Goal: Task Accomplishment & Management: Complete application form

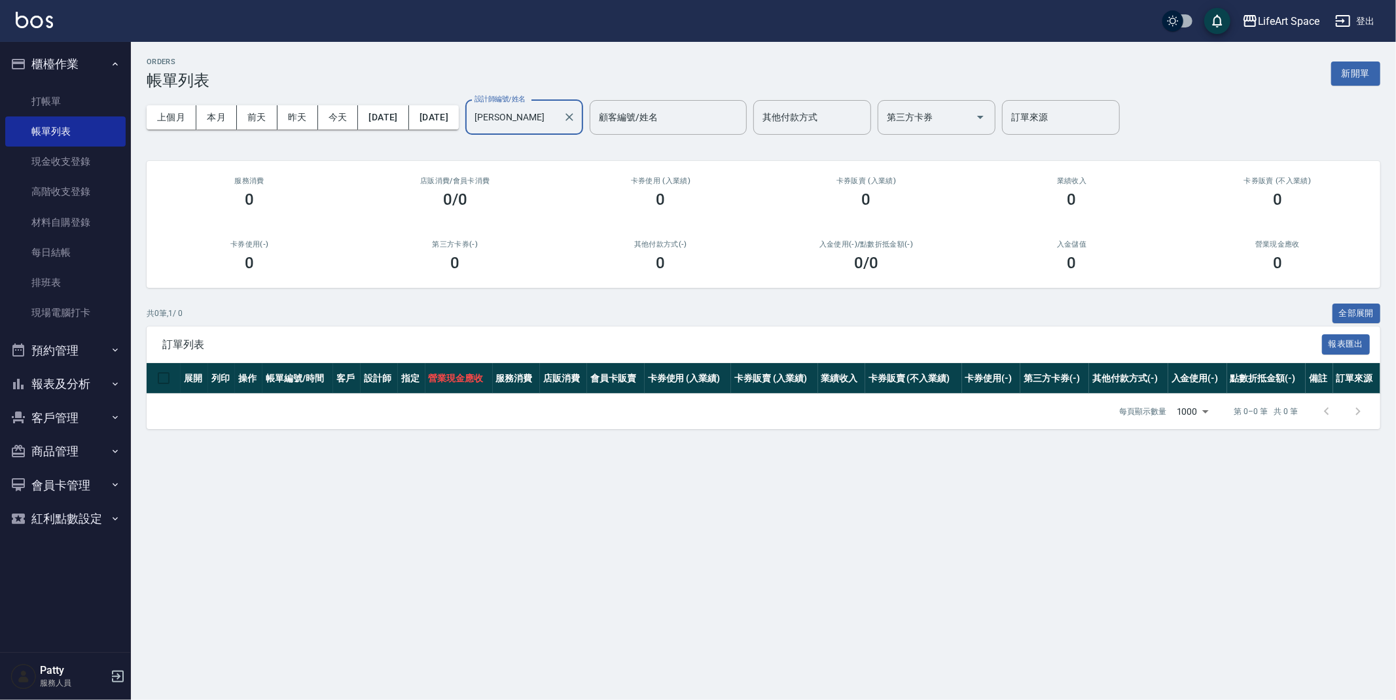
click at [77, 378] on button "報表及分析" at bounding box center [65, 384] width 120 height 34
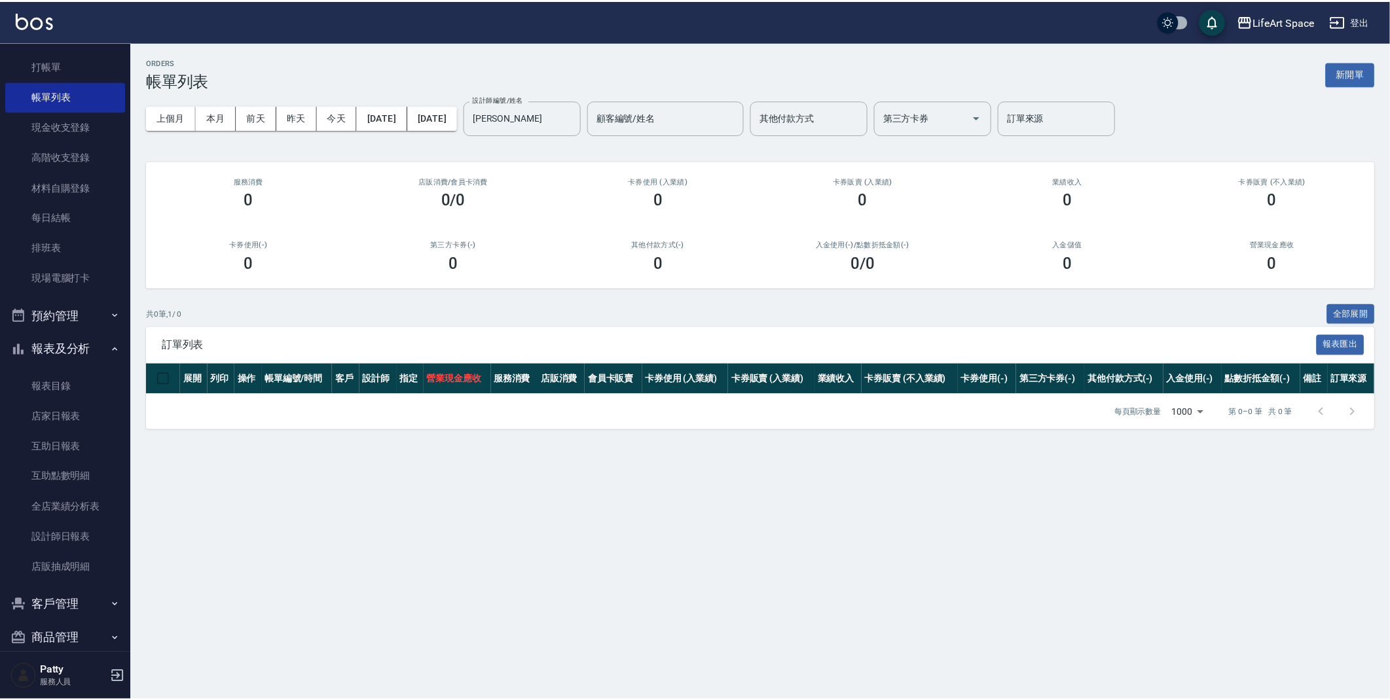
scroll to position [120, 0]
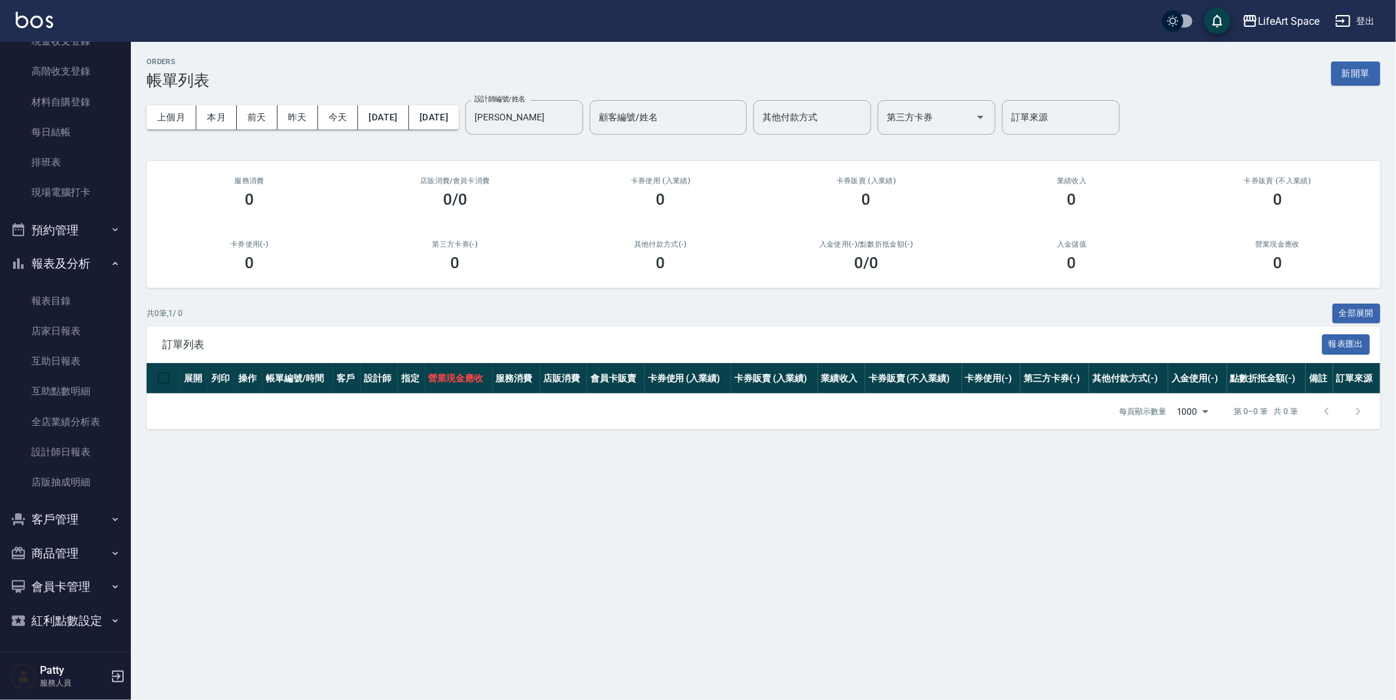
click at [45, 526] on button "客戶管理" at bounding box center [65, 520] width 120 height 34
click at [60, 562] on link "客戶列表" at bounding box center [65, 557] width 120 height 30
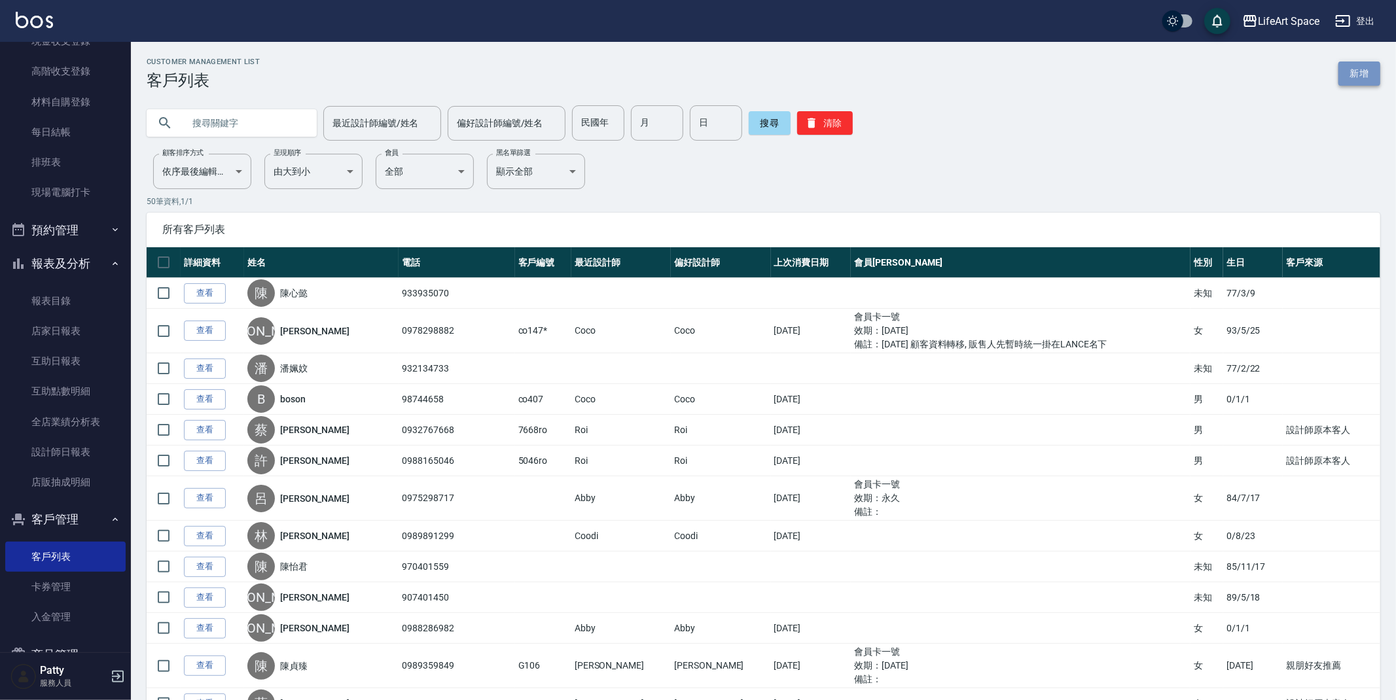
click at [1360, 78] on link "新增" at bounding box center [1360, 74] width 42 height 24
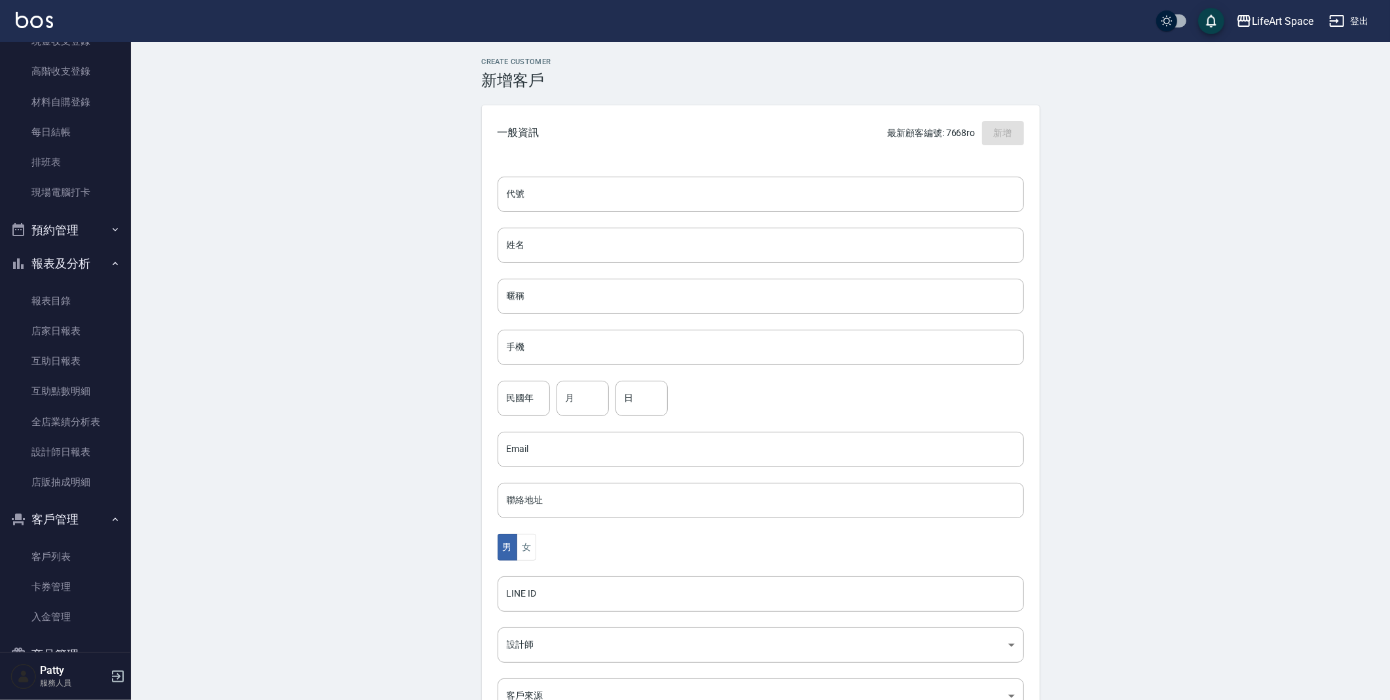
click at [634, 224] on div "代號 代號 姓名 姓名 暱稱 暱稱 手機 手機 民國年 民國年 月 月 日 日 Email Email 聯絡地址 聯絡地址 男 女 LINE ID LINE …" at bounding box center [761, 479] width 558 height 636
click at [628, 241] on input "姓名" at bounding box center [760, 245] width 526 height 35
type input "u"
type input "[PERSON_NAME]"
type input "０"
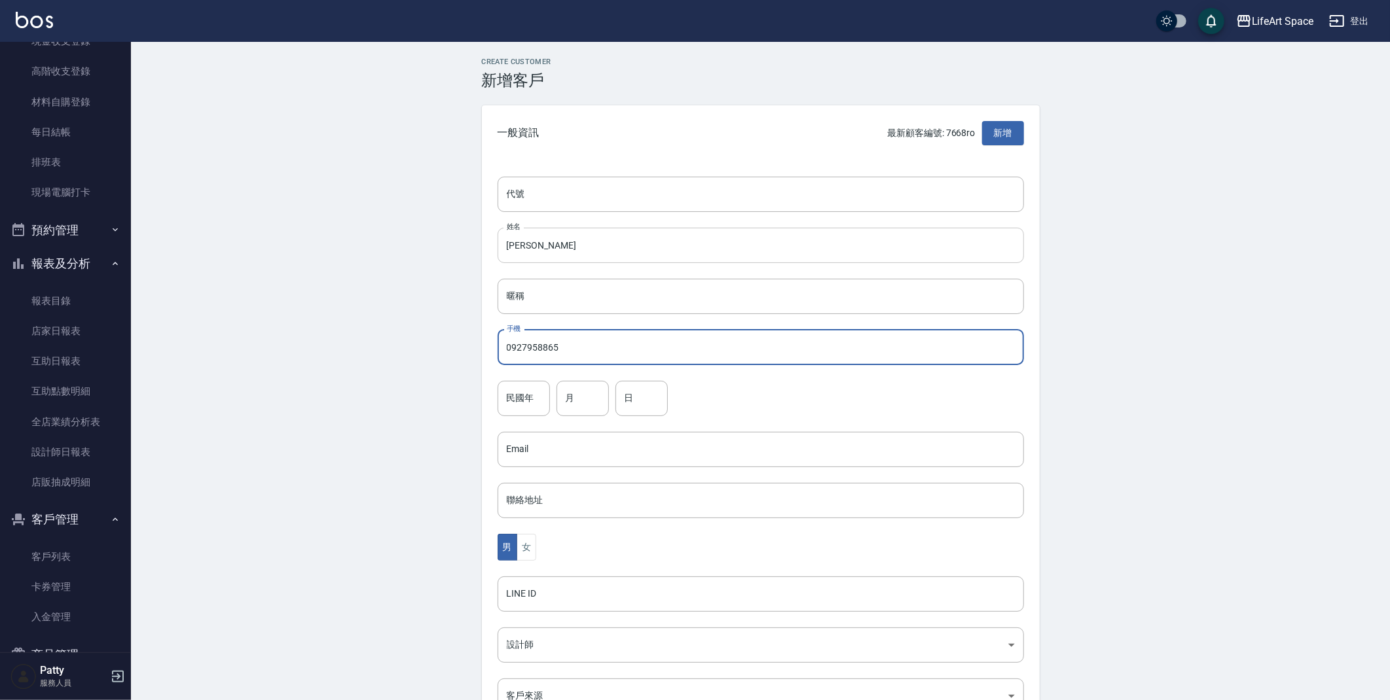
type input "0927958865"
type input "4"
type input "10"
click at [530, 552] on button "女" at bounding box center [526, 547] width 20 height 27
click at [528, 641] on body "LifeArt Space 登出 櫃檯作業 打帳單 帳單列表 現金收支登錄 高階收支登錄 材料自購登錄 每日結帳 排班表 現場電腦打卡 預約管理 預約管理 單…" at bounding box center [695, 426] width 1390 height 852
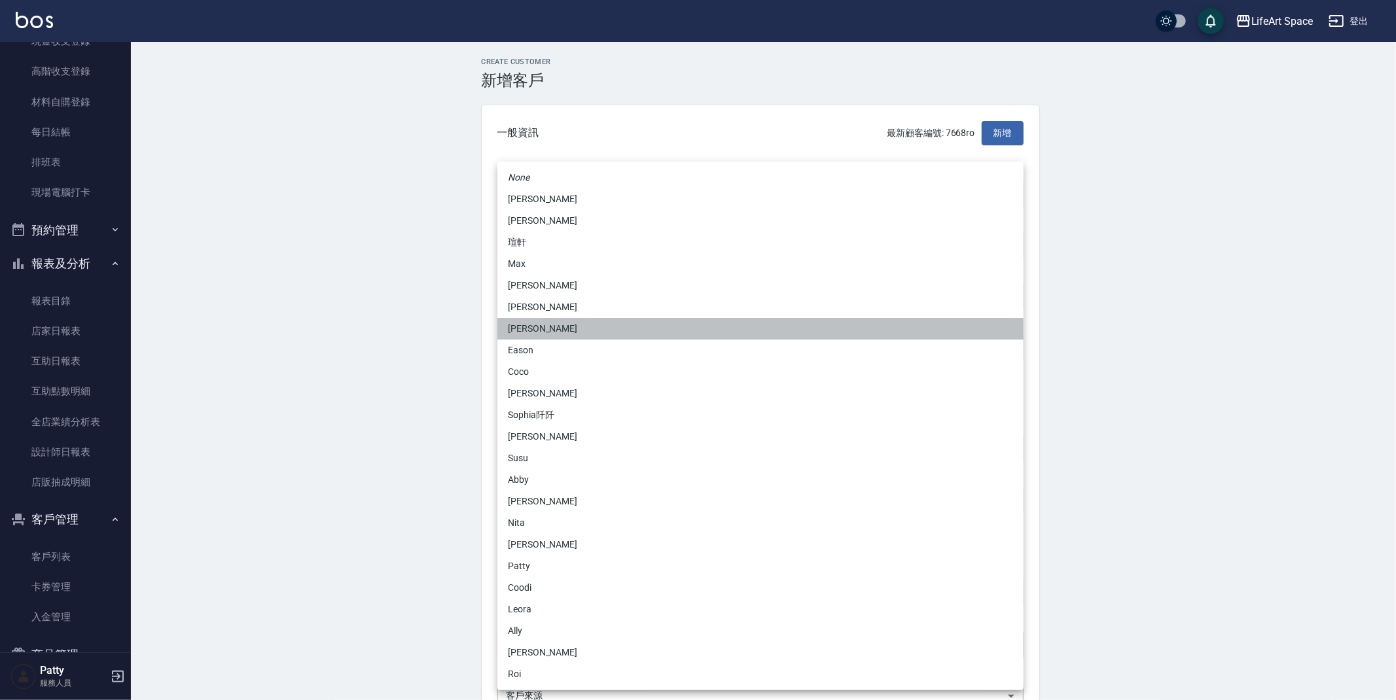
click at [560, 338] on li "[PERSON_NAME]" at bounding box center [760, 329] width 526 height 22
type input "b9bc185b-9e2c-4893-a19b-768c861452fa"
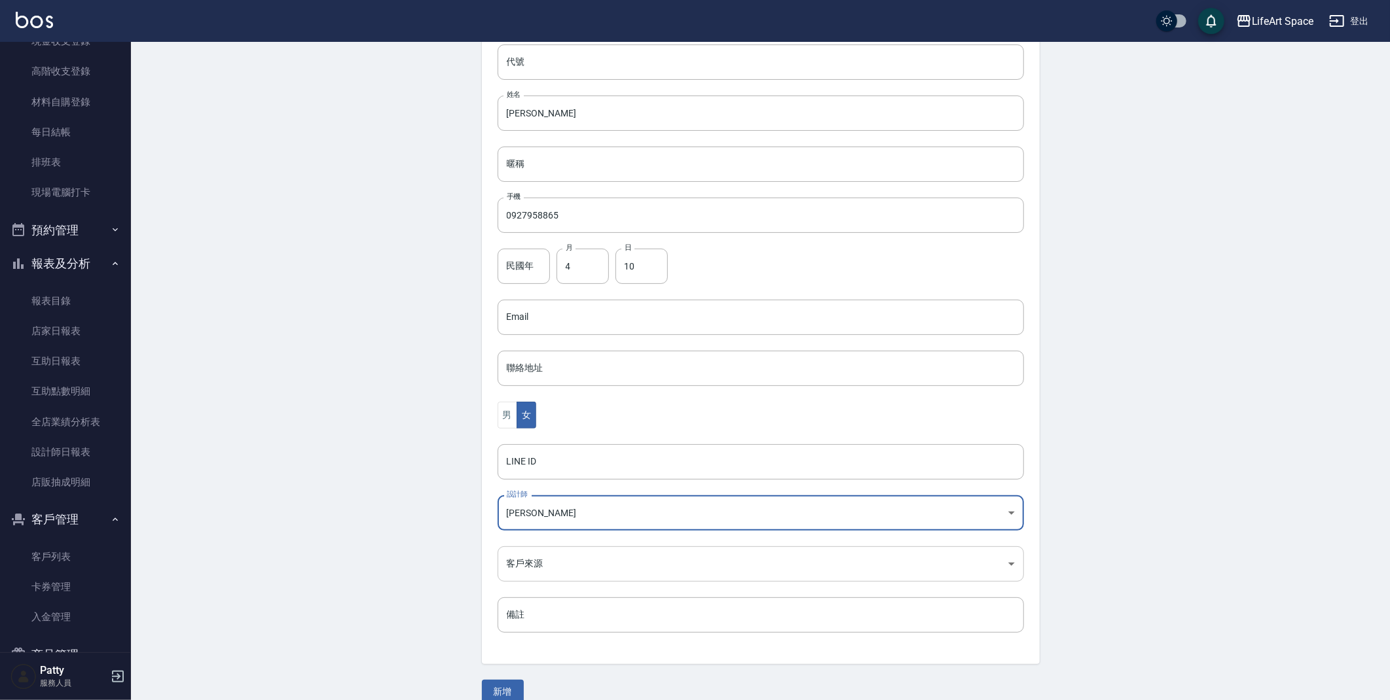
scroll to position [139, 0]
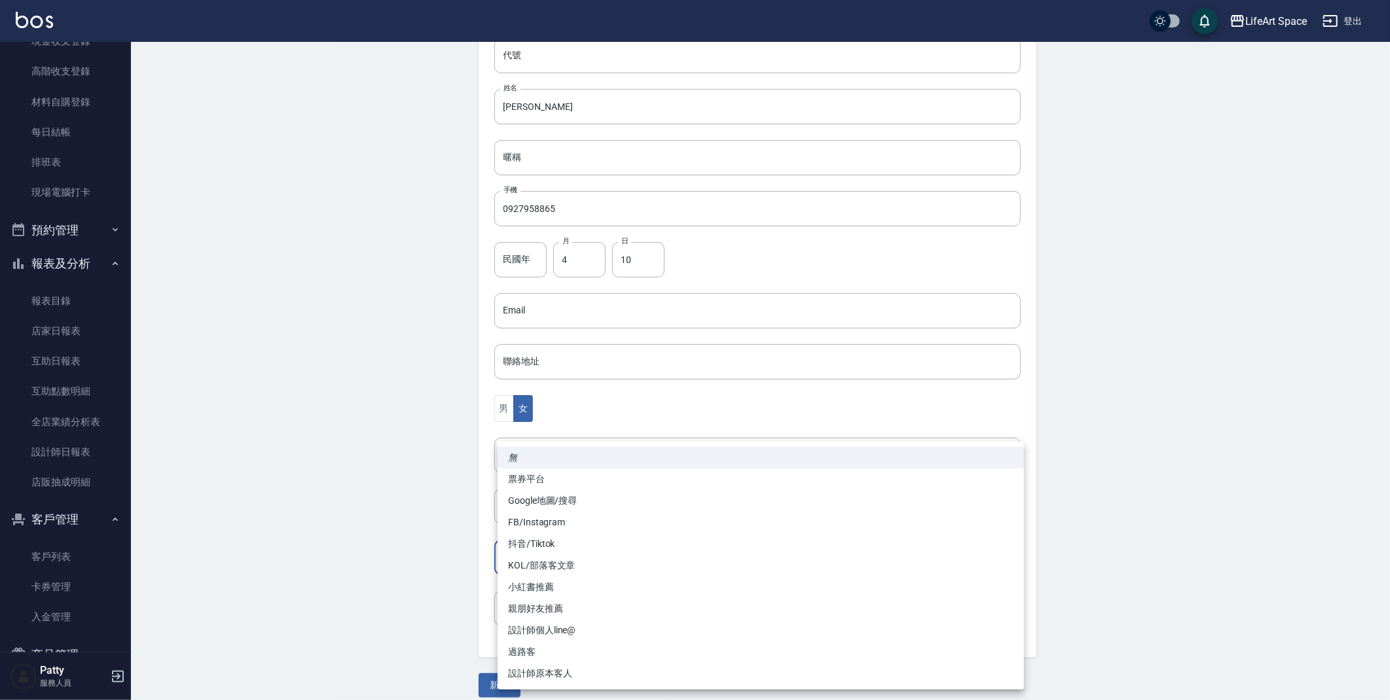
click at [694, 551] on body "LifeArt Space 登出 櫃檯作業 打帳單 帳單列表 現金收支登錄 高階收支登錄 材料自購登錄 每日結帳 排班表 現場電腦打卡 預約管理 預約管理 單…" at bounding box center [695, 287] width 1390 height 852
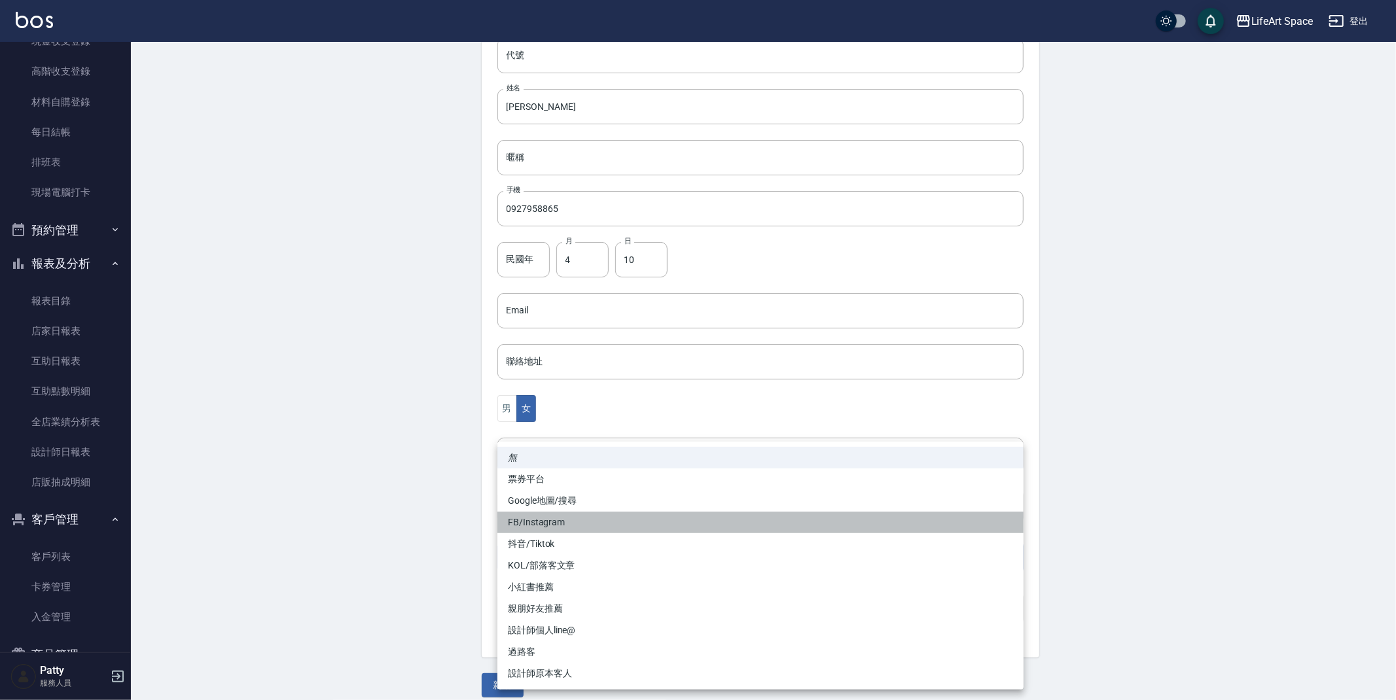
click at [601, 526] on li "FB/Instagram" at bounding box center [760, 523] width 526 height 22
type input "FB/Instagram"
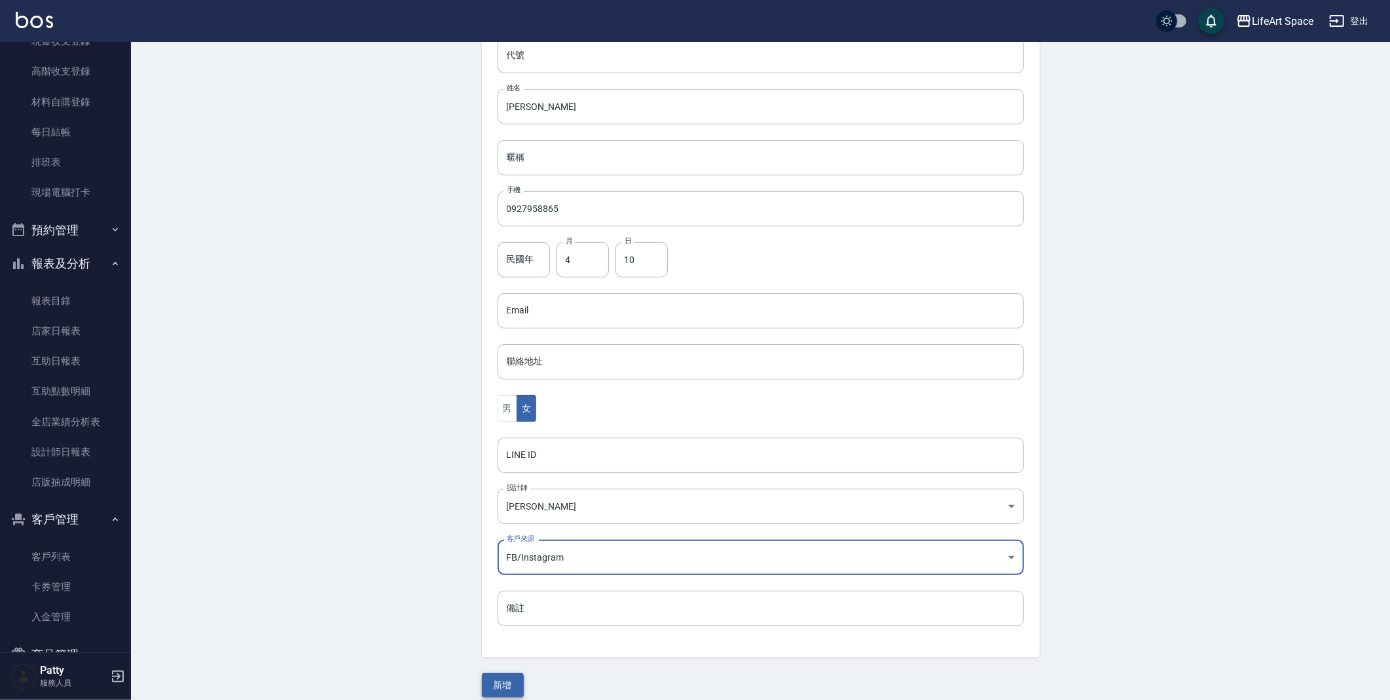
click at [511, 686] on button "新增" at bounding box center [503, 686] width 42 height 24
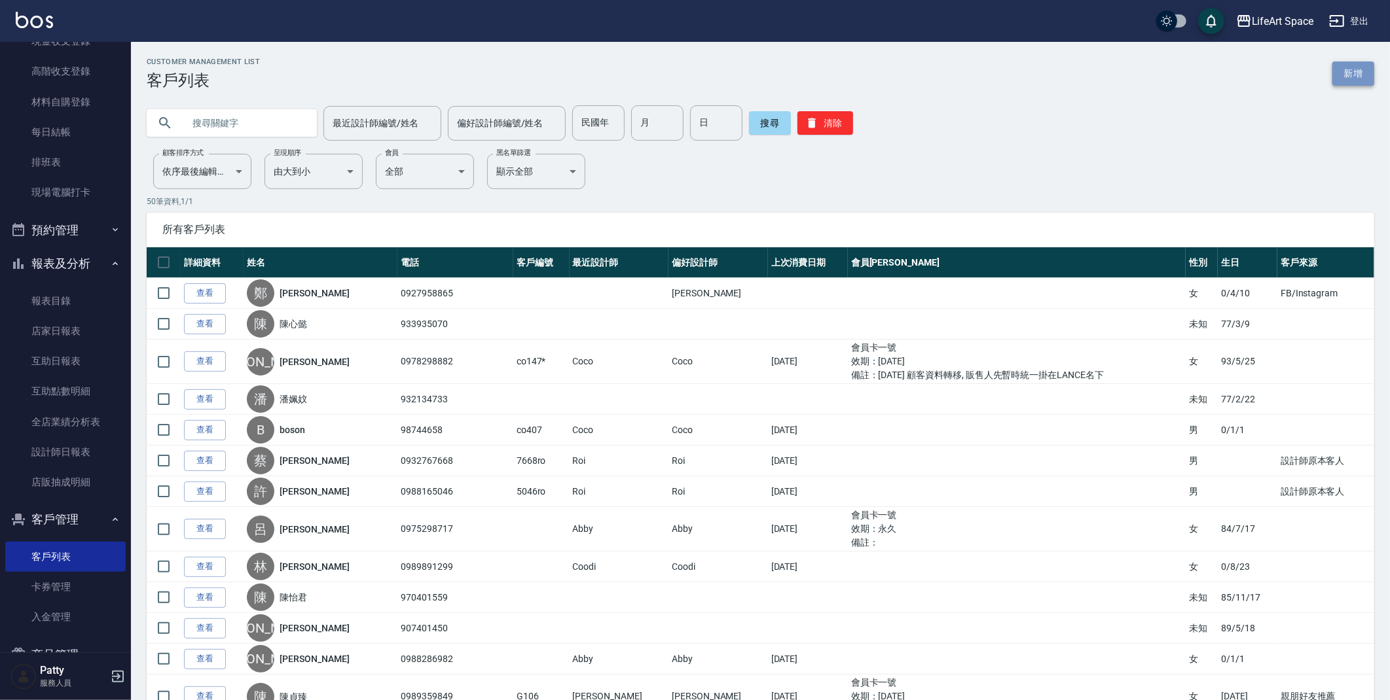
click at [1352, 67] on link "新增" at bounding box center [1353, 74] width 42 height 24
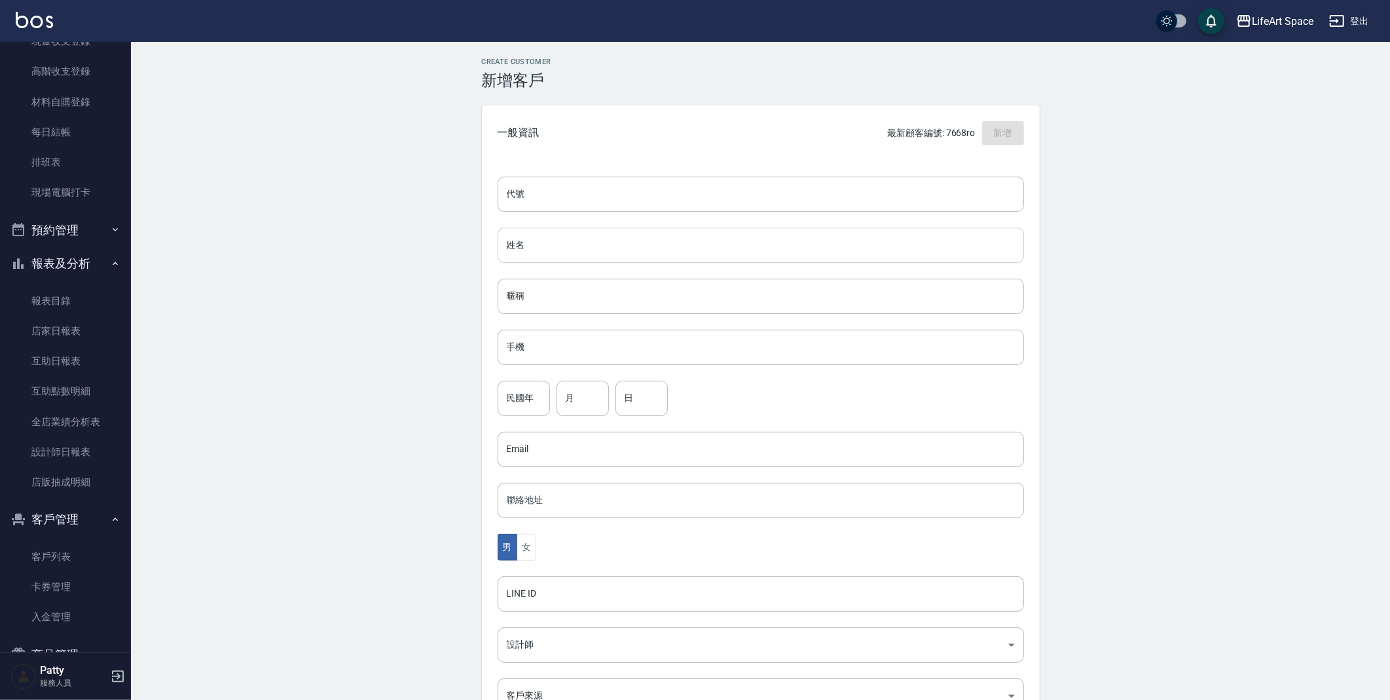
click at [625, 242] on input "姓名" at bounding box center [760, 245] width 526 height 35
type input "f"
type input "[PERSON_NAME]"
type input "２"
type input "0936918868`"
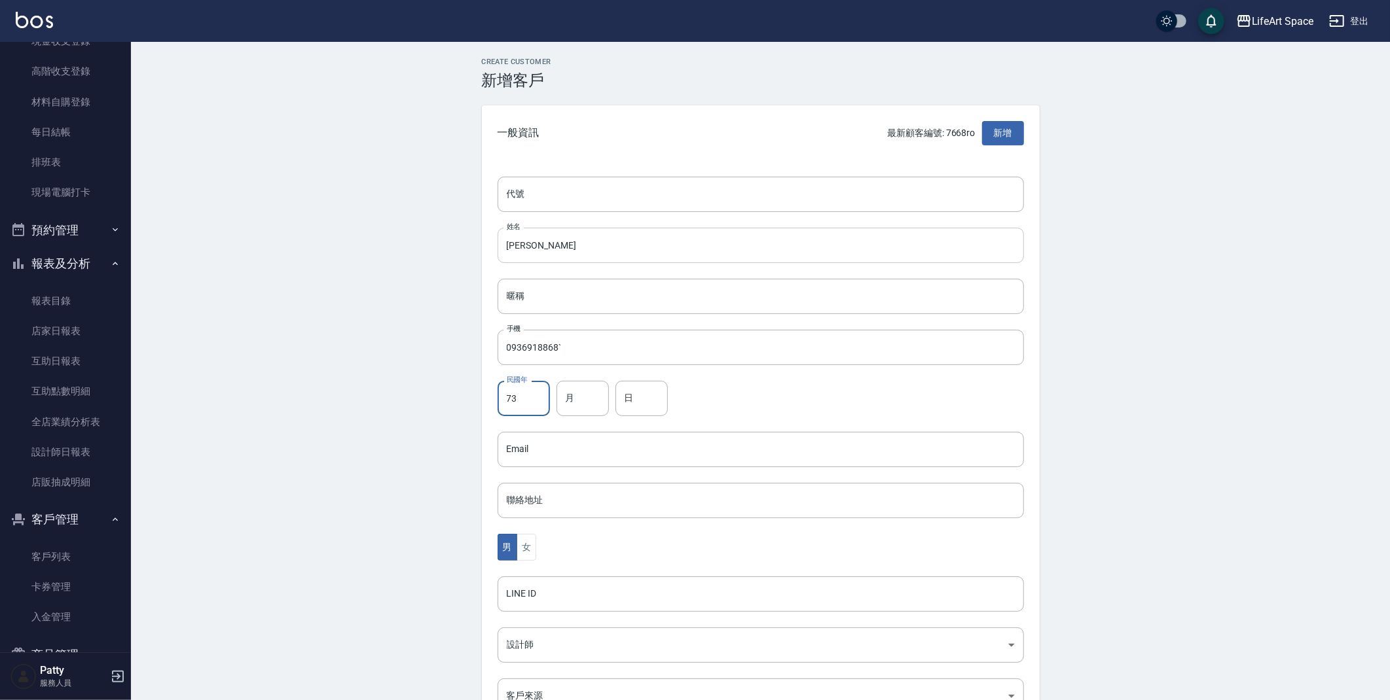
type input "73"
type input "1"
type input "16"
click at [535, 549] on button "女" at bounding box center [526, 547] width 20 height 27
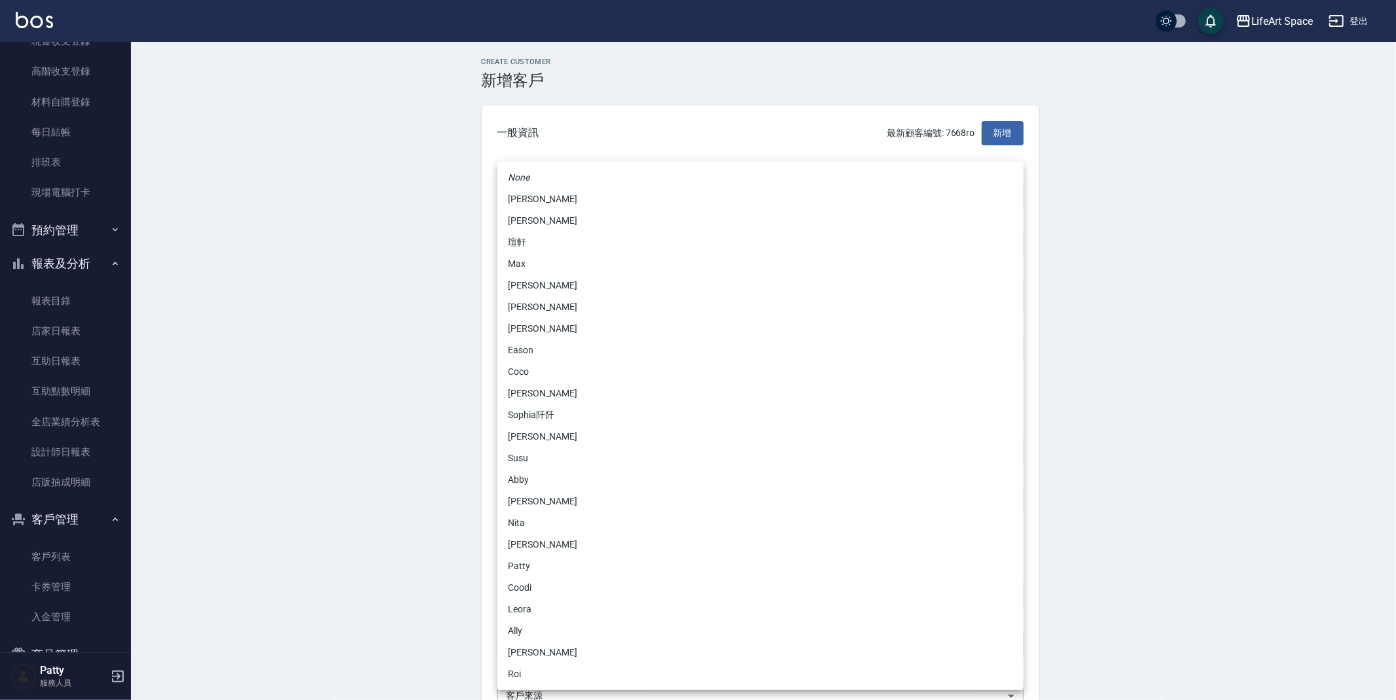
click at [530, 636] on body "LifeArt Space 登出 櫃檯作業 打帳單 帳單列表 現金收支登錄 高階收支登錄 材料自購登錄 每日結帳 排班表 現場電腦打卡 預約管理 預約管理 單…" at bounding box center [698, 426] width 1396 height 852
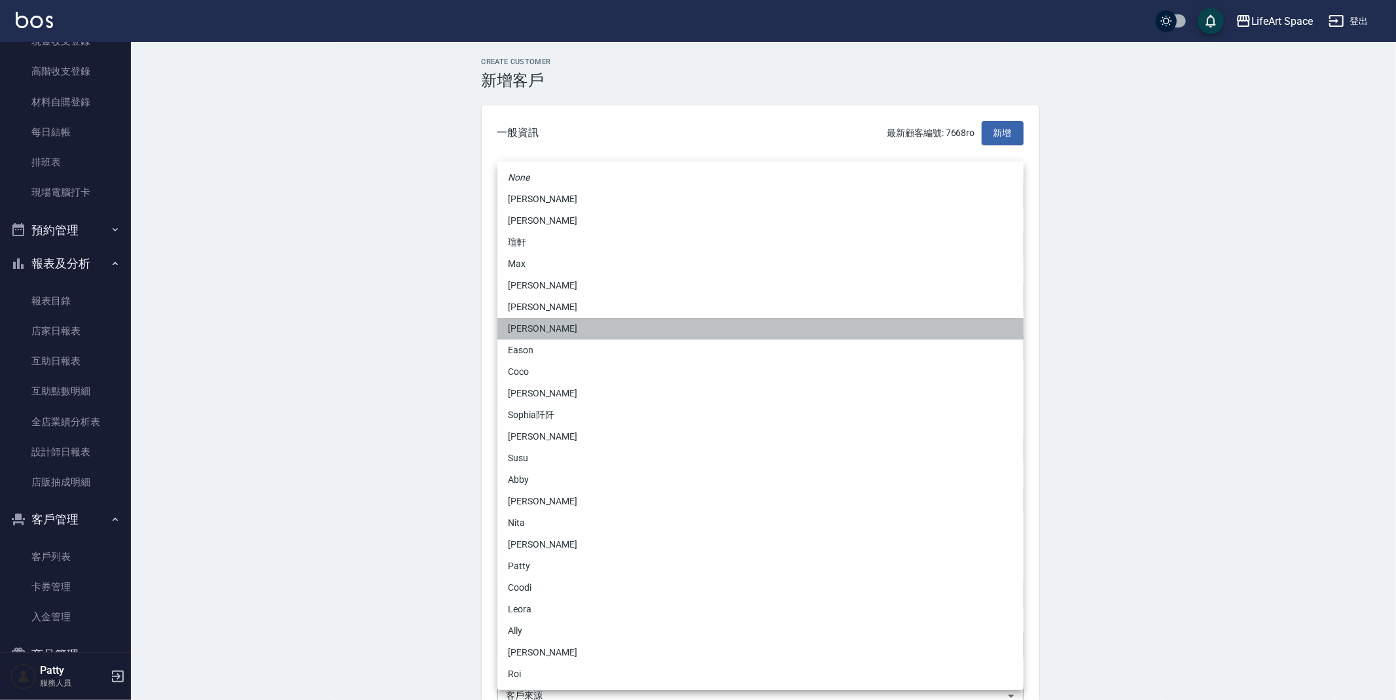
click at [551, 327] on li "[PERSON_NAME]" at bounding box center [760, 329] width 526 height 22
type input "b9bc185b-9e2c-4893-a19b-768c861452fa"
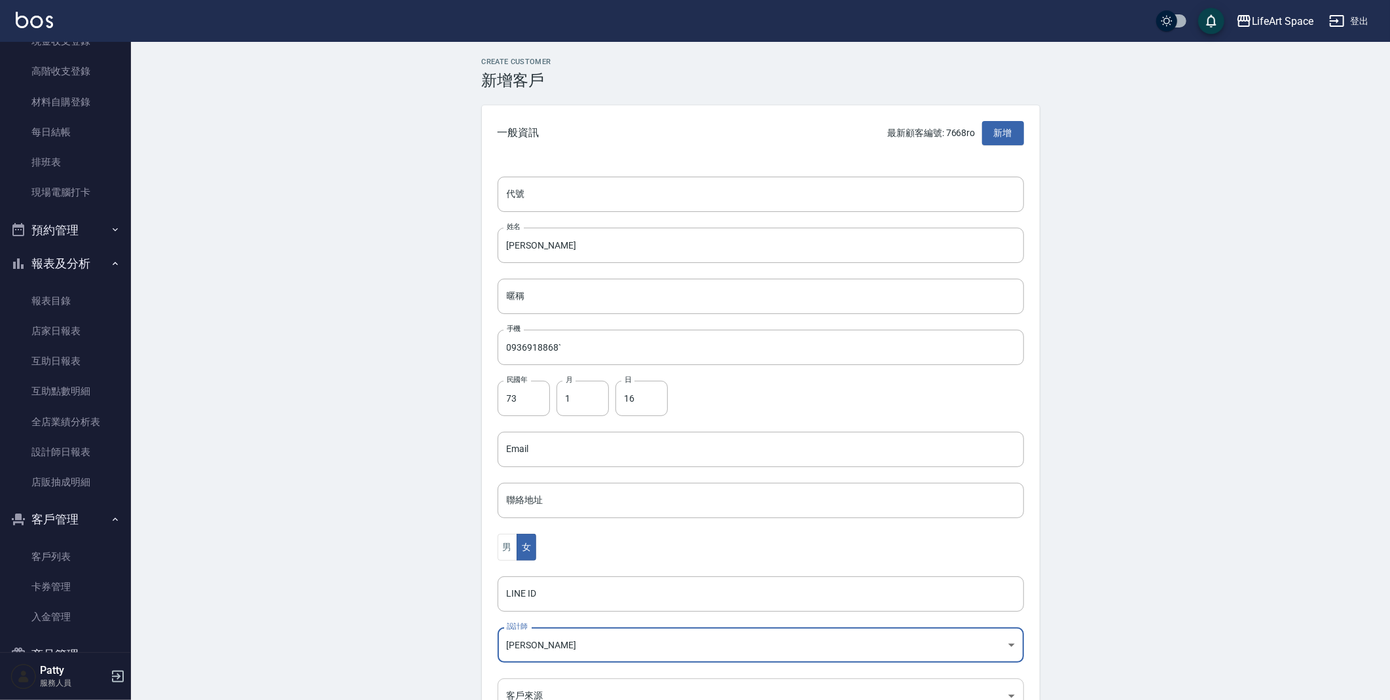
click at [566, 694] on body "LifeArt Space 登出 櫃檯作業 打帳單 帳單列表 現金收支登錄 高階收支登錄 材料自購登錄 每日結帳 排班表 現場電腦打卡 預約管理 預約管理 單…" at bounding box center [695, 426] width 1390 height 852
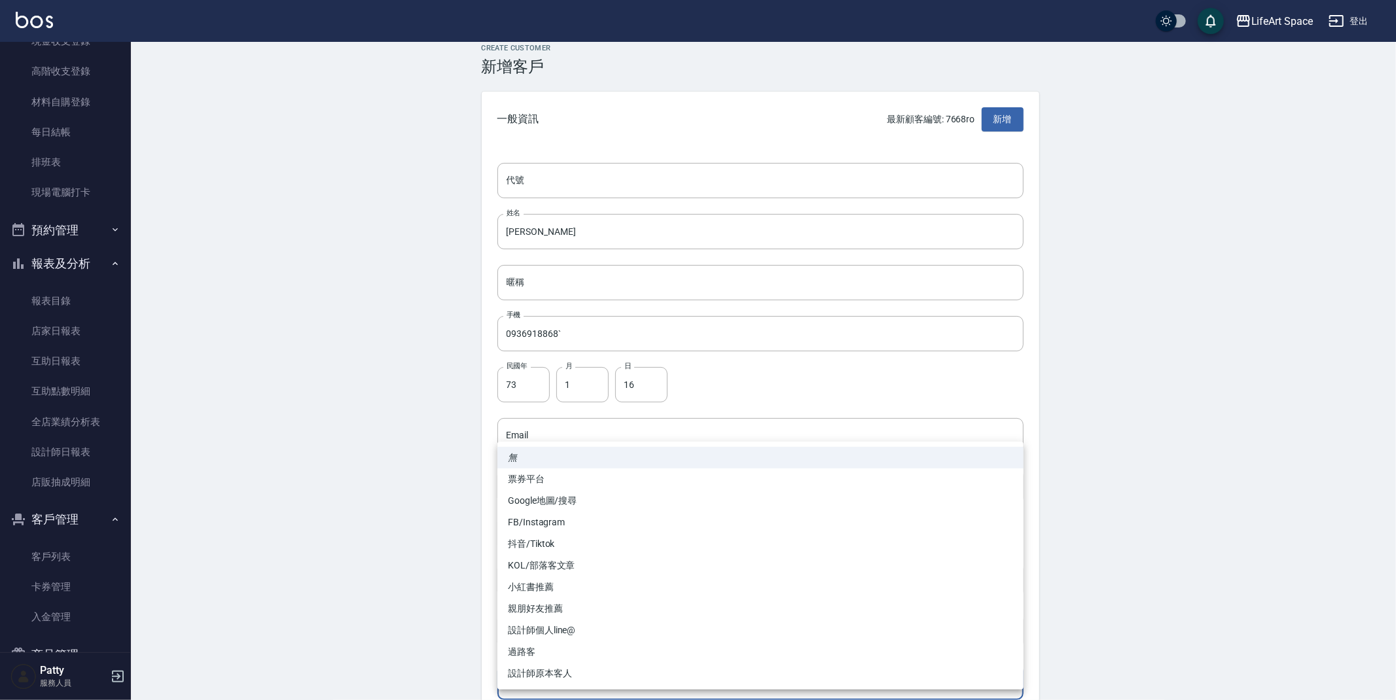
click at [543, 527] on li "FB/Instagram" at bounding box center [760, 523] width 526 height 22
type input "FB/Instagram"
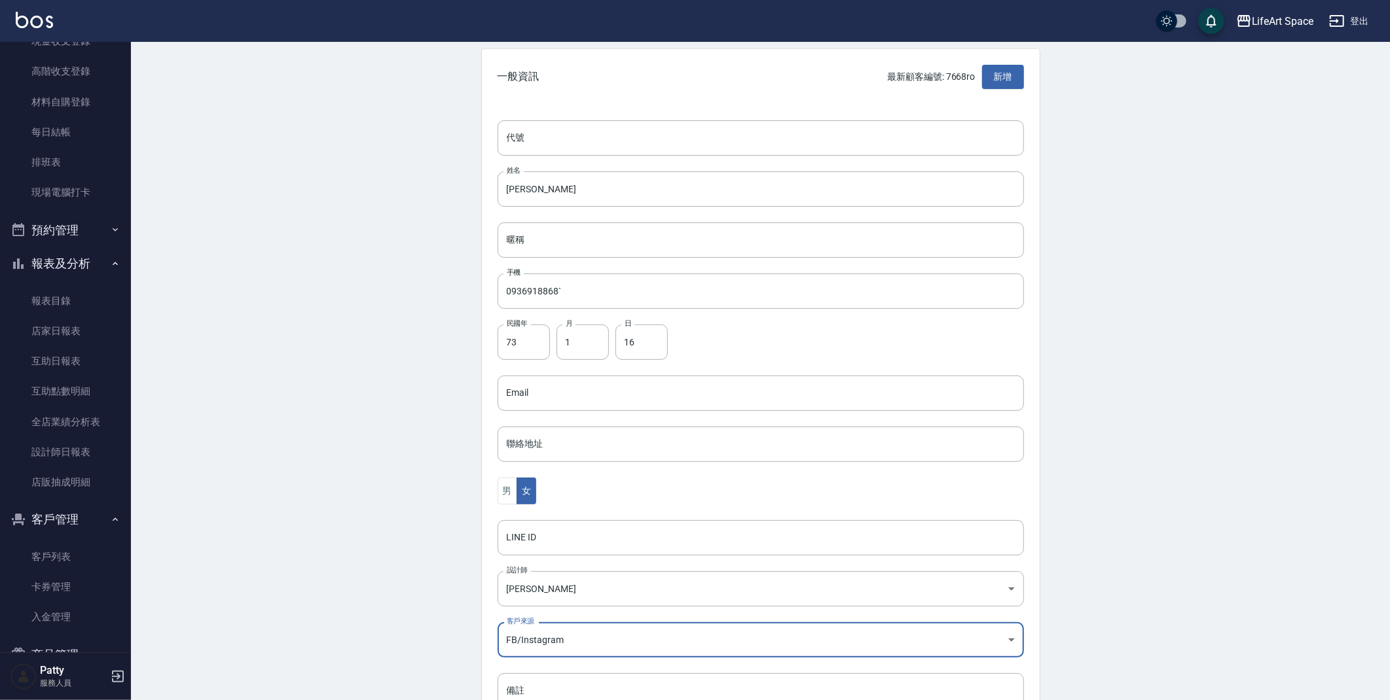
scroll to position [152, 0]
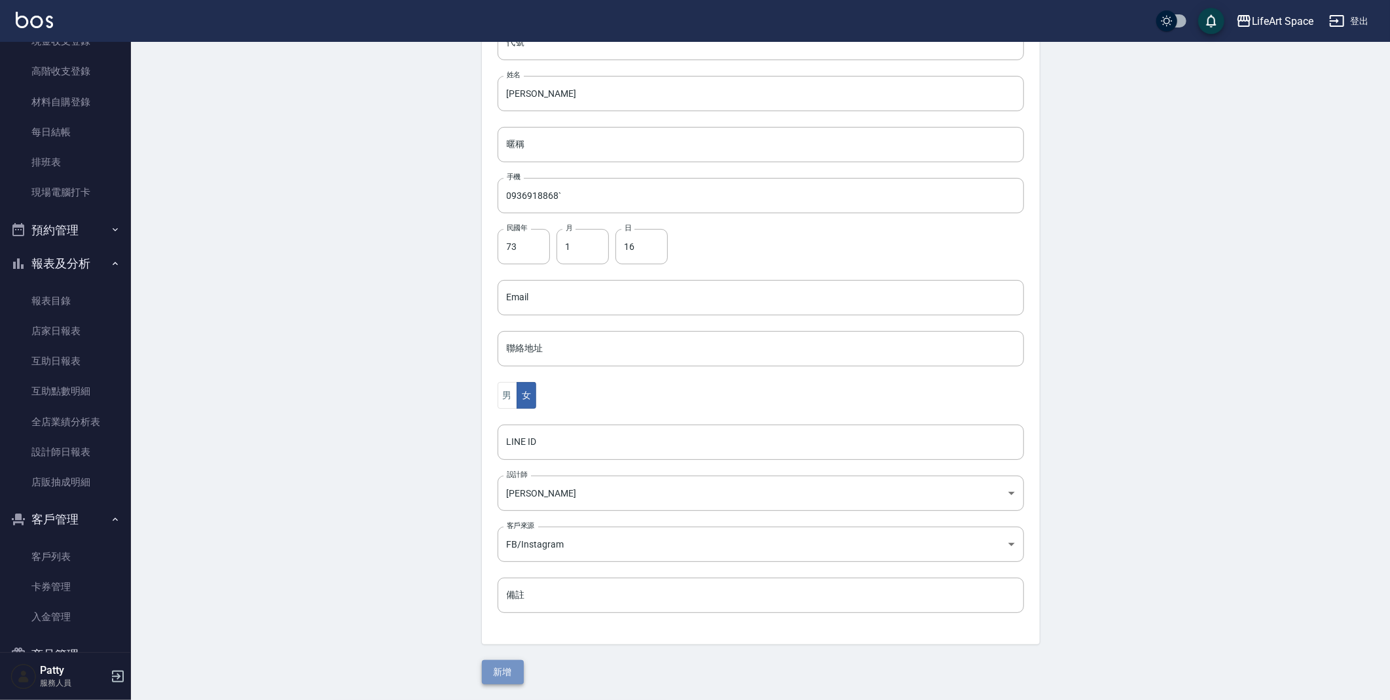
click at [507, 676] on button "新增" at bounding box center [503, 672] width 42 height 24
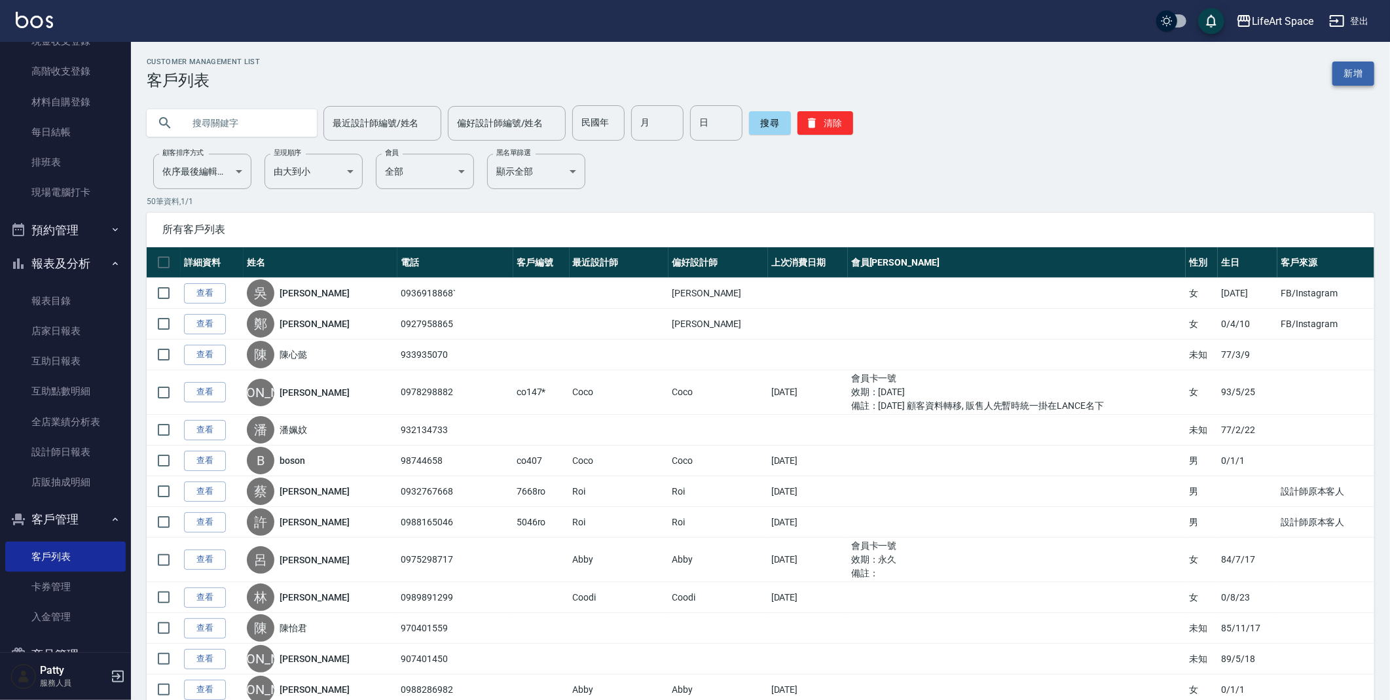
click at [1360, 75] on link "新增" at bounding box center [1353, 74] width 42 height 24
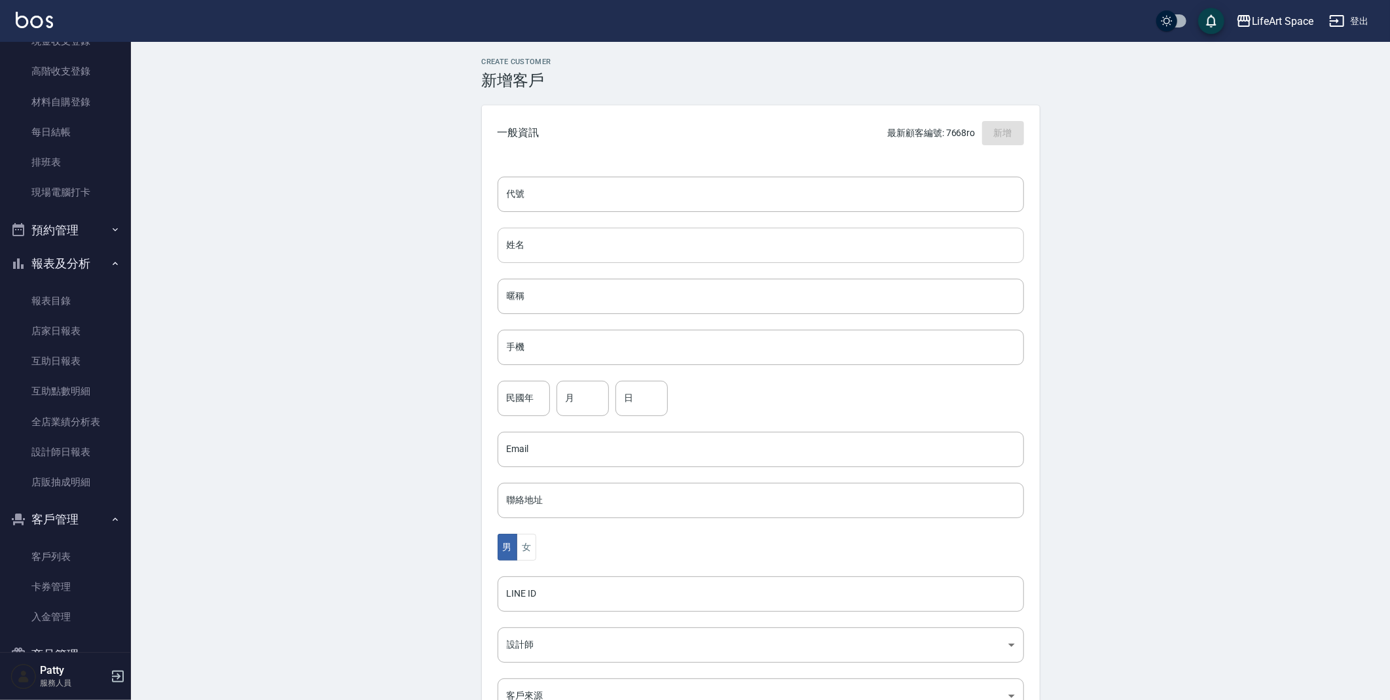
click at [753, 257] on input "姓名" at bounding box center [760, 245] width 526 height 35
type input "e"
type input "5"
type input "造"
type input "[PERSON_NAME]"
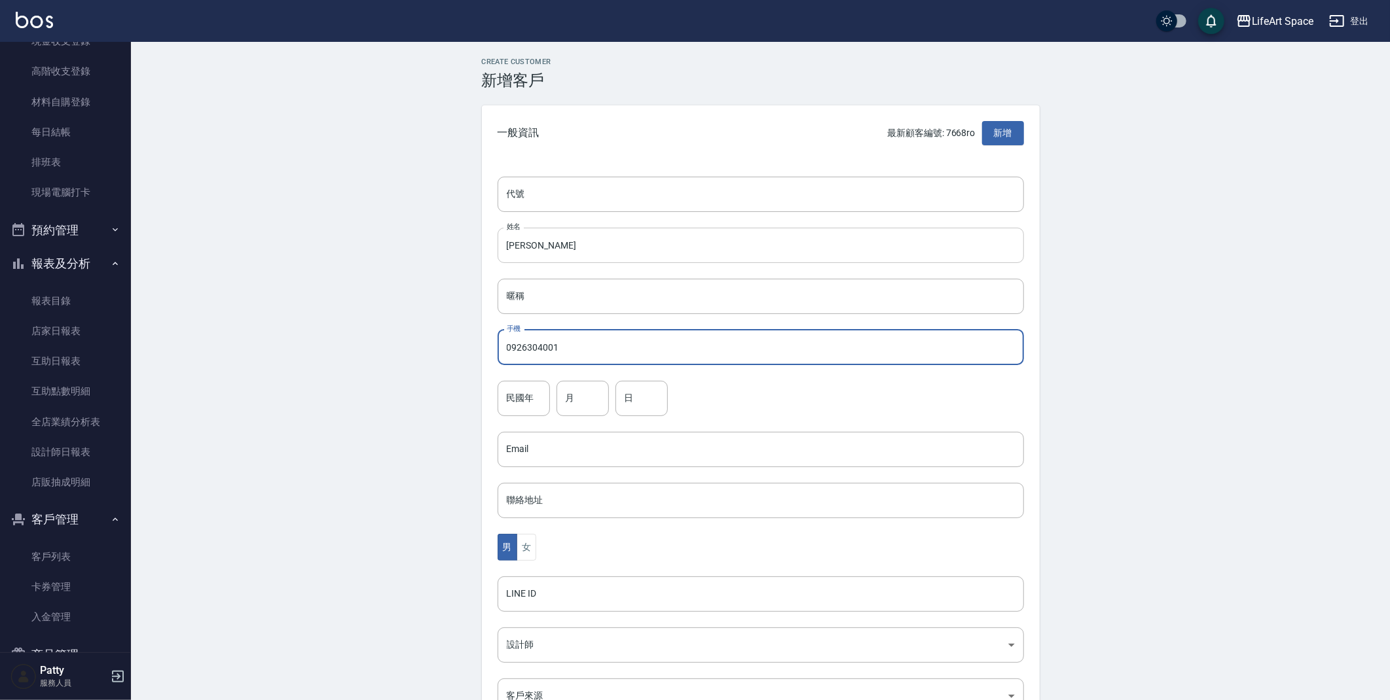
type input "0926304001"
type input "８１"
click at [533, 397] on input "８１" at bounding box center [523, 398] width 52 height 35
type input "８"
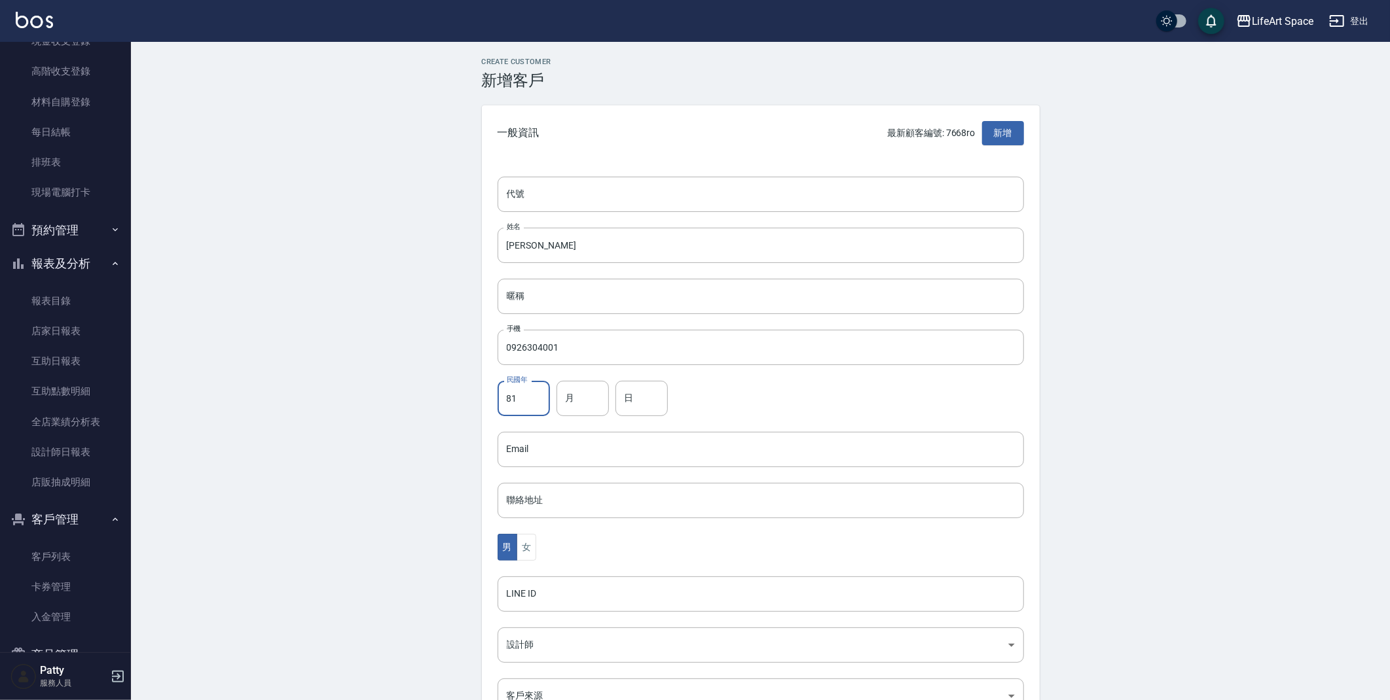
type input "81"
type input "3"
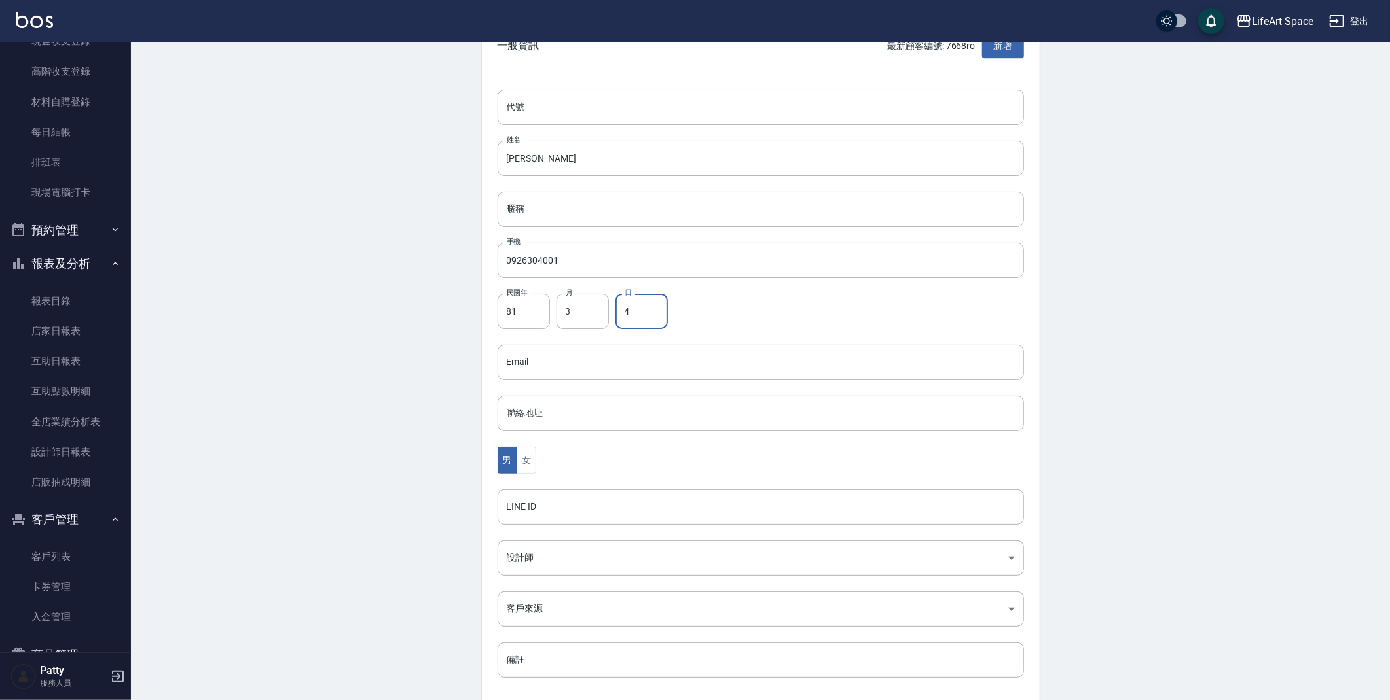
scroll to position [152, 0]
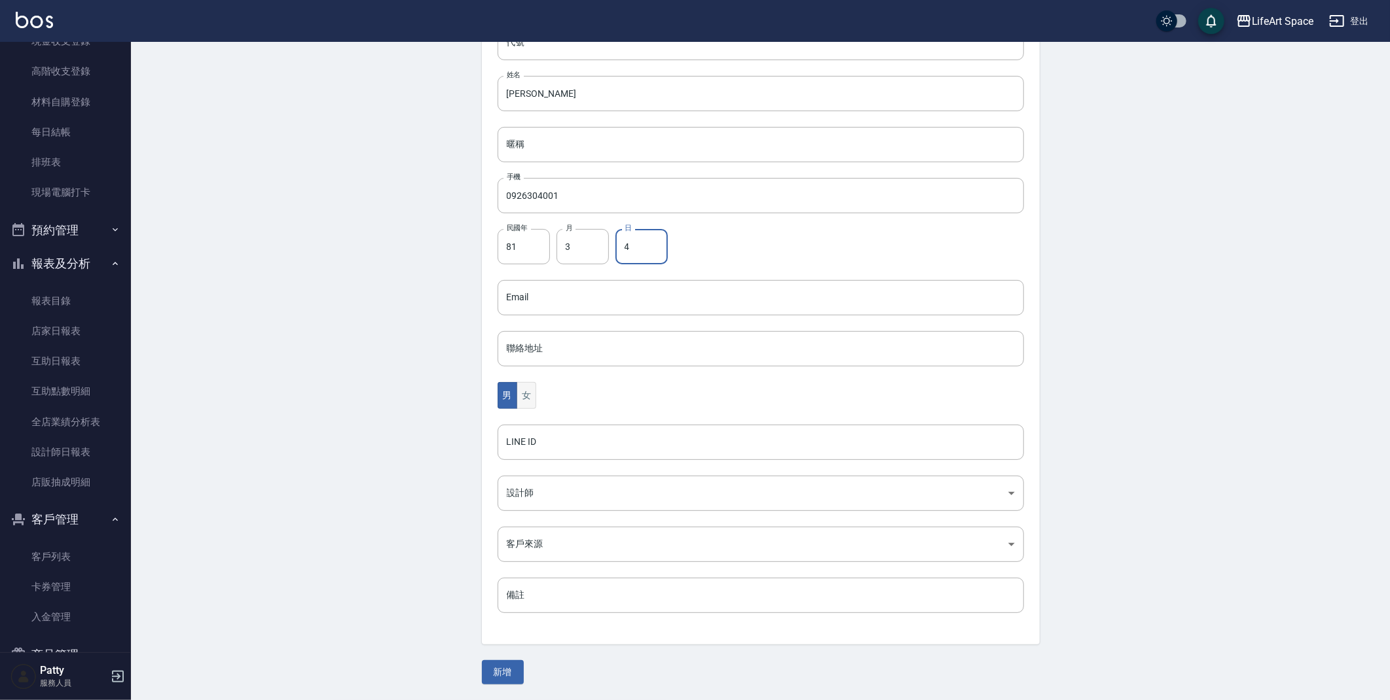
type input "4"
click at [526, 397] on button "女" at bounding box center [526, 395] width 20 height 27
click at [538, 499] on body "LifeArt Space 登出 櫃檯作業 打帳單 帳單列表 現金收支登錄 高階收支登錄 材料自購登錄 每日結帳 排班表 現場電腦打卡 預約管理 預約管理 單…" at bounding box center [695, 274] width 1390 height 852
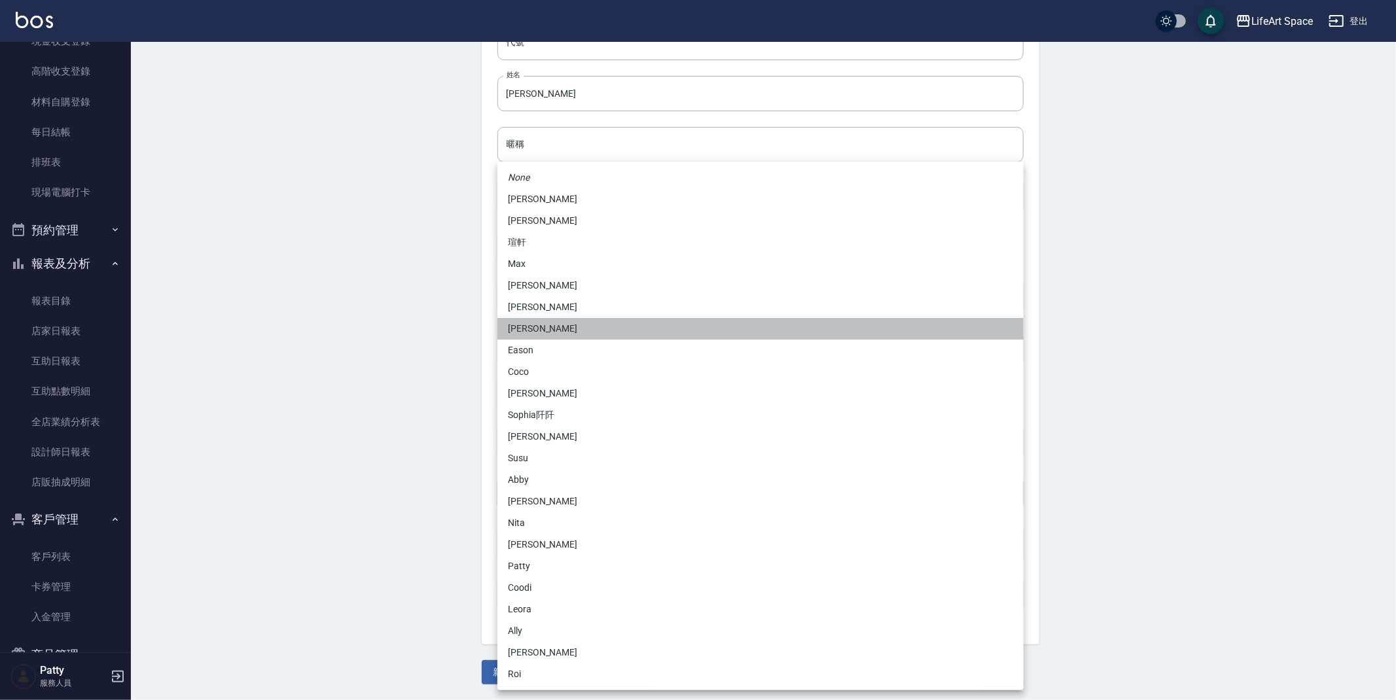
click at [555, 330] on li "[PERSON_NAME]" at bounding box center [760, 329] width 526 height 22
type input "b9bc185b-9e2c-4893-a19b-768c861452fa"
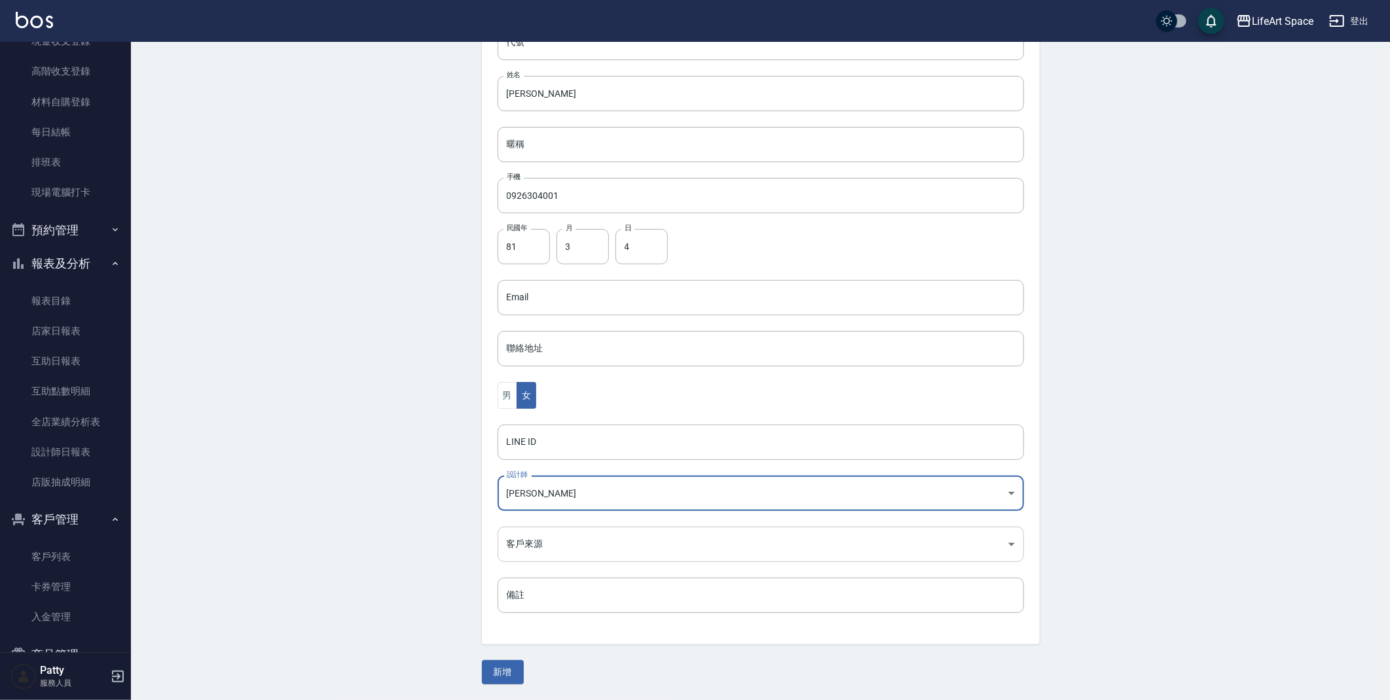
click at [556, 552] on body "LifeArt Space 登出 櫃檯作業 打帳單 帳單列表 現金收支登錄 高階收支登錄 材料自購登錄 每日結帳 排班表 現場電腦打卡 預約管理 預約管理 單…" at bounding box center [695, 274] width 1390 height 852
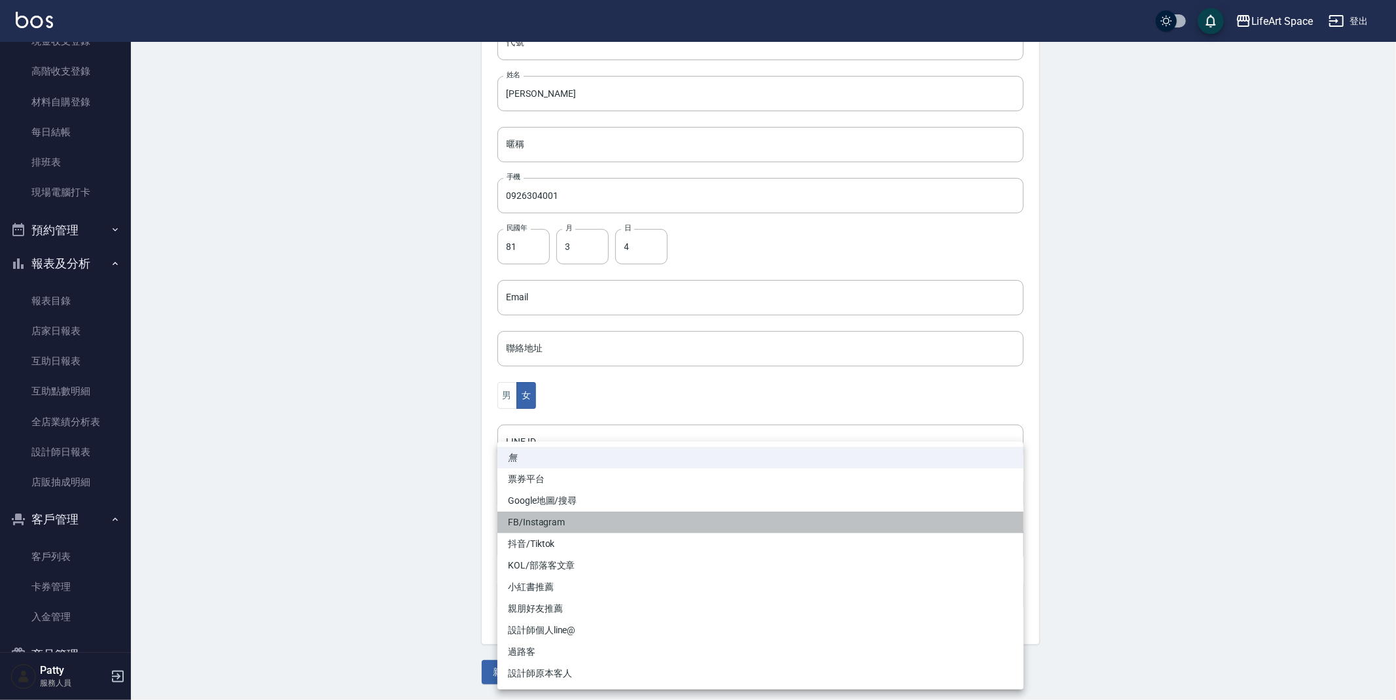
click at [549, 520] on li "FB/Instagram" at bounding box center [760, 523] width 526 height 22
type input "FB/Instagram"
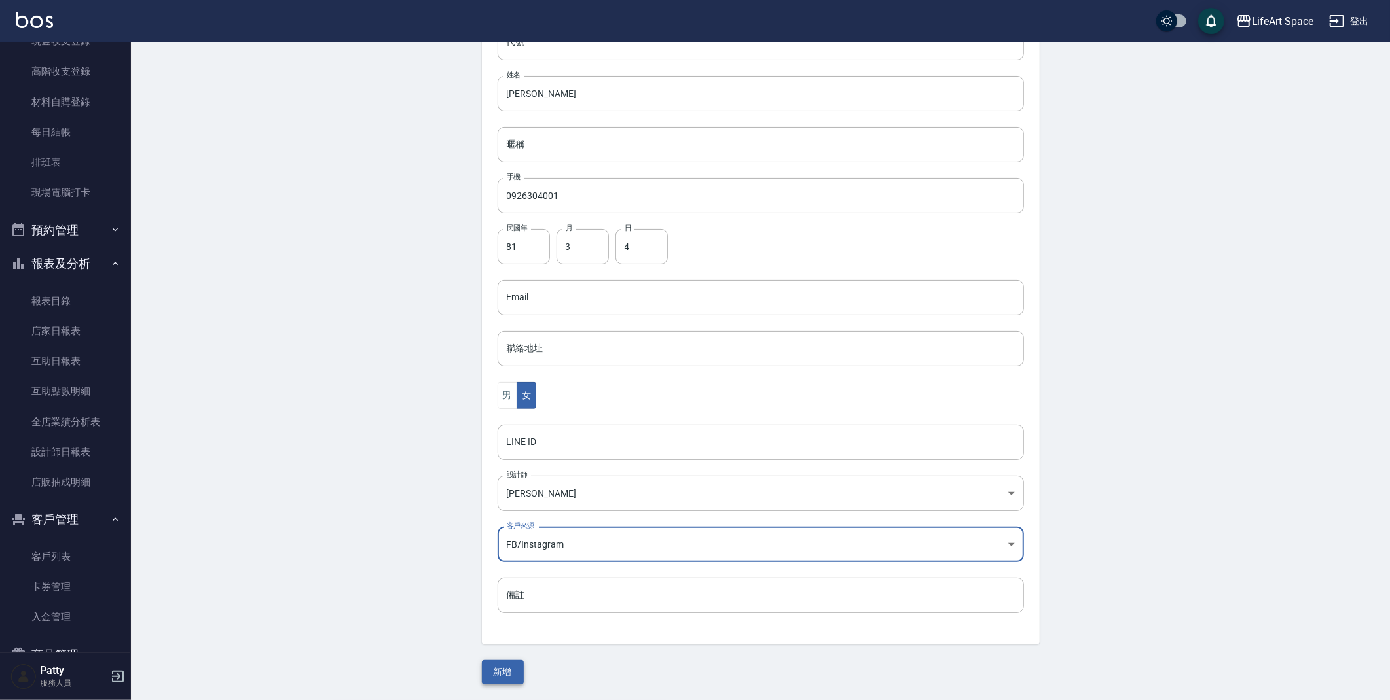
click at [507, 672] on button "新增" at bounding box center [503, 672] width 42 height 24
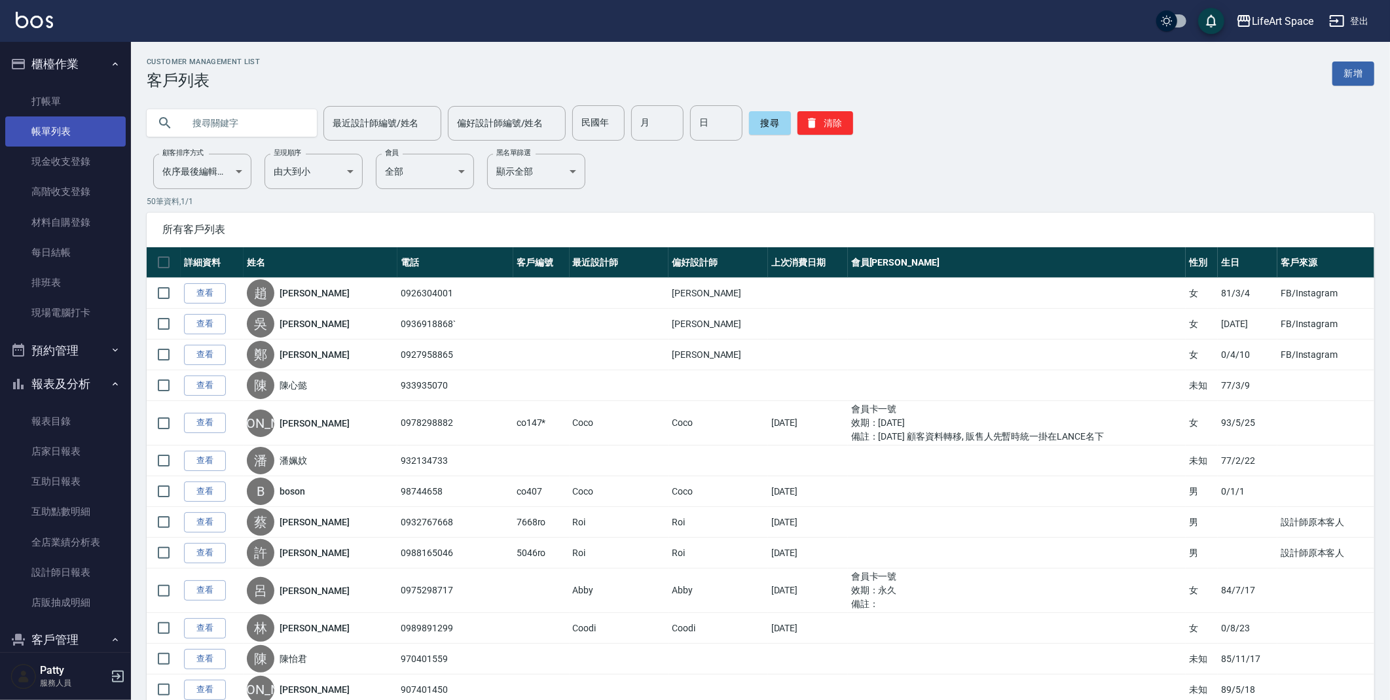
click at [40, 129] on link "帳單列表" at bounding box center [65, 132] width 120 height 30
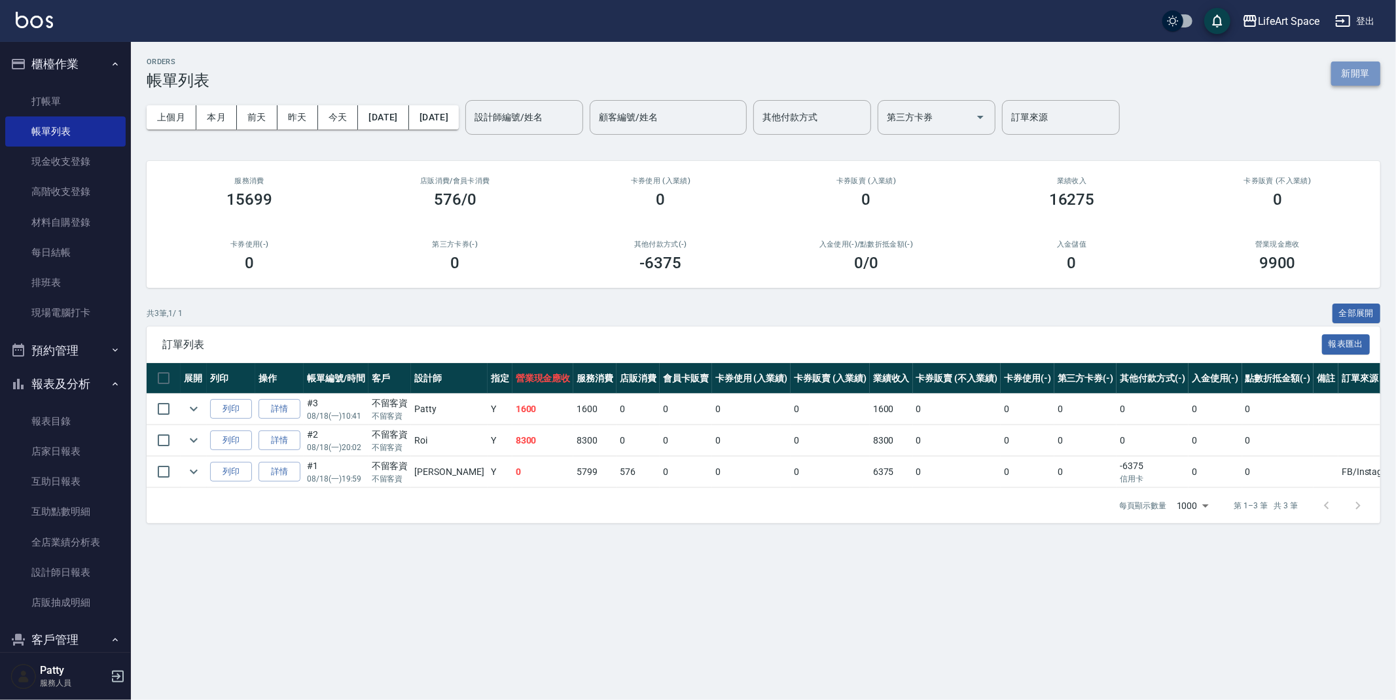
click at [1363, 70] on button "新開單" at bounding box center [1355, 74] width 49 height 24
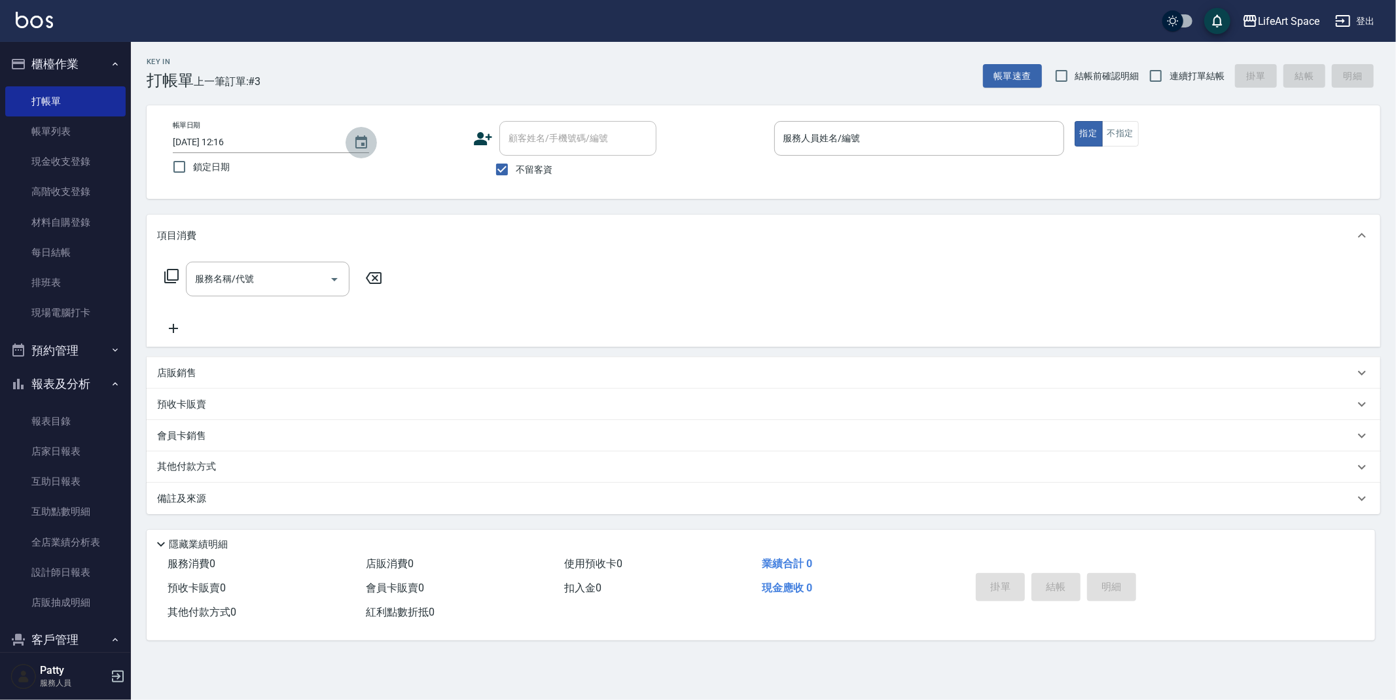
click at [365, 142] on icon "Choose date, selected date is 2025-08-18" at bounding box center [361, 143] width 16 height 16
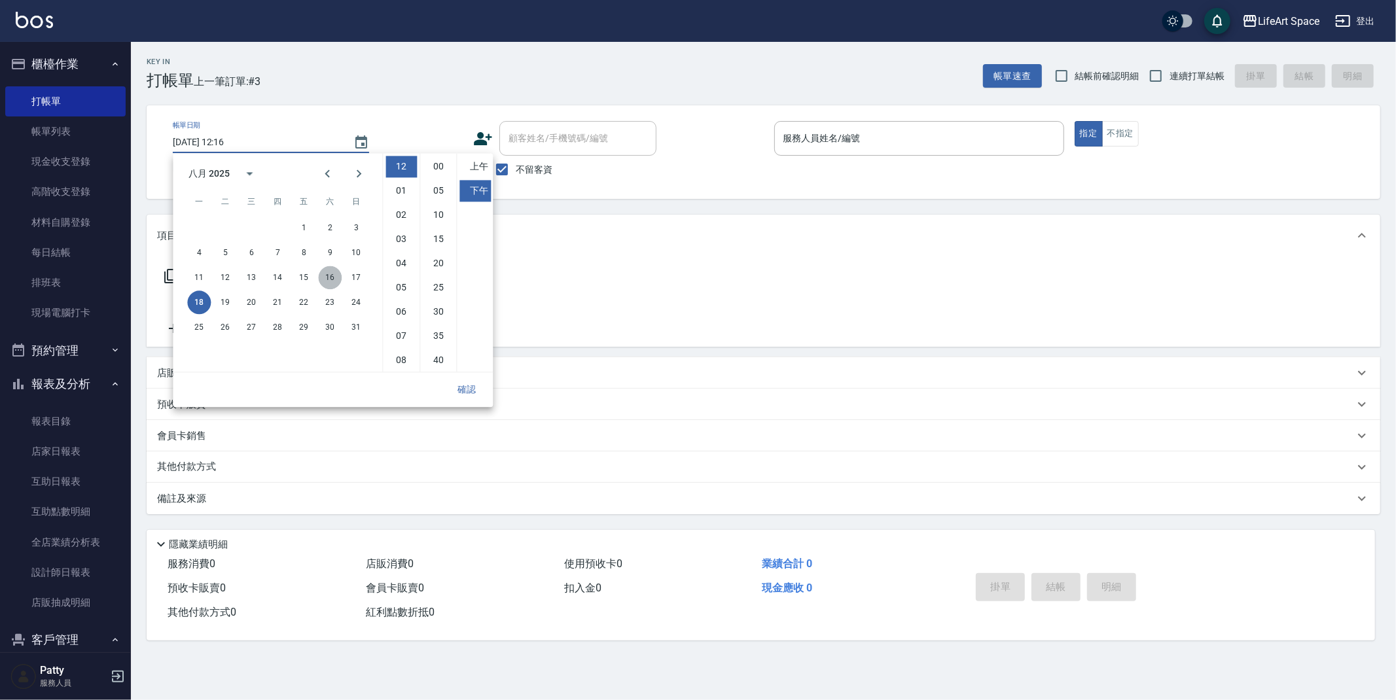
click at [331, 278] on button "16" at bounding box center [330, 278] width 24 height 24
type input "[DATE] 12:16"
click at [332, 279] on button "16" at bounding box center [330, 278] width 24 height 24
click at [475, 391] on button "確認" at bounding box center [467, 390] width 42 height 24
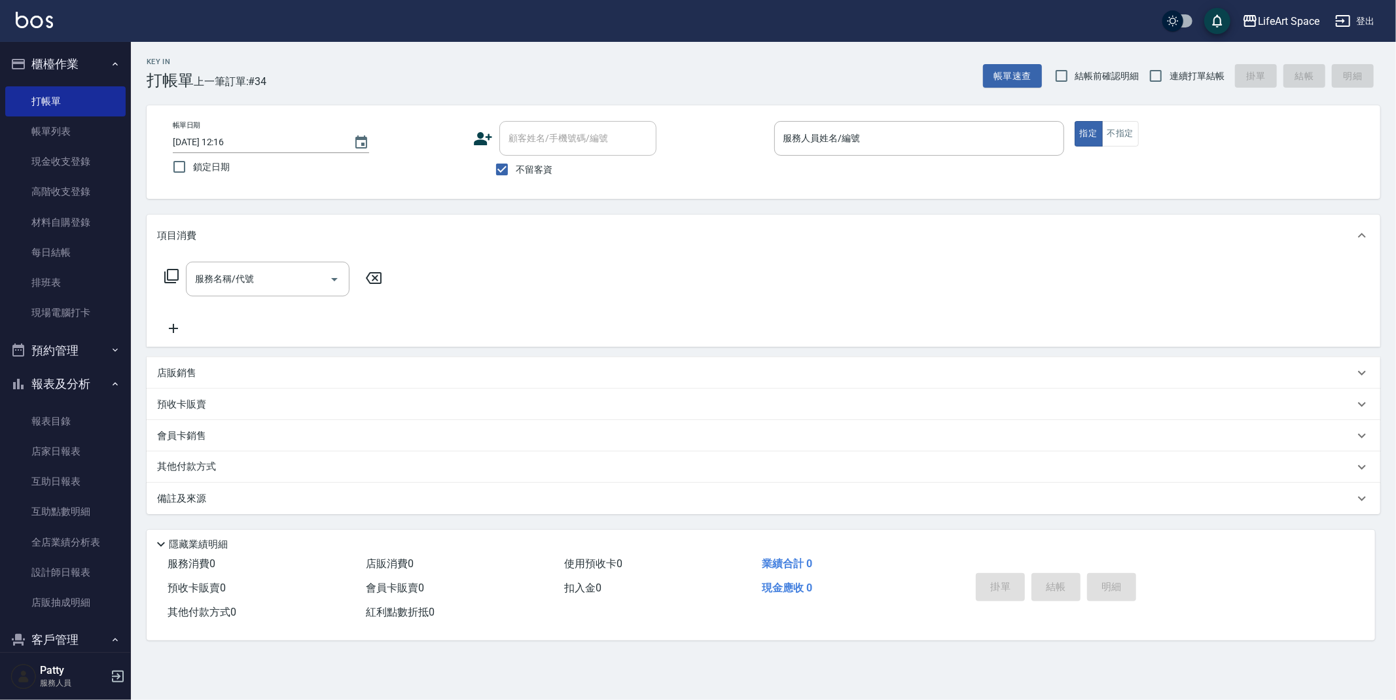
click at [226, 169] on span "鎖定日期" at bounding box center [211, 167] width 37 height 14
click at [193, 169] on input "鎖定日期" at bounding box center [179, 166] width 27 height 27
checkbox input "true"
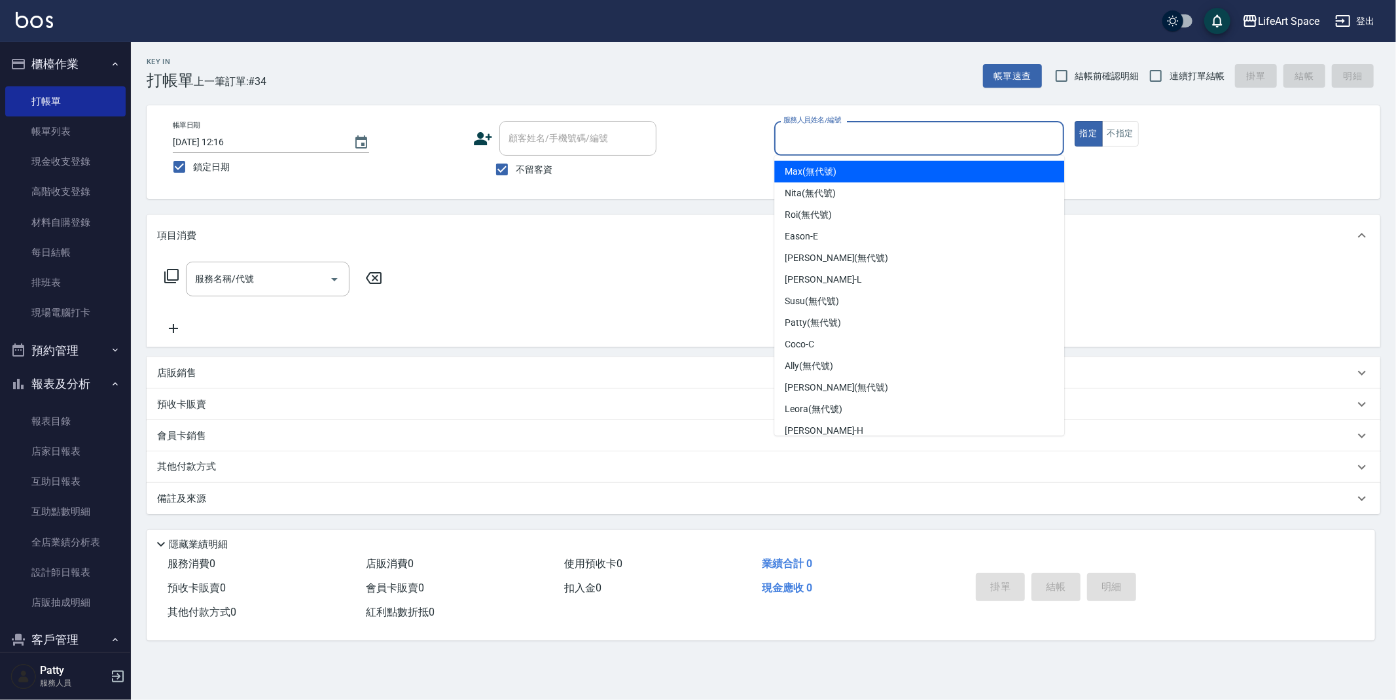
click at [995, 143] on input "服務人員姓名/編號" at bounding box center [919, 138] width 278 height 23
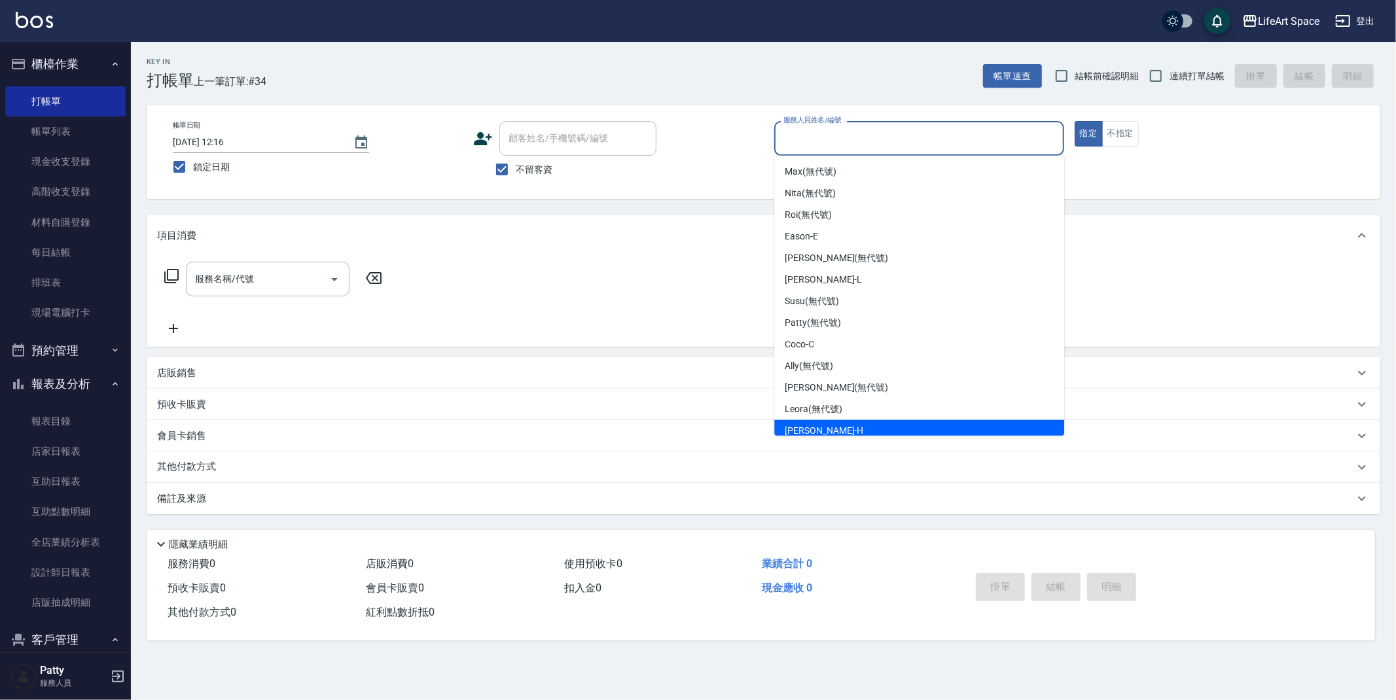
click at [845, 423] on div "[PERSON_NAME]" at bounding box center [919, 431] width 290 height 22
type input "[PERSON_NAME]"
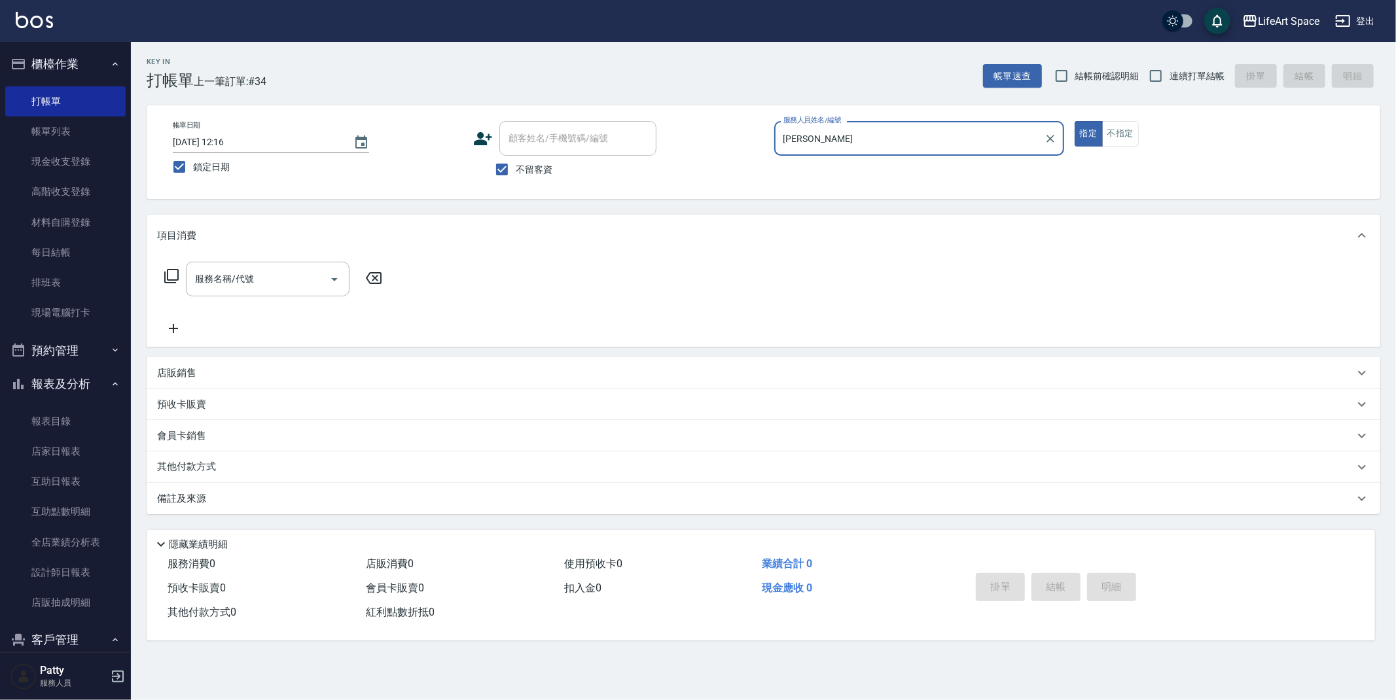
click at [504, 166] on input "不留客資" at bounding box center [501, 169] width 27 height 27
checkbox input "false"
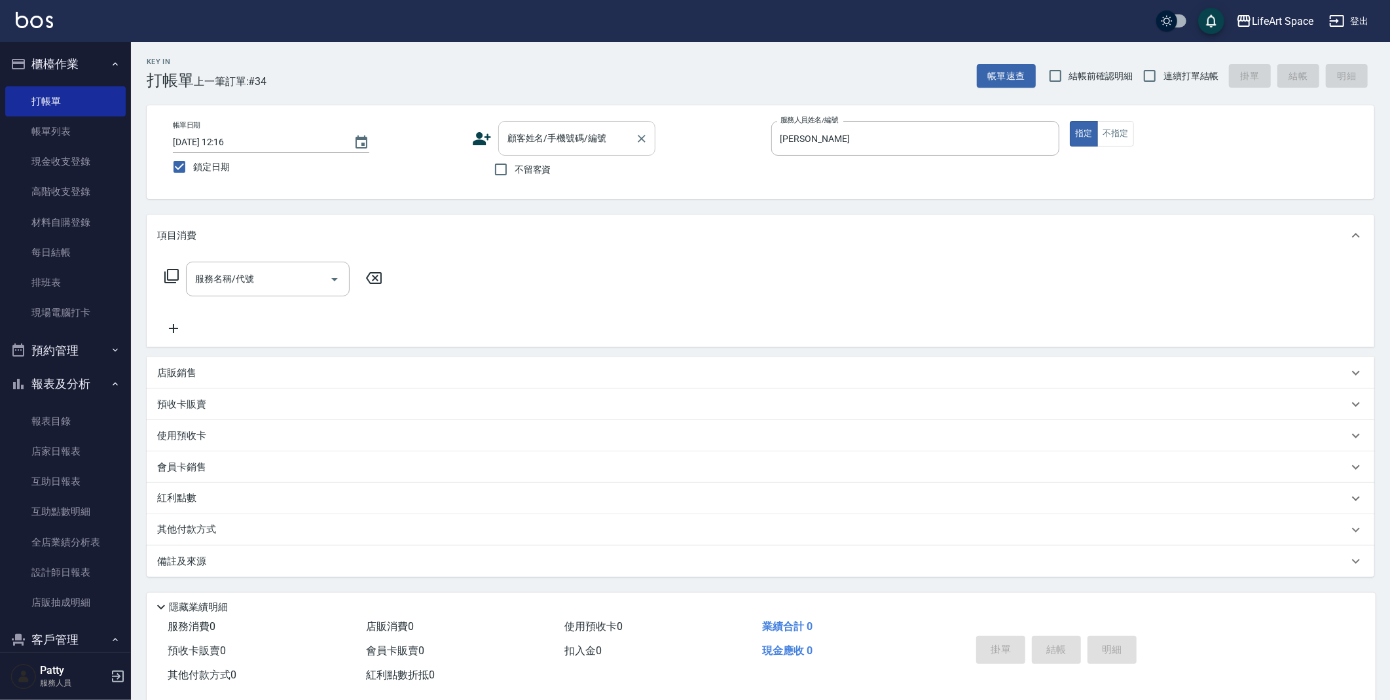
click at [588, 124] on div "顧客姓名/手機號碼/編號" at bounding box center [576, 138] width 157 height 35
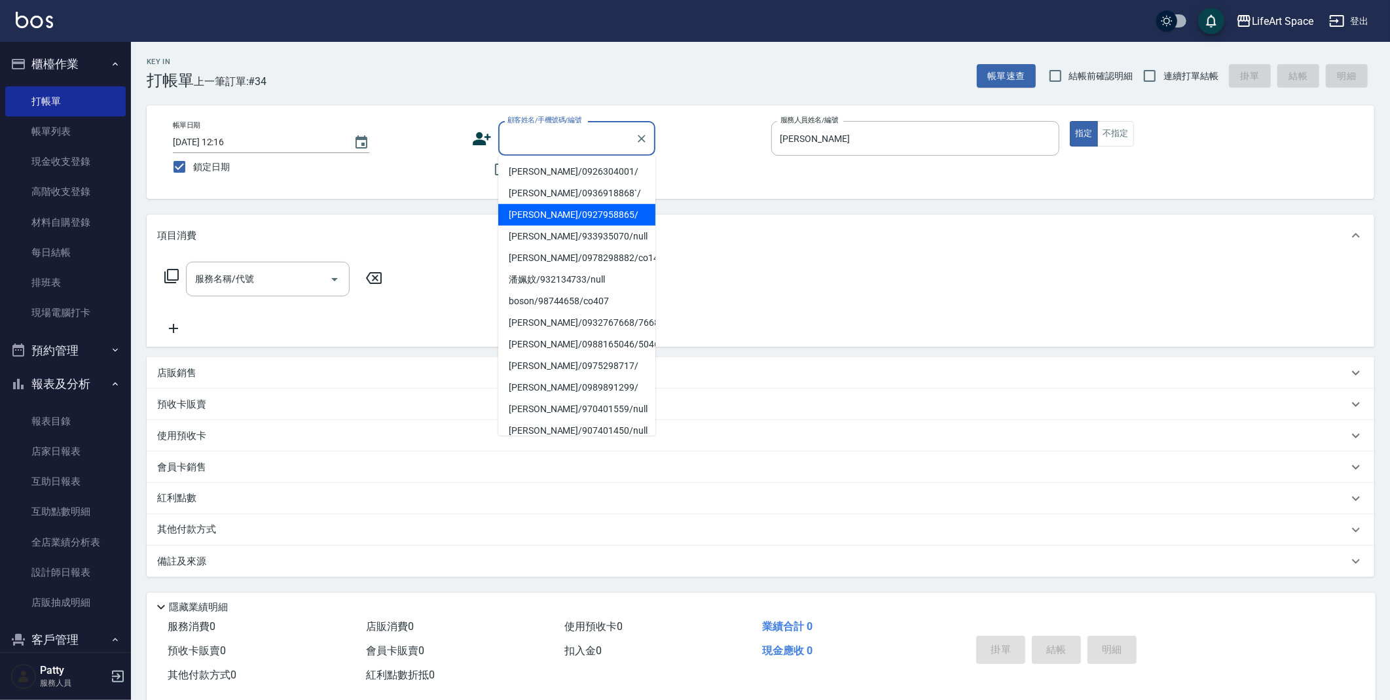
click at [620, 217] on li "[PERSON_NAME]/0927958865/" at bounding box center [576, 215] width 157 height 22
type input "[PERSON_NAME]/0927958865/"
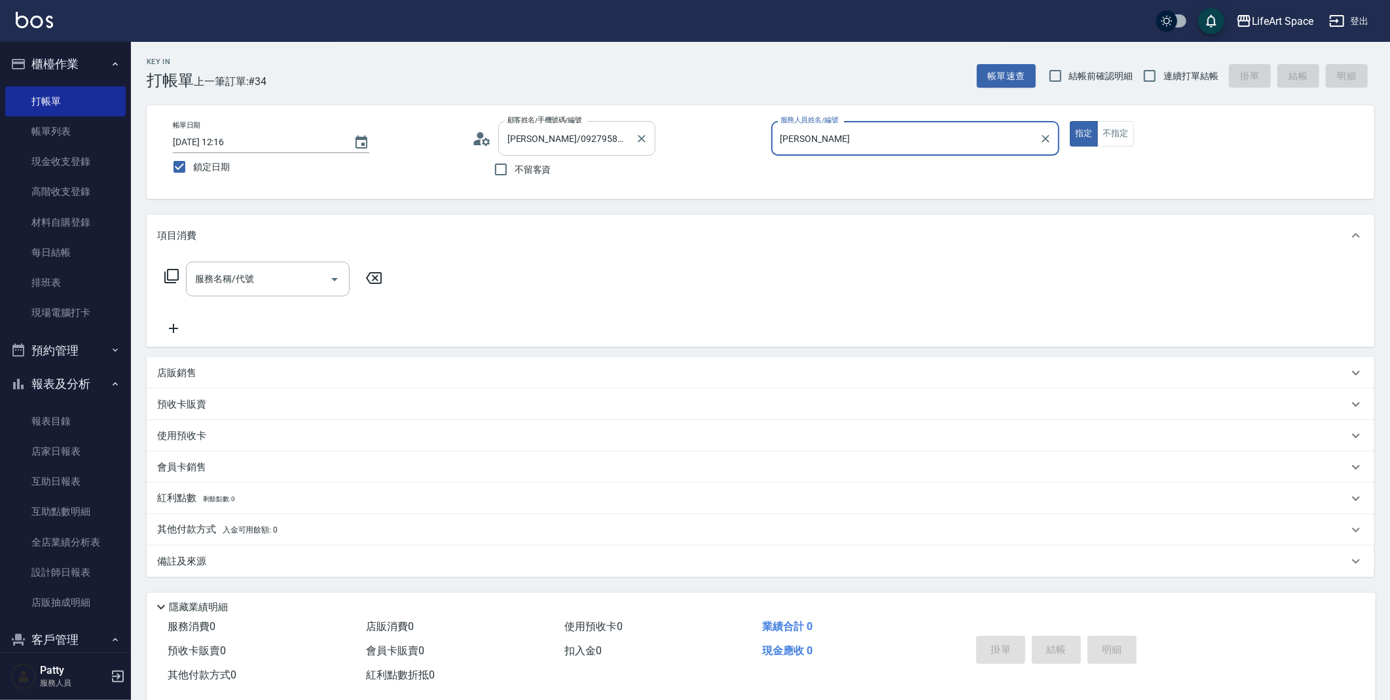
drag, startPoint x: 637, startPoint y: 139, endPoint x: 611, endPoint y: 138, distance: 26.2
click at [637, 139] on icon "Clear" at bounding box center [641, 138] width 13 height 13
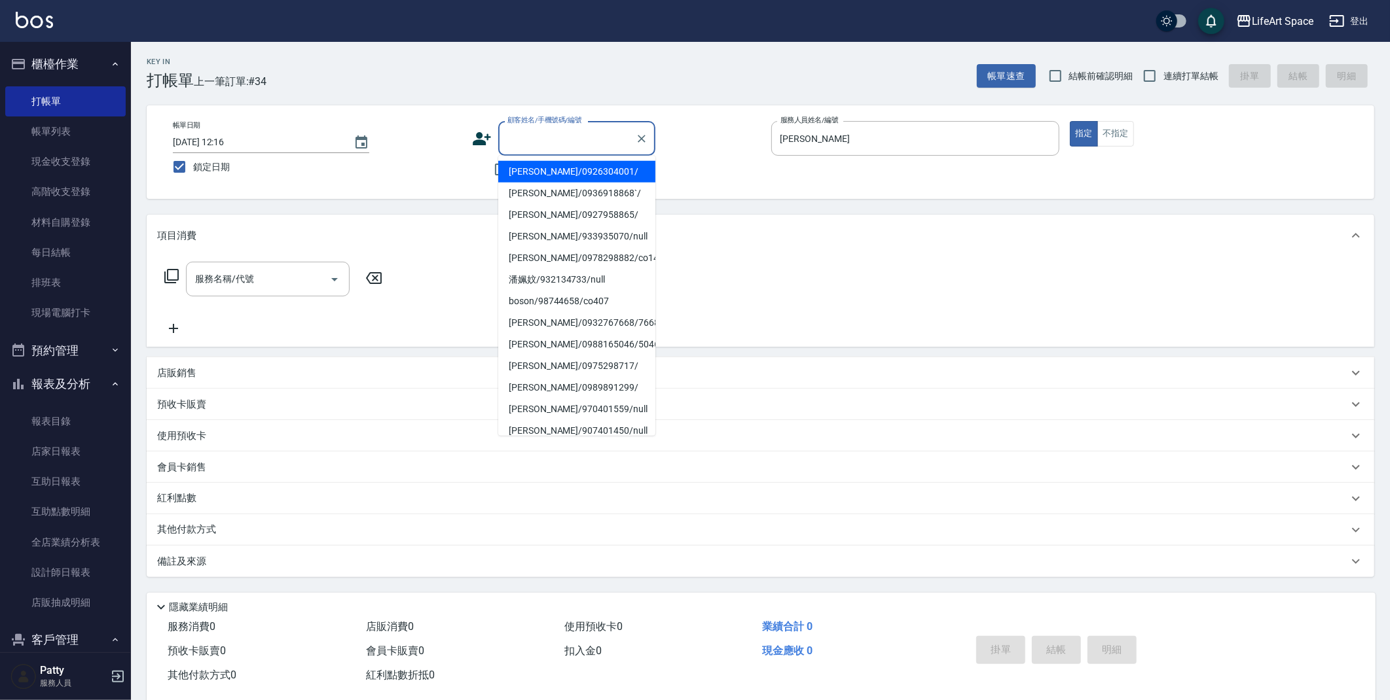
click at [611, 138] on input "顧客姓名/手機號碼/編號" at bounding box center [567, 138] width 126 height 23
type input "q"
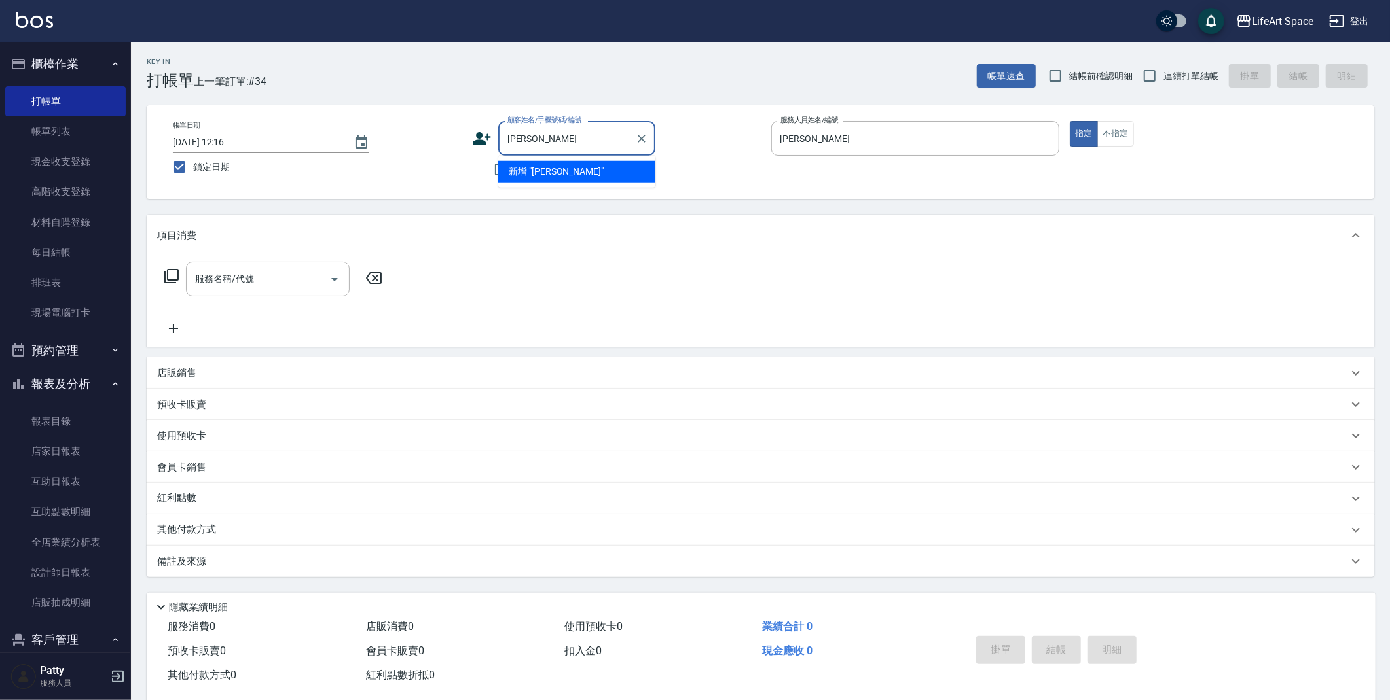
type input "沛"
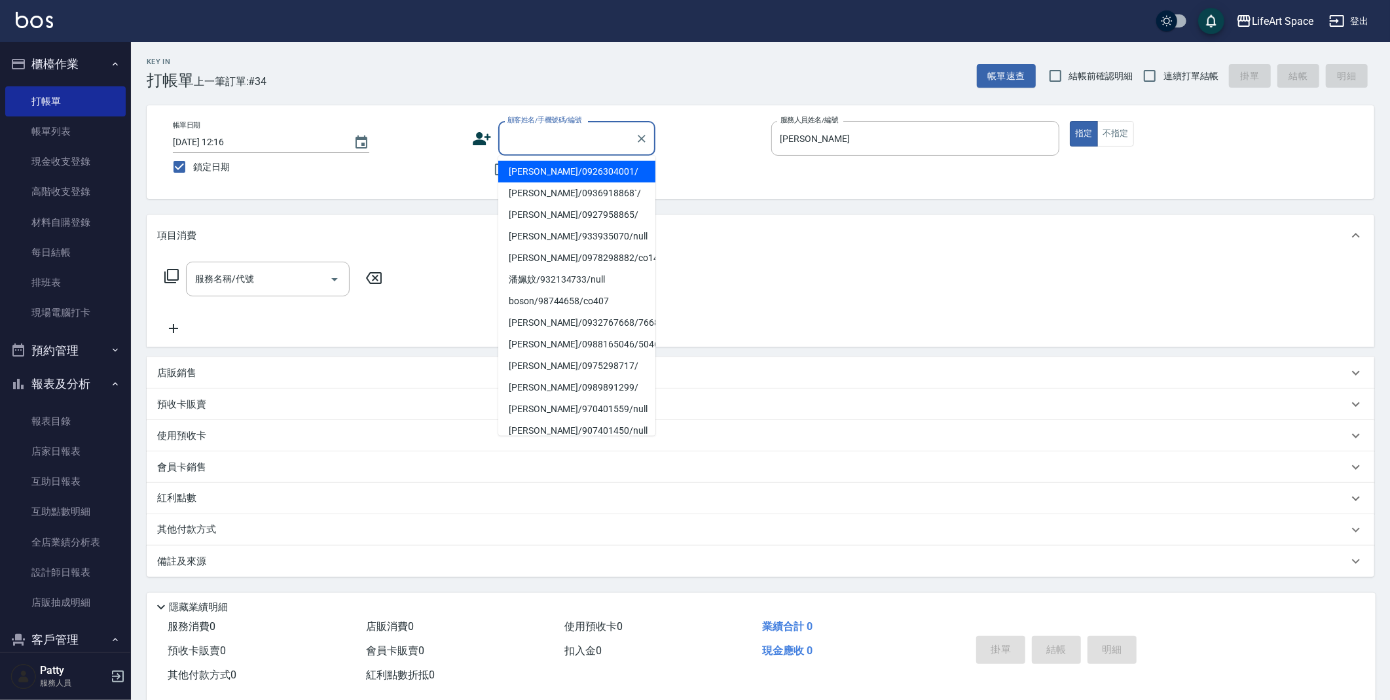
click at [467, 172] on div "帳單日期 [DATE] 12:16 鎖定日期 顧客姓名/手機號碼/編號 顧客姓名/手機號碼/編號 不留客資 服務人員姓名/編號 [PERSON_NAME]-H…" at bounding box center [760, 152] width 1196 height 62
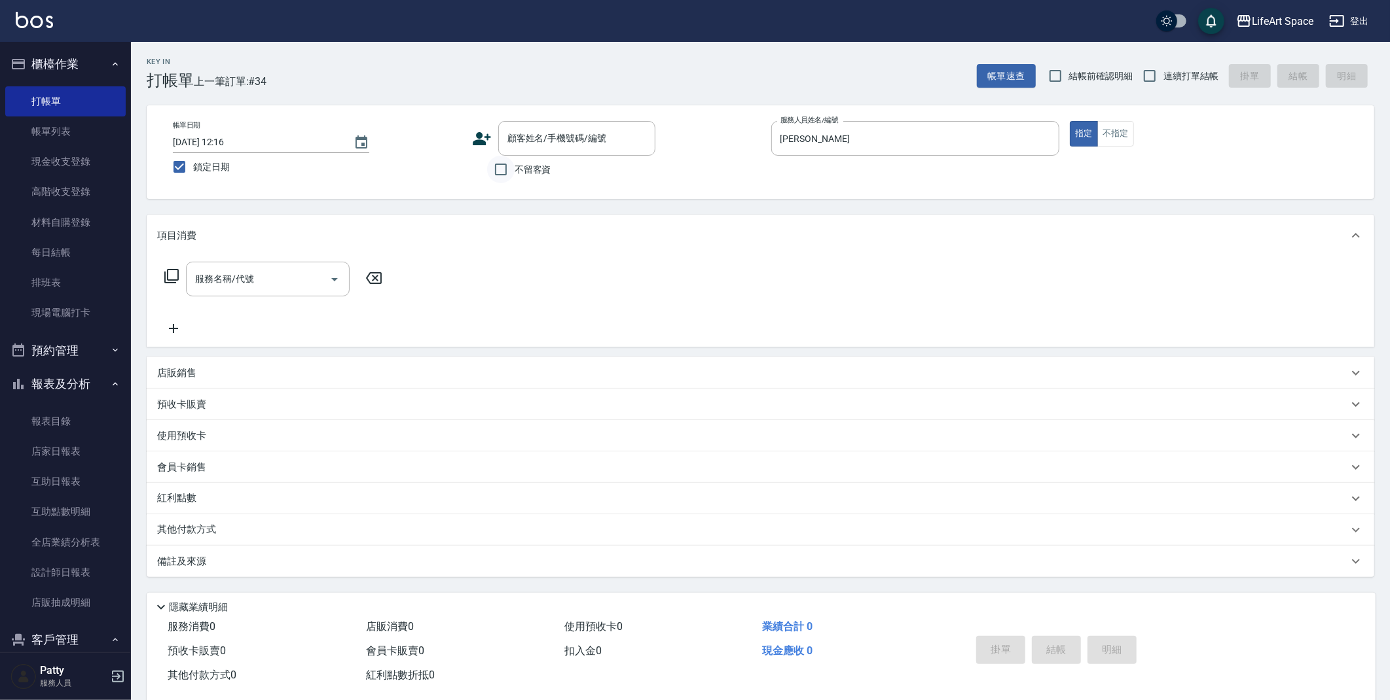
click at [503, 171] on input "不留客資" at bounding box center [500, 169] width 27 height 27
checkbox input "true"
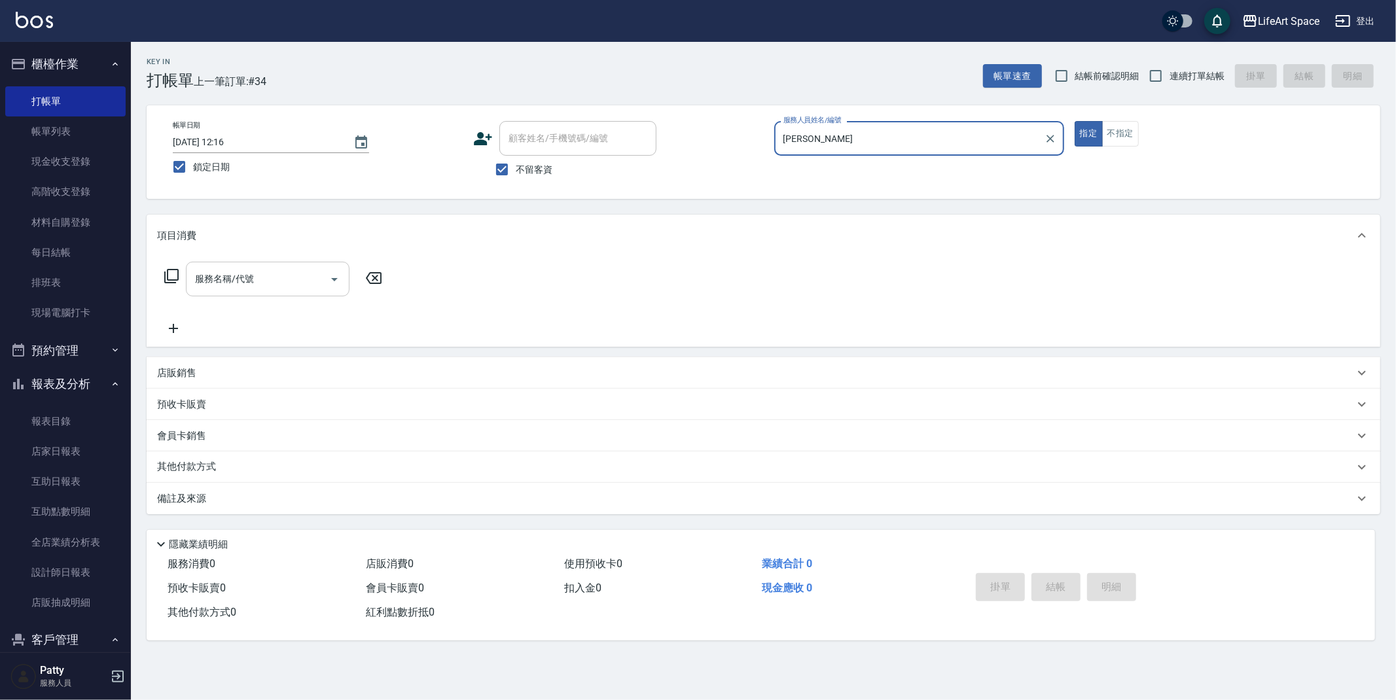
drag, startPoint x: 236, startPoint y: 295, endPoint x: 231, endPoint y: 288, distance: 8.0
click at [235, 294] on div "服務名稱/代號" at bounding box center [268, 279] width 164 height 35
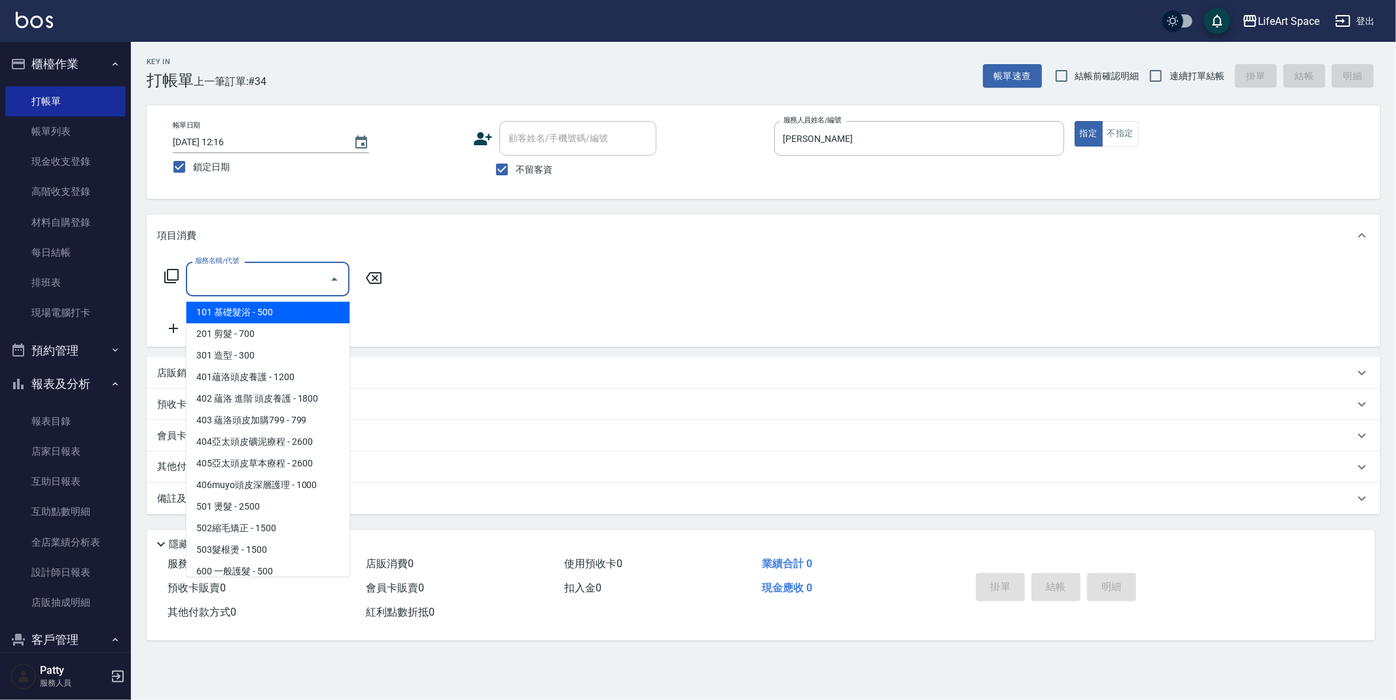
scroll to position [205, 0]
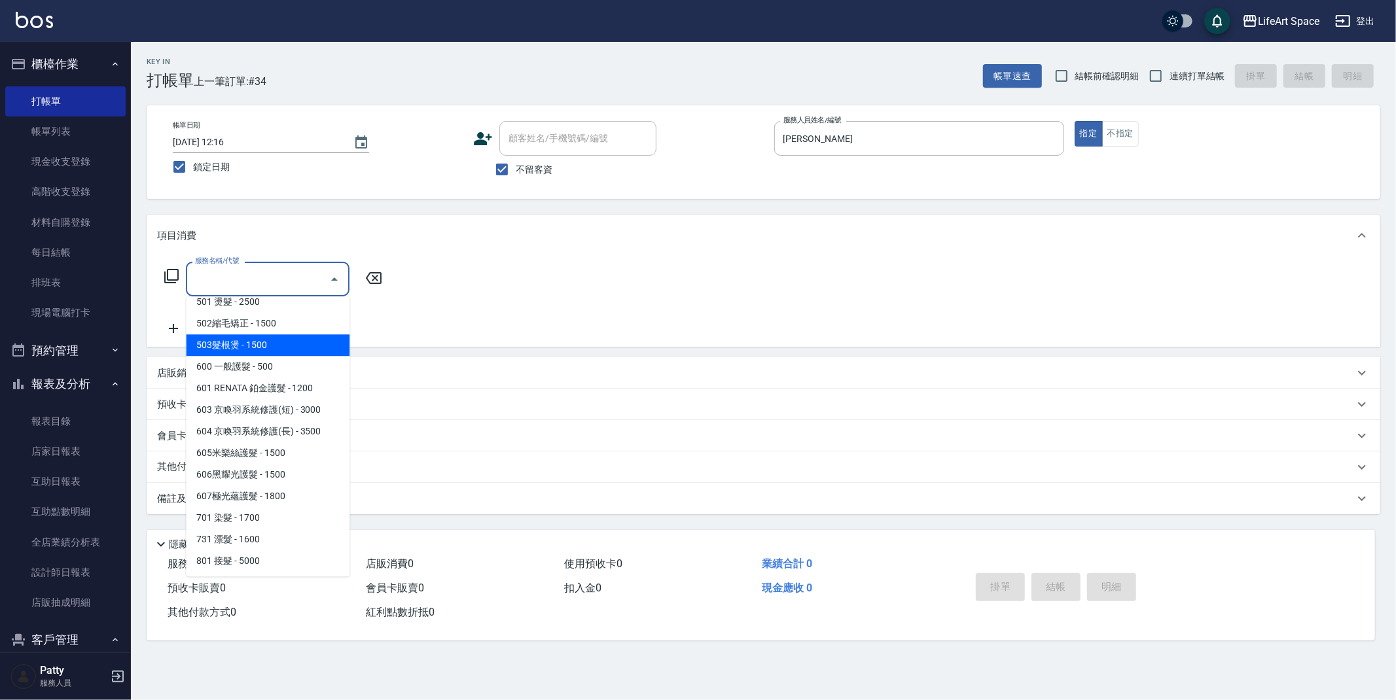
drag, startPoint x: 272, startPoint y: 350, endPoint x: 278, endPoint y: 344, distance: 7.9
click at [273, 350] on span "503髮根燙 - 1500" at bounding box center [268, 345] width 164 height 22
type input "503髮根燙(503)"
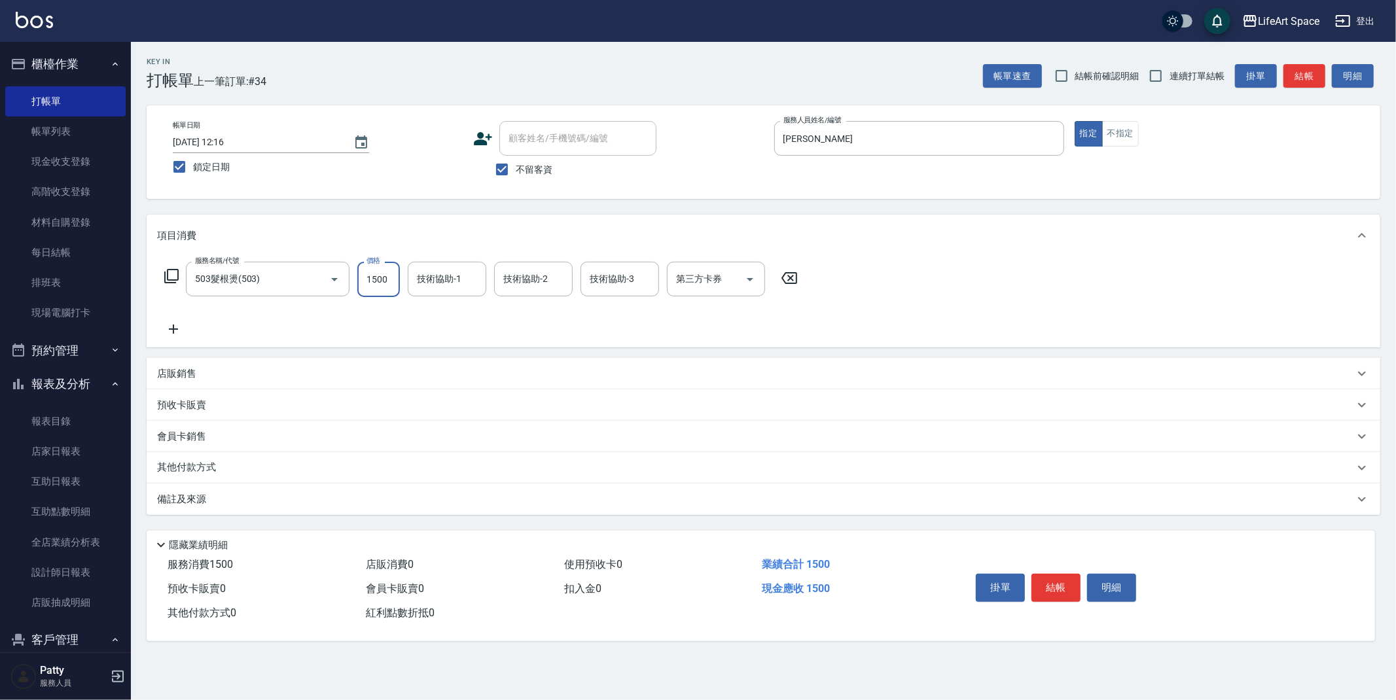
click at [392, 287] on input "1500" at bounding box center [378, 279] width 43 height 35
type input "2300"
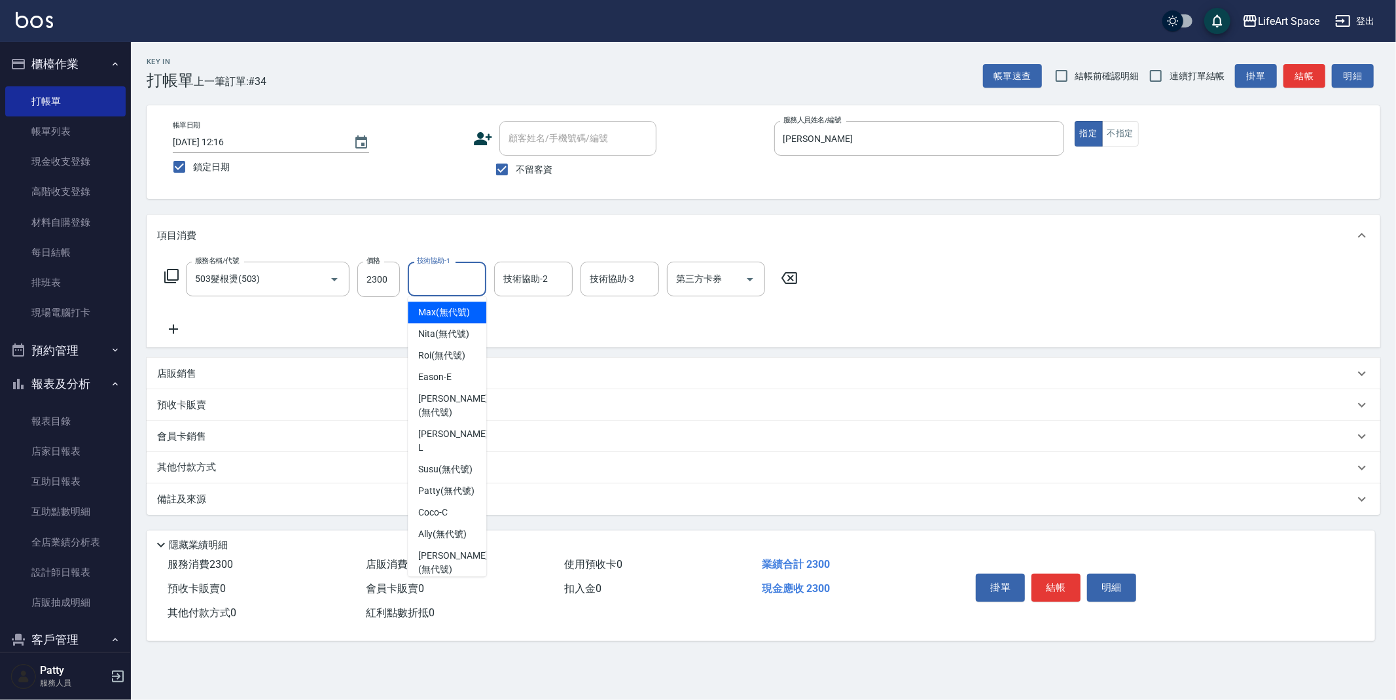
click at [464, 279] on input "技術協助-1" at bounding box center [447, 279] width 67 height 23
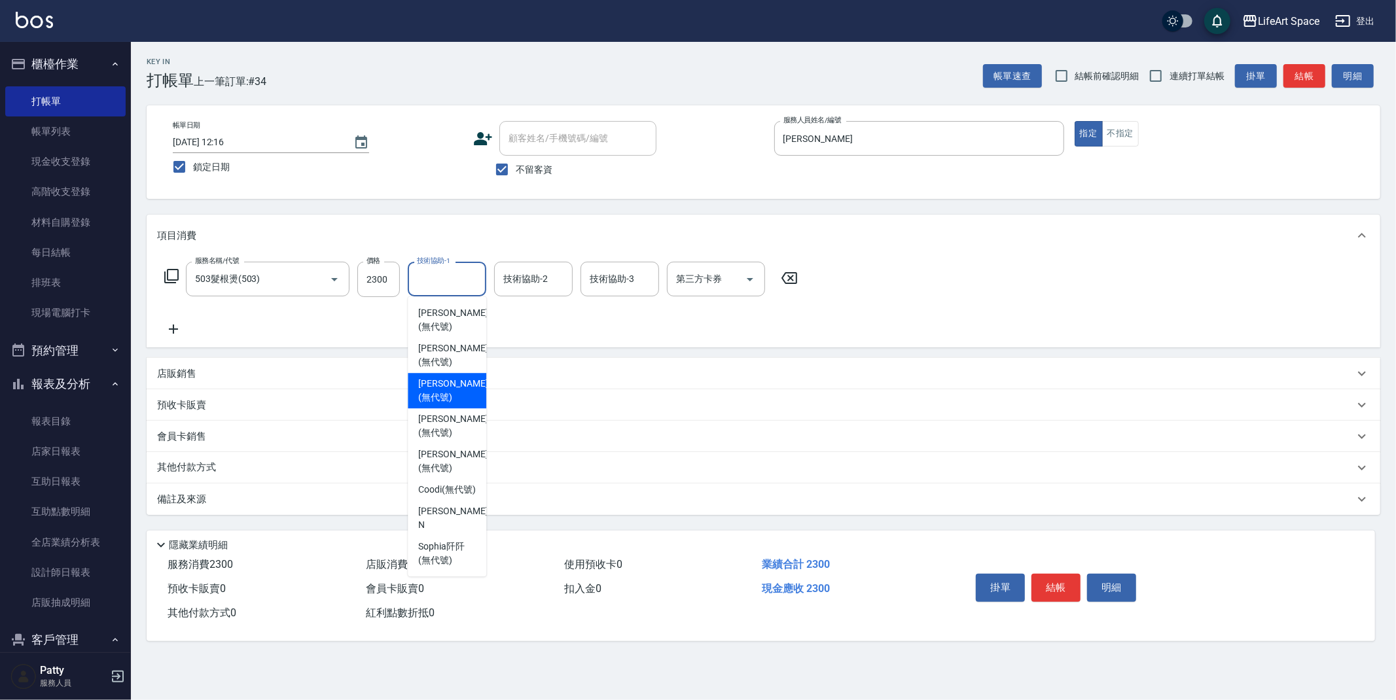
drag, startPoint x: 453, startPoint y: 389, endPoint x: 478, endPoint y: 351, distance: 44.8
click at [453, 389] on span "[PERSON_NAME] (無代號)" at bounding box center [452, 390] width 69 height 27
type input "[PERSON_NAME](無代號)"
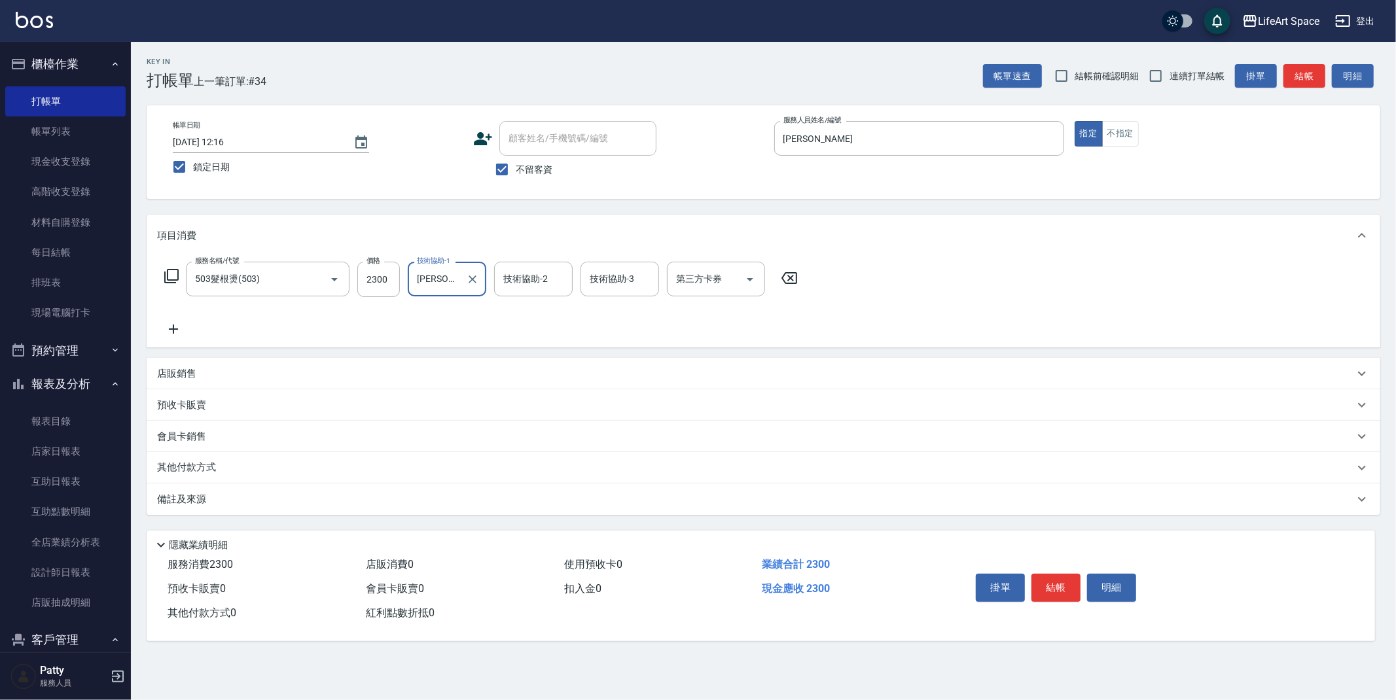
click at [538, 278] on div "技術協助-2 技術協助-2" at bounding box center [533, 279] width 79 height 35
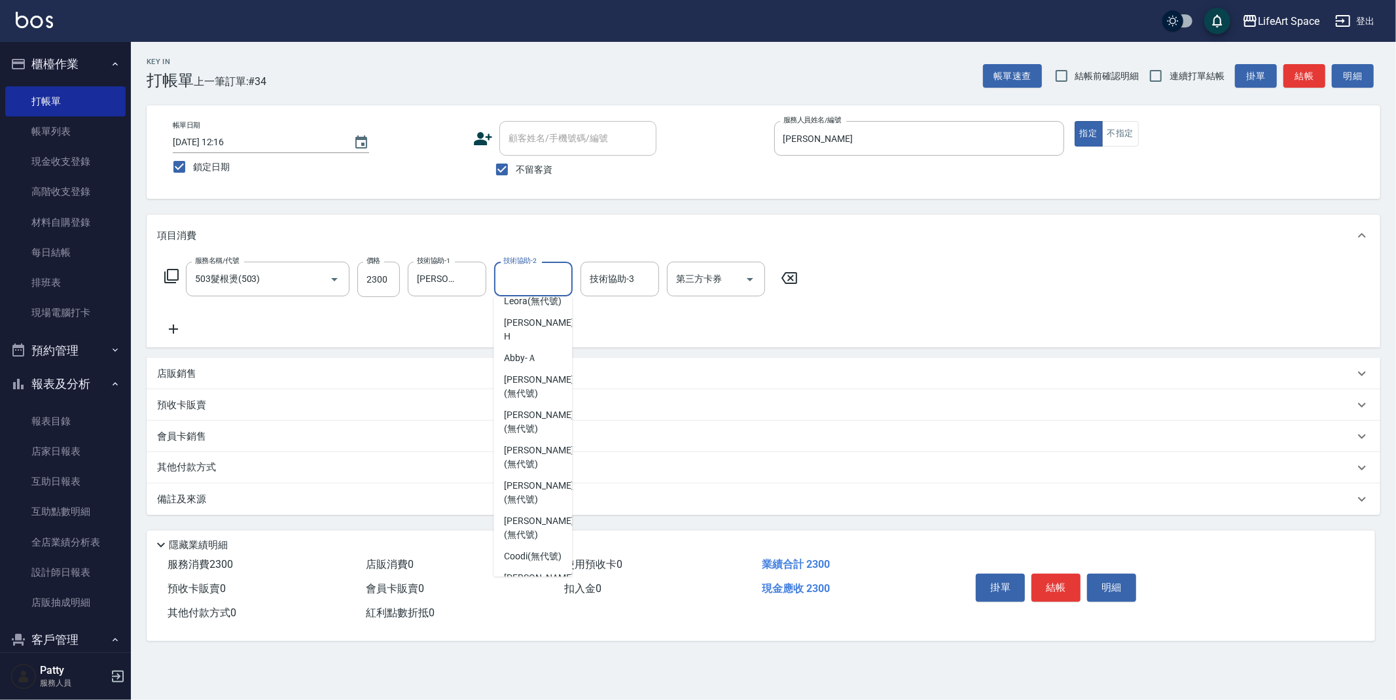
scroll to position [295, 0]
click at [518, 467] on span "[PERSON_NAME] (無代號)" at bounding box center [538, 452] width 69 height 27
type input "[PERSON_NAME](無代號)"
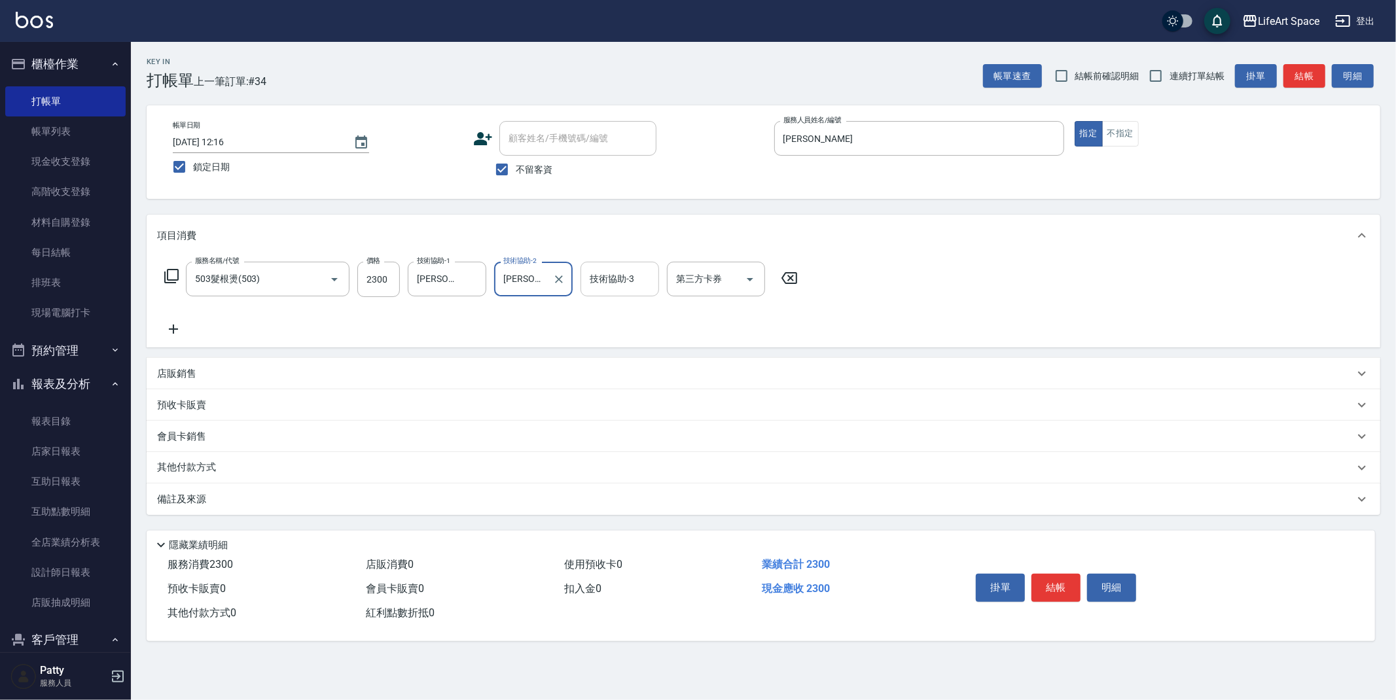
click at [623, 289] on input "技術協助-3" at bounding box center [619, 279] width 67 height 23
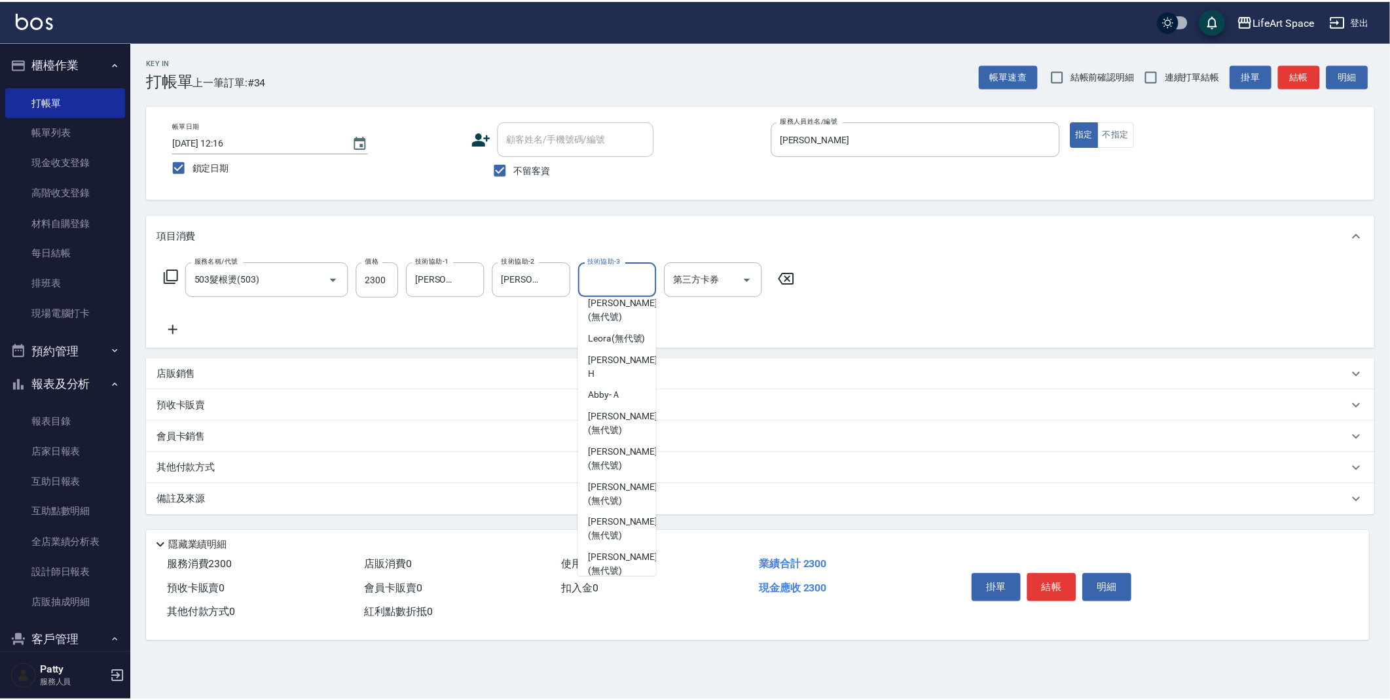
scroll to position [255, 0]
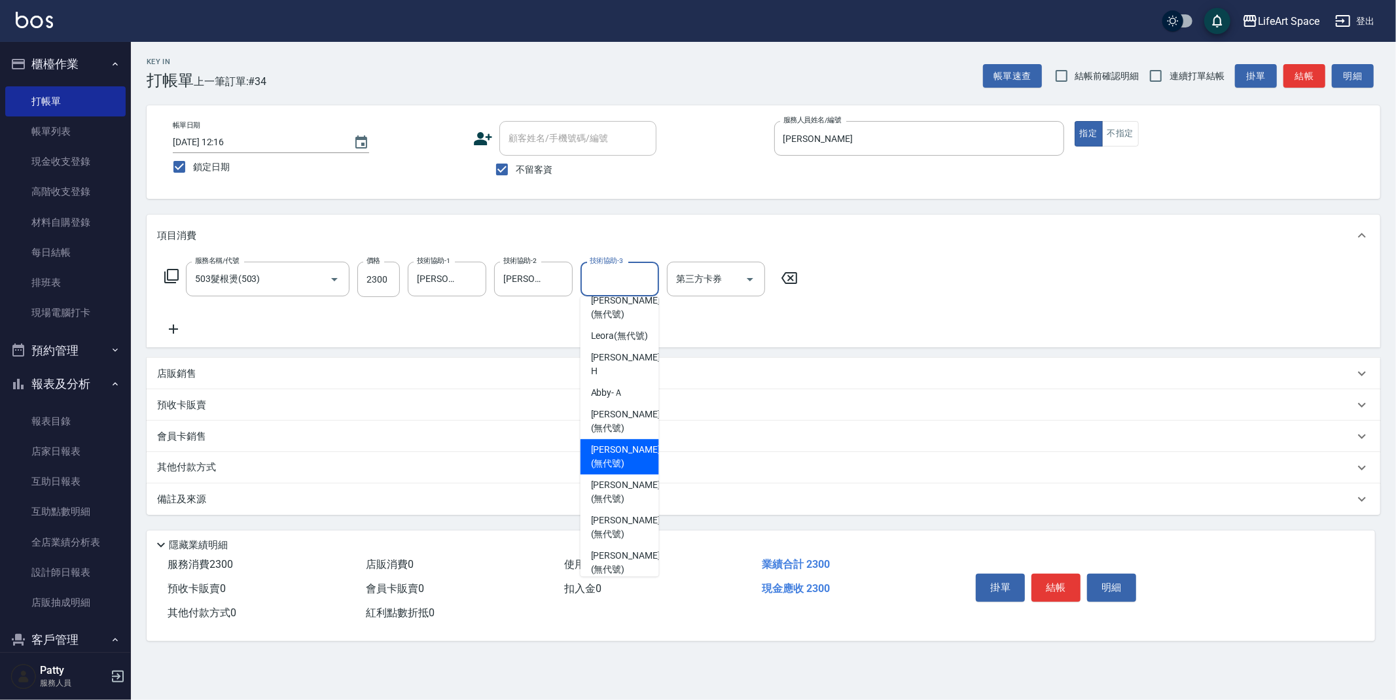
click at [689, 324] on div "服務名稱/代號 503髮根燙(503) 服務名稱/代號 價格 2300 價格 技術協助-1 [PERSON_NAME](無代號) 技術協助-1 技術協助-2 …" at bounding box center [481, 299] width 649 height 75
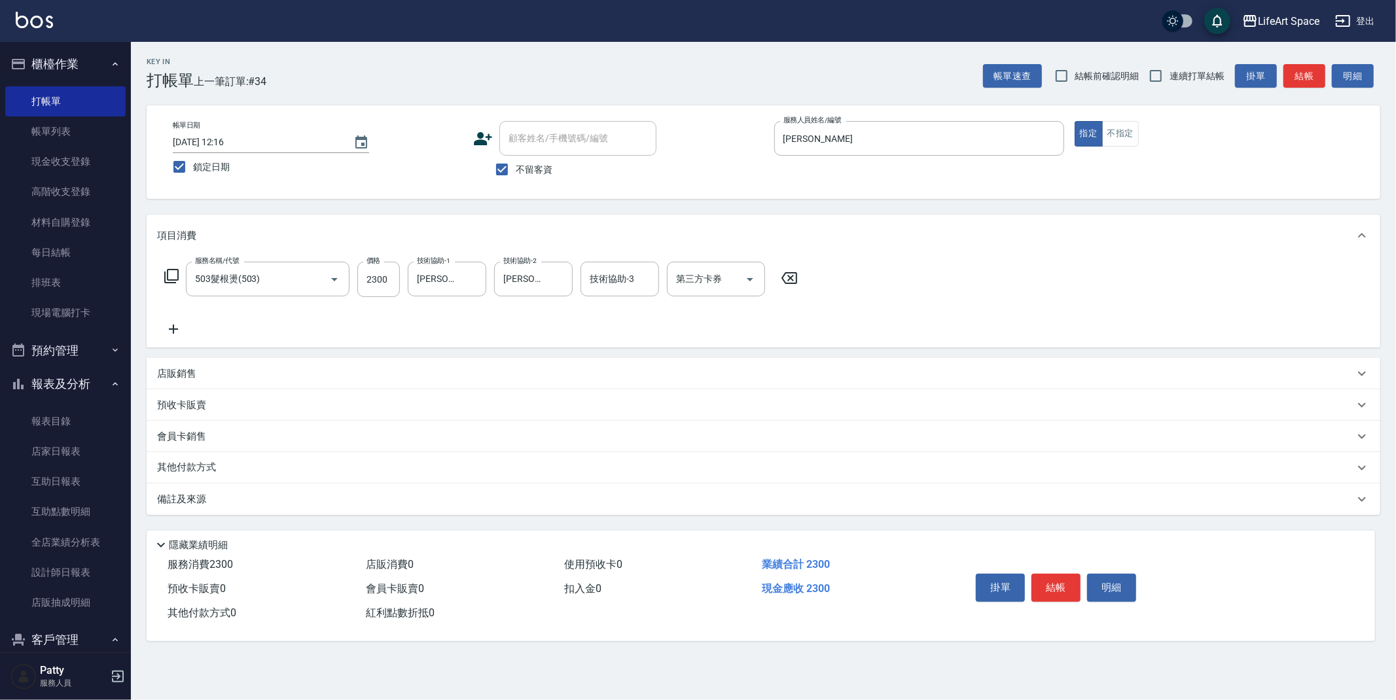
click at [186, 504] on p "備註及來源" at bounding box center [181, 500] width 49 height 14
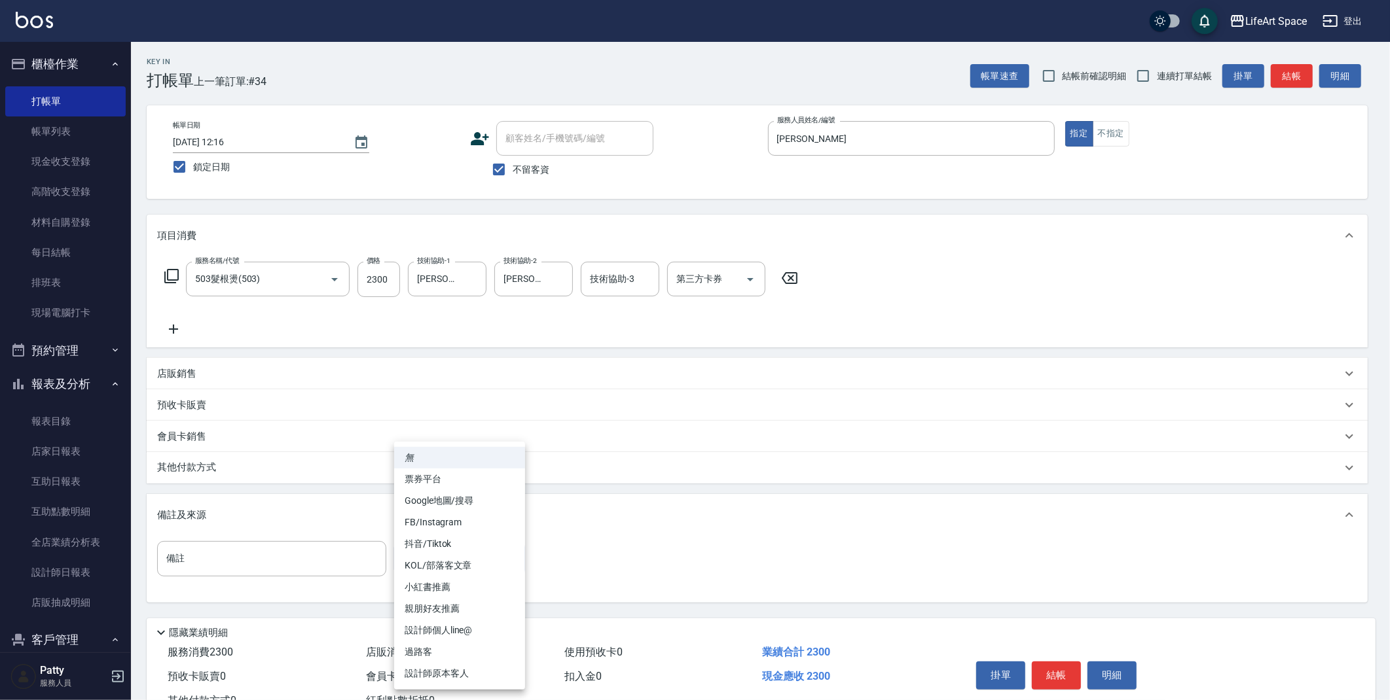
click at [452, 552] on body "LifeArt Space 登出 櫃檯作業 打帳單 帳單列表 現金收支登錄 高階收支登錄 材料自購登錄 每日結帳 排班表 現場電腦打卡 預約管理 預約管理 單…" at bounding box center [695, 372] width 1390 height 745
click at [456, 674] on li "設計師原本客人" at bounding box center [459, 674] width 131 height 22
type input "設計師原本客人"
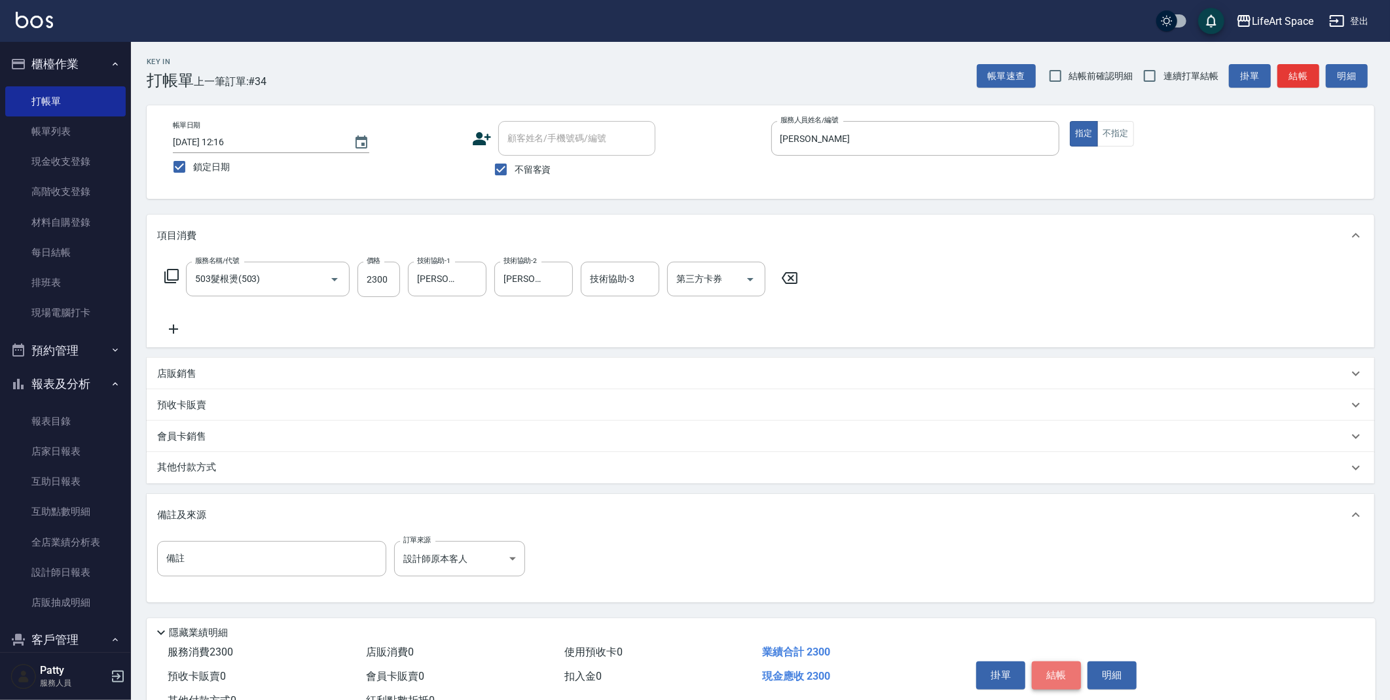
click at [1066, 681] on button "結帳" at bounding box center [1056, 675] width 49 height 27
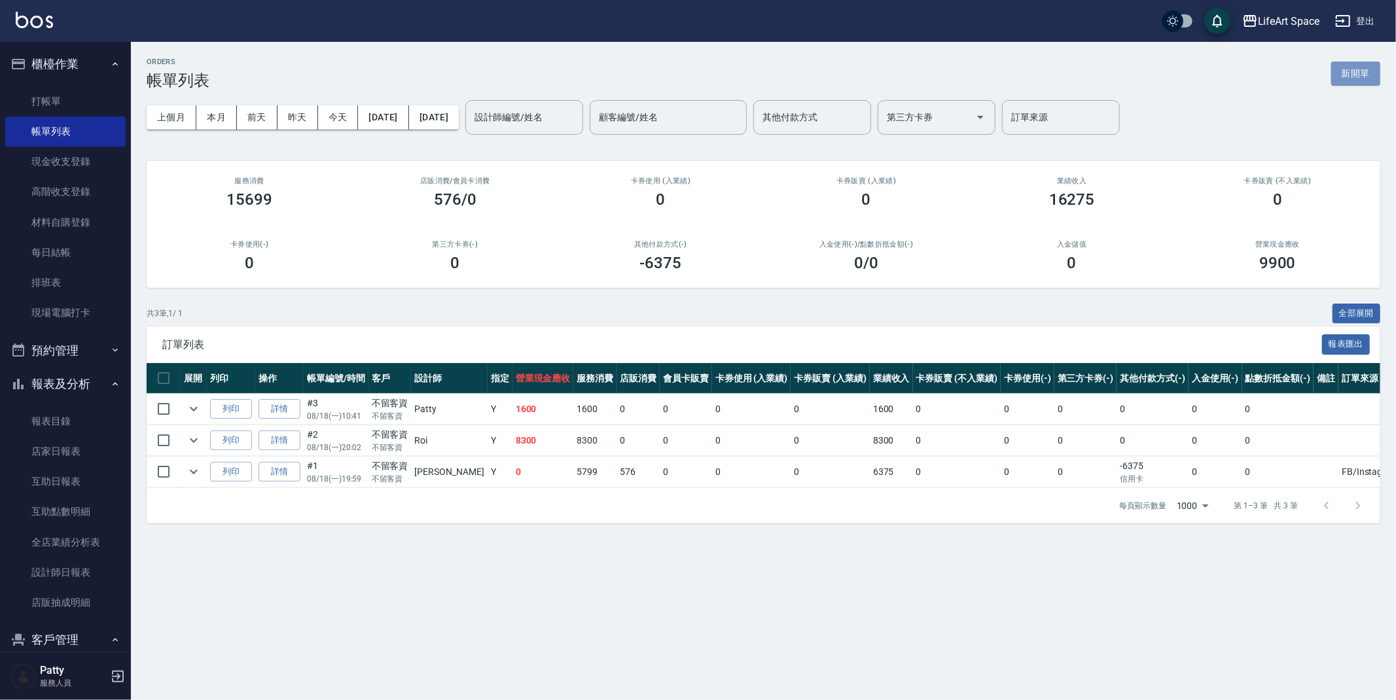
click at [1342, 73] on button "新開單" at bounding box center [1355, 74] width 49 height 24
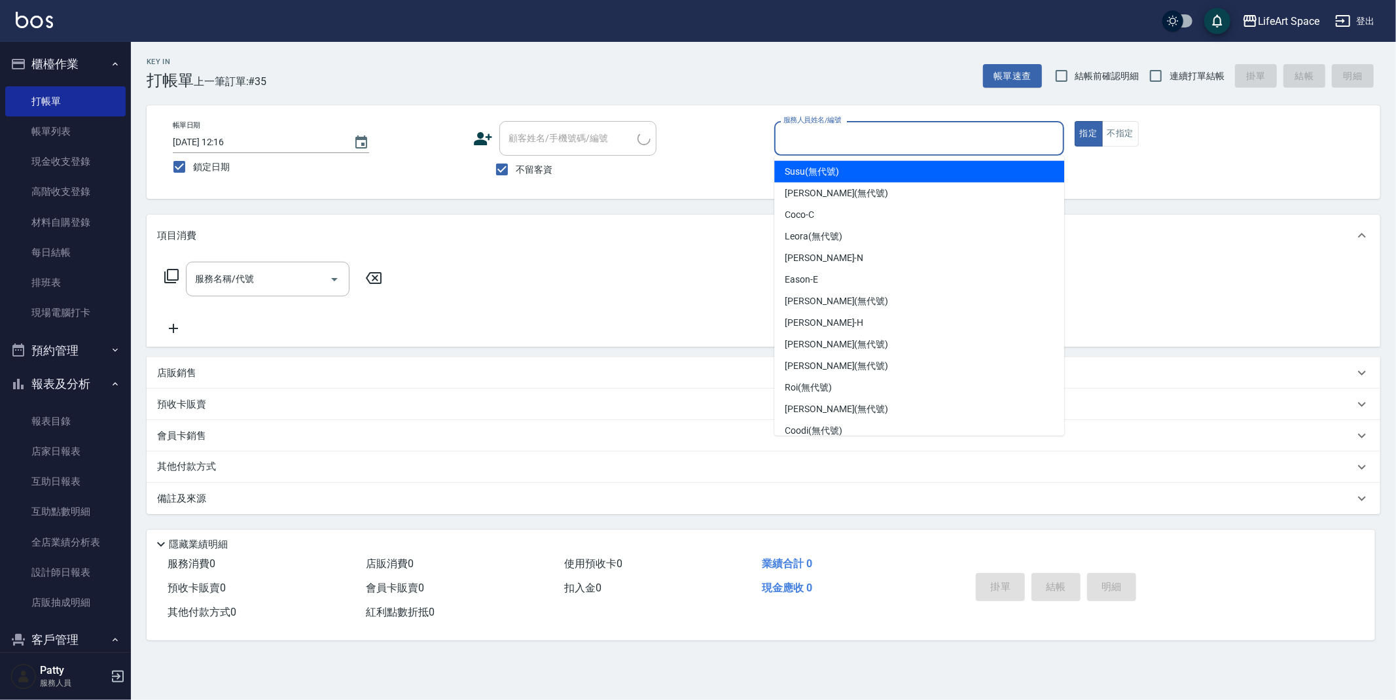
click at [916, 139] on input "服務人員姓名/編號" at bounding box center [919, 138] width 278 height 23
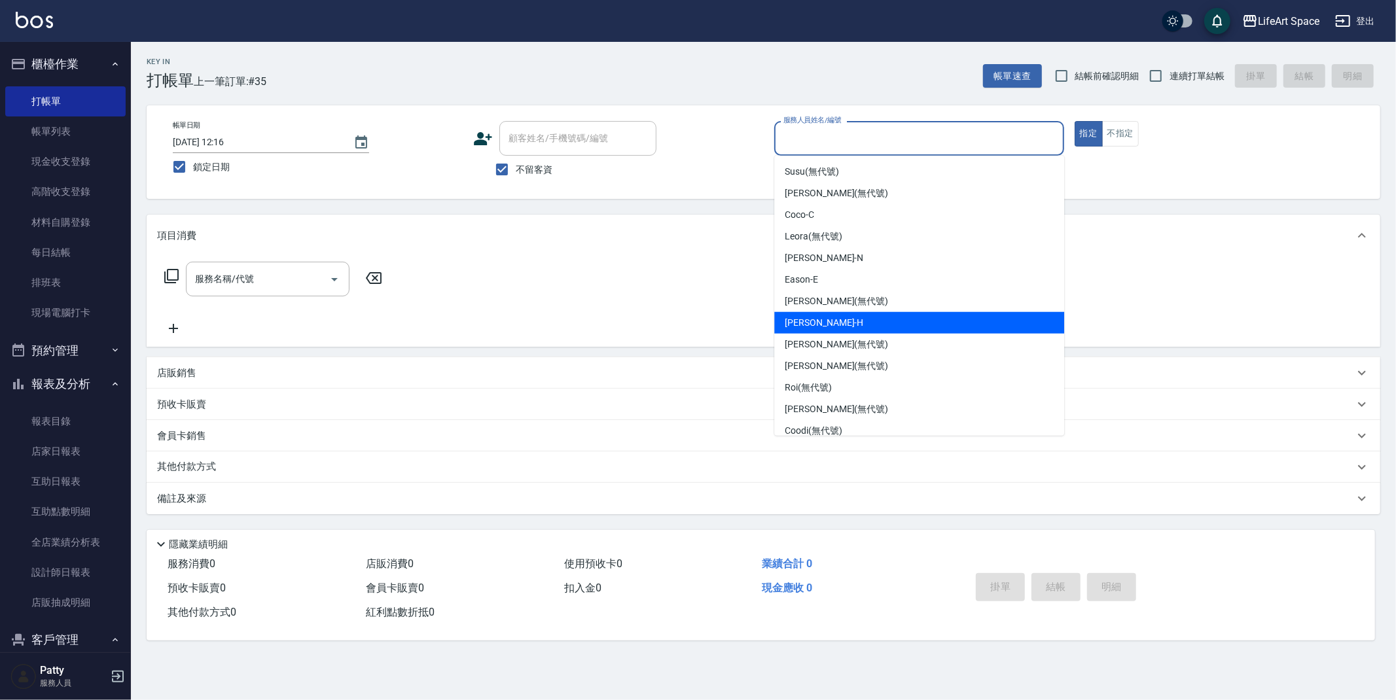
click at [829, 324] on div "[PERSON_NAME]" at bounding box center [919, 323] width 290 height 22
type input "[PERSON_NAME]"
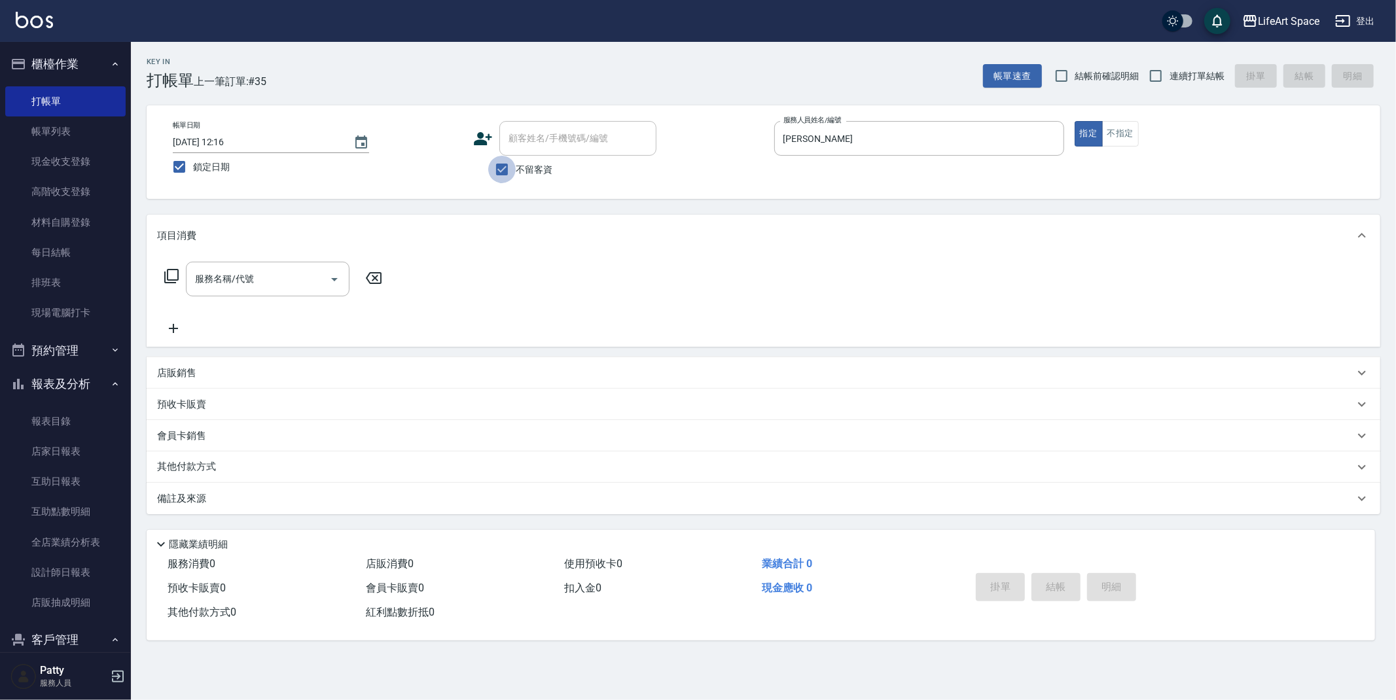
click at [502, 171] on input "不留客資" at bounding box center [501, 169] width 27 height 27
checkbox input "false"
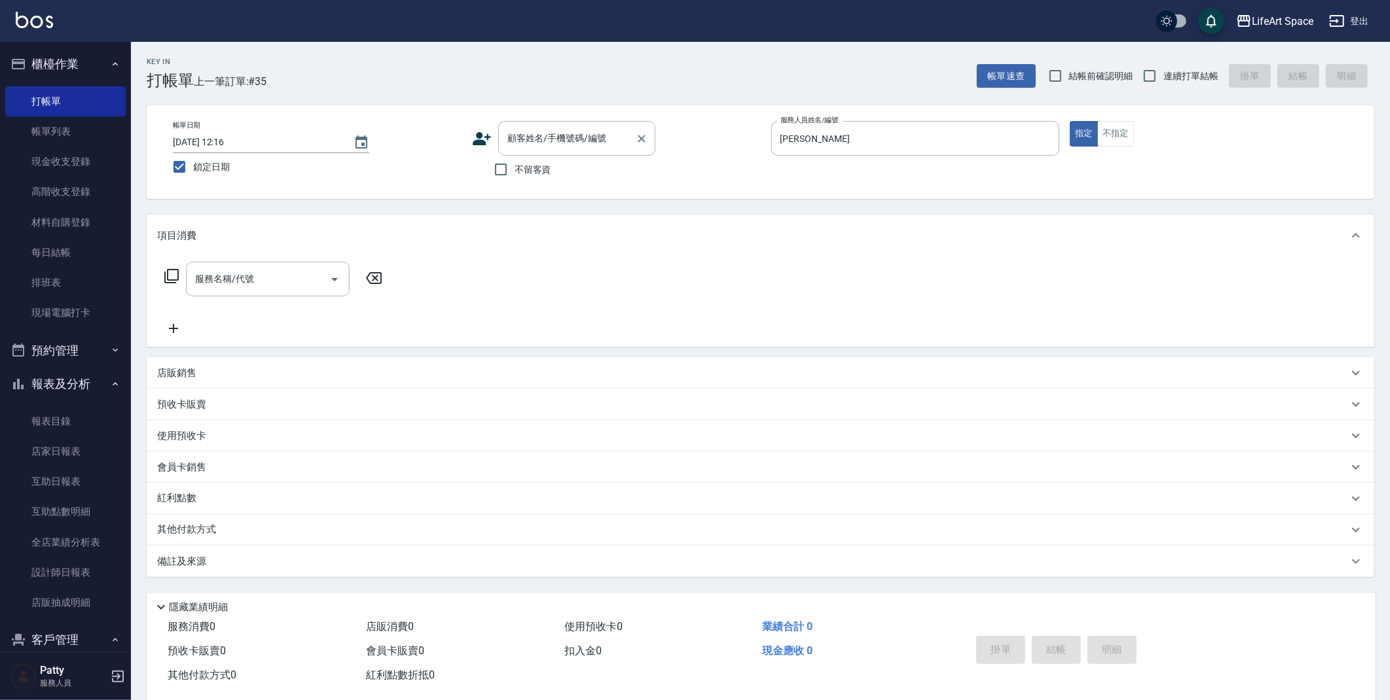
click at [541, 137] on input "顧客姓名/手機號碼/編號" at bounding box center [567, 138] width 126 height 23
type input "v"
type input "ㄛ"
click at [552, 143] on input "猴" at bounding box center [567, 138] width 126 height 23
click at [583, 170] on li "[PERSON_NAME]/0930940330/ha6" at bounding box center [576, 172] width 157 height 22
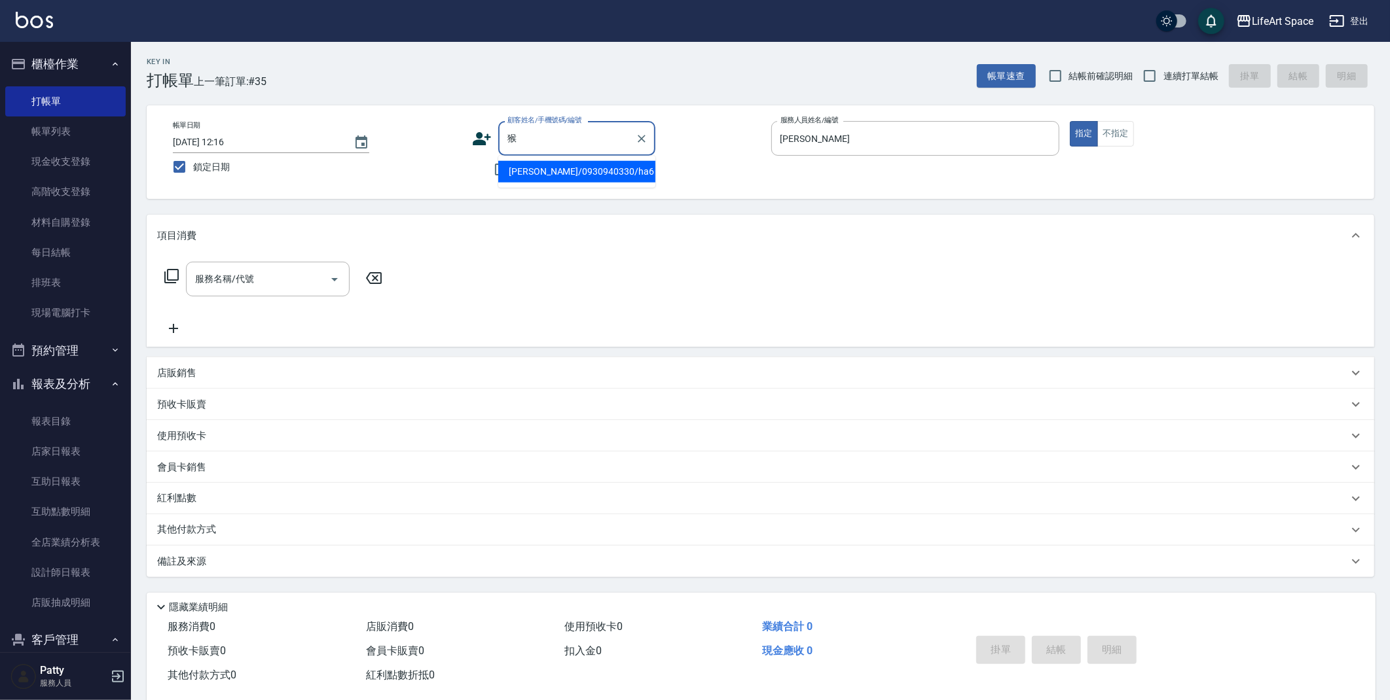
type input "[PERSON_NAME]/0930940330/ha6"
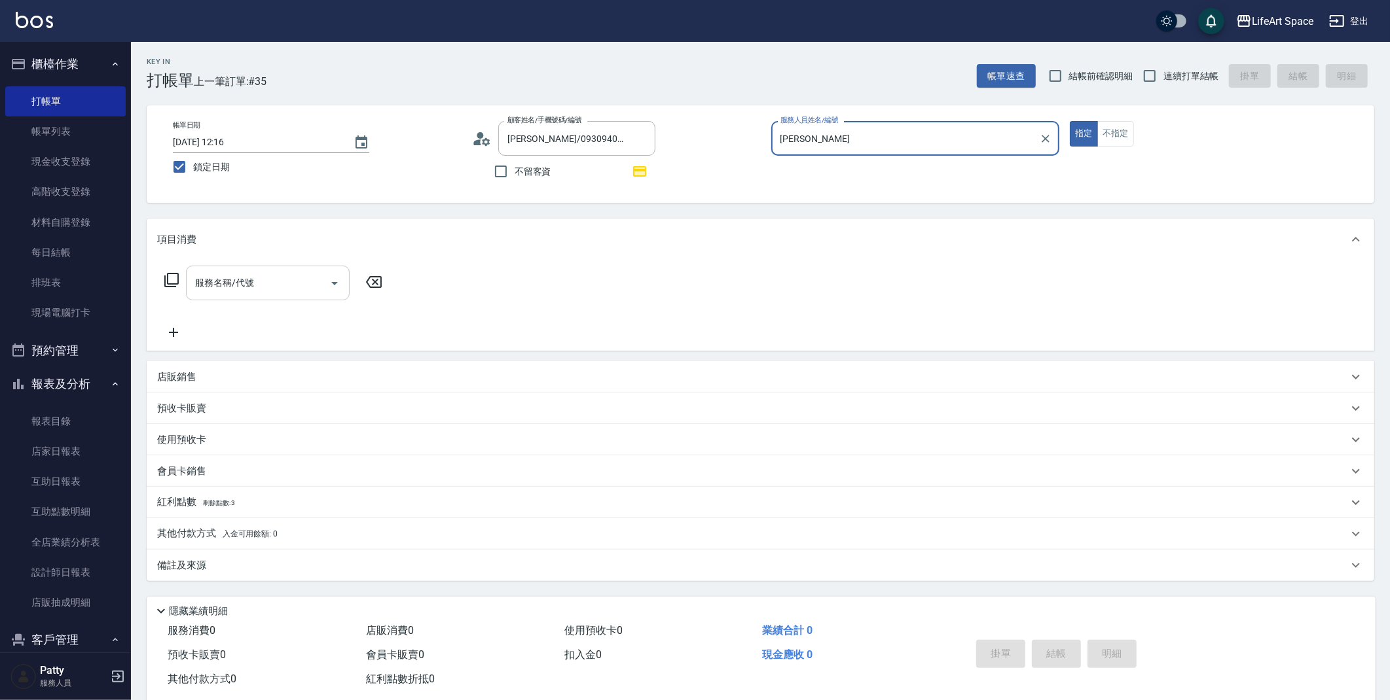
click at [291, 283] on input "服務名稱/代號" at bounding box center [258, 283] width 132 height 23
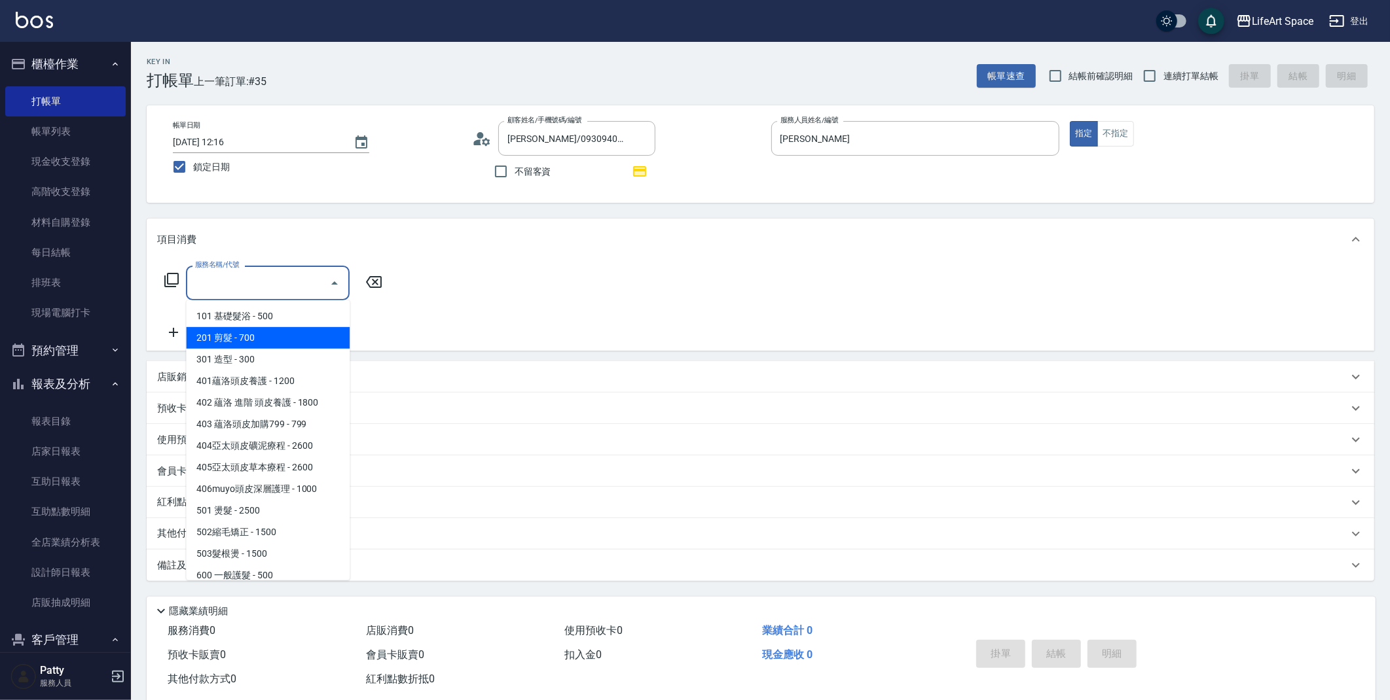
click at [294, 331] on span "201 剪髮 - 700" at bounding box center [268, 338] width 164 height 22
type input "201 剪髮(201)"
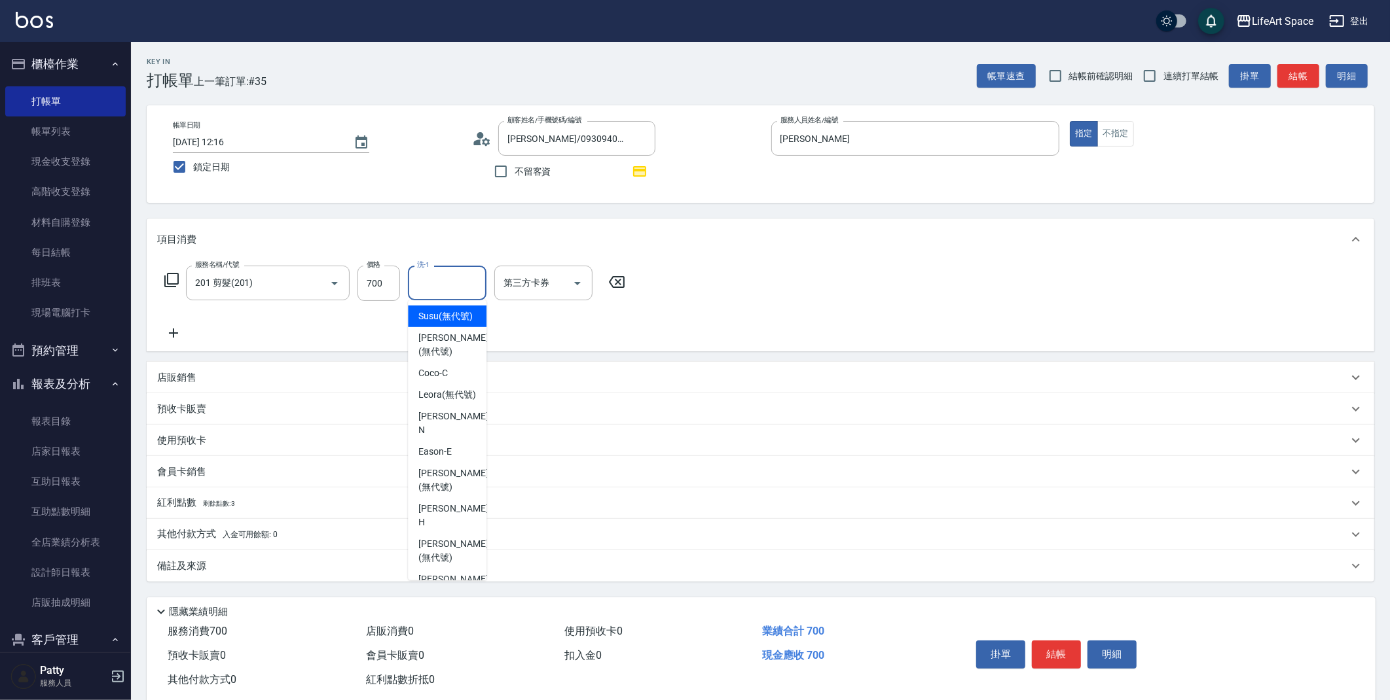
click at [444, 272] on input "洗-1" at bounding box center [447, 283] width 67 height 23
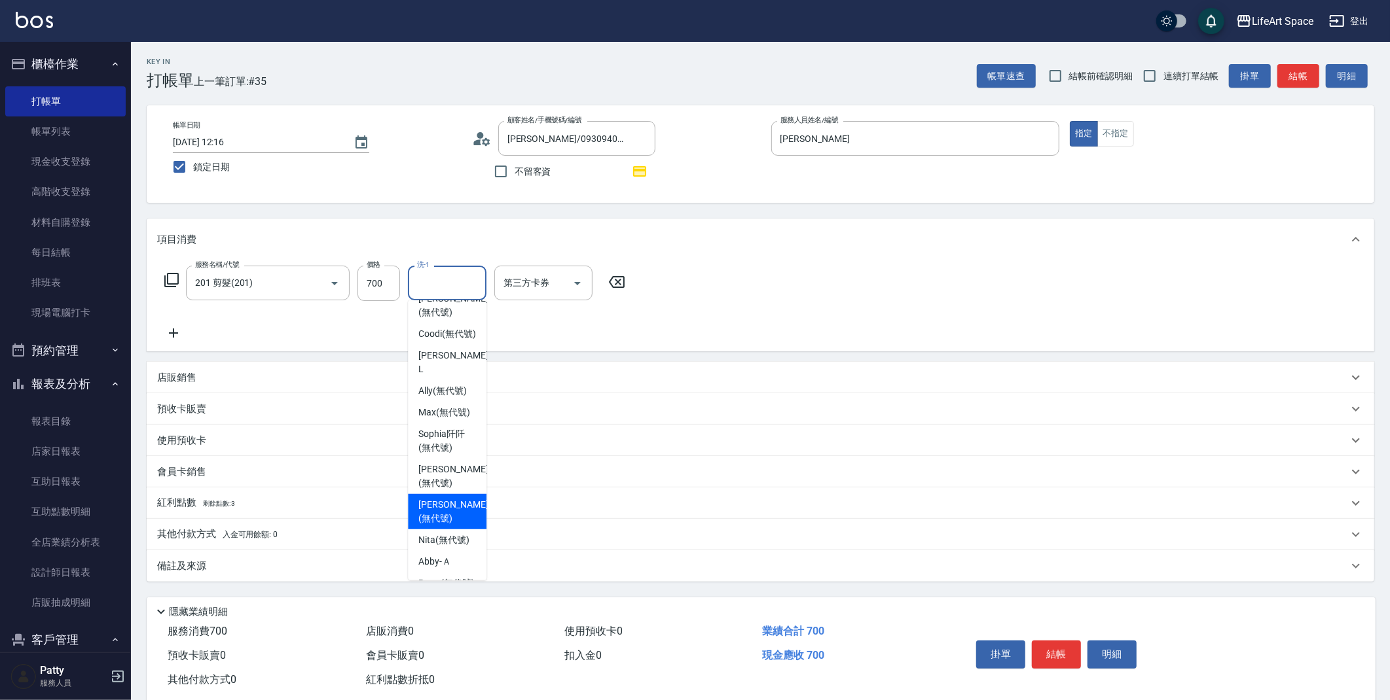
click at [458, 509] on span "[PERSON_NAME] (無代號)" at bounding box center [452, 511] width 69 height 27
type input "[PERSON_NAME](無代號)"
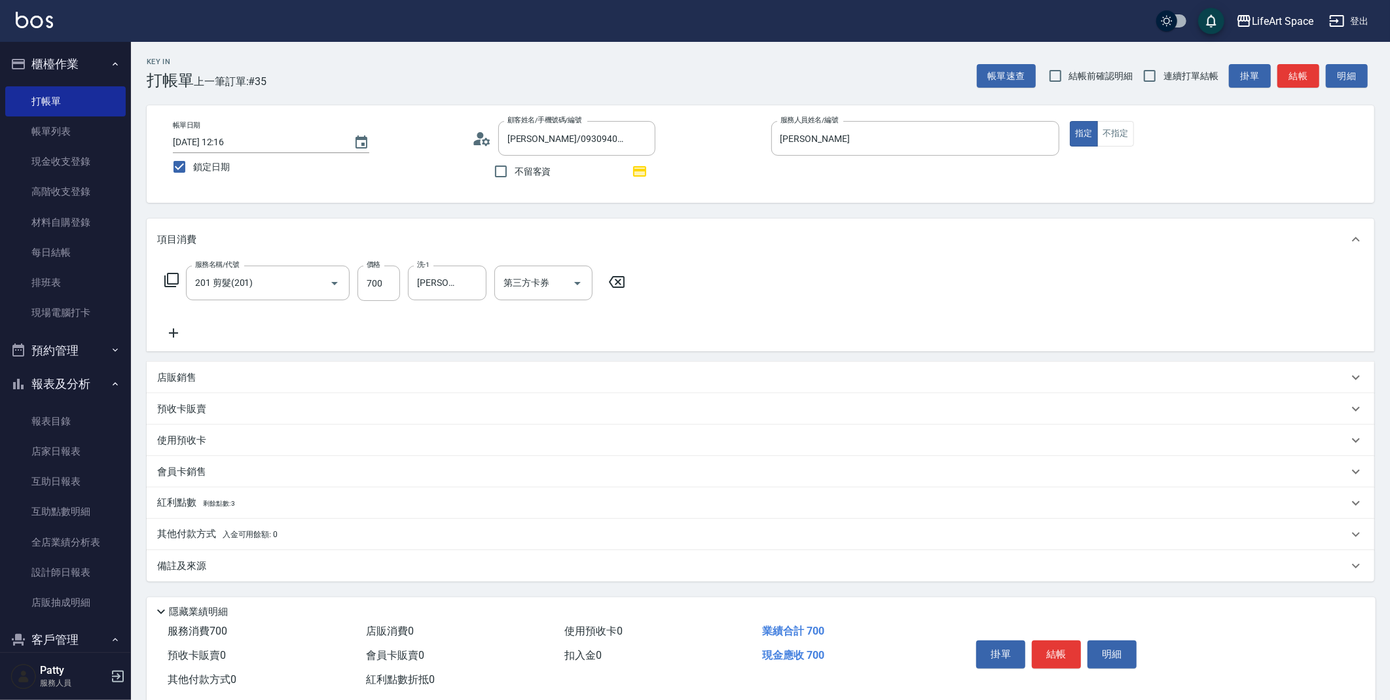
click at [195, 578] on div "備註及來源" at bounding box center [760, 565] width 1227 height 31
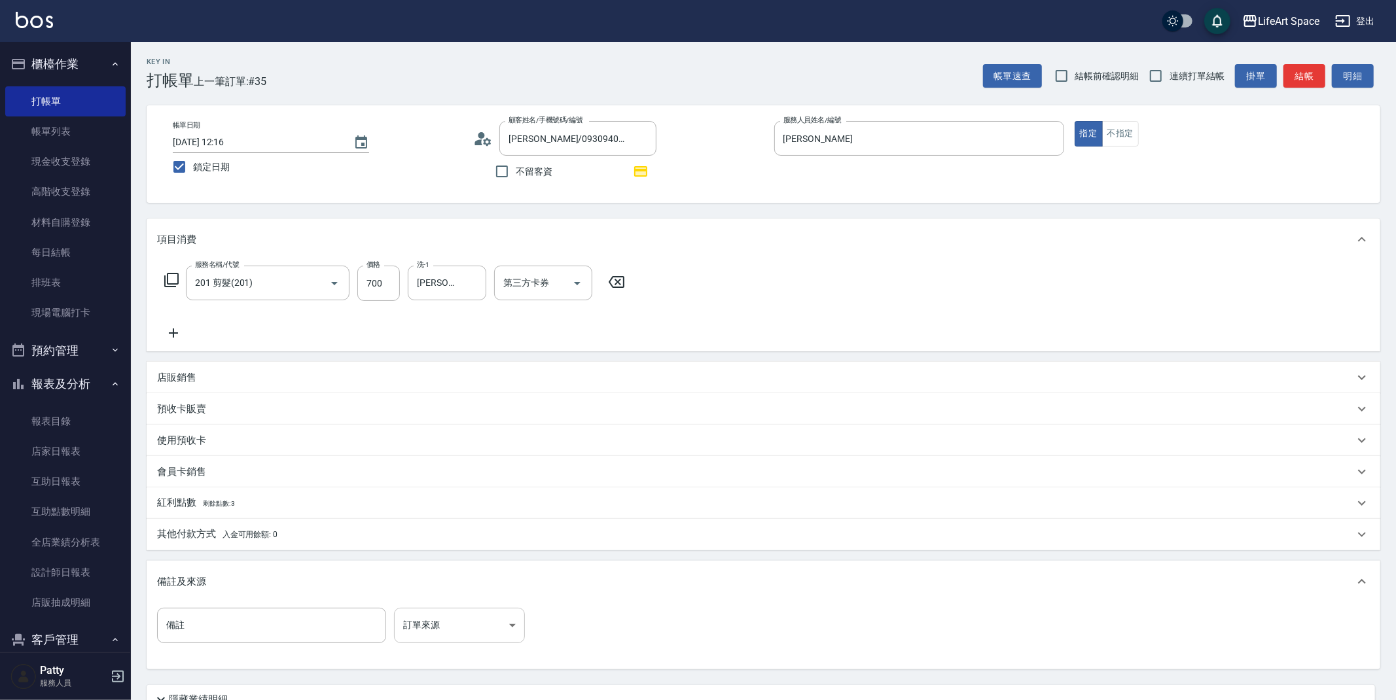
click at [429, 619] on body "LifeArt Space 登出 櫃檯作業 打帳單 帳單列表 現金收支登錄 高階收支登錄 材料自購登錄 每日結帳 排班表 現場電腦打卡 預約管理 預約管理 單…" at bounding box center [698, 406] width 1396 height 812
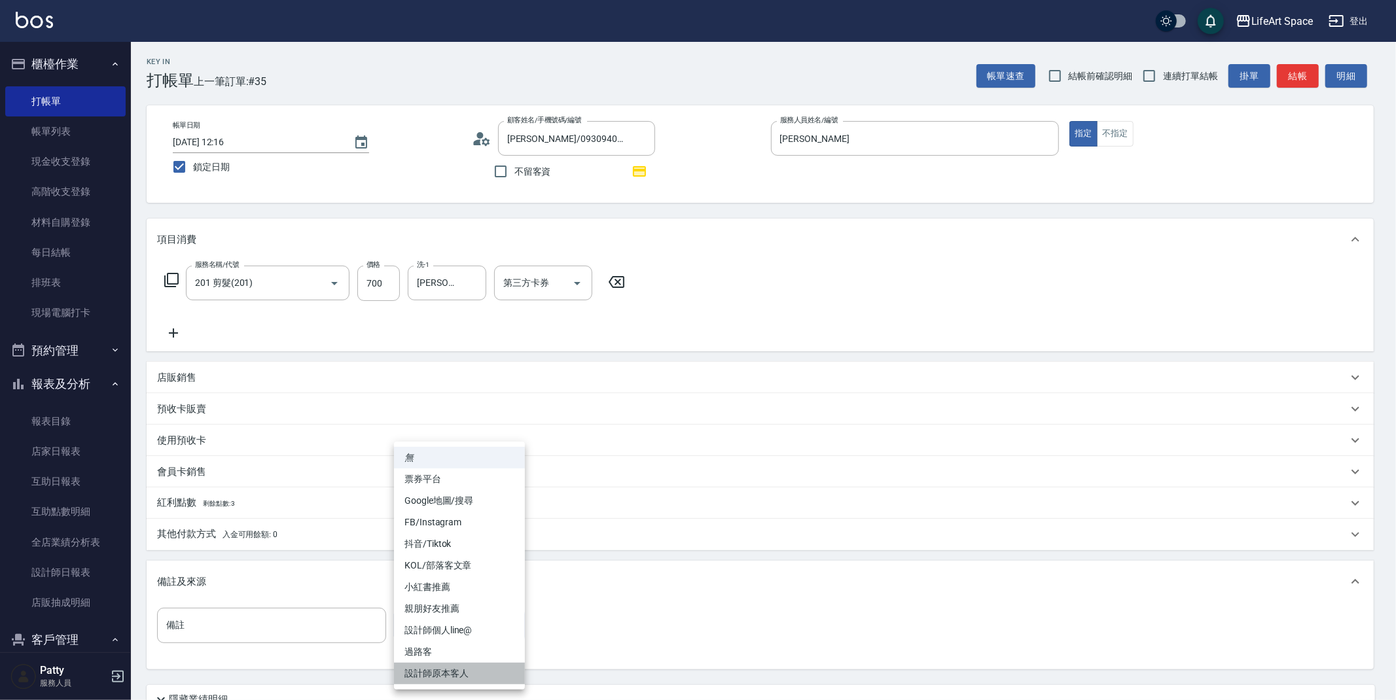
click at [438, 670] on li "設計師原本客人" at bounding box center [459, 674] width 131 height 22
type input "設計師原本客人"
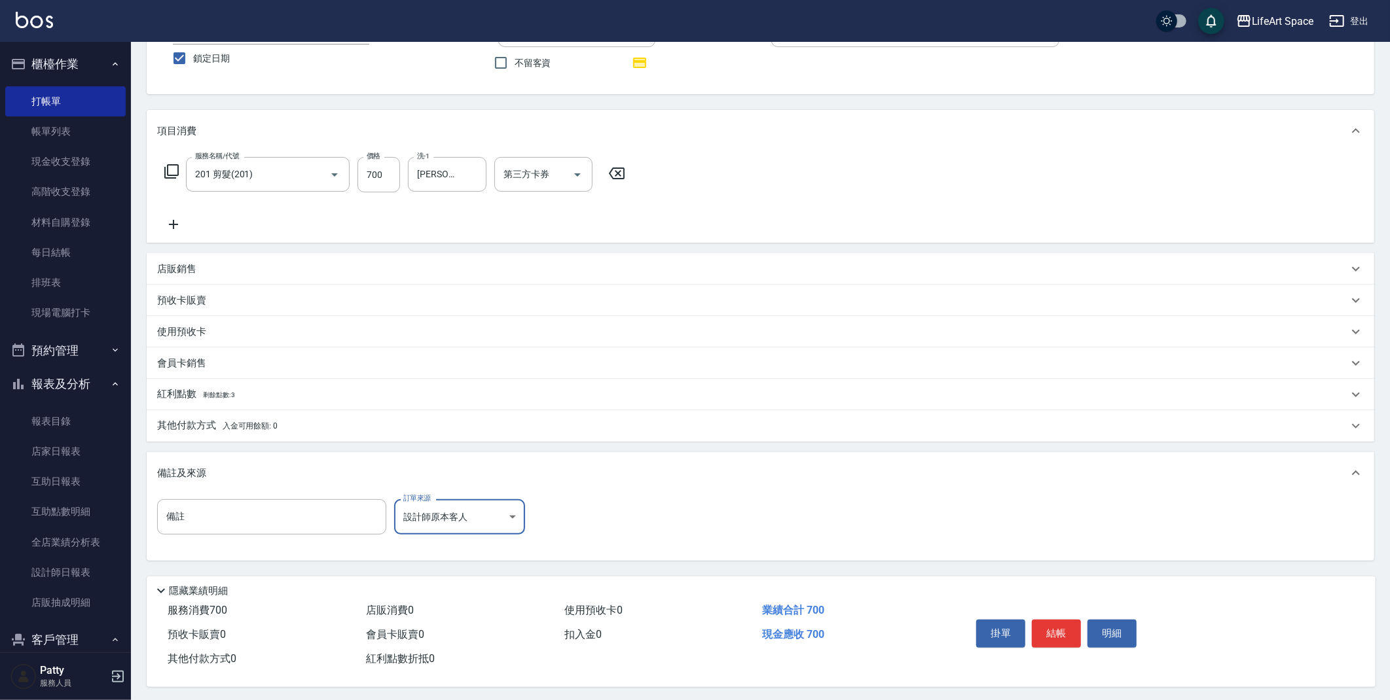
scroll to position [115, 0]
click at [1051, 621] on button "結帳" at bounding box center [1056, 630] width 49 height 27
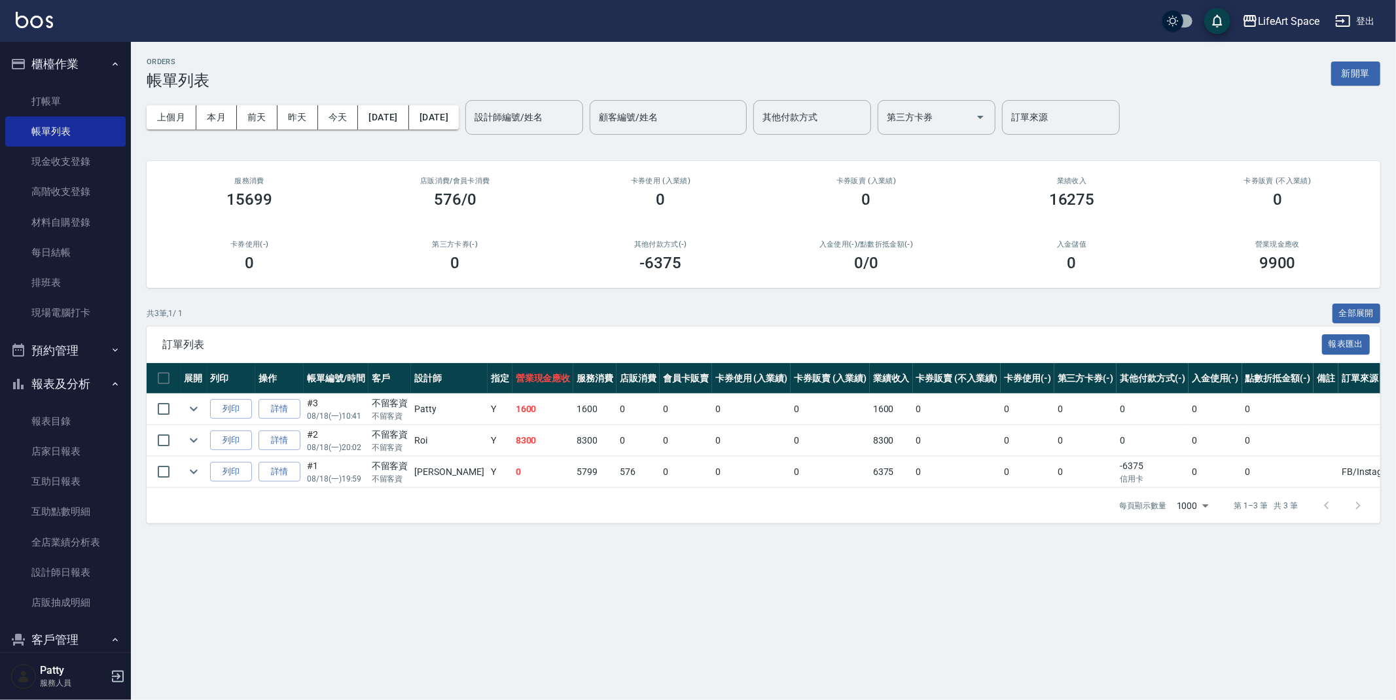
click at [1346, 78] on button "新開單" at bounding box center [1355, 74] width 49 height 24
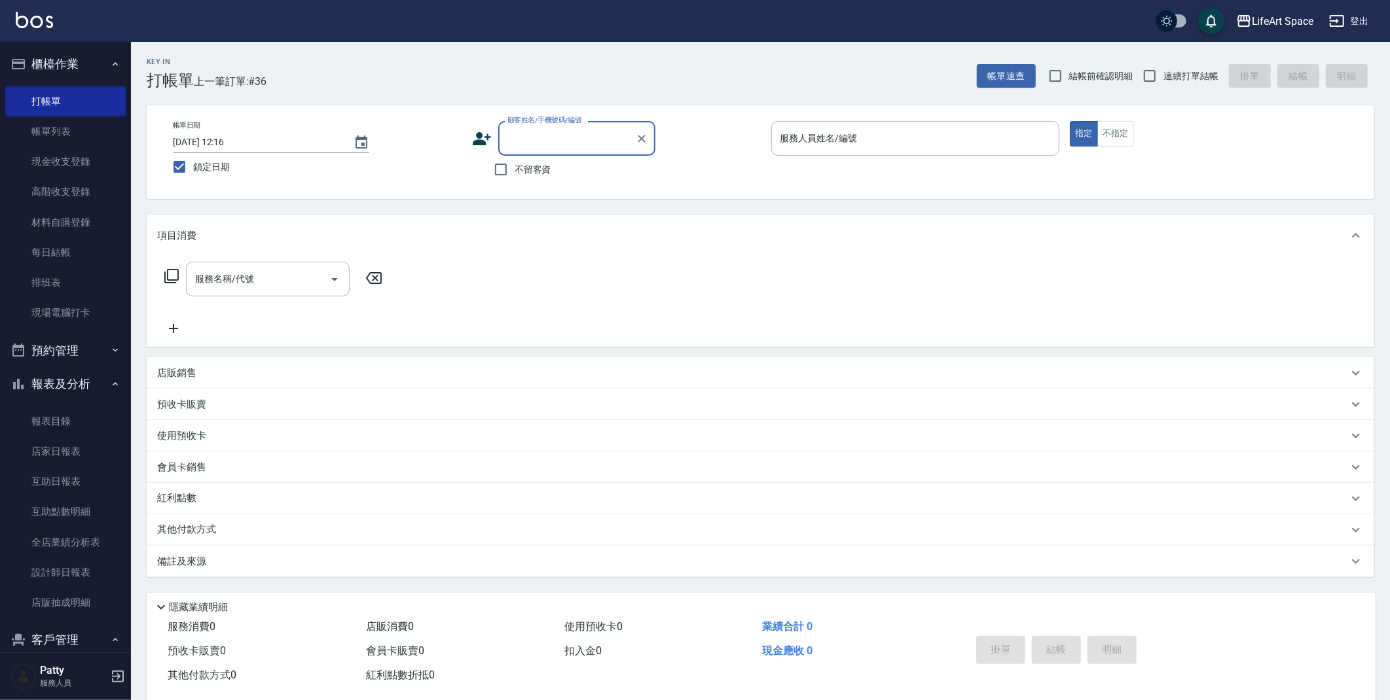
click at [540, 135] on input "顧客姓名/手機號碼/編號" at bounding box center [567, 138] width 126 height 23
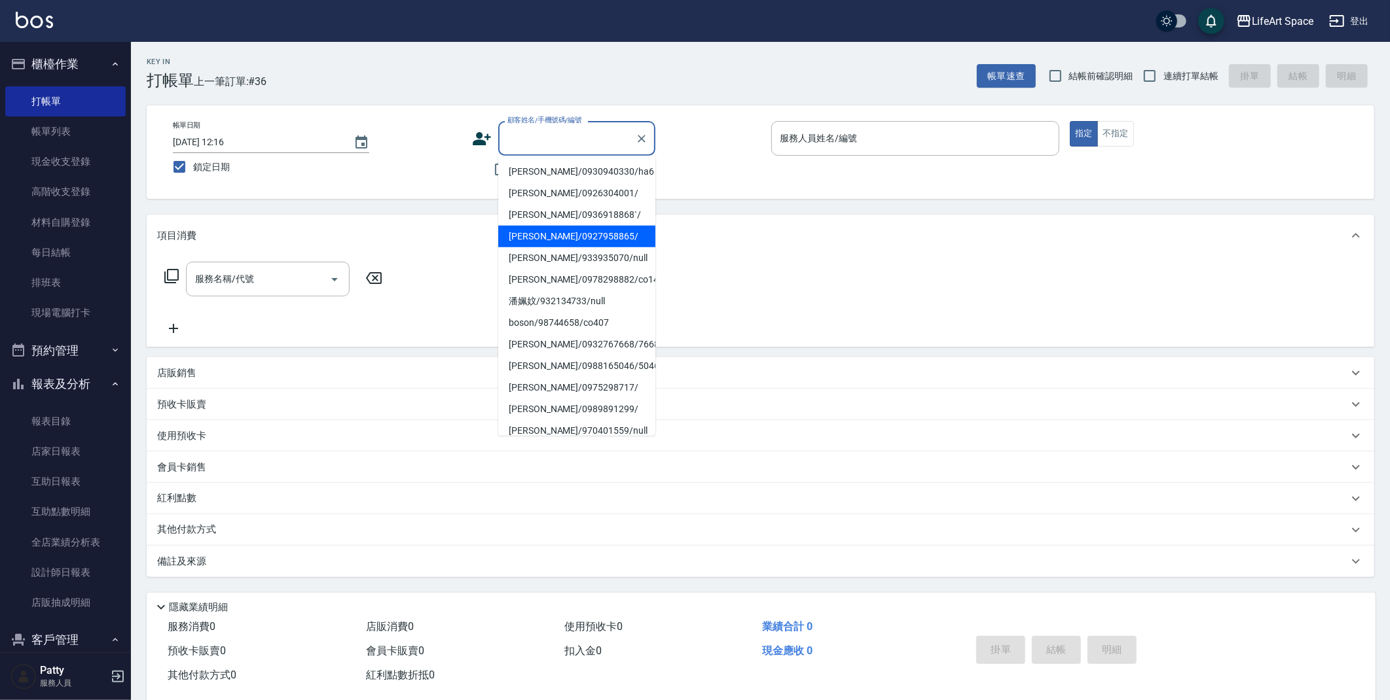
click at [541, 236] on li "[PERSON_NAME]/0927958865/" at bounding box center [576, 237] width 157 height 22
type input "[PERSON_NAME]/0927958865/"
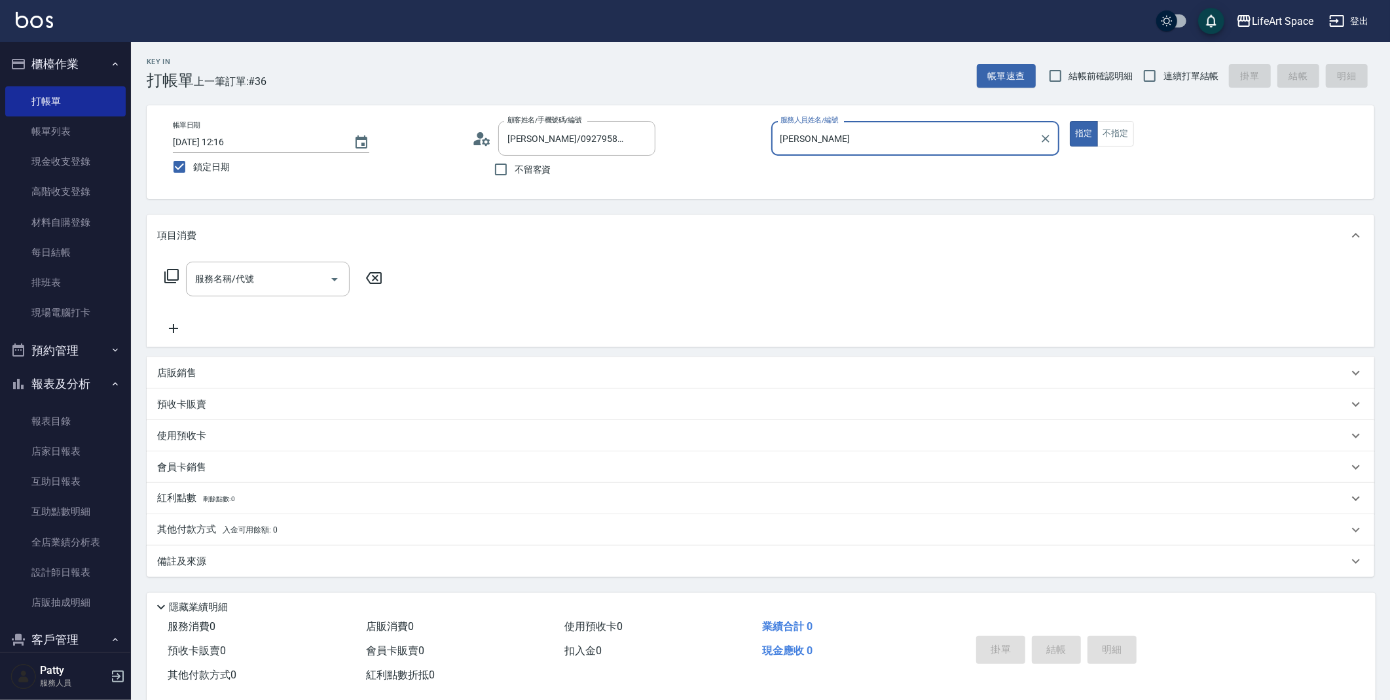
type input "[PERSON_NAME]"
click at [235, 285] on input "服務名稱/代號" at bounding box center [258, 279] width 132 height 23
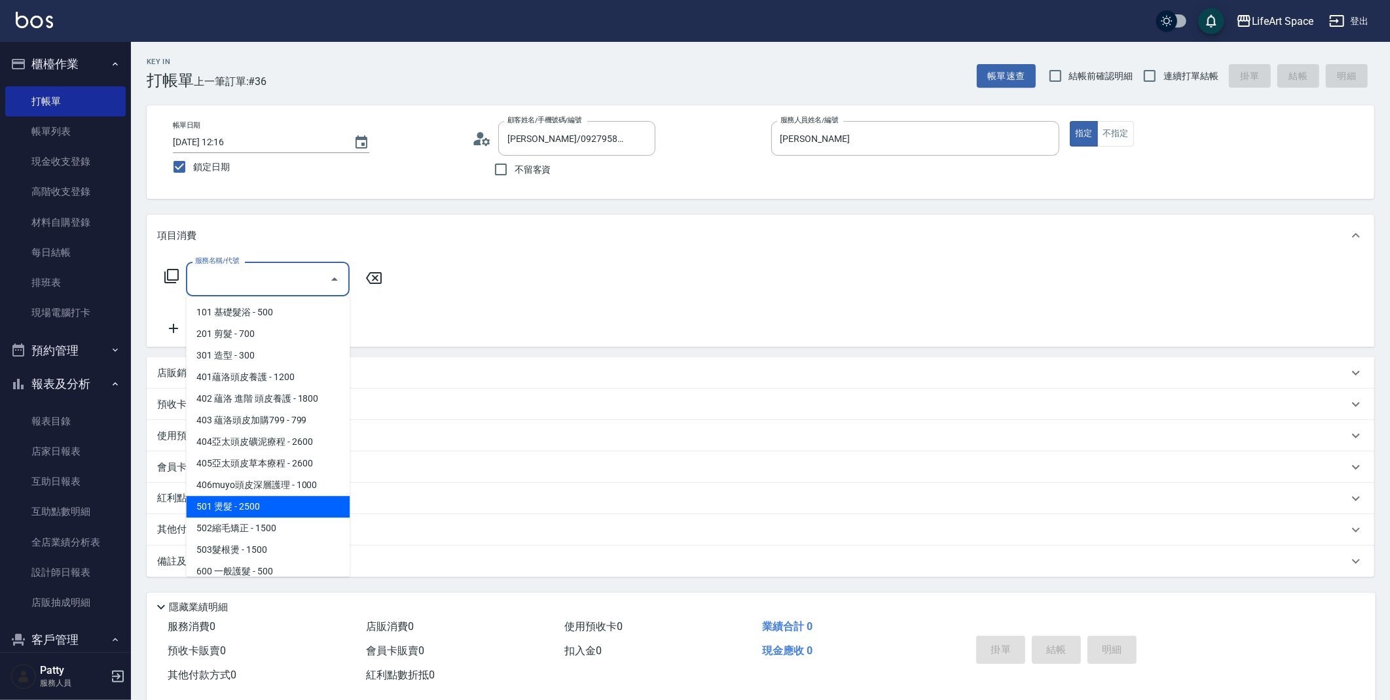
click at [257, 512] on span "501 燙髮 - 2500" at bounding box center [268, 507] width 164 height 22
type input "501 燙髮(501)"
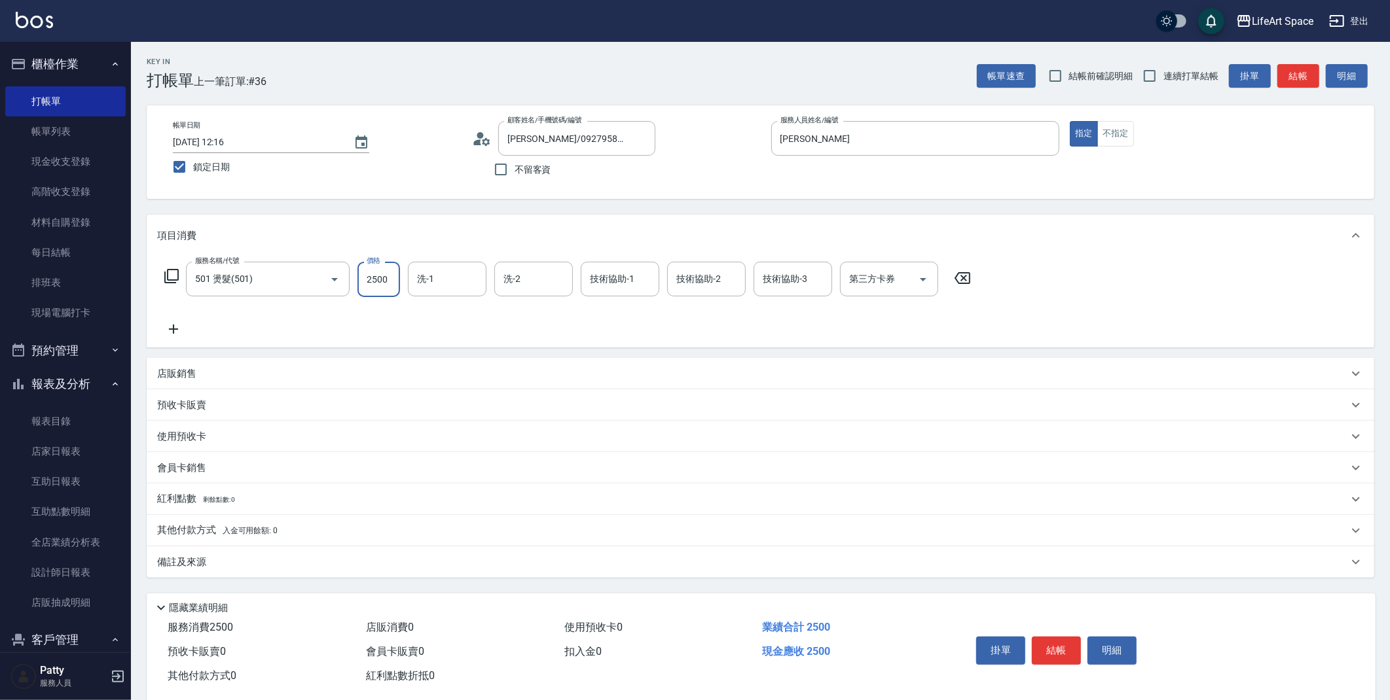
click at [383, 283] on input "2500" at bounding box center [378, 279] width 43 height 35
type input "1800"
click at [182, 325] on icon at bounding box center [173, 329] width 33 height 16
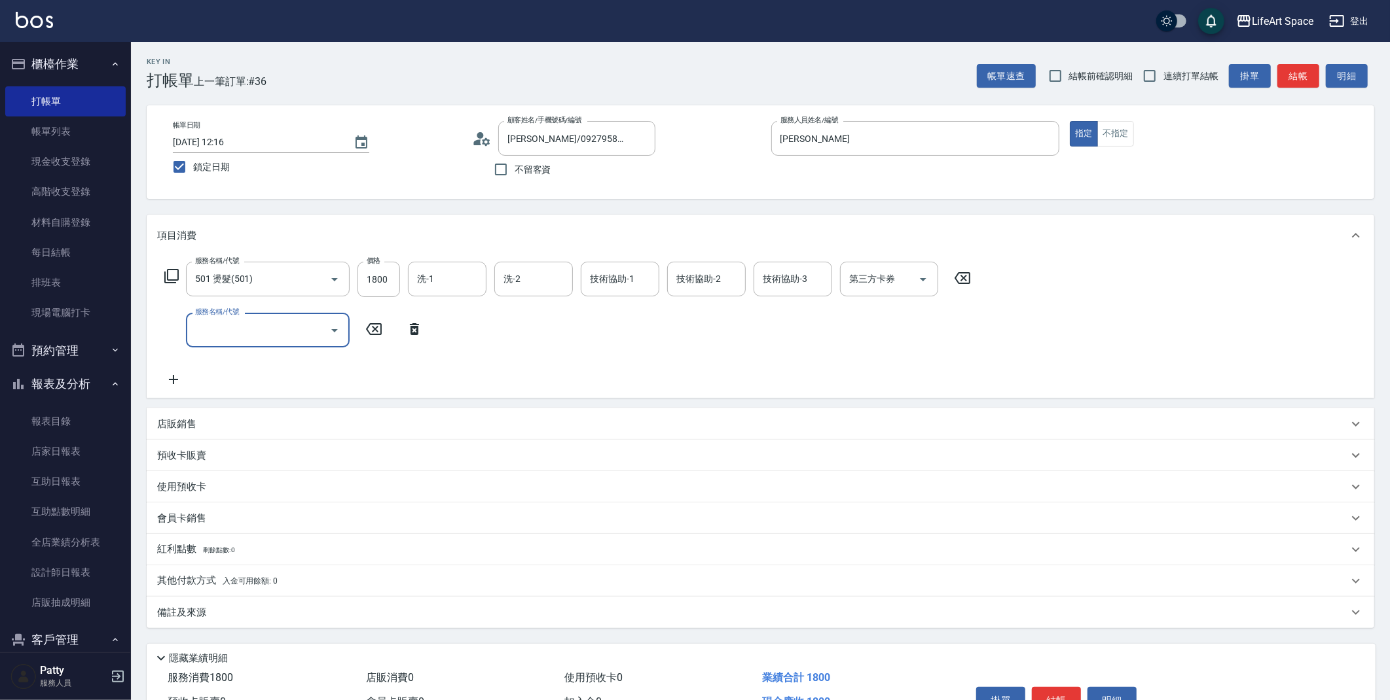
click at [249, 331] on input "服務名稱/代號" at bounding box center [258, 330] width 132 height 23
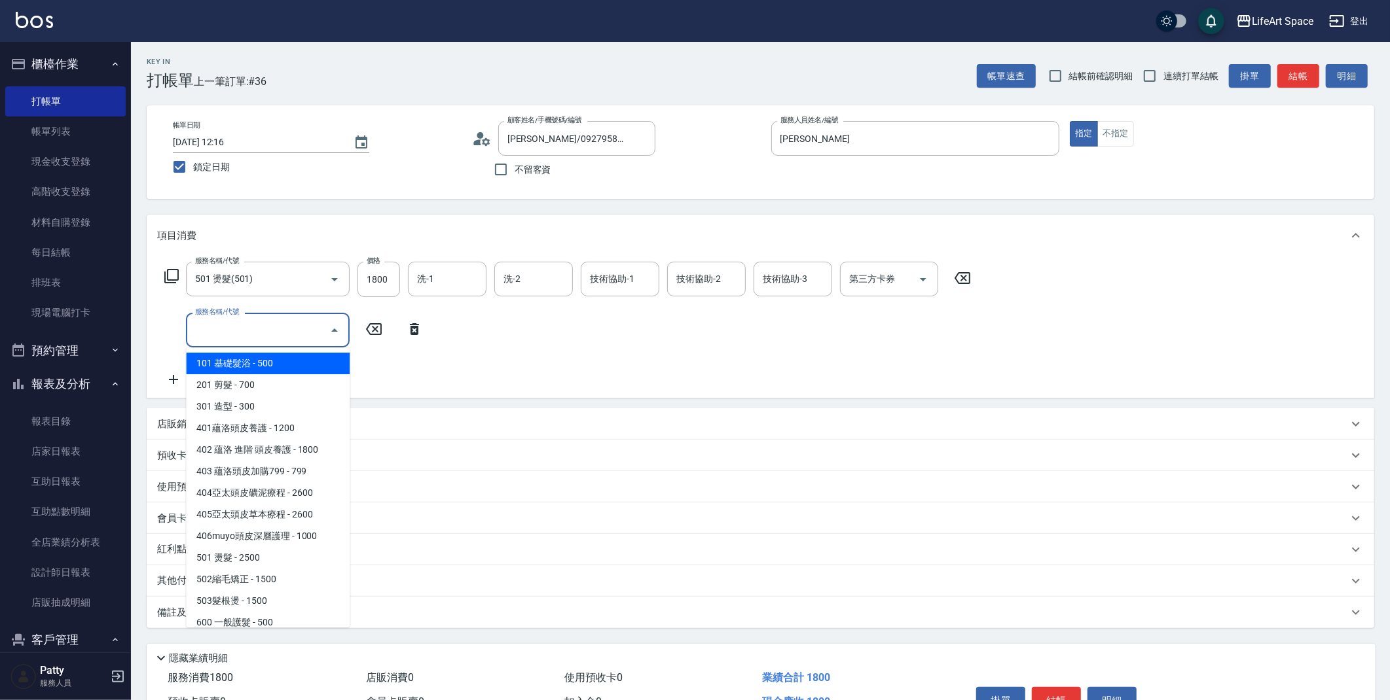
scroll to position [205, 0]
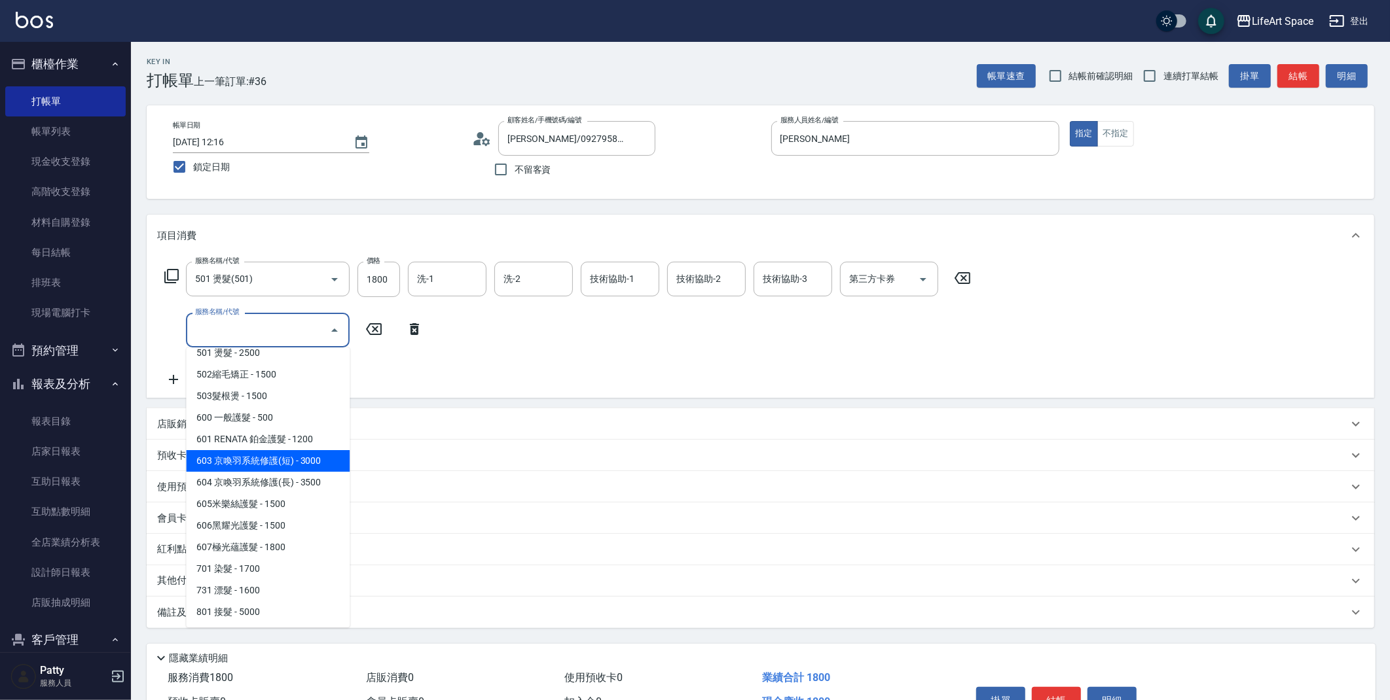
drag, startPoint x: 306, startPoint y: 465, endPoint x: 330, endPoint y: 438, distance: 36.1
click at [306, 464] on span "603 京喚羽系統修護(短) - 3000" at bounding box center [268, 461] width 164 height 22
type input "603 京喚羽系統修護(短)(603)"
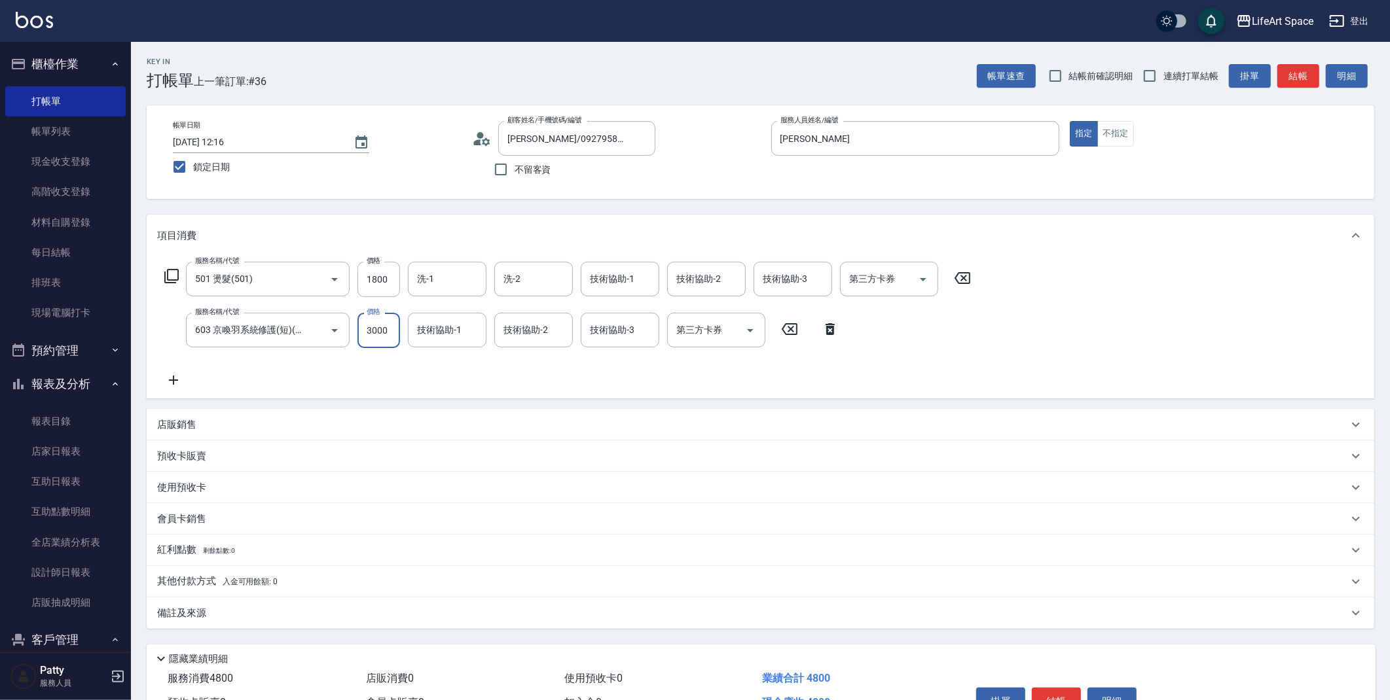
click at [386, 333] on input "3000" at bounding box center [378, 330] width 43 height 35
type input "2500"
click at [461, 338] on input "技術協助-1" at bounding box center [447, 330] width 67 height 23
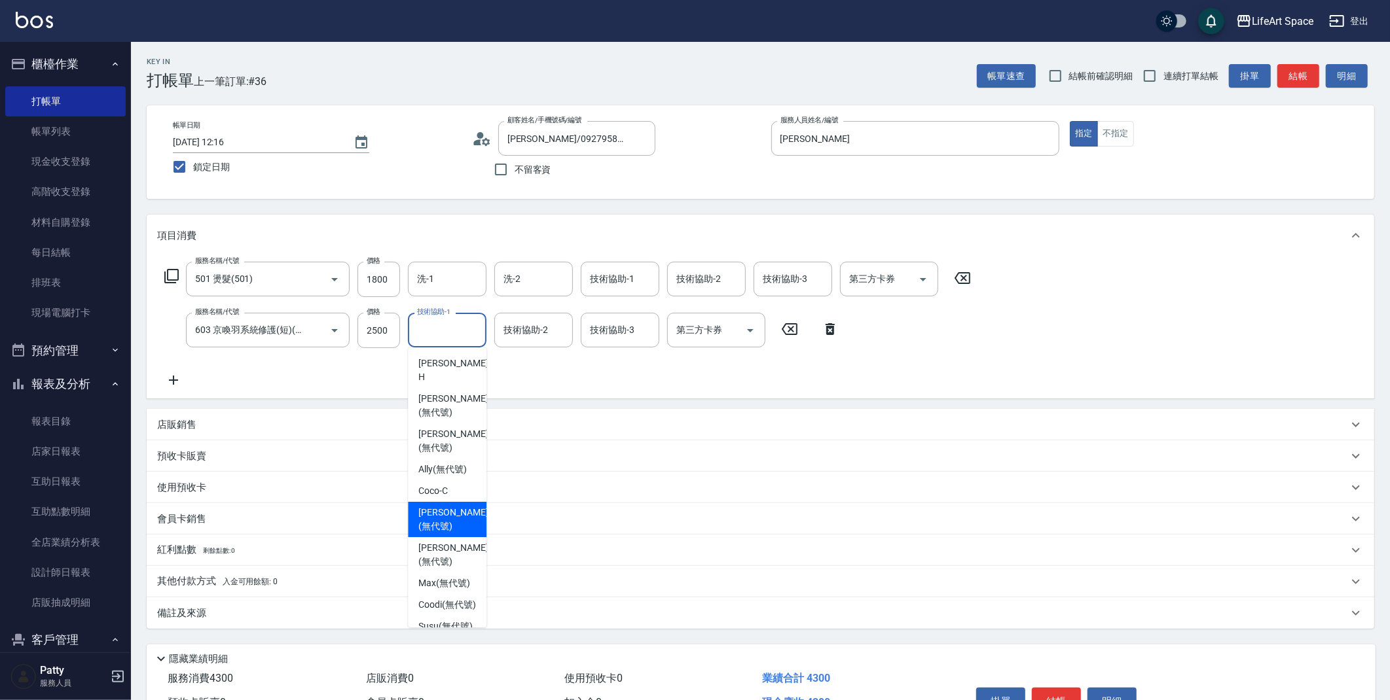
drag, startPoint x: 452, startPoint y: 500, endPoint x: 539, endPoint y: 391, distance: 139.3
click at [453, 506] on span "[PERSON_NAME] (無代號)" at bounding box center [452, 519] width 69 height 27
type input "[PERSON_NAME](無代號)"
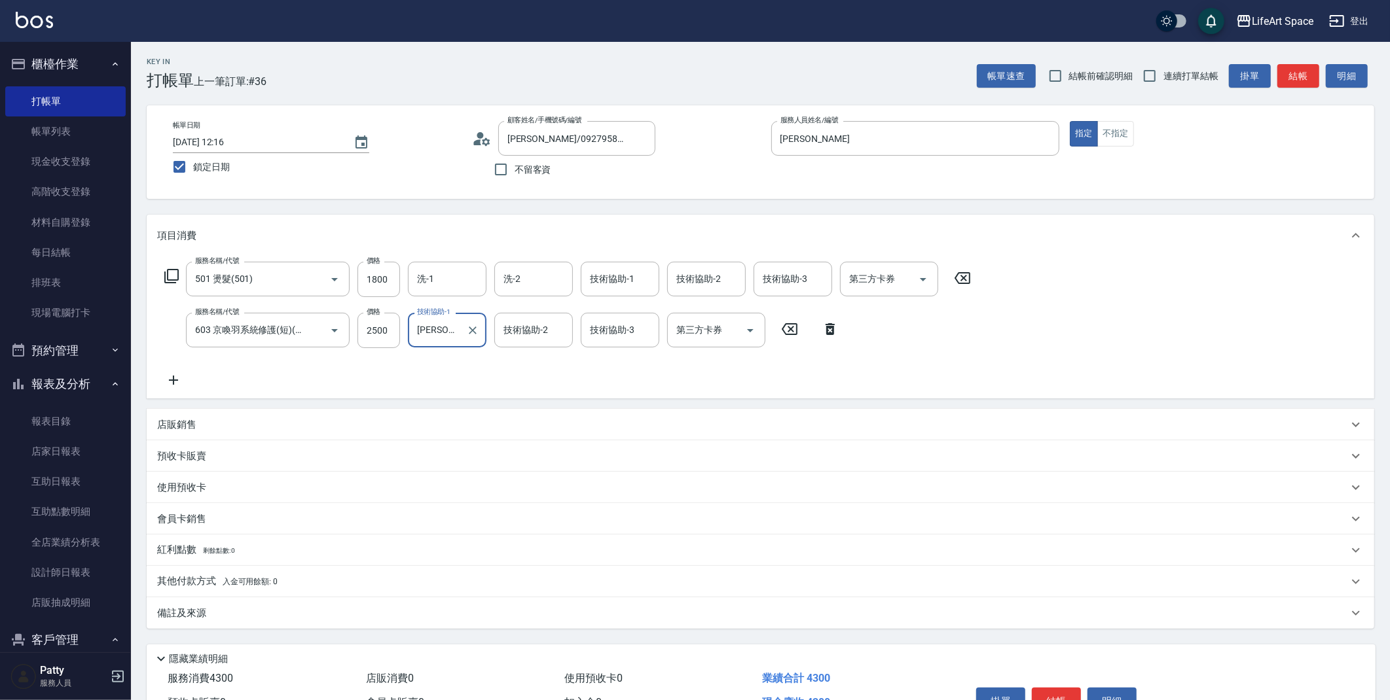
click at [544, 327] on div "技術協助-2 技術協助-2" at bounding box center [533, 330] width 79 height 35
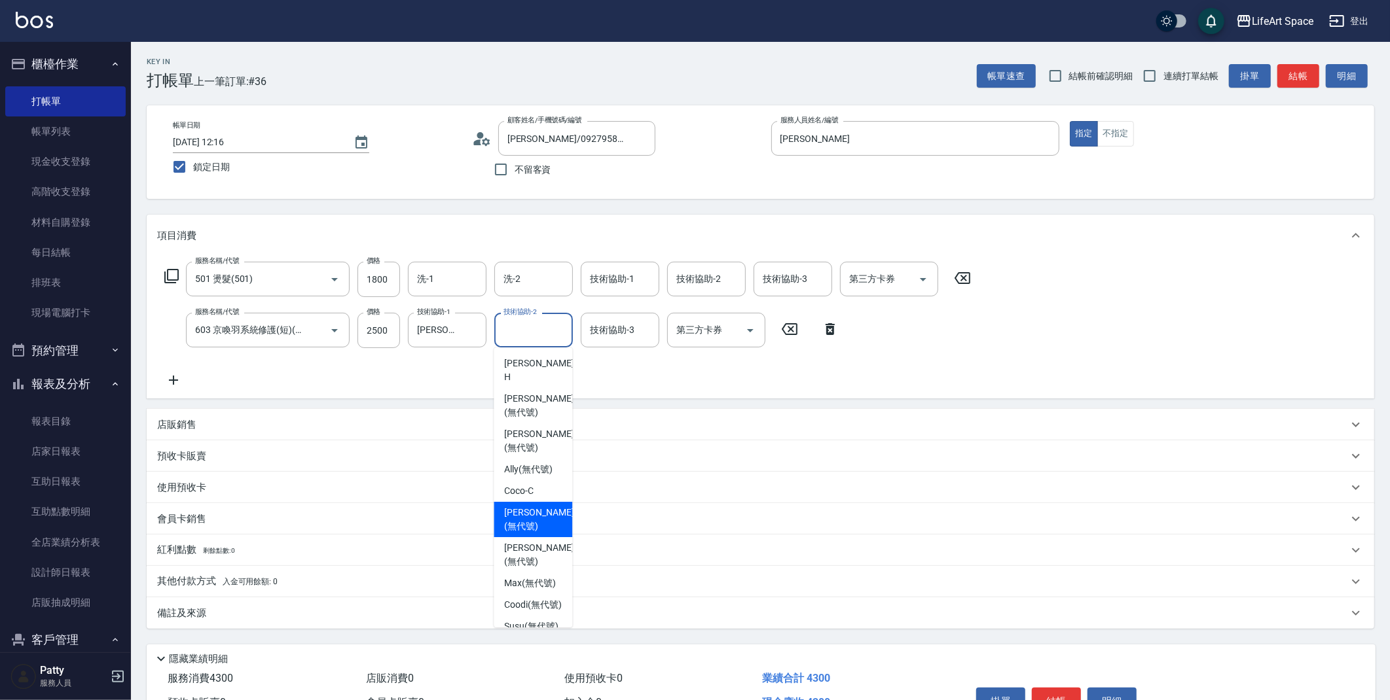
click at [534, 506] on div "[PERSON_NAME] (無代號)" at bounding box center [533, 519] width 79 height 35
type input "[PERSON_NAME](無代號)"
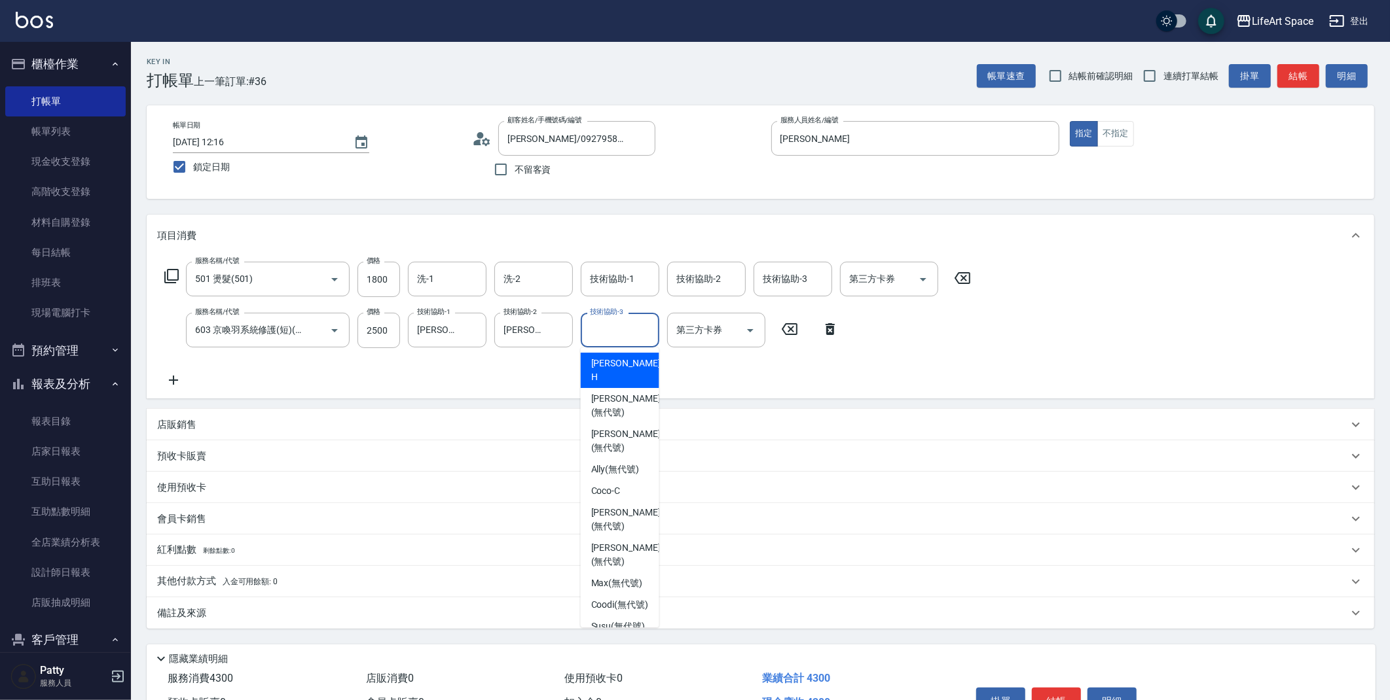
click at [622, 328] on div "技術協助-3 技術協助-3" at bounding box center [620, 330] width 79 height 35
click at [609, 506] on span "[PERSON_NAME] (無代號)" at bounding box center [625, 519] width 69 height 27
type input "[PERSON_NAME](無代號)"
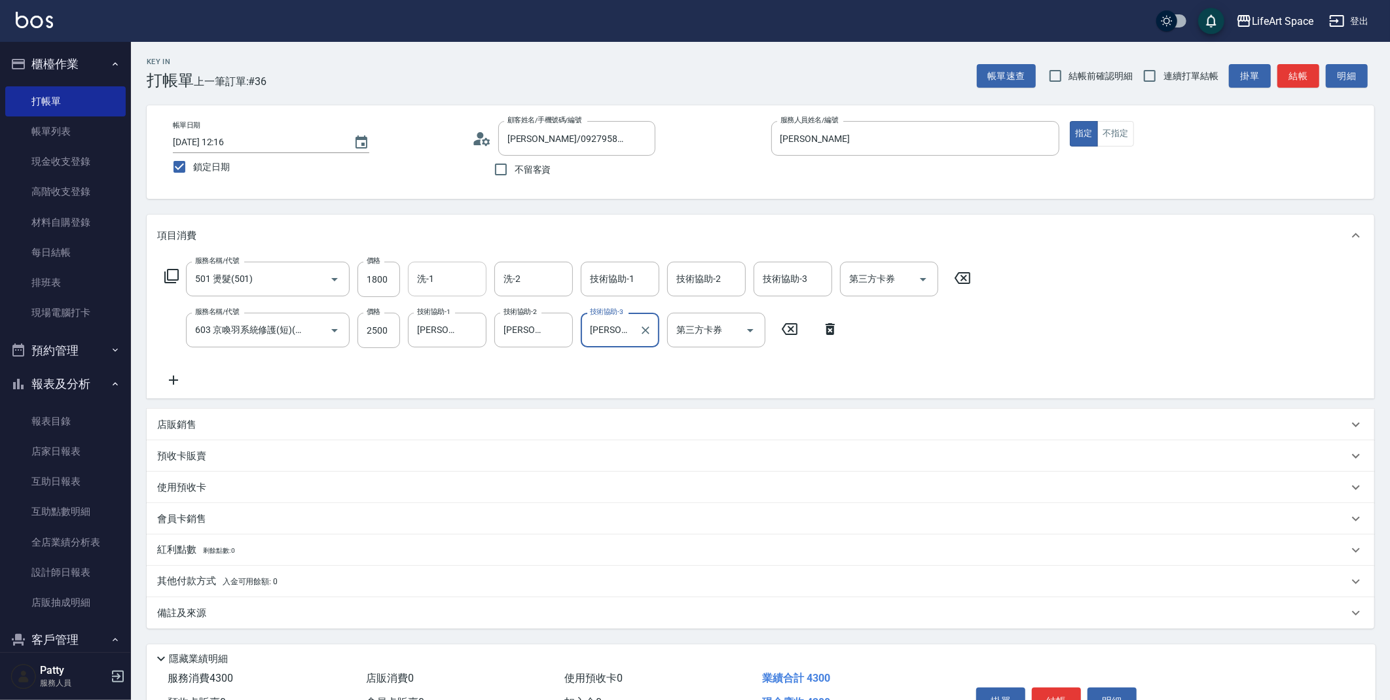
click at [447, 283] on input "洗-1" at bounding box center [447, 279] width 67 height 23
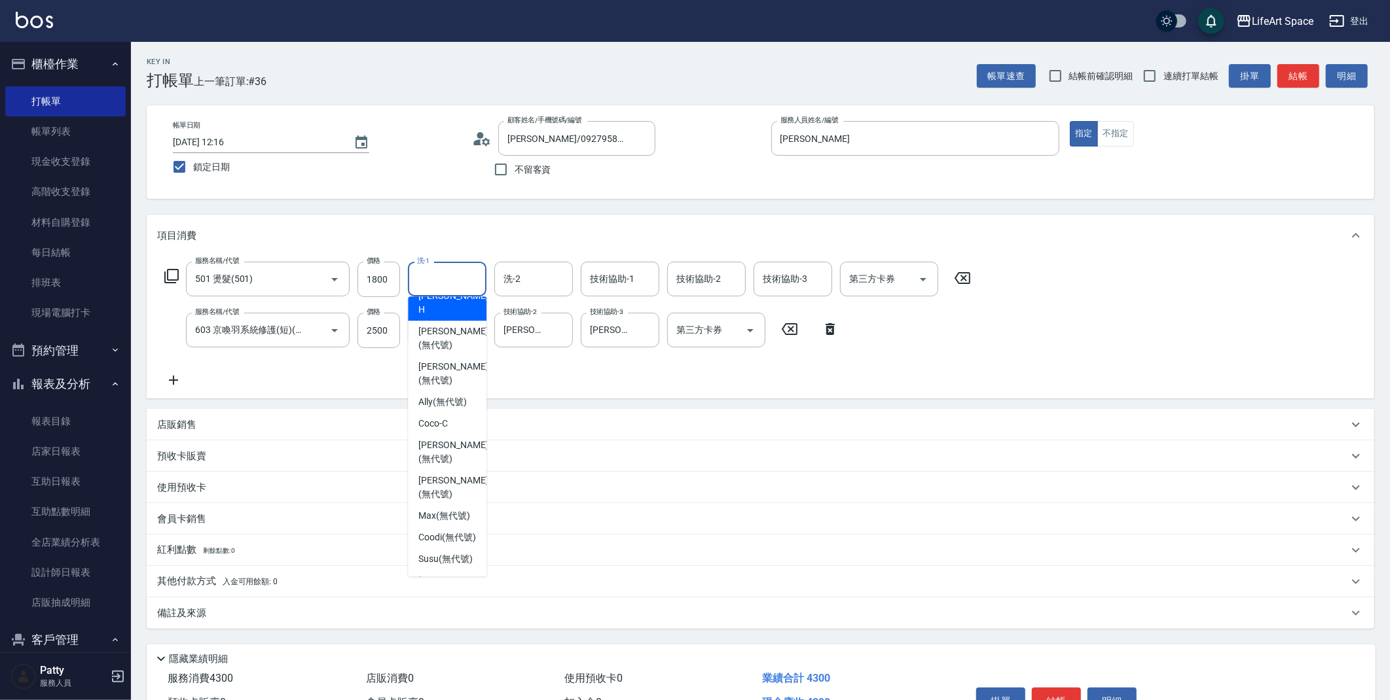
scroll to position [18, 0]
click at [470, 433] on div "[PERSON_NAME] (無代號)" at bounding box center [447, 450] width 79 height 35
type input "[PERSON_NAME](無代號)"
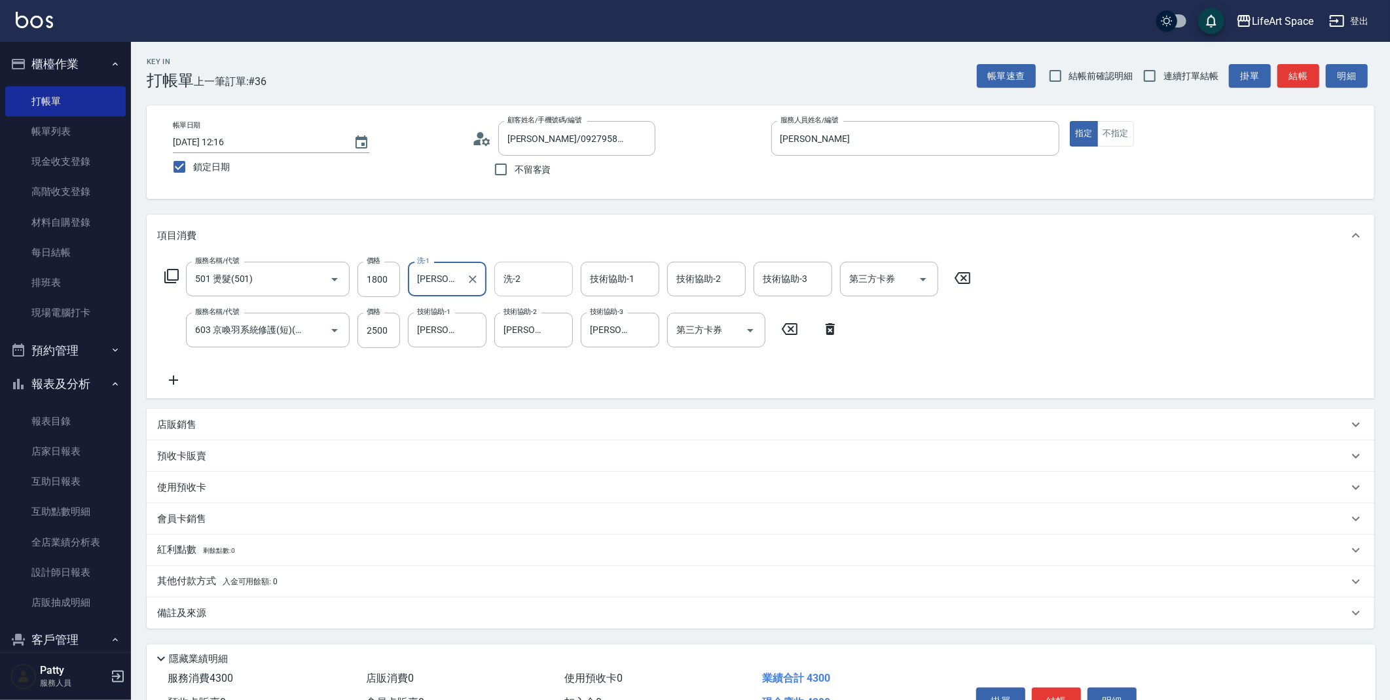
click at [534, 278] on input "洗-2" at bounding box center [533, 279] width 67 height 23
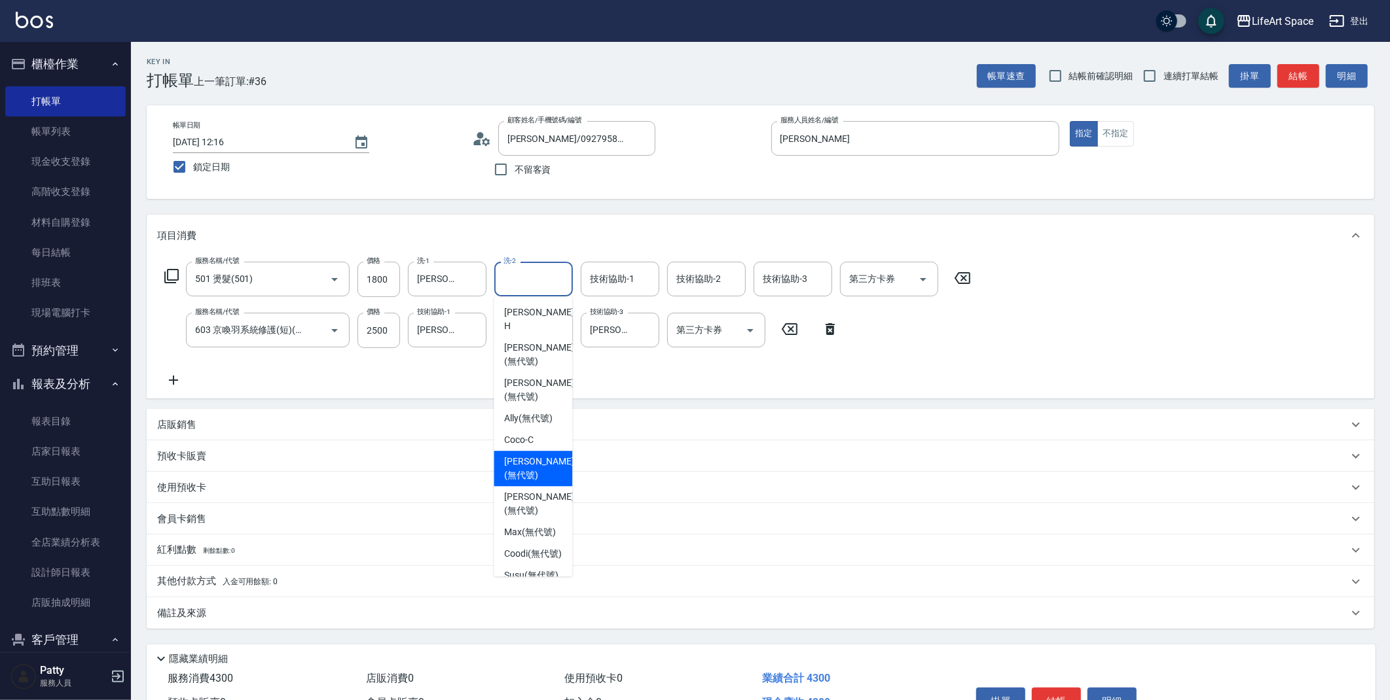
click at [528, 457] on div "[PERSON_NAME] (無代號)" at bounding box center [533, 468] width 79 height 35
type input "[PERSON_NAME](無代號)"
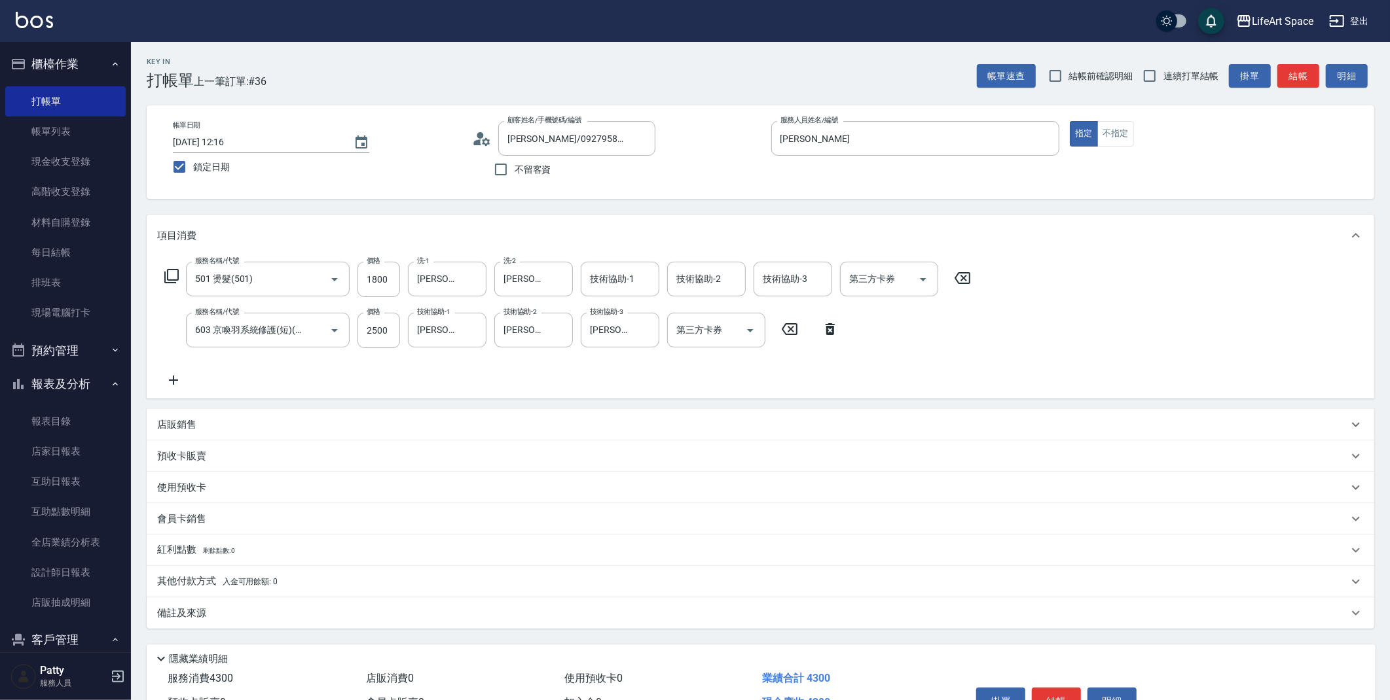
click at [174, 619] on p "備註及來源" at bounding box center [181, 614] width 49 height 14
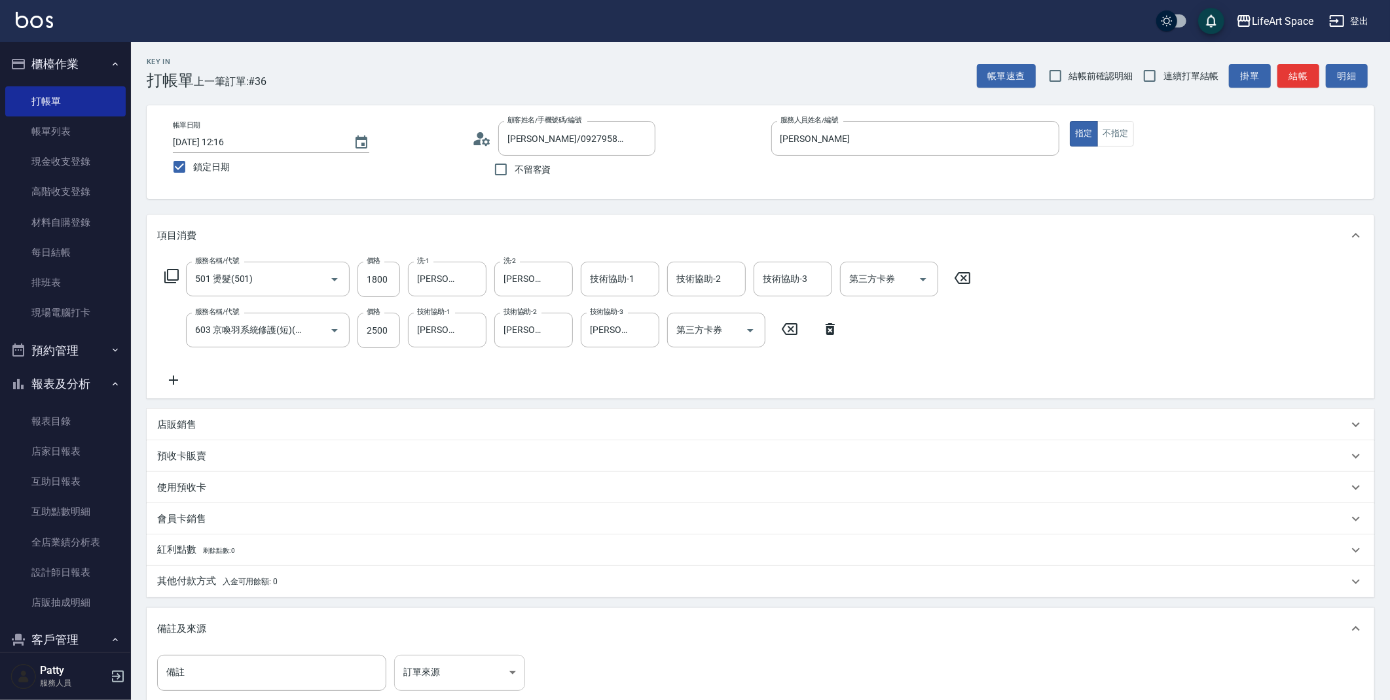
click at [444, 669] on body "LifeArt Space 登出 櫃檯作業 打帳單 帳單列表 現金收支登錄 高階收支登錄 材料自購登錄 每日結帳 排班表 現場電腦打卡 預約管理 預約管理 單…" at bounding box center [695, 429] width 1390 height 859
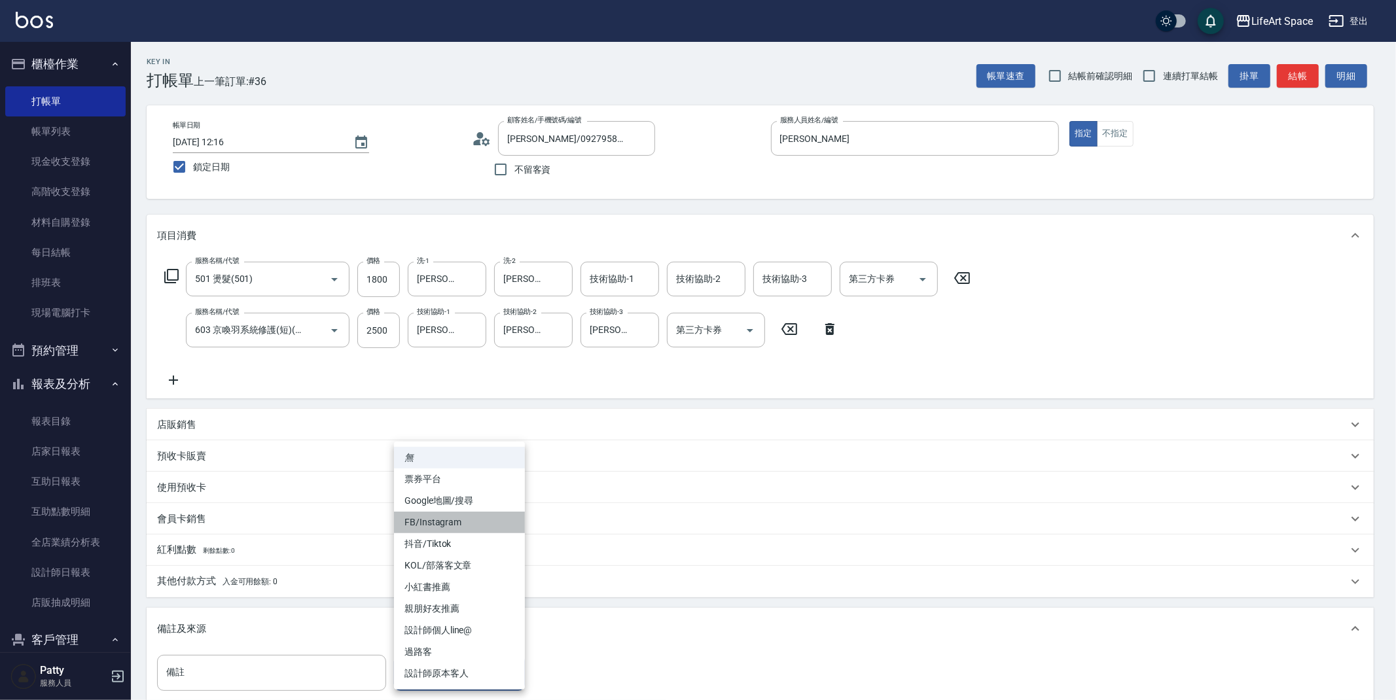
click at [464, 526] on li "FB/Instagram" at bounding box center [459, 523] width 131 height 22
type input "FB/Instagram"
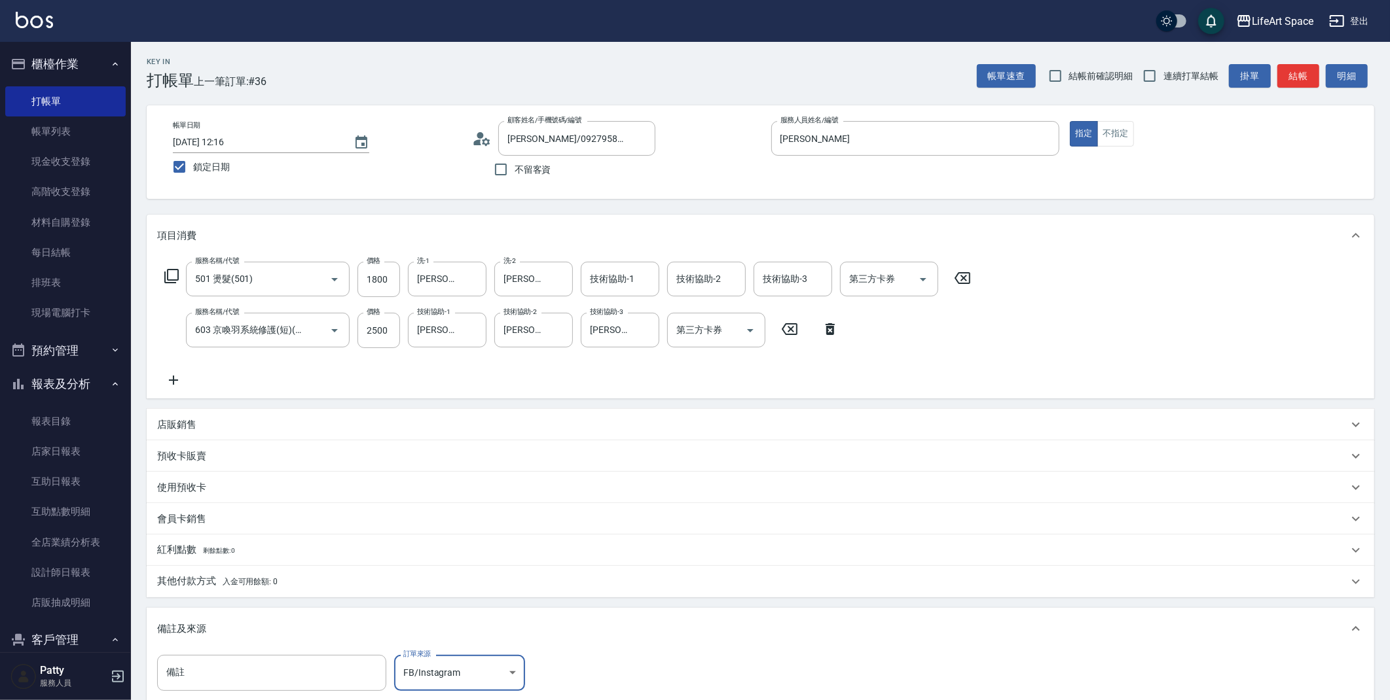
click at [630, 641] on div "備註及來源" at bounding box center [760, 629] width 1227 height 42
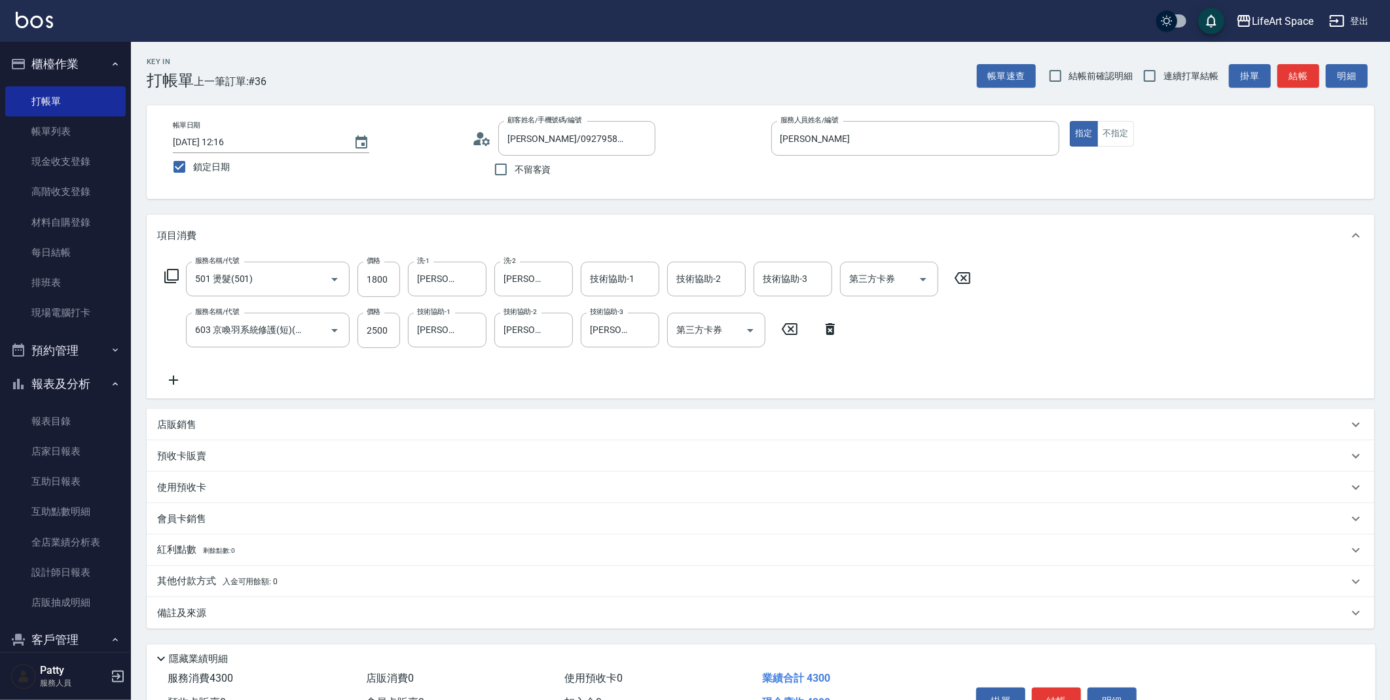
scroll to position [75, 0]
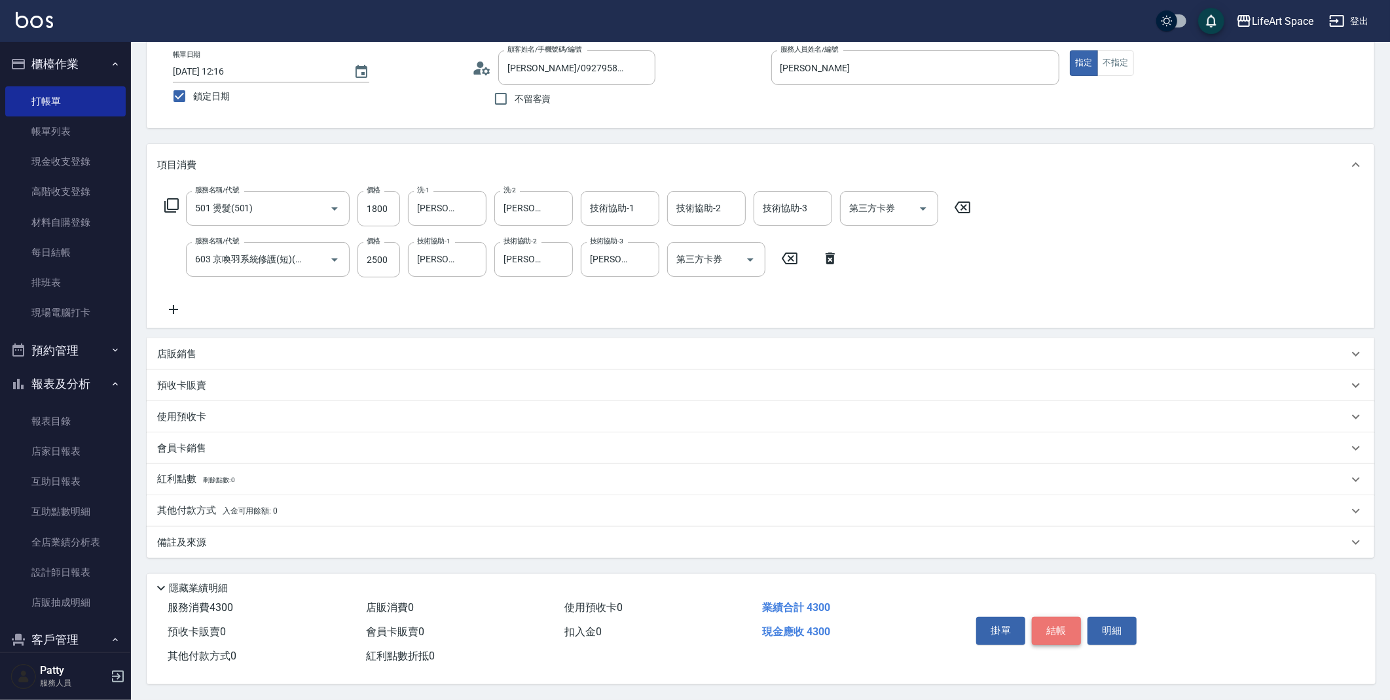
click at [1062, 628] on button "結帳" at bounding box center [1056, 630] width 49 height 27
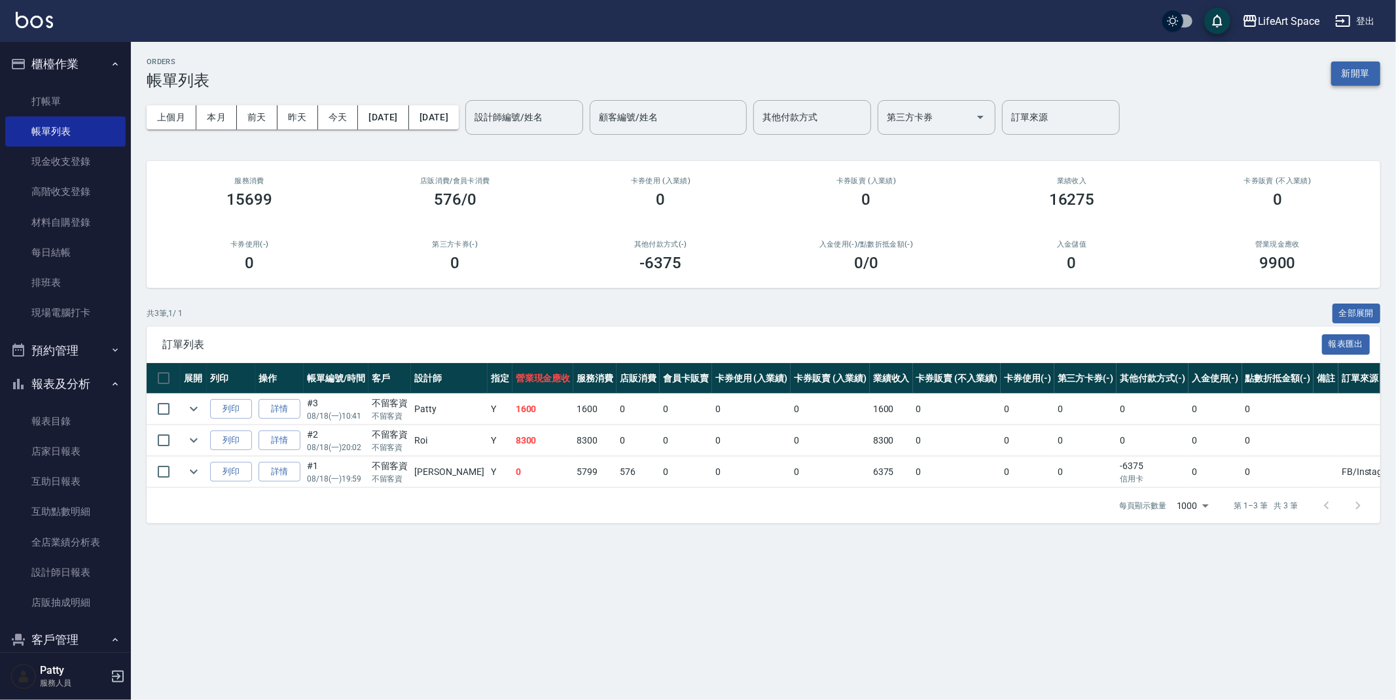
click at [1352, 74] on button "新開單" at bounding box center [1355, 74] width 49 height 24
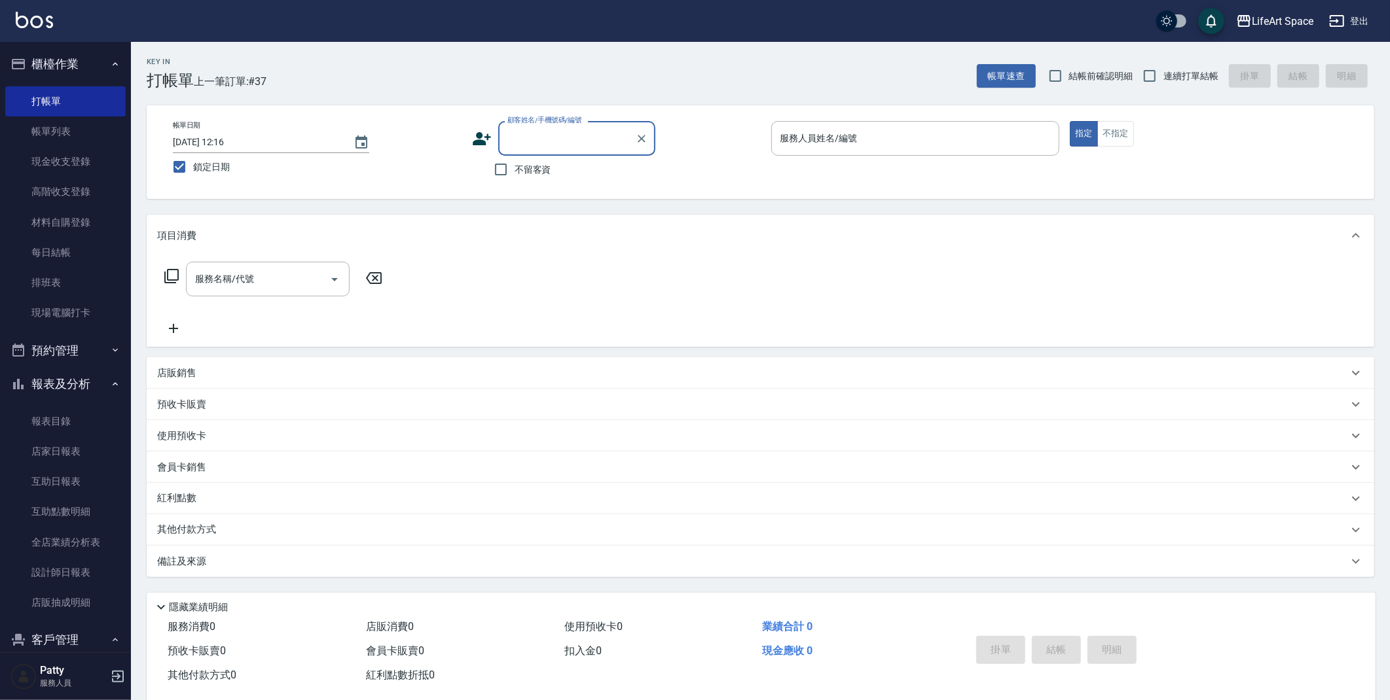
click at [574, 142] on input "顧客姓名/手機號碼/編號" at bounding box center [567, 138] width 126 height 23
type input "j"
click at [573, 173] on li "[PERSON_NAME]/0979408668/ha99" at bounding box center [576, 172] width 157 height 22
type input "[PERSON_NAME]/0979408668/ha99"
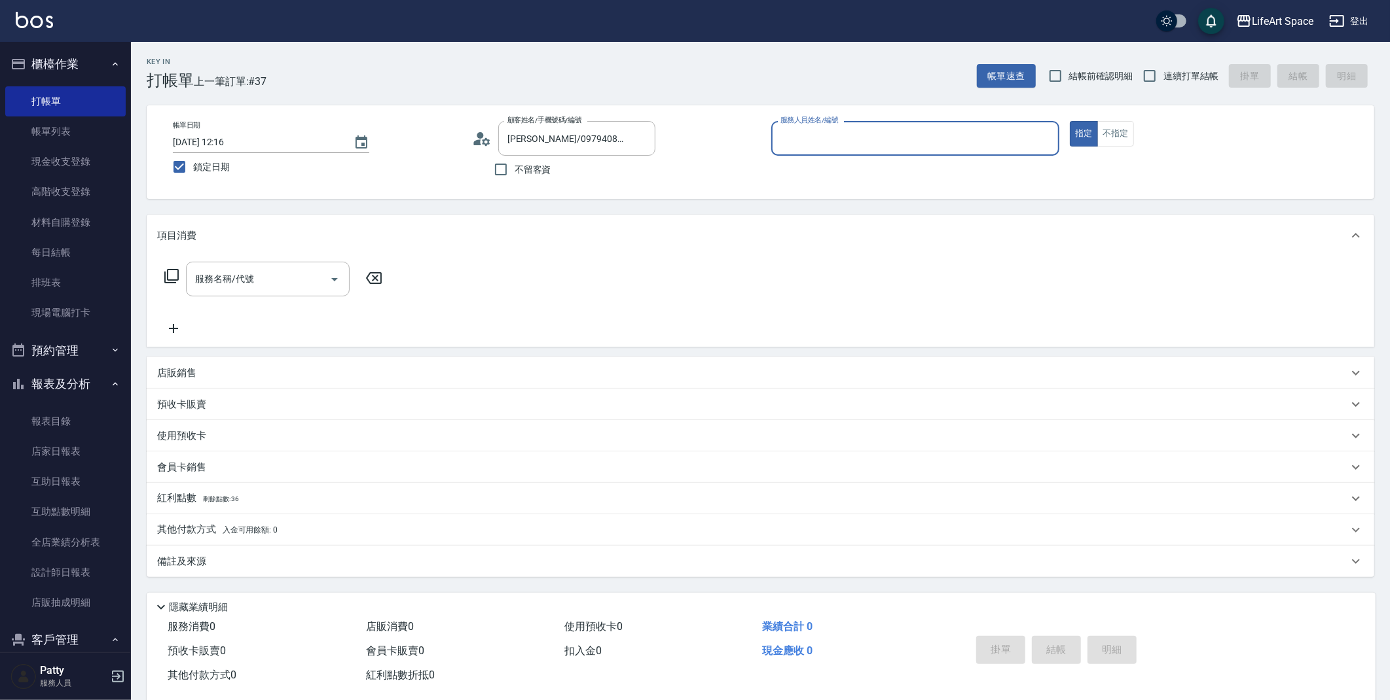
click at [842, 133] on input "服務人員姓名/編號" at bounding box center [915, 138] width 277 height 23
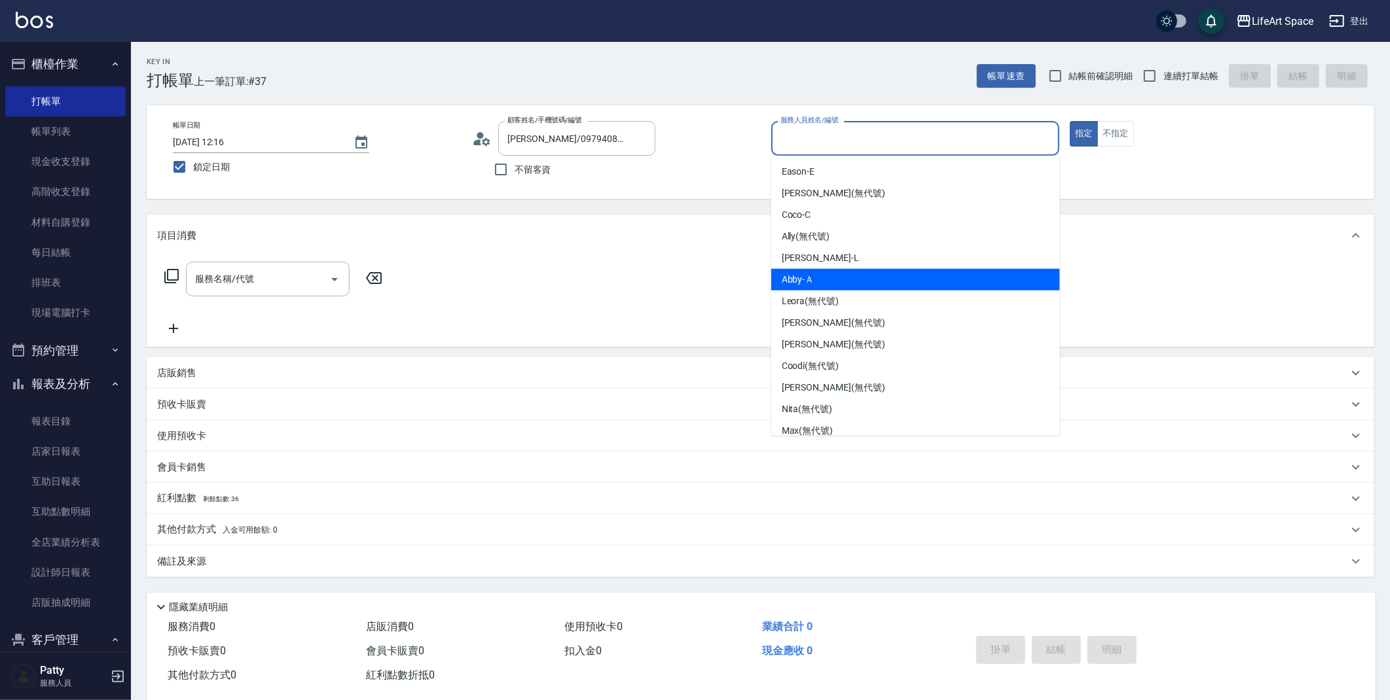
drag, startPoint x: 1053, startPoint y: 288, endPoint x: 1072, endPoint y: 393, distance: 107.2
click at [1072, 393] on body "LifeArt Space 登出 櫃檯作業 打帳單 帳單列表 現金收支登錄 高階收支登錄 材料自購登錄 每日結帳 排班表 現場電腦打卡 預約管理 預約管理 單…" at bounding box center [695, 359] width 1390 height 719
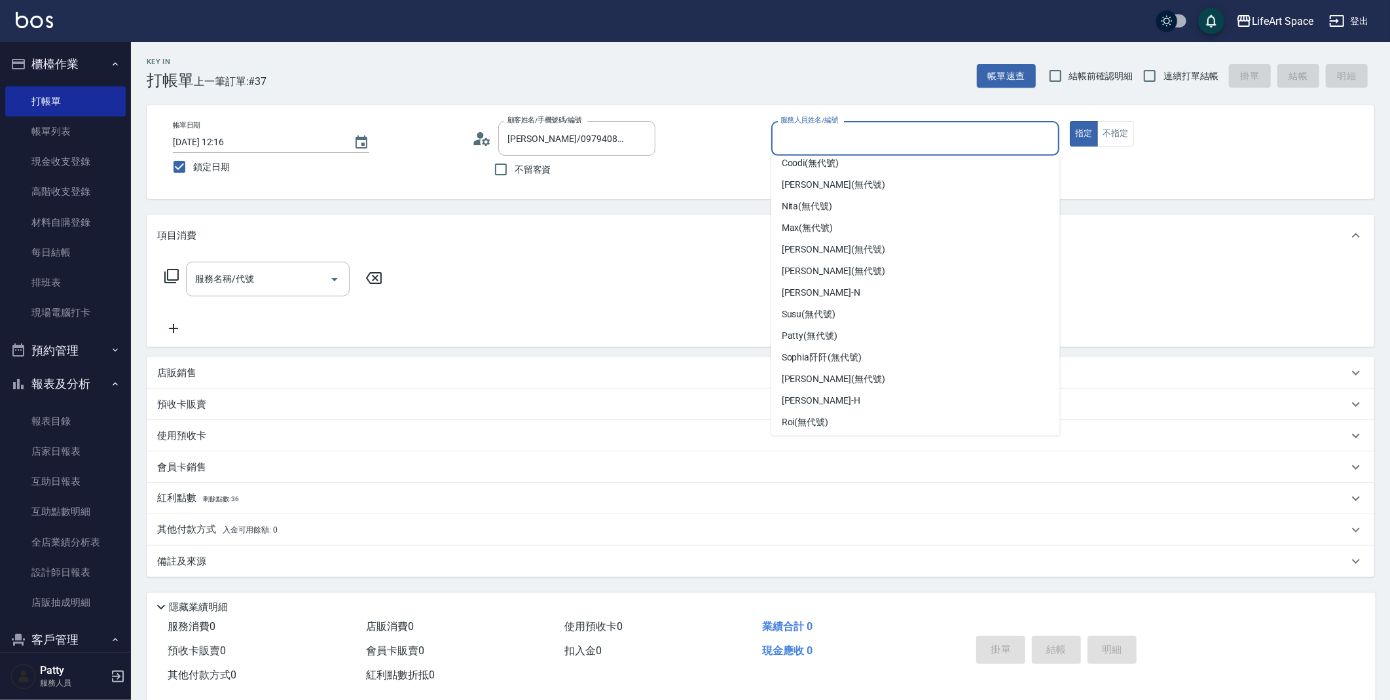
scroll to position [205, 0]
click at [989, 404] on div "[PERSON_NAME]" at bounding box center [915, 399] width 289 height 22
type input "[PERSON_NAME]"
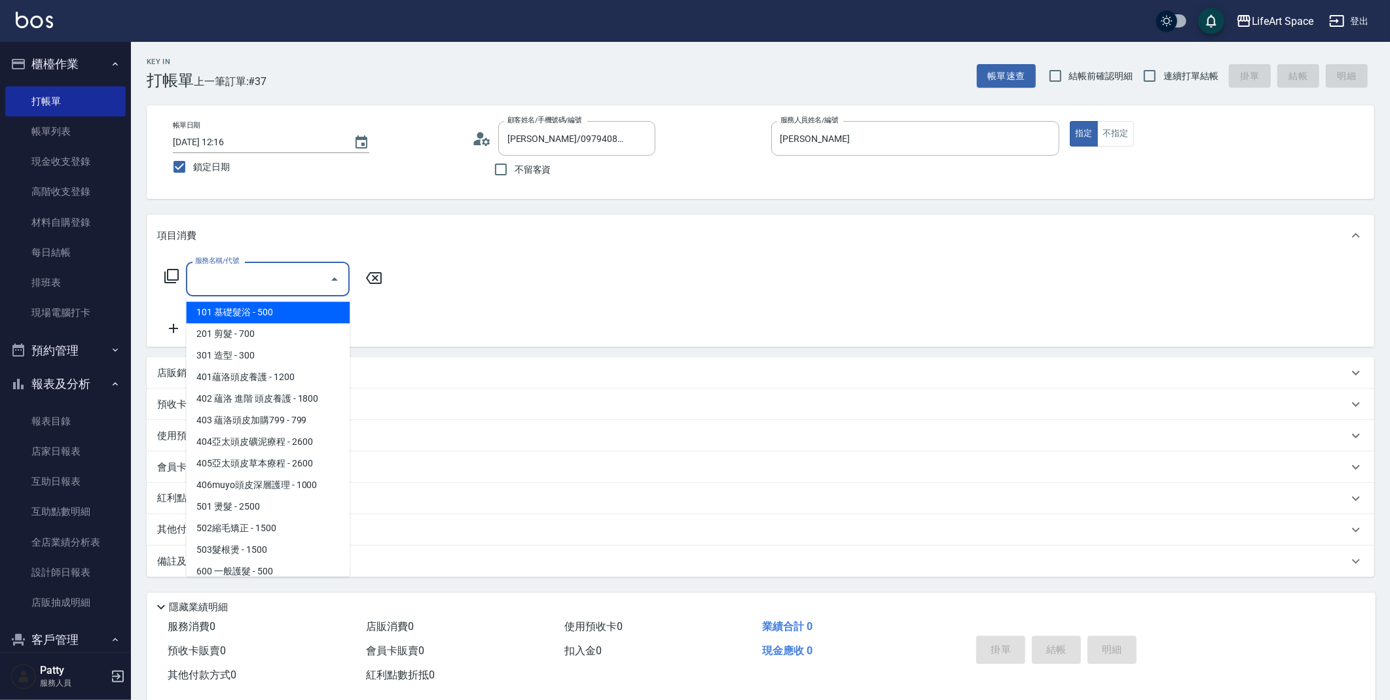
click at [257, 276] on input "服務名稱/代號" at bounding box center [258, 279] width 132 height 23
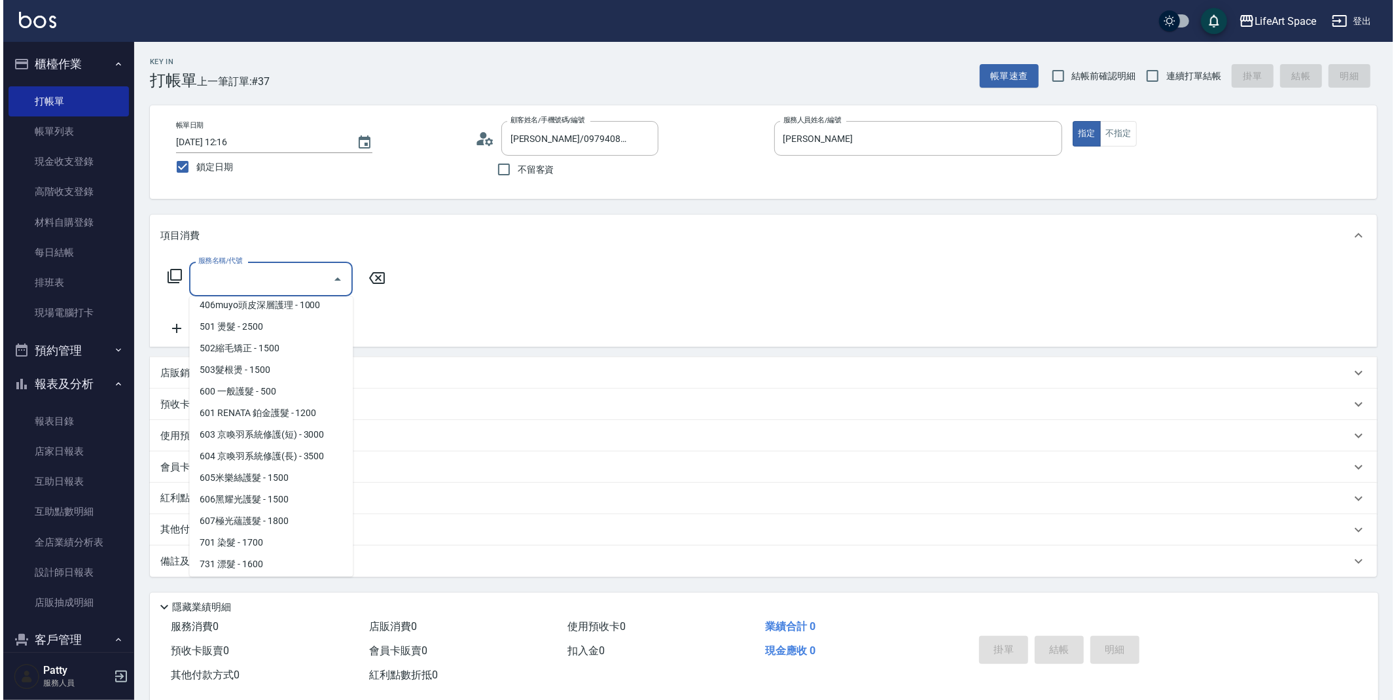
scroll to position [199, 0]
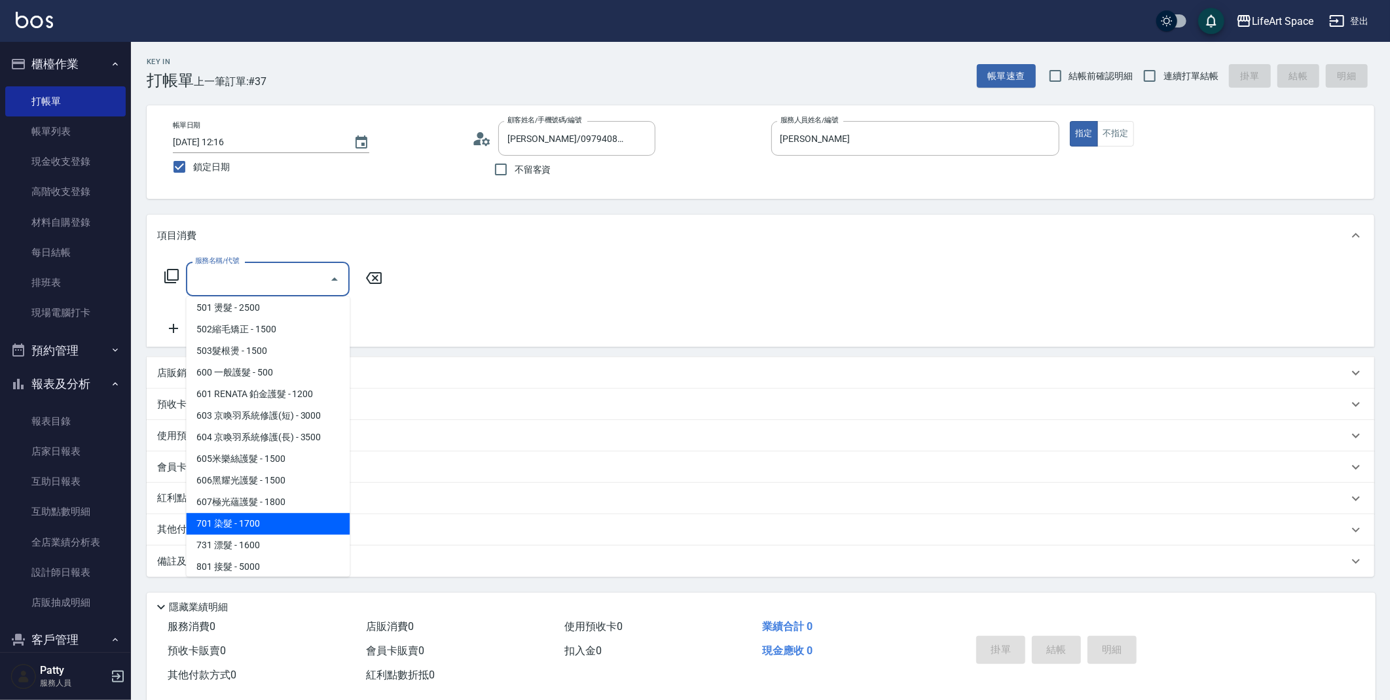
click at [288, 526] on span "701 染髮 - 1700" at bounding box center [268, 524] width 164 height 22
type input "701 染髮(701)"
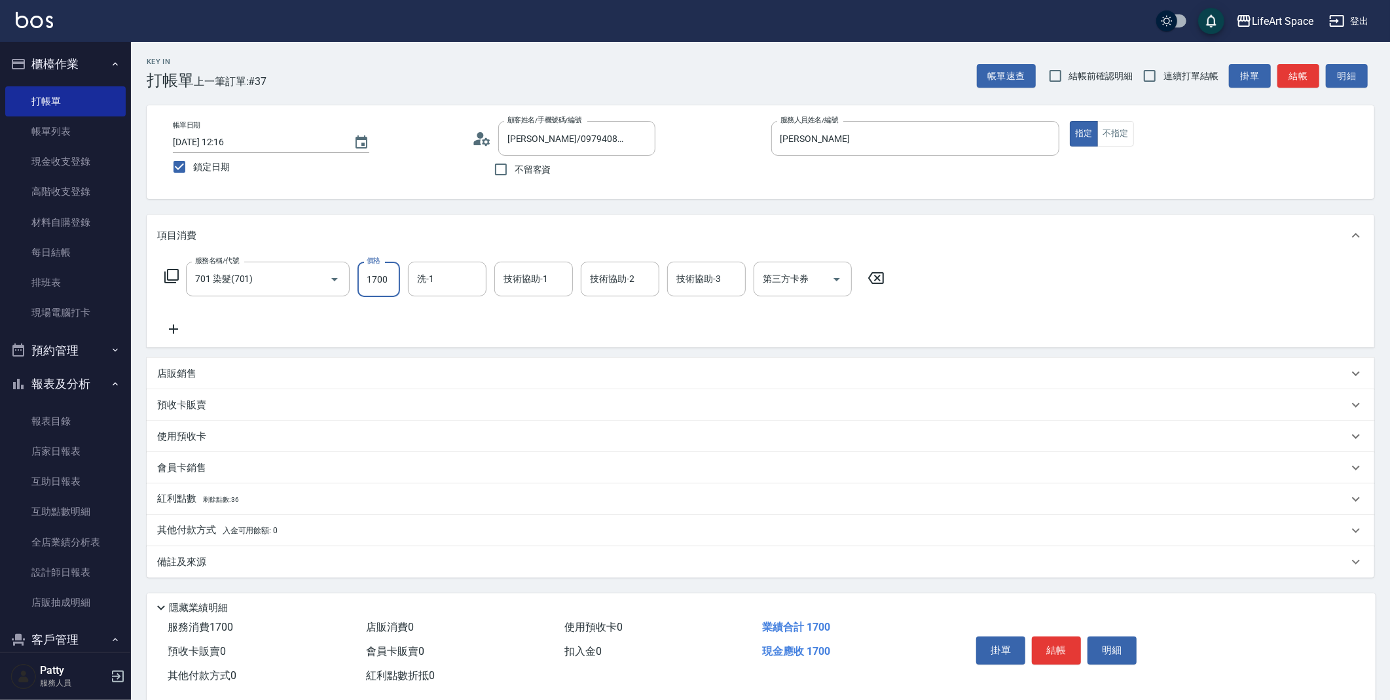
click at [384, 289] on input "1700" at bounding box center [378, 279] width 43 height 35
type input "1800"
click at [539, 254] on div "項目消費" at bounding box center [760, 236] width 1227 height 42
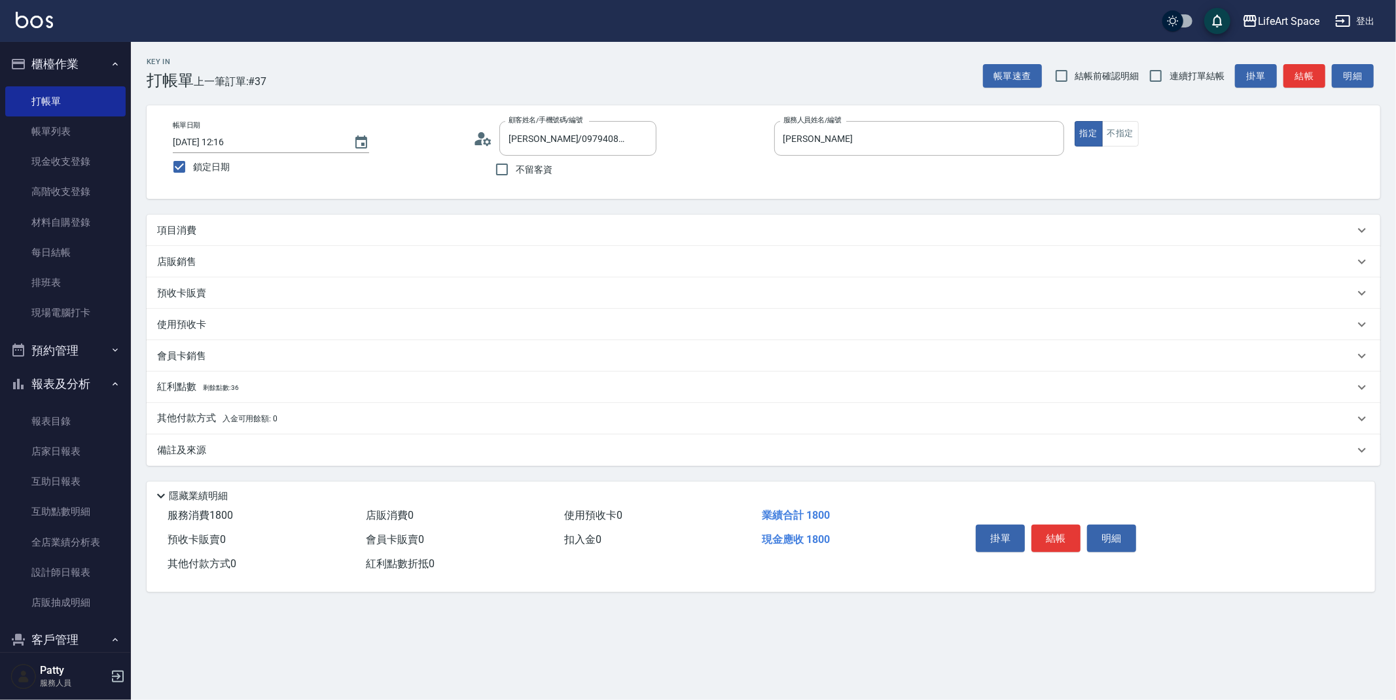
click at [465, 267] on div "店販銷售" at bounding box center [755, 262] width 1197 height 14
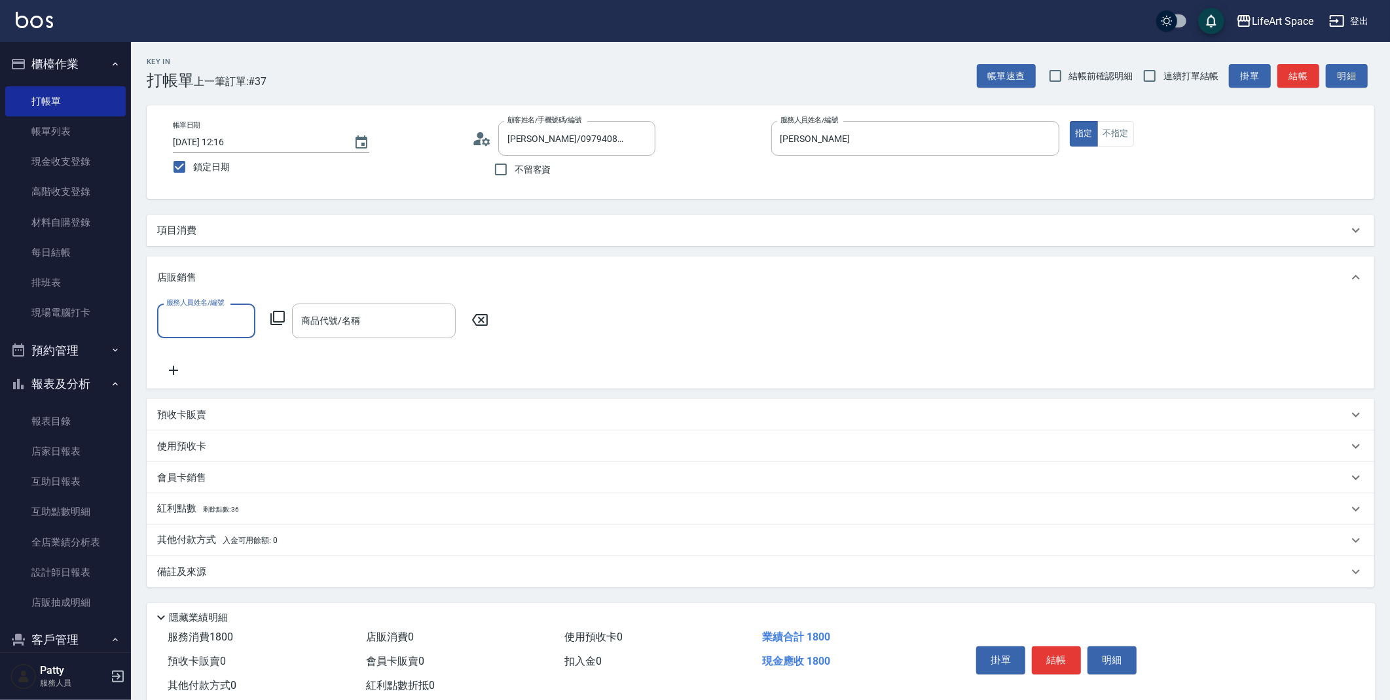
scroll to position [0, 0]
drag, startPoint x: 236, startPoint y: 232, endPoint x: 266, endPoint y: 235, distance: 30.2
click at [235, 233] on div "項目消費" at bounding box center [752, 231] width 1191 height 14
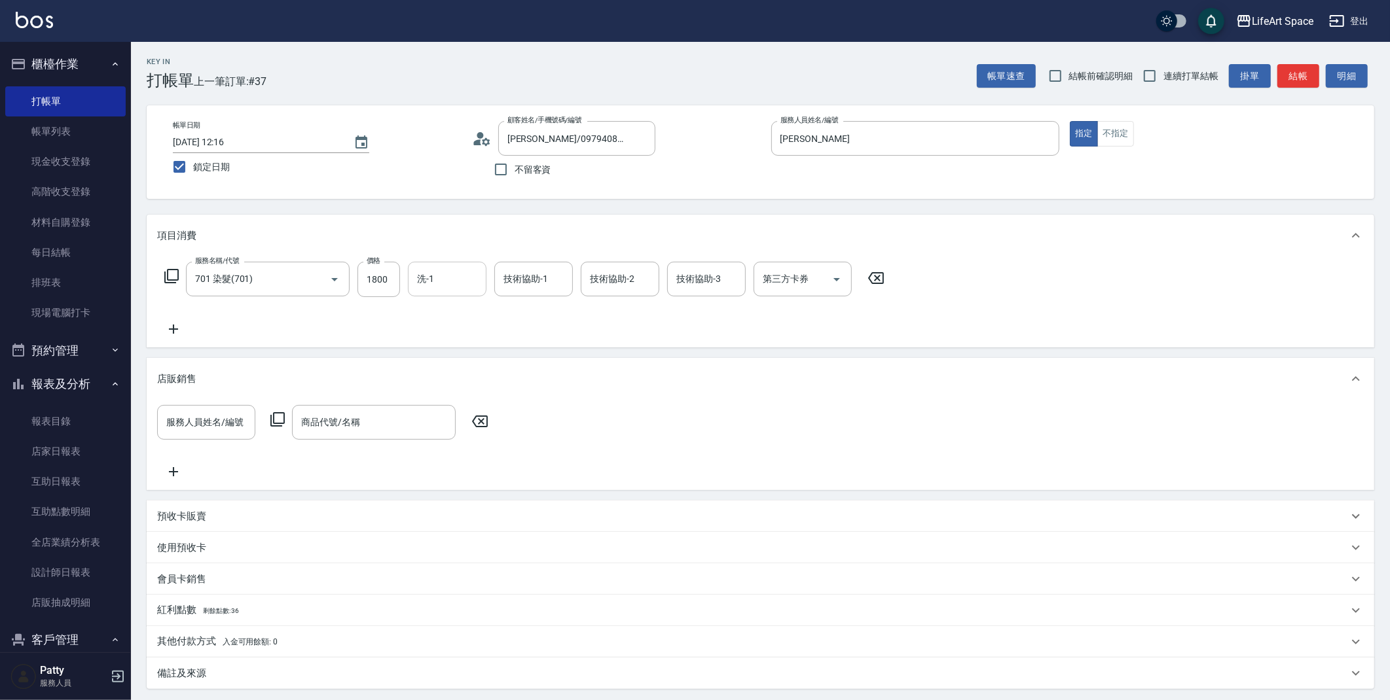
click at [465, 281] on input "洗-1" at bounding box center [447, 279] width 67 height 23
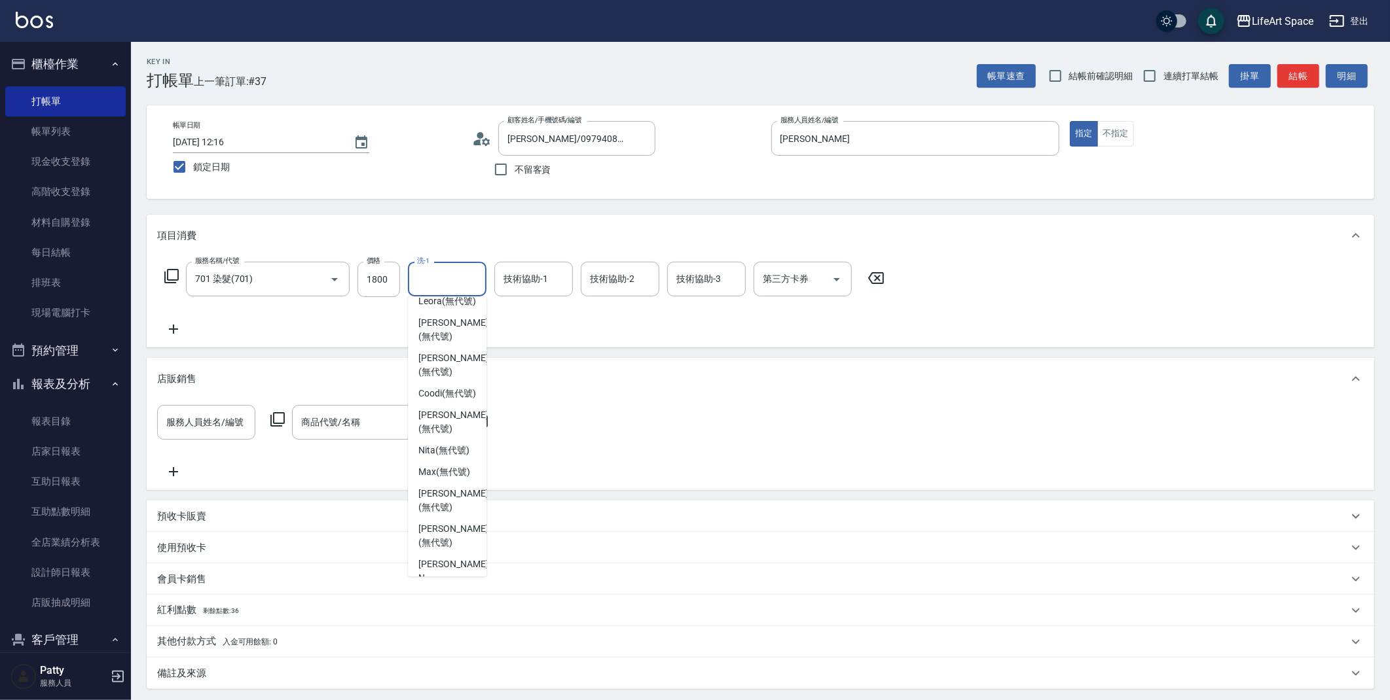
scroll to position [157, 0]
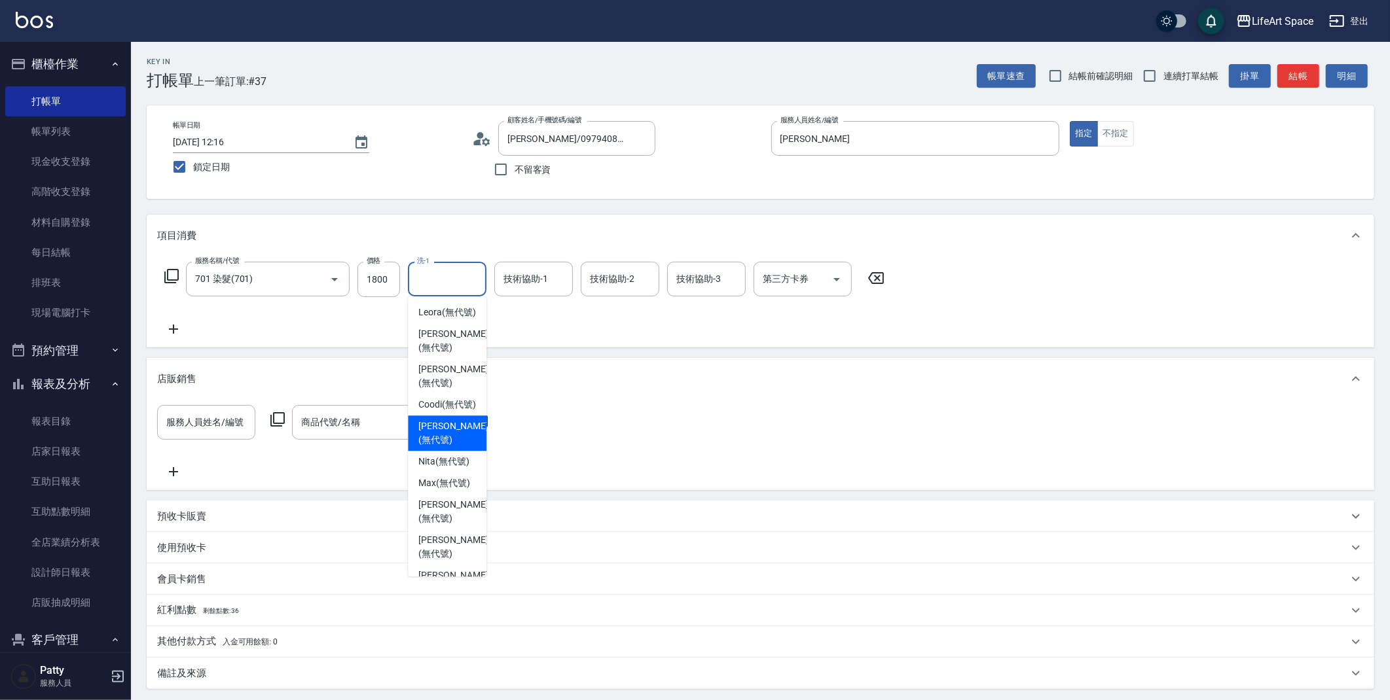
click at [444, 447] on span "[PERSON_NAME] (無代號)" at bounding box center [452, 433] width 69 height 27
type input "[PERSON_NAME](無代號)"
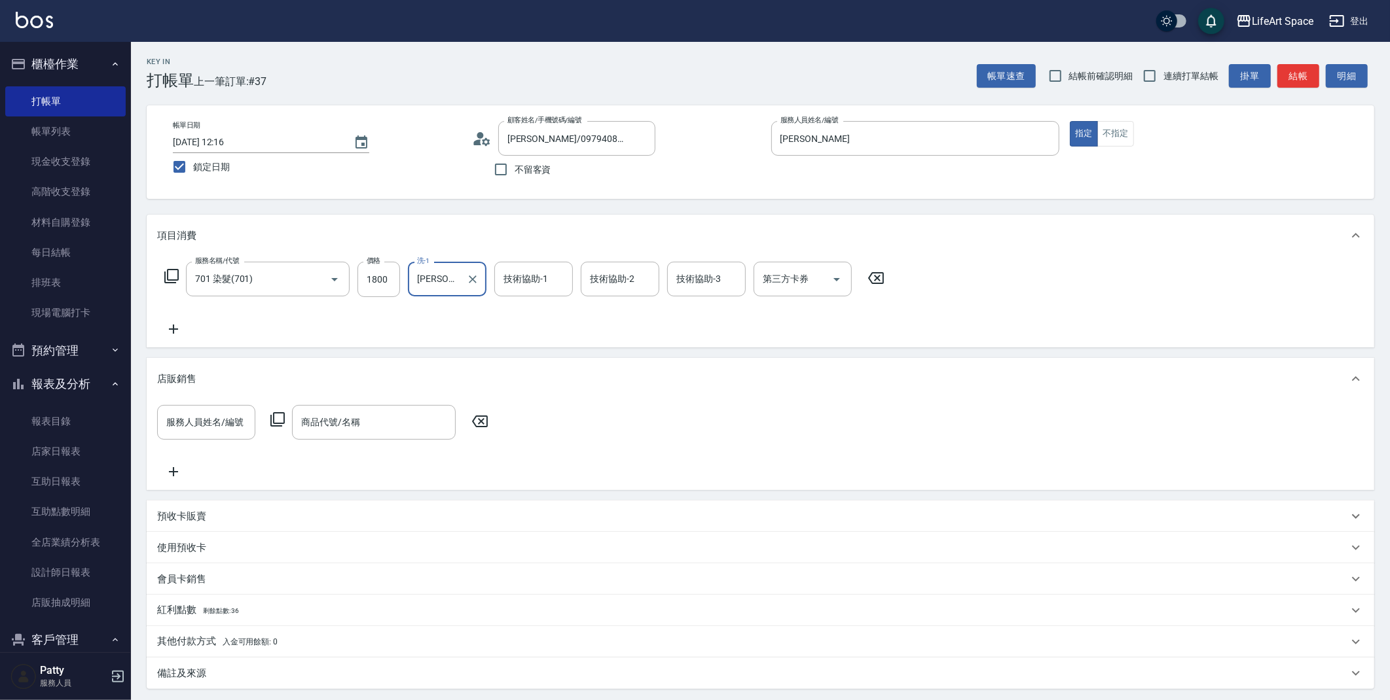
click at [531, 281] on input "技術協助-1" at bounding box center [533, 279] width 67 height 23
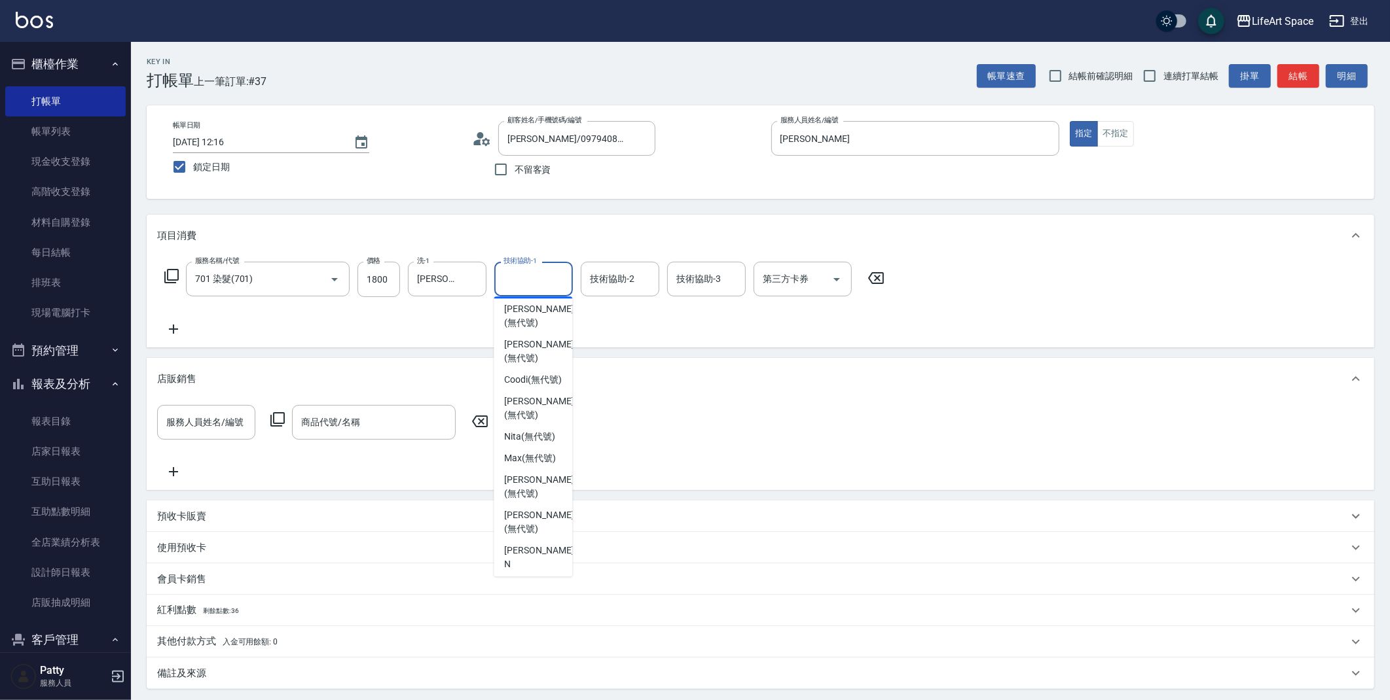
scroll to position [206, 0]
click at [514, 395] on span "[PERSON_NAME] (無代號)" at bounding box center [538, 383] width 69 height 27
type input "[PERSON_NAME](無代號)"
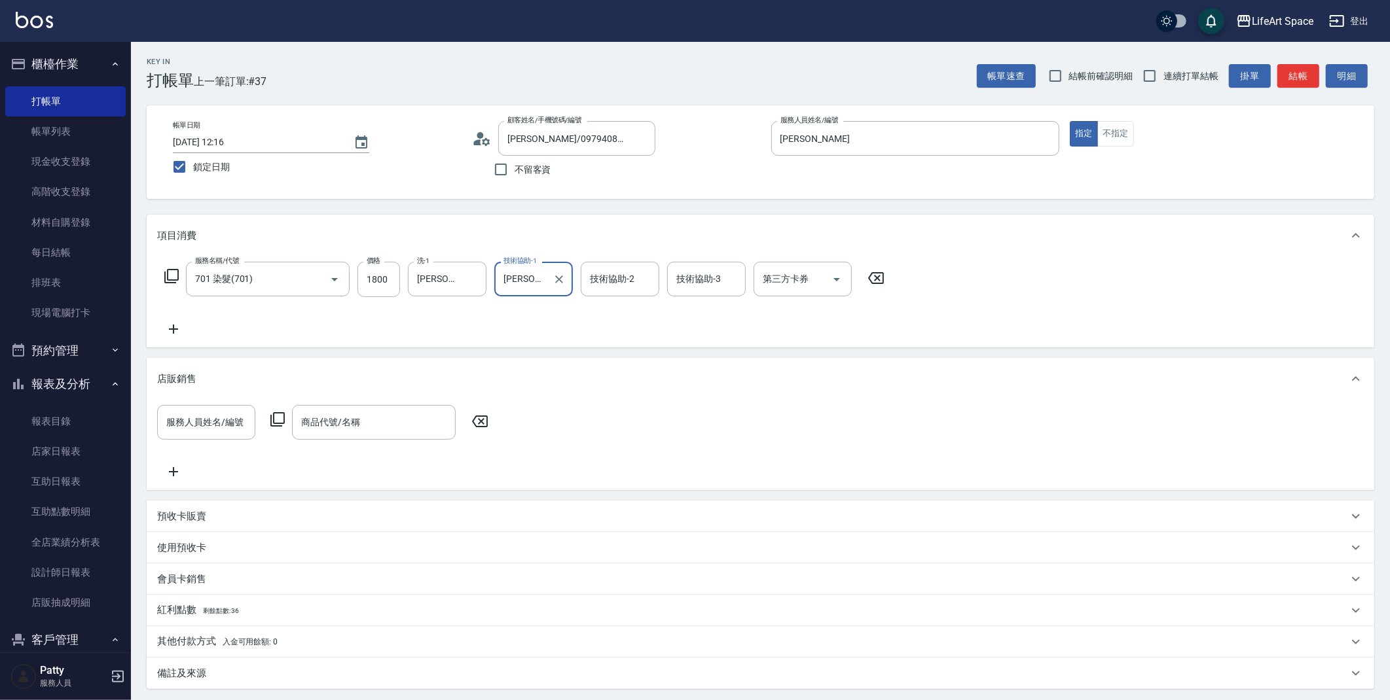
click at [175, 331] on icon at bounding box center [173, 329] width 33 height 16
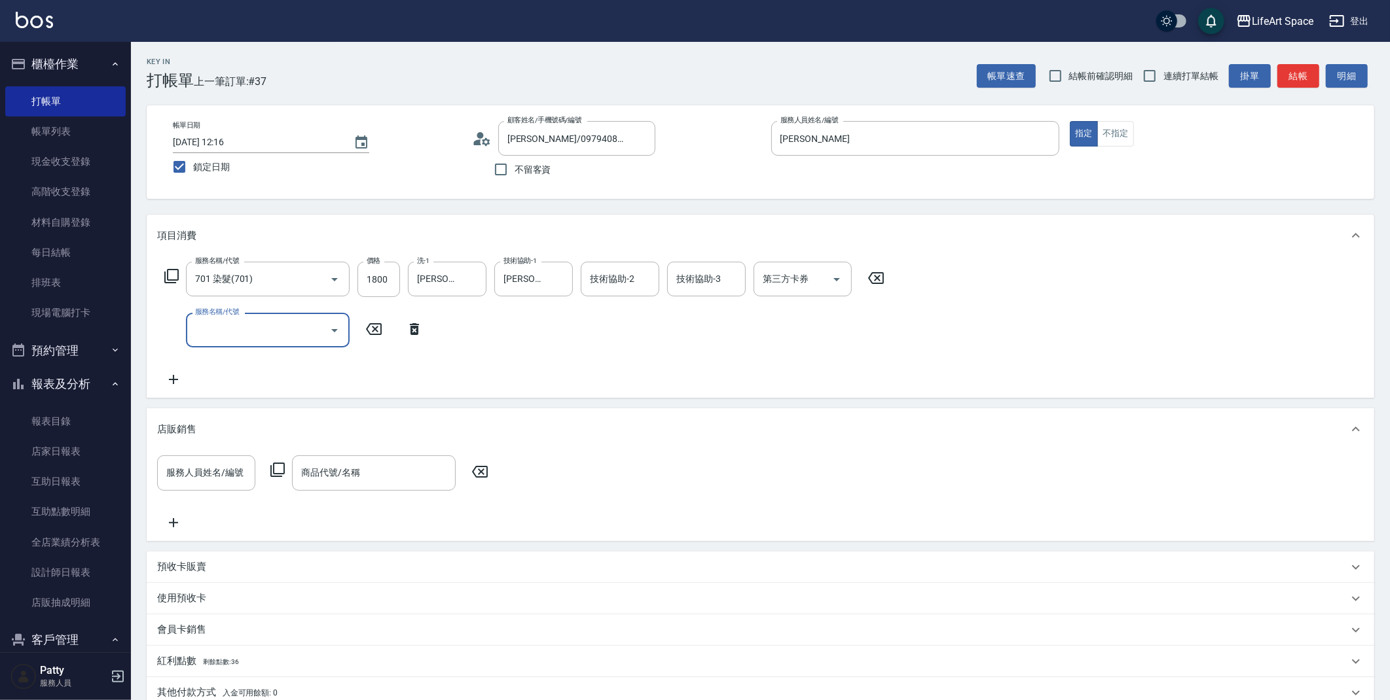
click at [228, 341] on input "服務名稱/代號" at bounding box center [258, 330] width 132 height 23
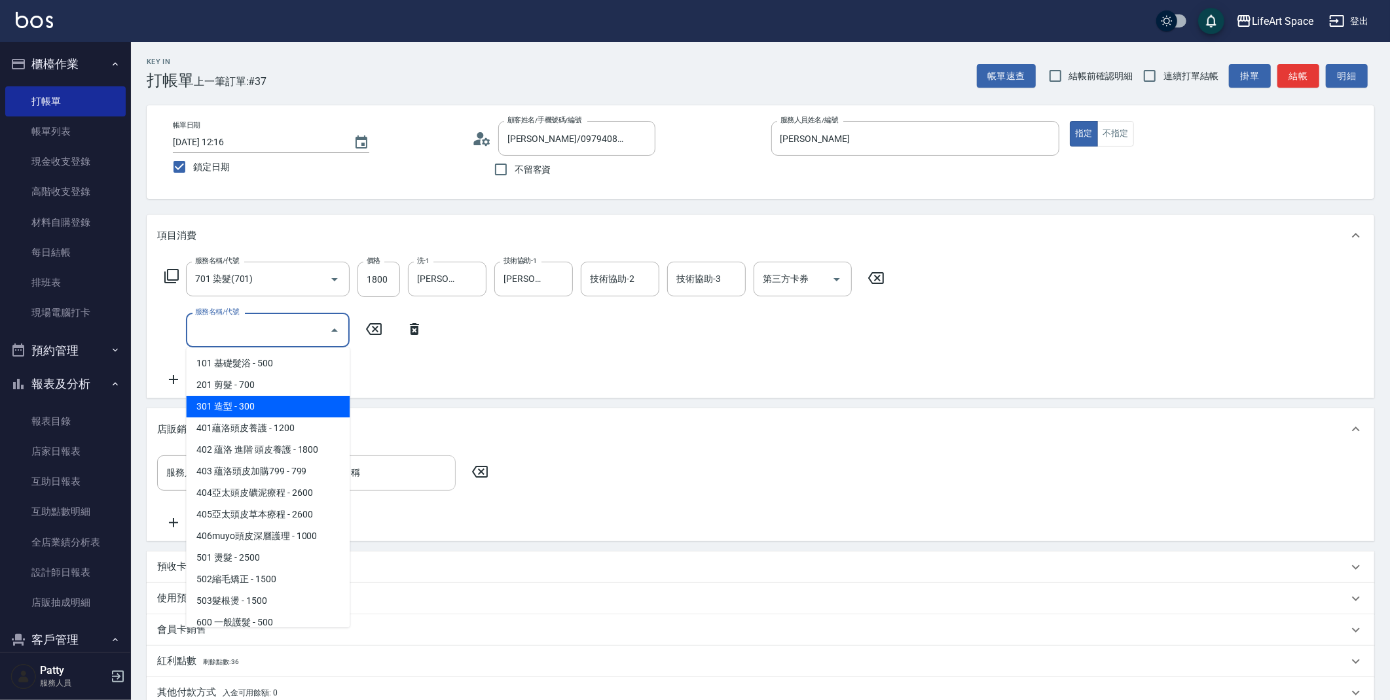
drag, startPoint x: 350, startPoint y: 414, endPoint x: 353, endPoint y: 478, distance: 64.2
click at [354, 481] on body "LifeArt Space 登出 櫃檯作業 打帳單 帳單列表 現金收支登錄 高階收支登錄 材料自購登錄 每日結帳 排班表 現場電腦打卡 預約管理 預約管理 單…" at bounding box center [695, 441] width 1390 height 882
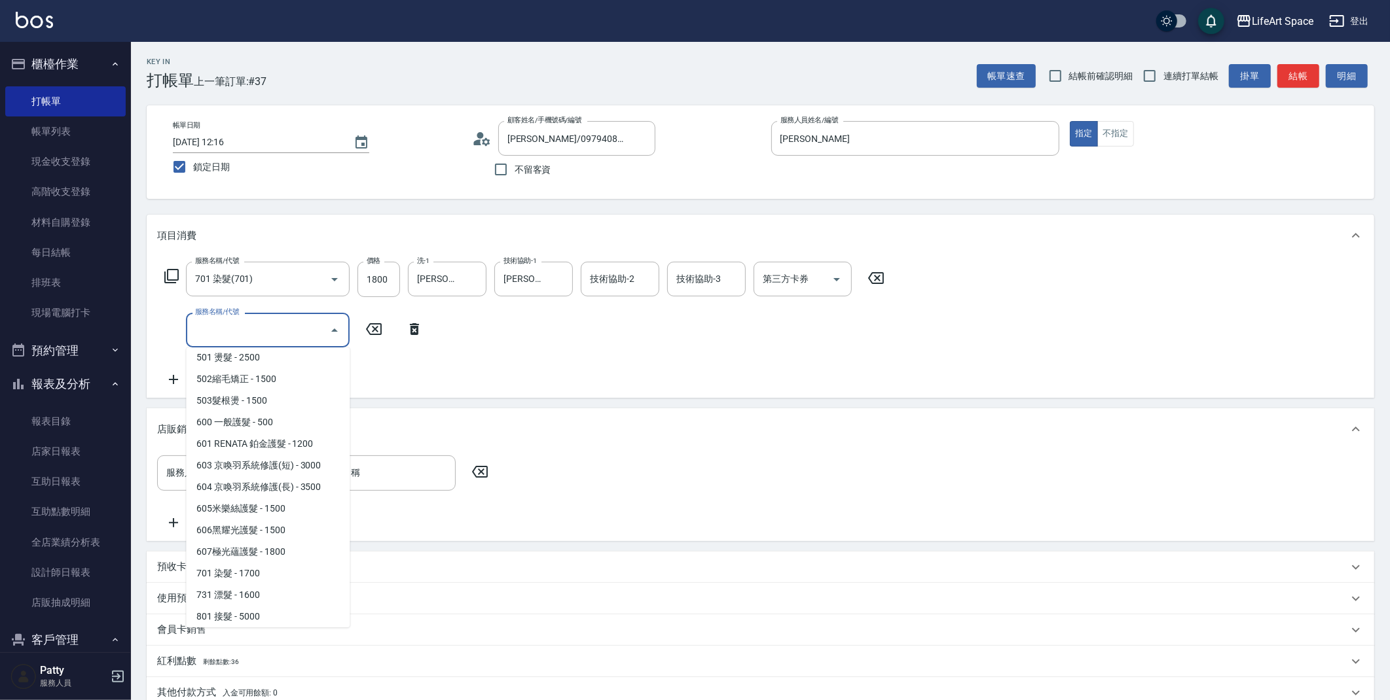
scroll to position [205, 0]
click at [263, 462] on span "603 京喚羽系統修護(短) - 3000" at bounding box center [268, 461] width 164 height 22
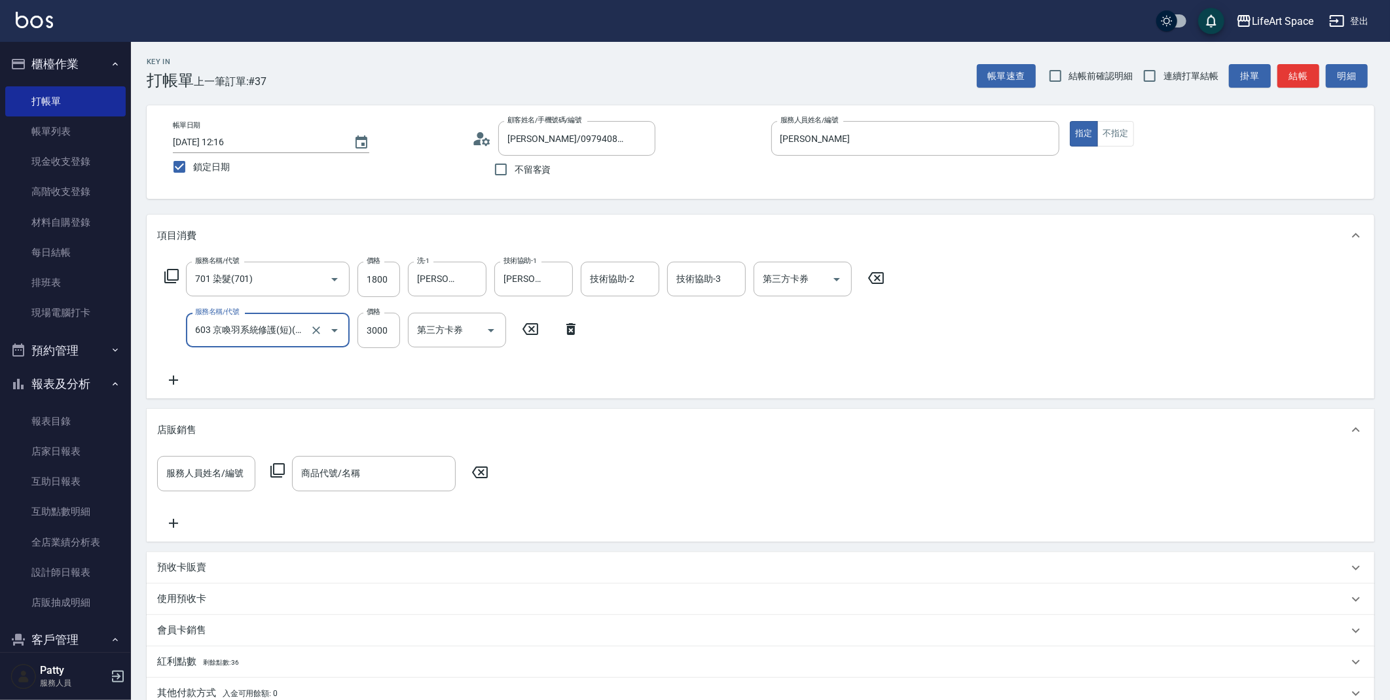
type input "603 京喚羽系統修護(短)(603)"
click at [403, 326] on div "服務名稱/代號 603 京喚羽系統修護(短)(603) 服務名稱/代號 價格 3000 價格 技術協助-1 技術協助-1 技術協助-2 技術協助-2 技術協助…" at bounding box center [501, 330] width 689 height 35
click at [391, 332] on input "3000" at bounding box center [378, 330] width 43 height 35
type input "2500"
click at [453, 329] on div "技術協助-1 技術協助-1" at bounding box center [447, 330] width 79 height 35
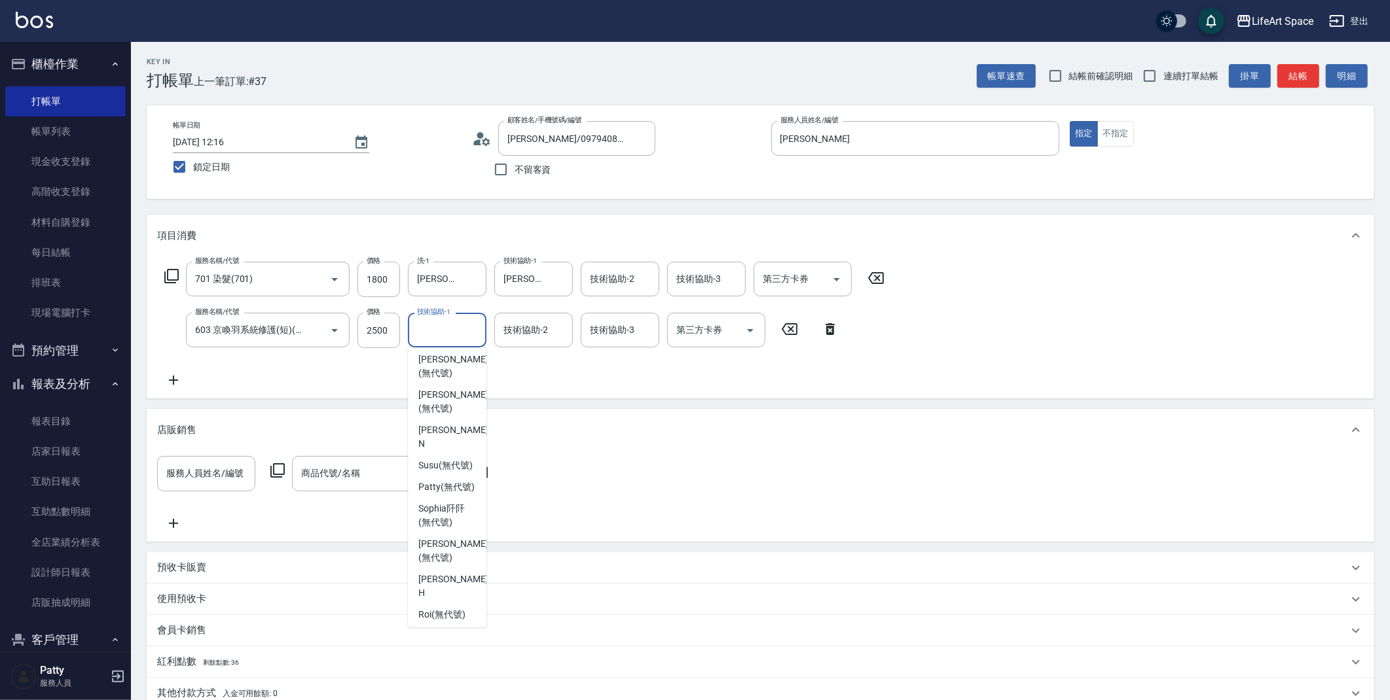
scroll to position [370, 0]
click at [458, 562] on span "[PERSON_NAME] (無代號)" at bounding box center [452, 547] width 69 height 27
type input "[PERSON_NAME](無代號)"
click at [545, 330] on div "技術協助-2 技術協助-2" at bounding box center [533, 330] width 79 height 35
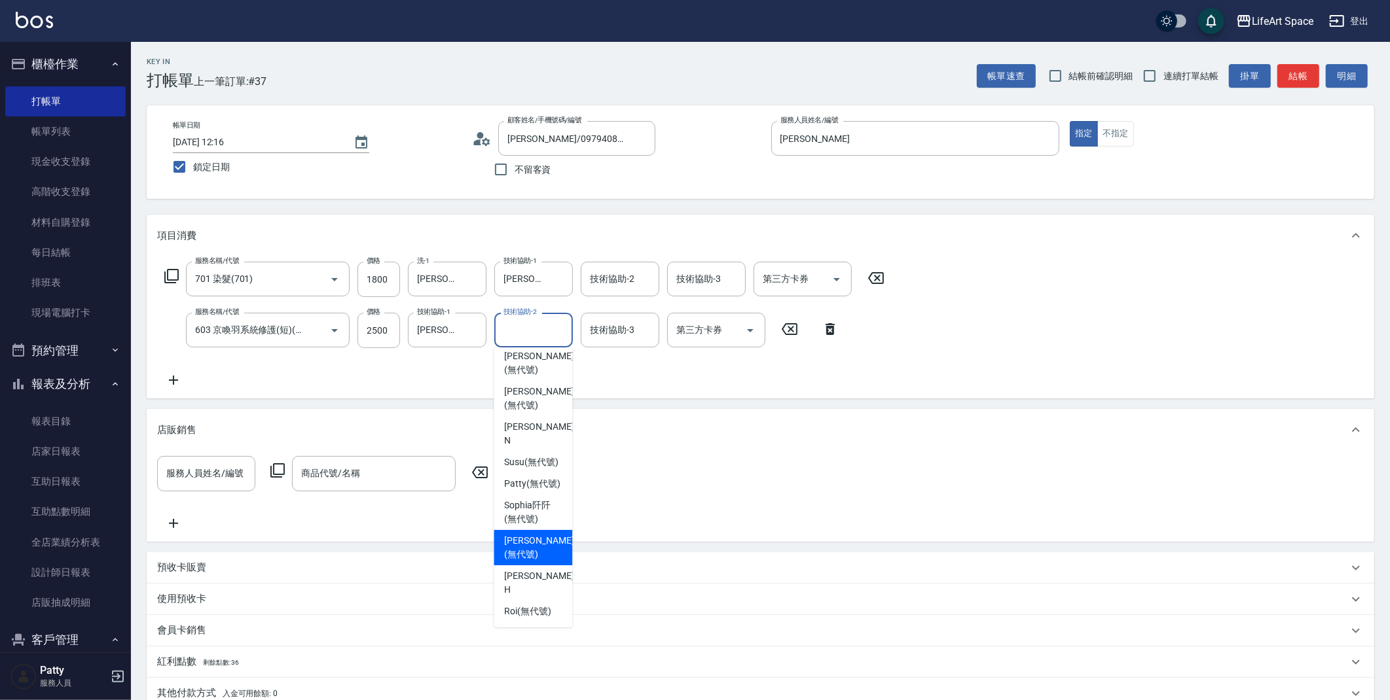
click at [533, 562] on span "[PERSON_NAME] (無代號)" at bounding box center [538, 547] width 69 height 27
type input "[PERSON_NAME](無代號)"
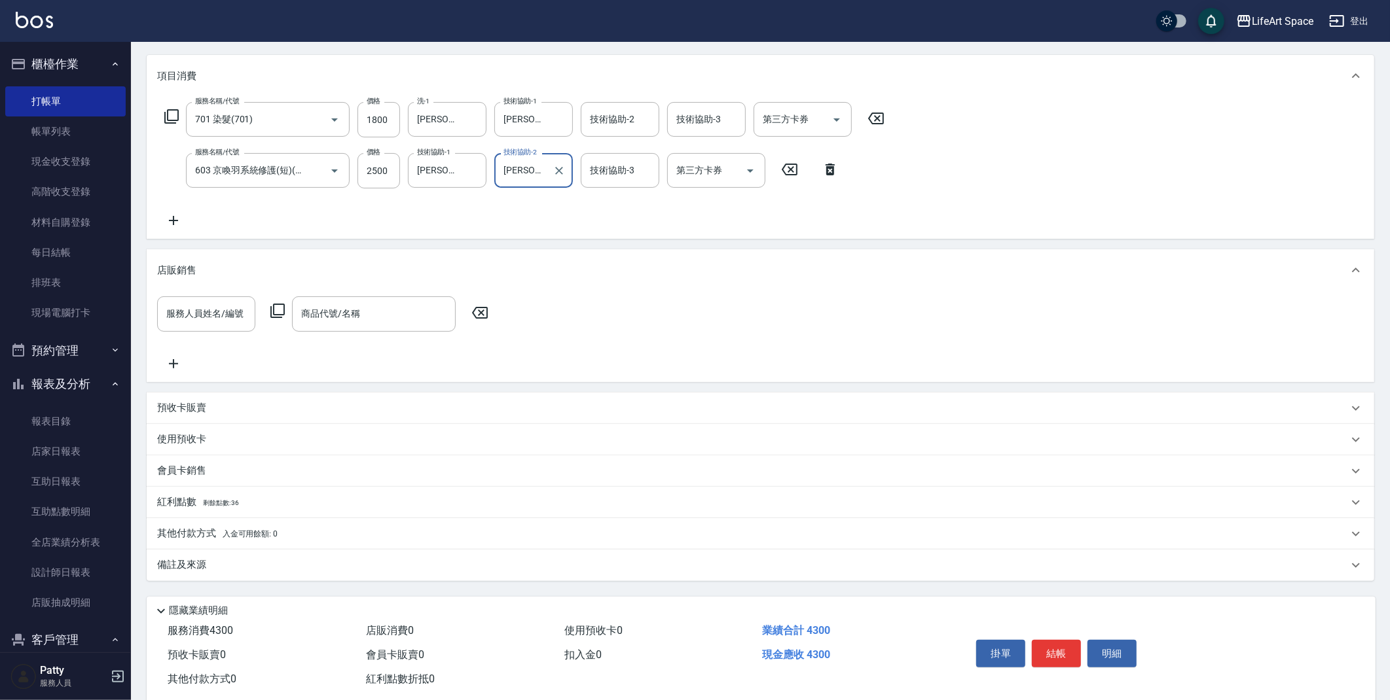
scroll to position [169, 0]
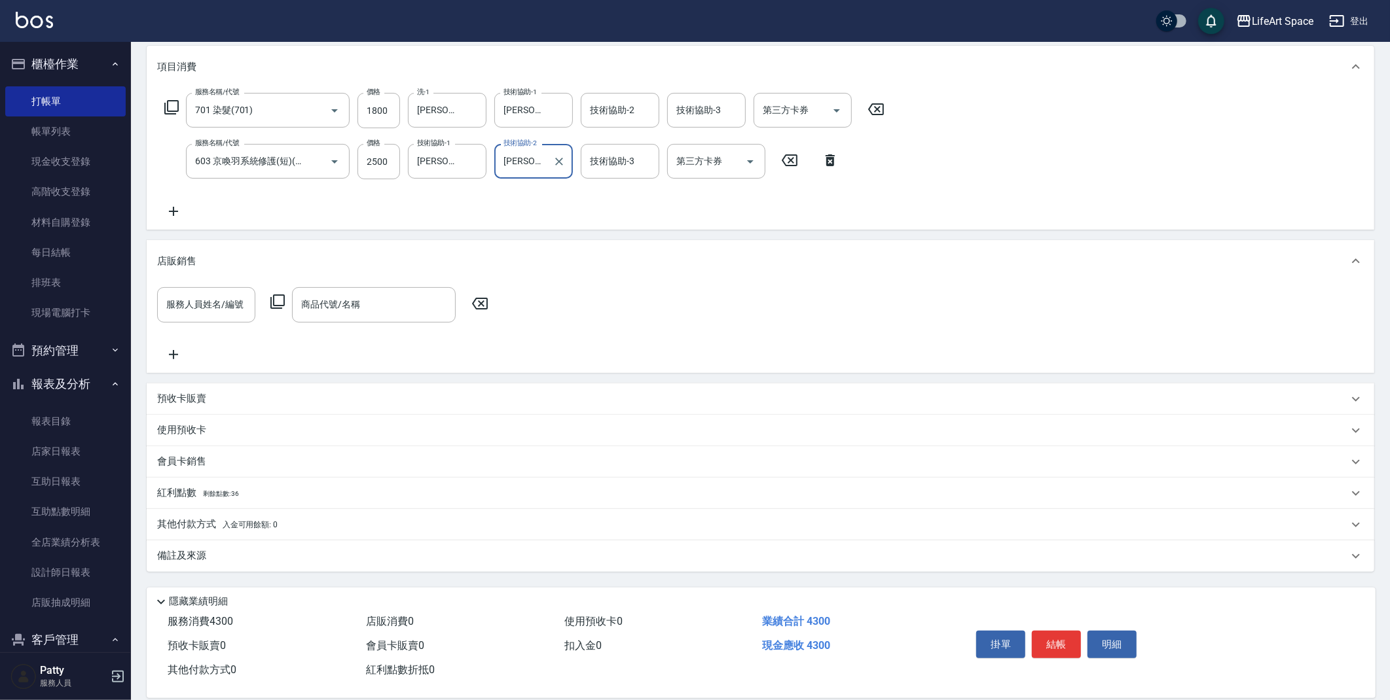
click at [331, 558] on div "備註及來源" at bounding box center [752, 556] width 1191 height 14
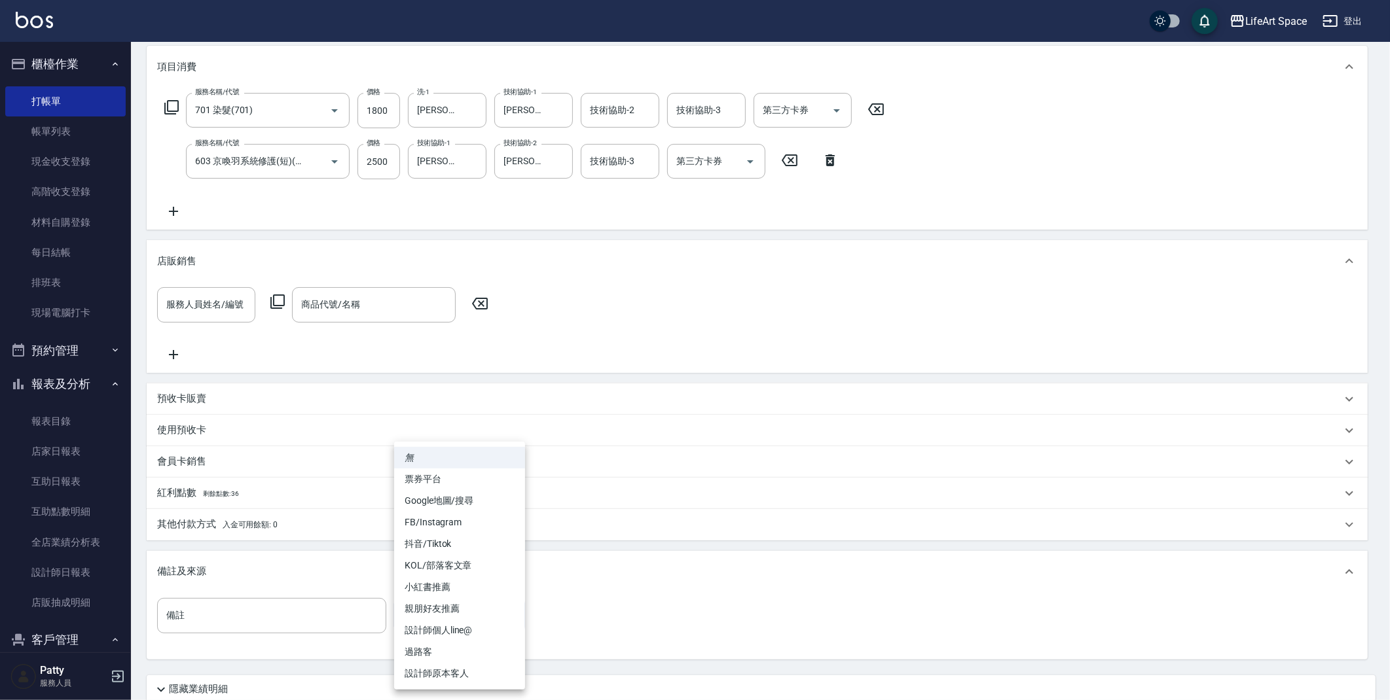
click at [451, 628] on body "LifeArt Space 登出 櫃檯作業 打帳單 帳單列表 現金收支登錄 高階收支登錄 材料自購登錄 每日結帳 排班表 現場電腦打卡 預約管理 預約管理 單…" at bounding box center [695, 316] width 1390 height 971
click at [448, 669] on li "設計師原本客人" at bounding box center [459, 674] width 131 height 22
type input "設計師原本客人"
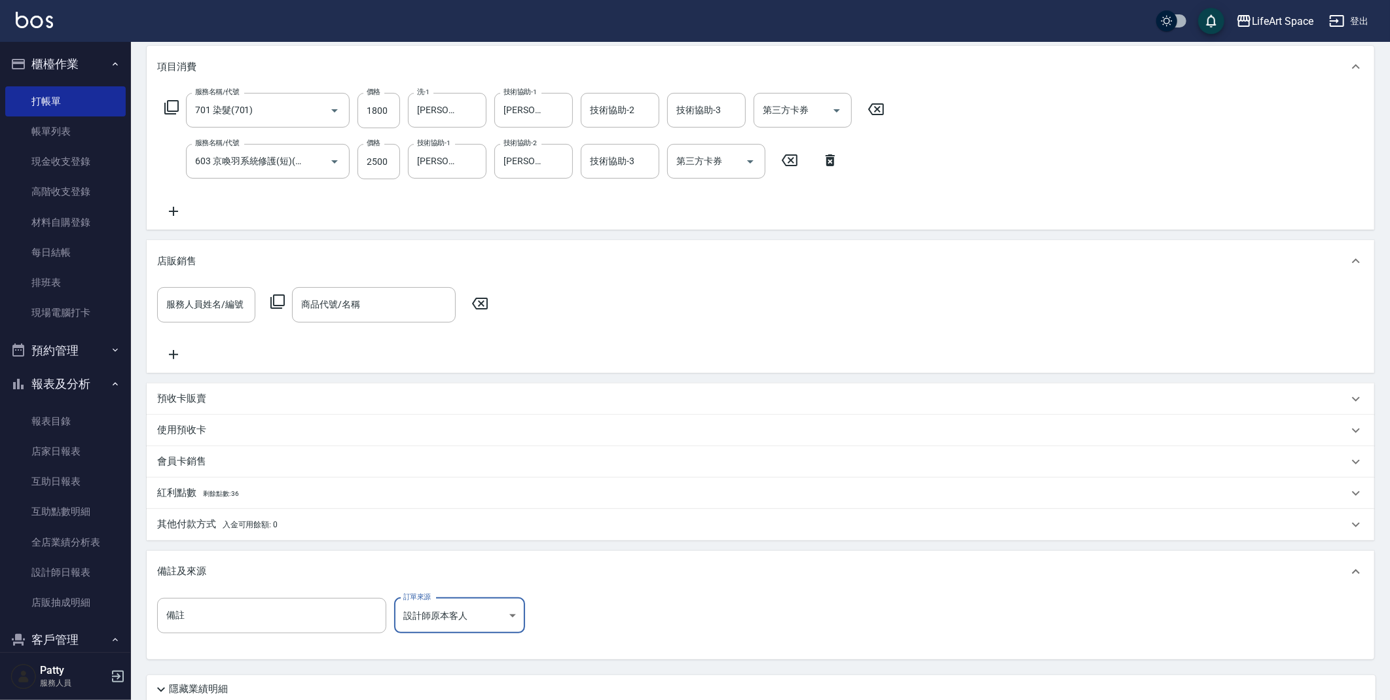
click at [187, 522] on p "其他付款方式 入金可用餘額: 0" at bounding box center [217, 525] width 120 height 14
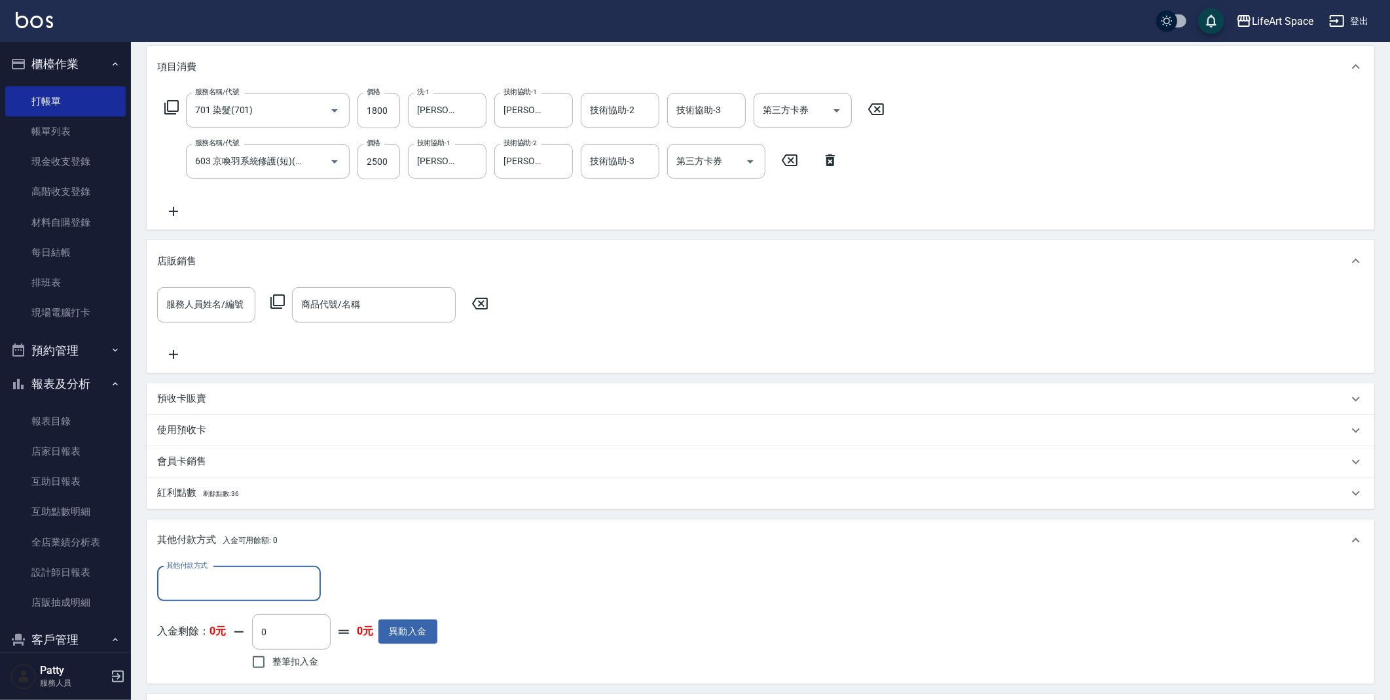
scroll to position [0, 0]
click at [220, 585] on input "其他付款方式" at bounding box center [239, 584] width 152 height 23
click at [206, 634] on span "Linepay" at bounding box center [239, 639] width 164 height 22
type input "Linepay"
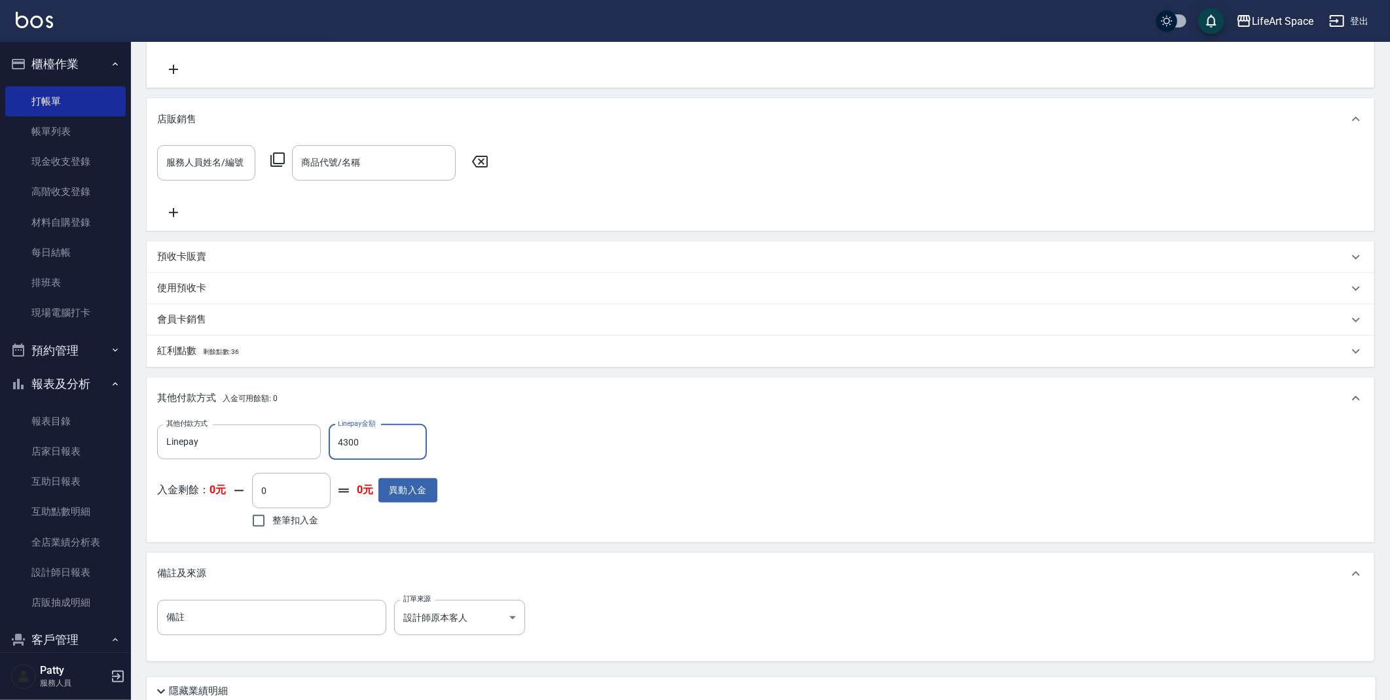
scroll to position [418, 0]
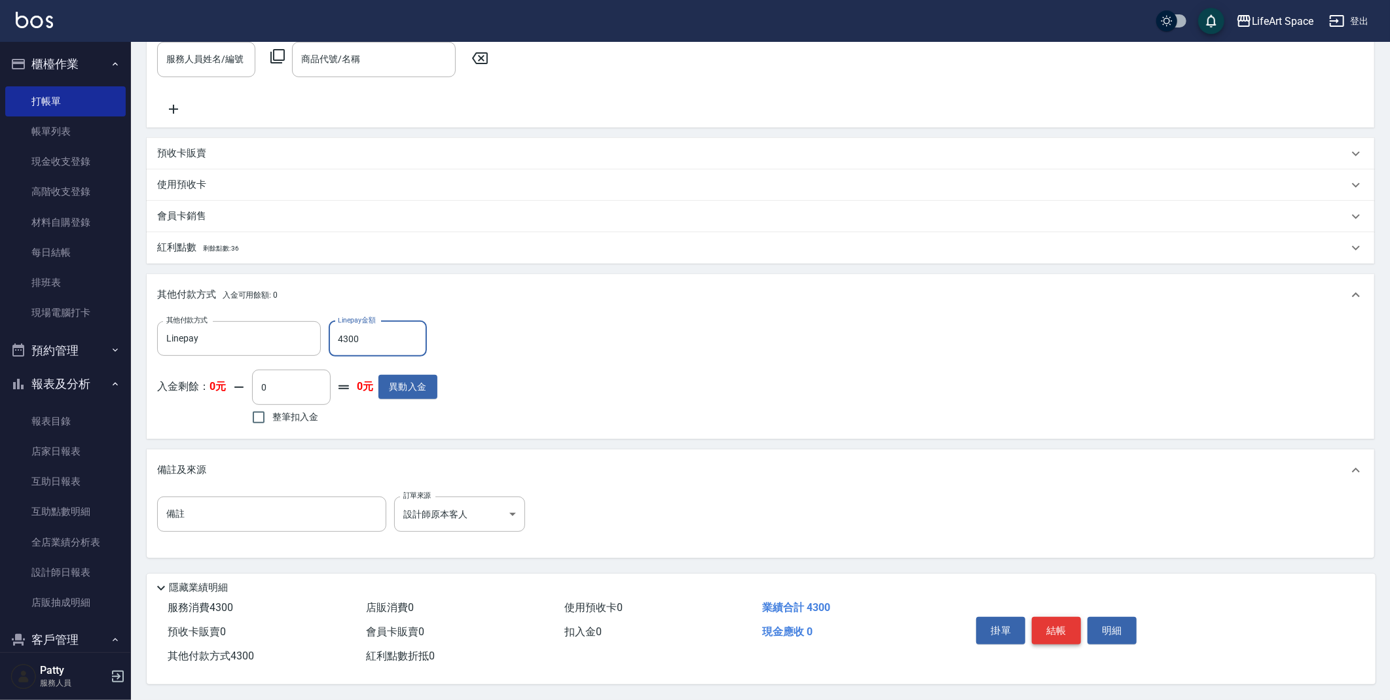
type input "4300"
click at [1060, 635] on button "結帳" at bounding box center [1056, 630] width 49 height 27
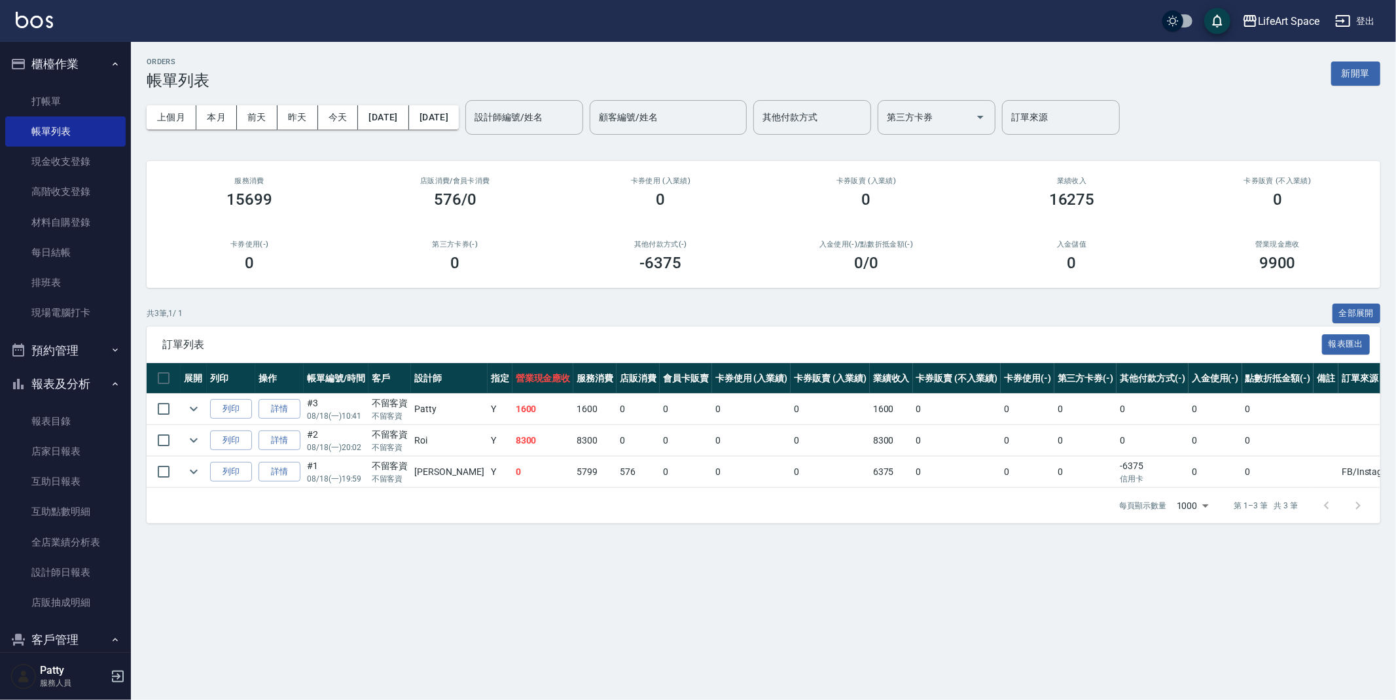
click at [1350, 81] on button "新開單" at bounding box center [1355, 74] width 49 height 24
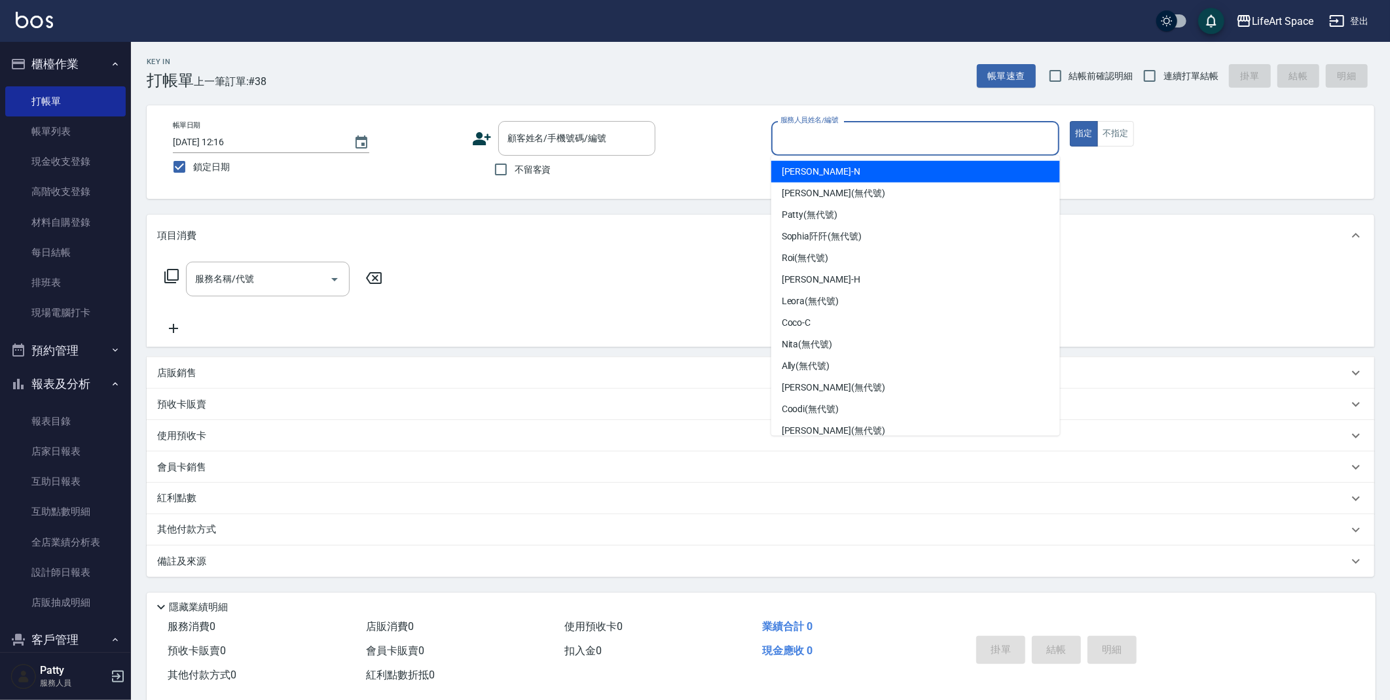
click at [910, 128] on input "服務人員姓名/編號" at bounding box center [915, 138] width 277 height 23
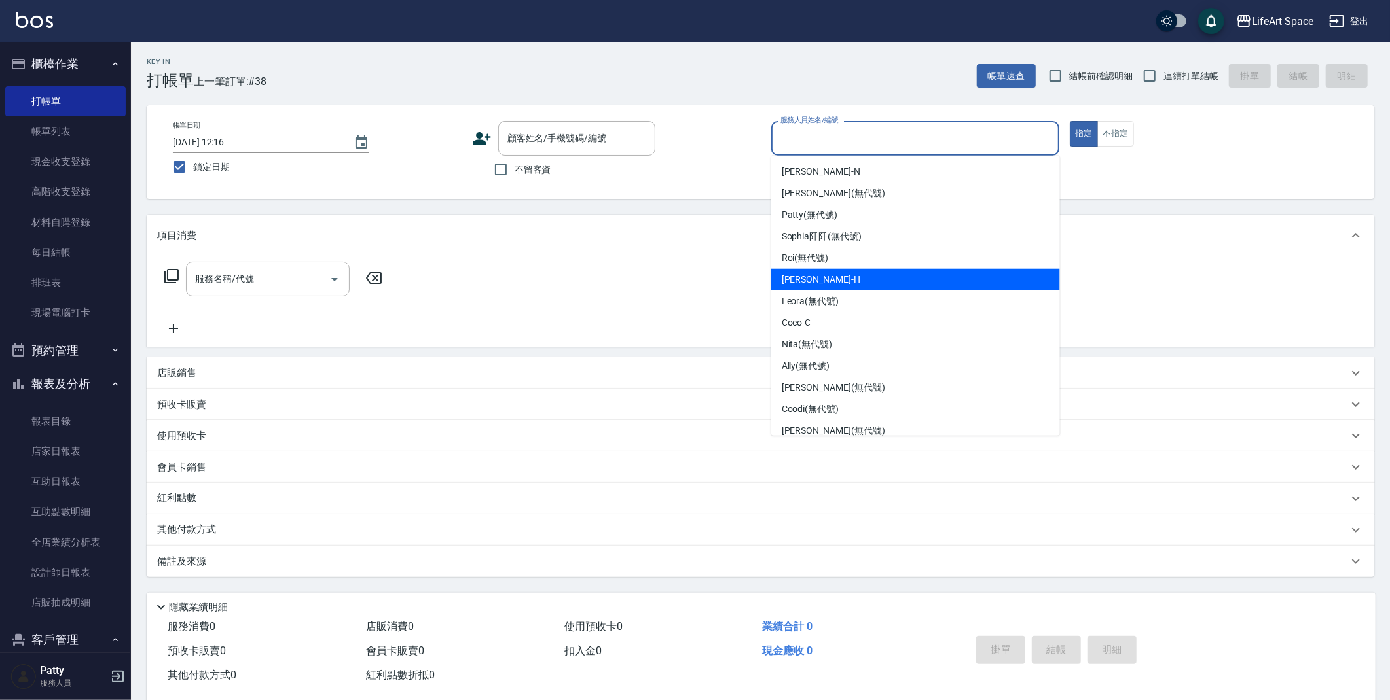
click at [829, 279] on div "[PERSON_NAME]" at bounding box center [915, 280] width 289 height 22
type input "[PERSON_NAME]"
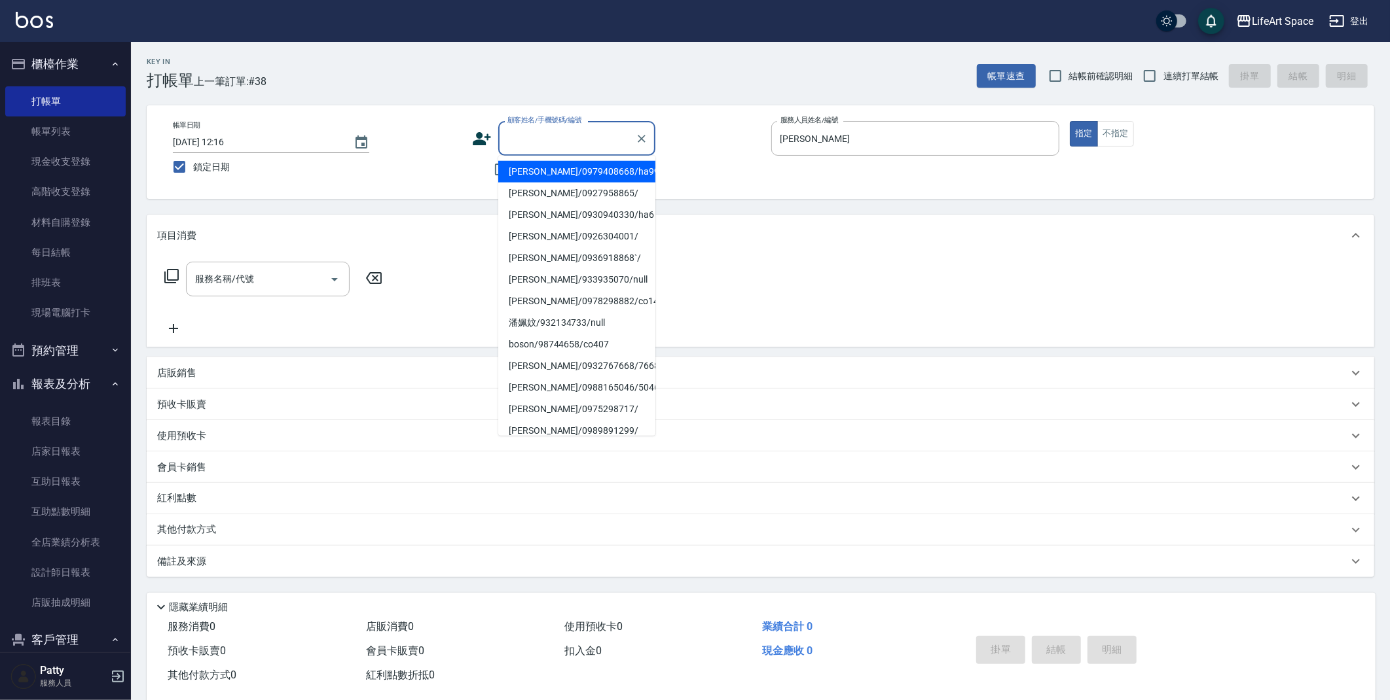
click at [588, 143] on input "顧客姓名/手機號碼/編號" at bounding box center [567, 138] width 126 height 23
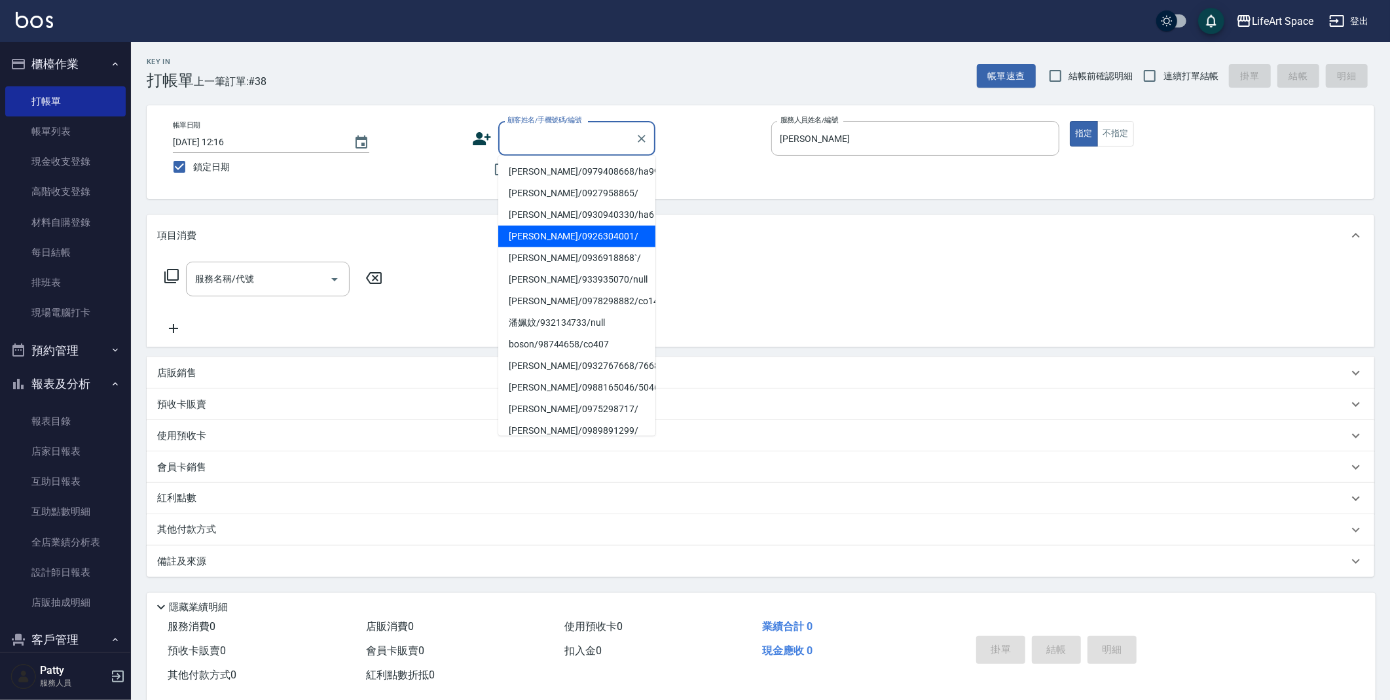
click at [569, 240] on li "[PERSON_NAME]/0926304001/" at bounding box center [576, 237] width 157 height 22
type input "[PERSON_NAME]/0926304001/"
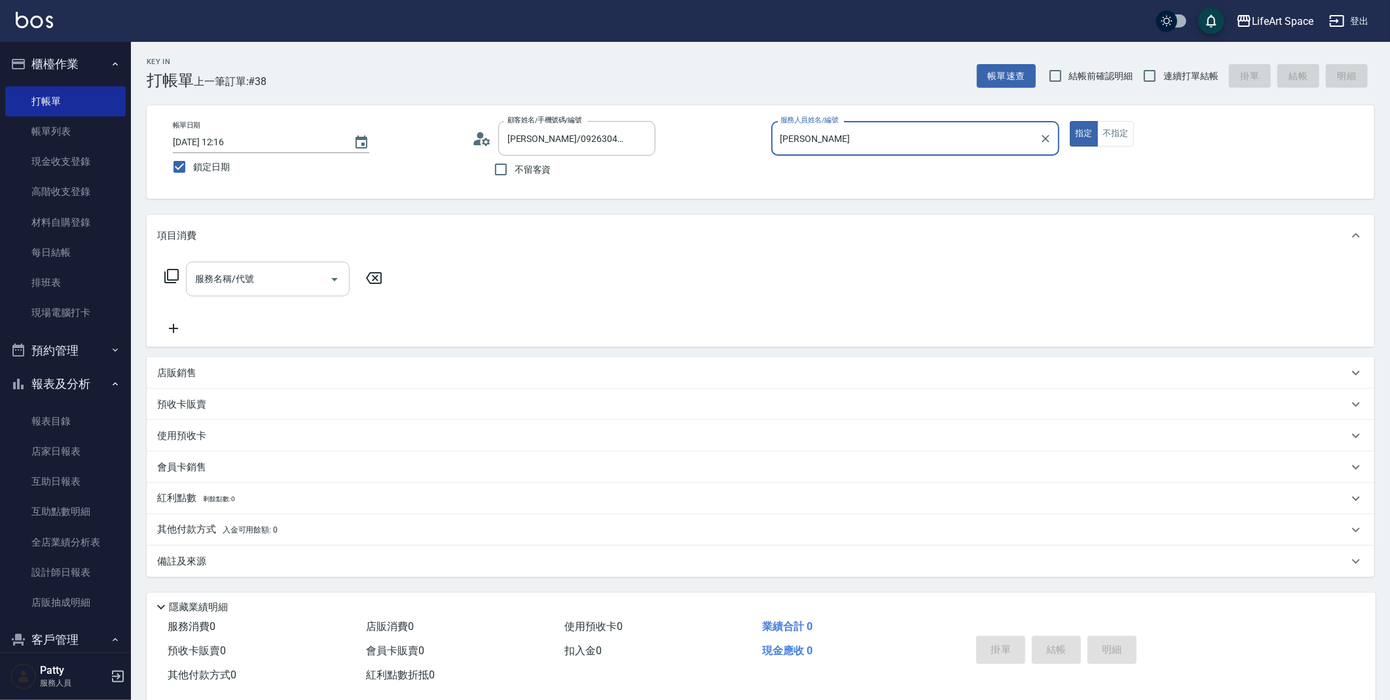
click at [251, 285] on div "服務名稱/代號 服務名稱/代號" at bounding box center [268, 279] width 164 height 35
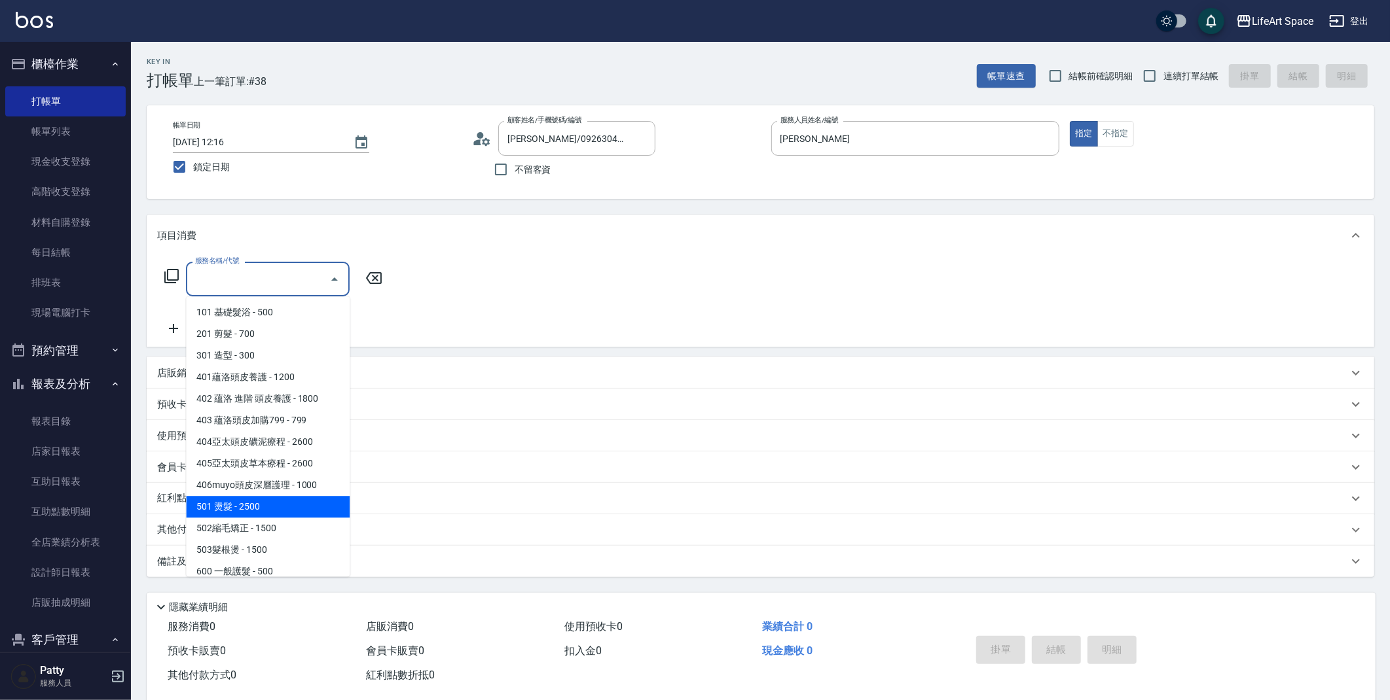
click at [241, 502] on span "501 燙髮 - 2500" at bounding box center [268, 507] width 164 height 22
type input "501 燙髮(501)"
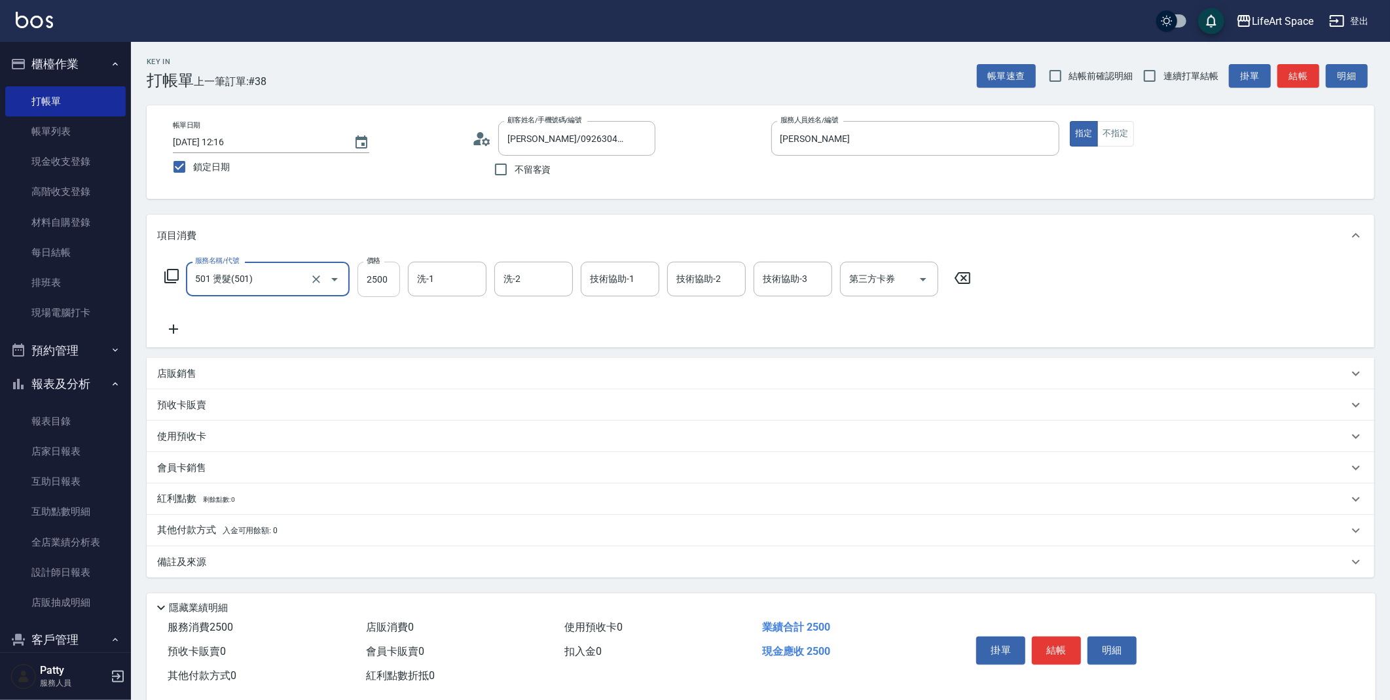
click at [387, 287] on input "2500" at bounding box center [378, 279] width 43 height 35
type input "5500"
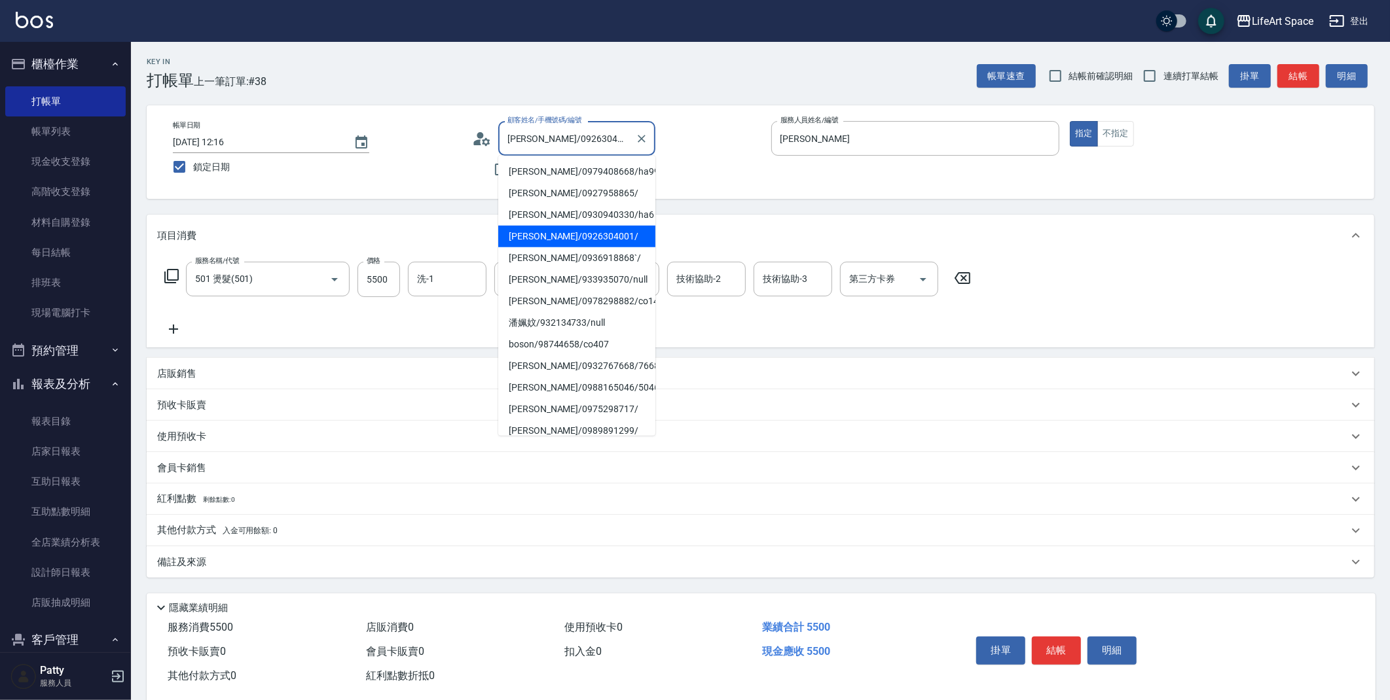
click at [607, 141] on input "[PERSON_NAME]/0926304001/" at bounding box center [567, 138] width 126 height 23
click at [526, 256] on li "[PERSON_NAME]/0936918868`/" at bounding box center [576, 258] width 157 height 22
type input "[PERSON_NAME]/0936918868`/"
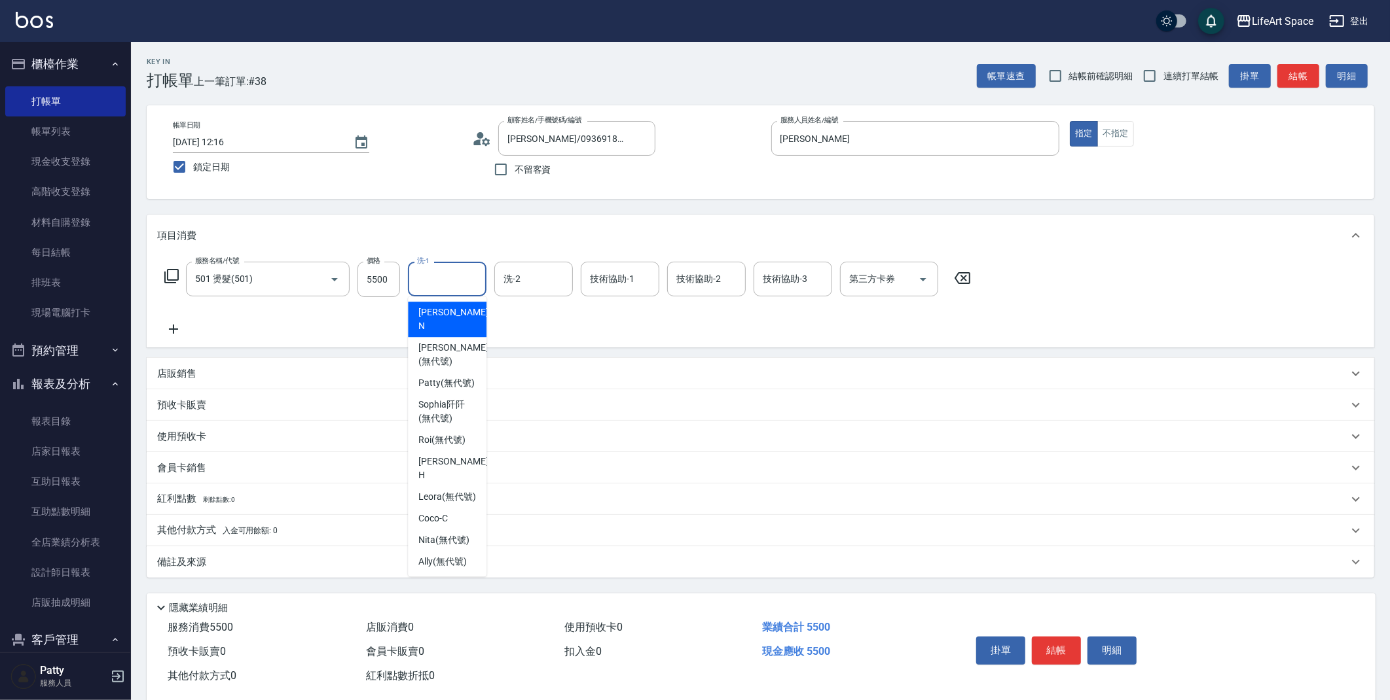
click at [448, 279] on input "洗-1" at bounding box center [447, 279] width 67 height 23
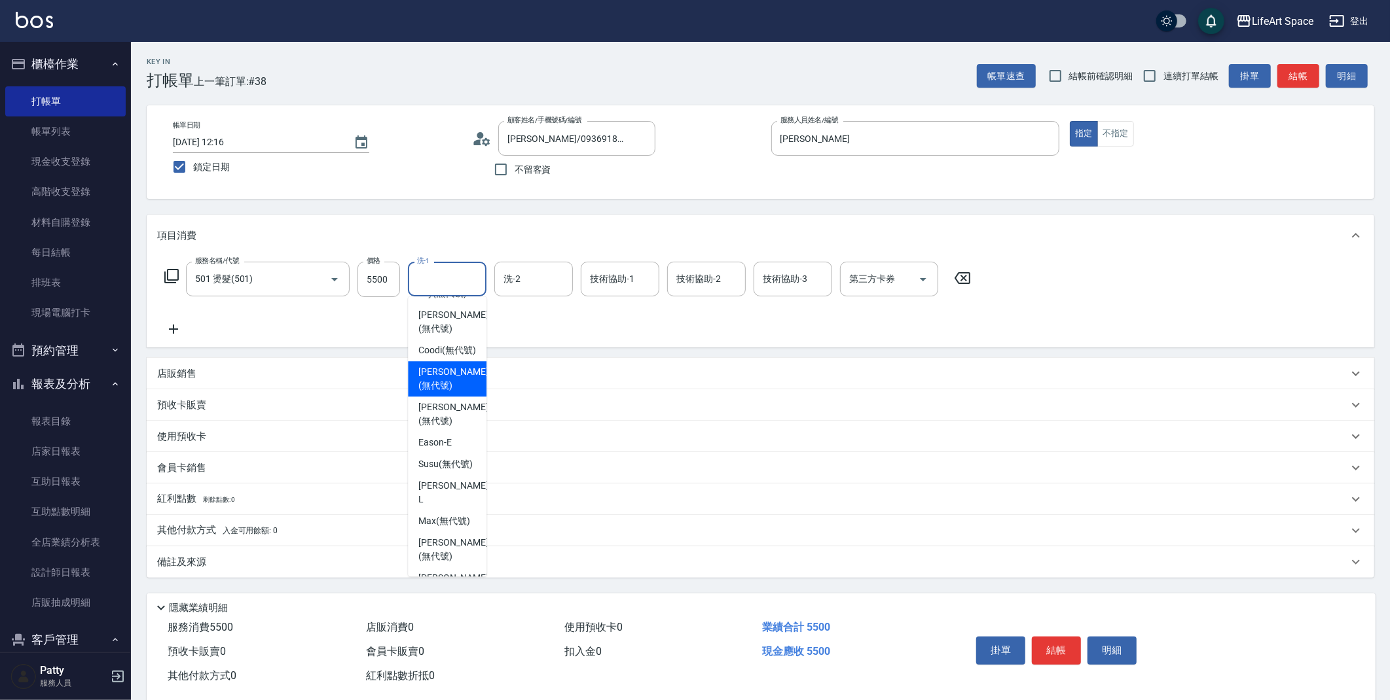
click at [426, 393] on span "[PERSON_NAME] (無代號)" at bounding box center [452, 378] width 69 height 27
type input "[PERSON_NAME](無代號)"
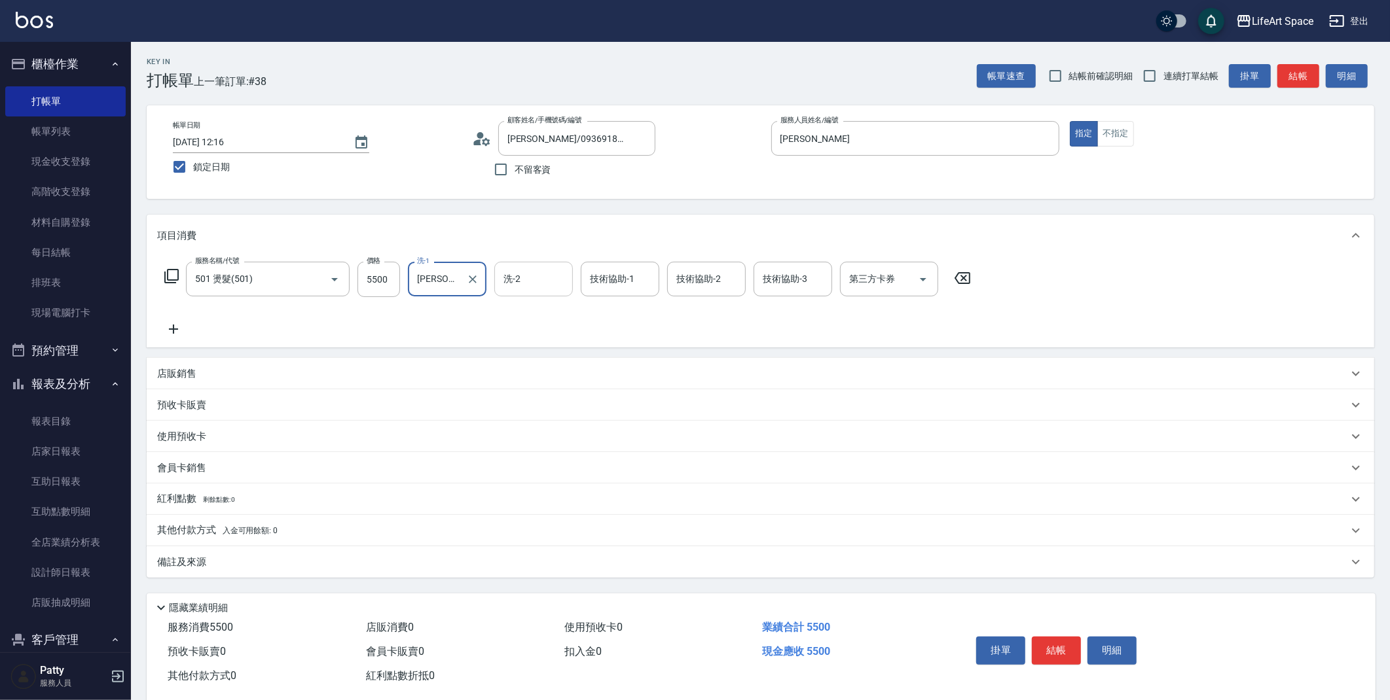
click at [531, 280] on input "洗-2" at bounding box center [533, 279] width 67 height 23
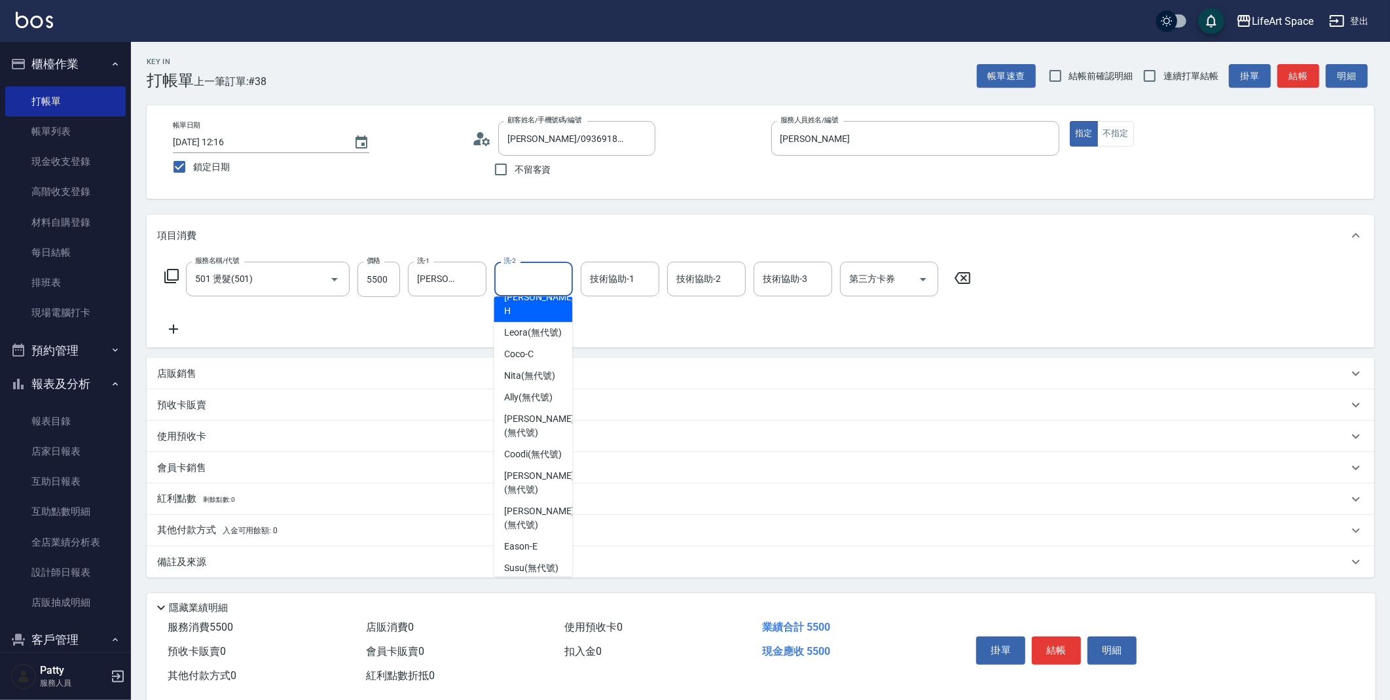
scroll to position [171, 0]
click at [522, 490] on span "[PERSON_NAME] (無代號)" at bounding box center [538, 476] width 69 height 27
type input "[PERSON_NAME](無代號)"
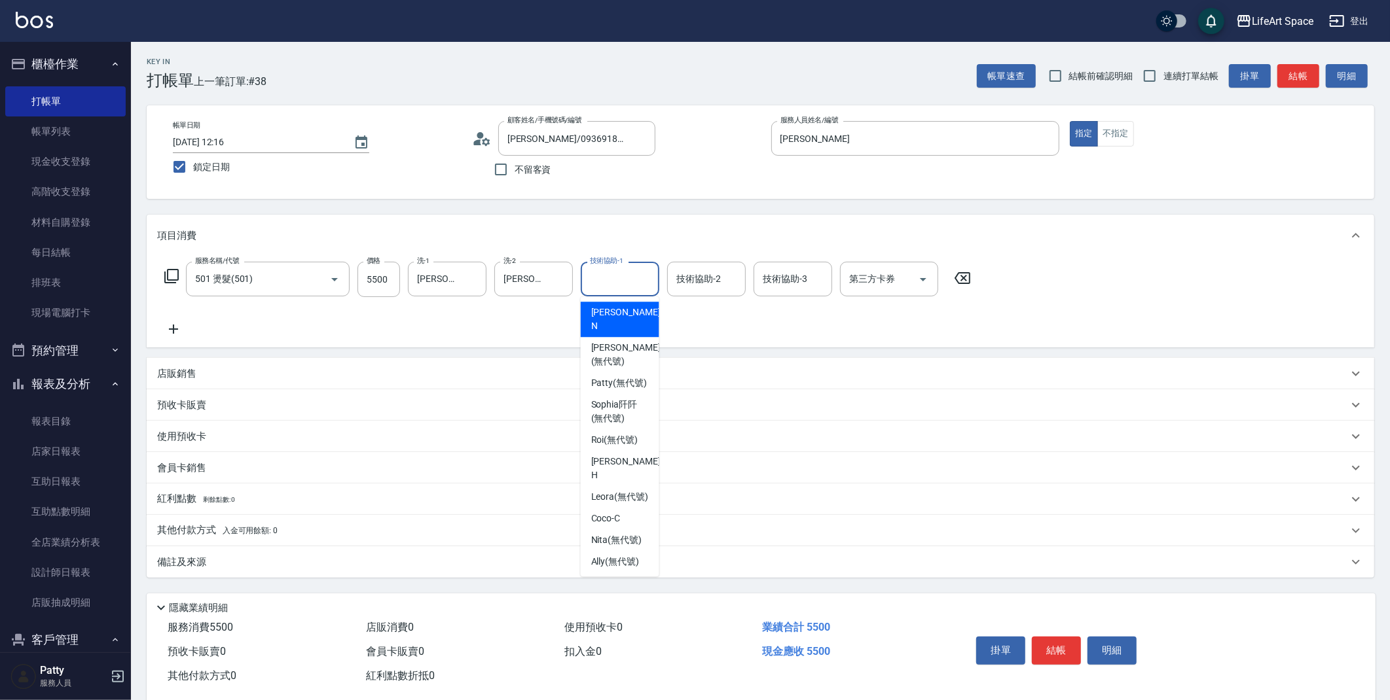
click at [617, 280] on input "技術協助-1" at bounding box center [619, 279] width 67 height 23
drag, startPoint x: 658, startPoint y: 411, endPoint x: 650, endPoint y: 492, distance: 81.6
click at [650, 496] on ul "[PERSON_NAME] (無代號) [PERSON_NAME] (無代號) [PERSON_NAME] (無代號) Roi (無代號) [PERSON_N…" at bounding box center [620, 437] width 79 height 280
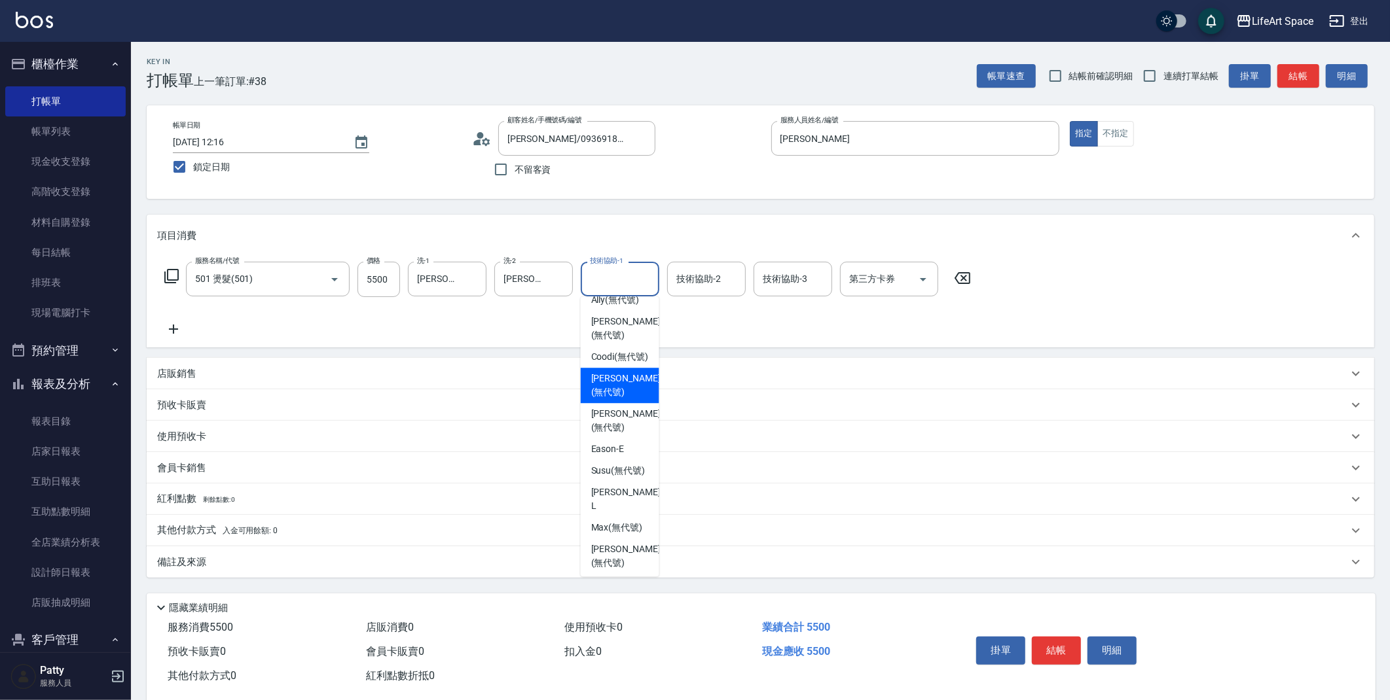
click at [621, 399] on span "[PERSON_NAME] (無代號)" at bounding box center [625, 385] width 69 height 27
type input "[PERSON_NAME](無代號)"
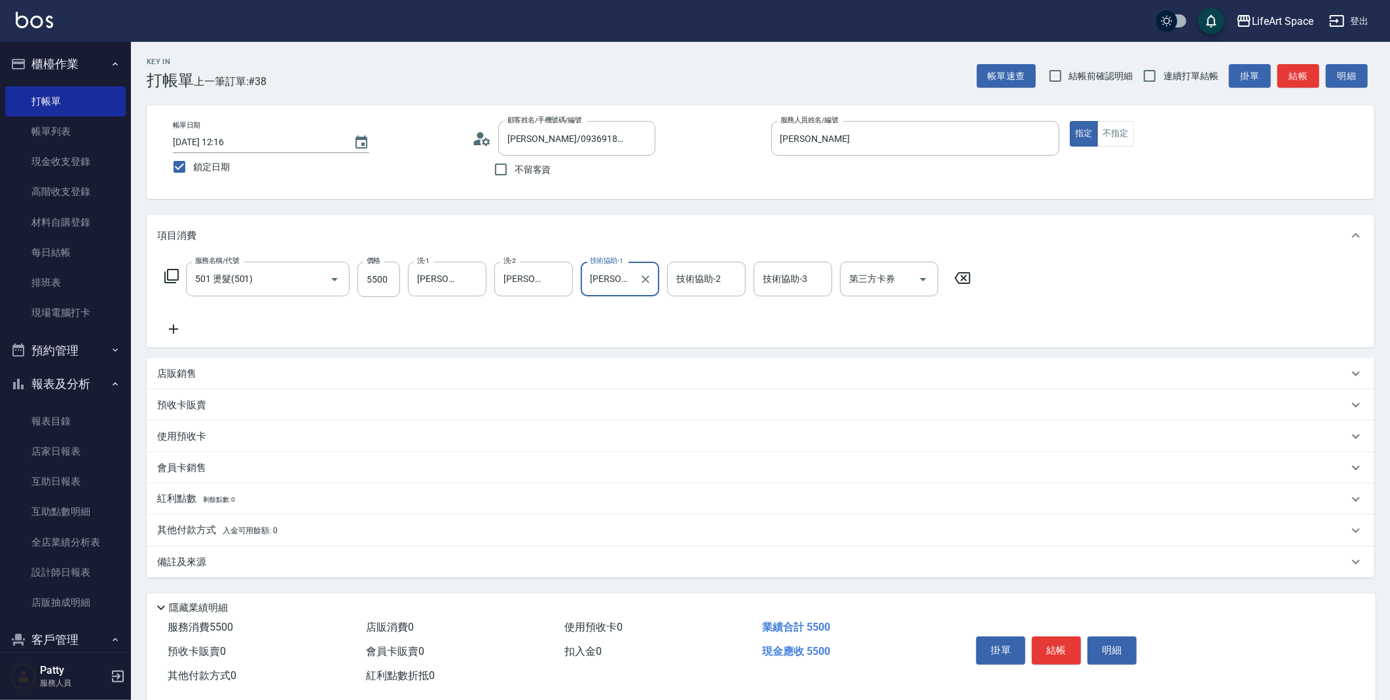
click at [708, 278] on div "技術協助-2 技術協助-2" at bounding box center [706, 279] width 79 height 35
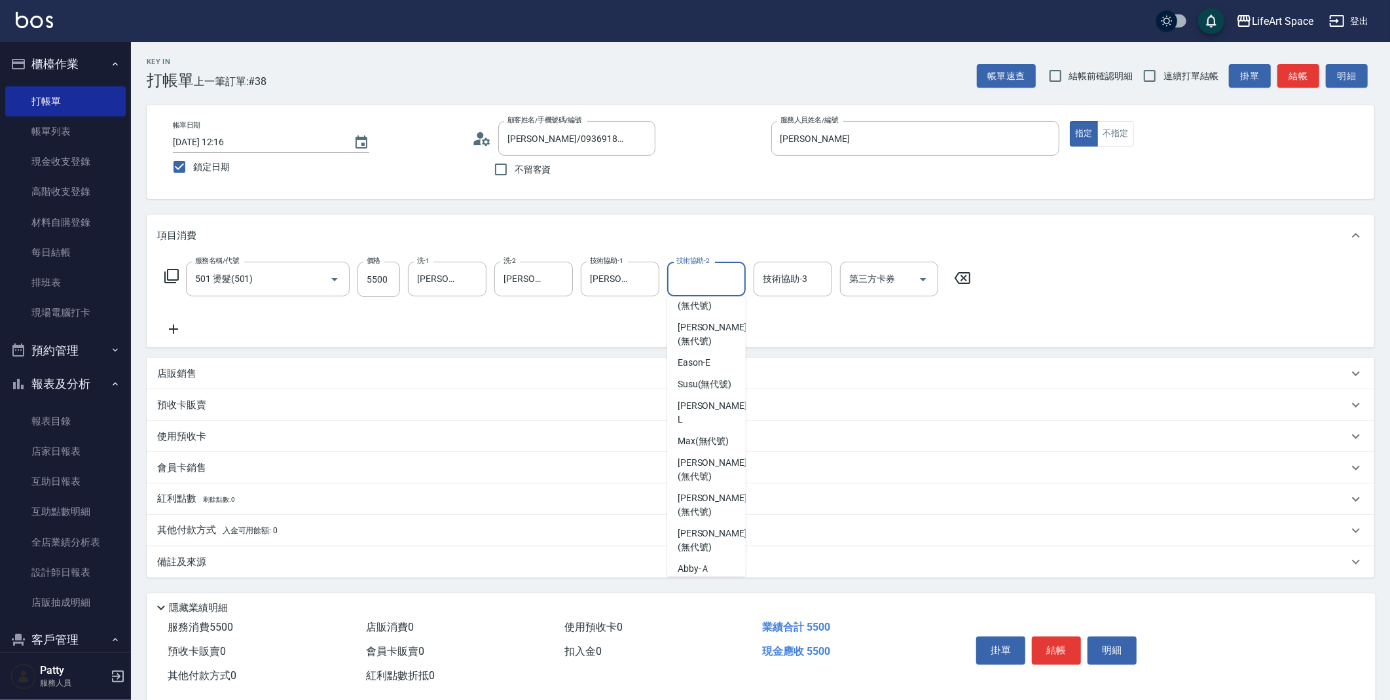
scroll to position [370, 0]
click at [719, 489] on span "[PERSON_NAME] (無代號)" at bounding box center [711, 496] width 69 height 27
type input "[PERSON_NAME](無代號)"
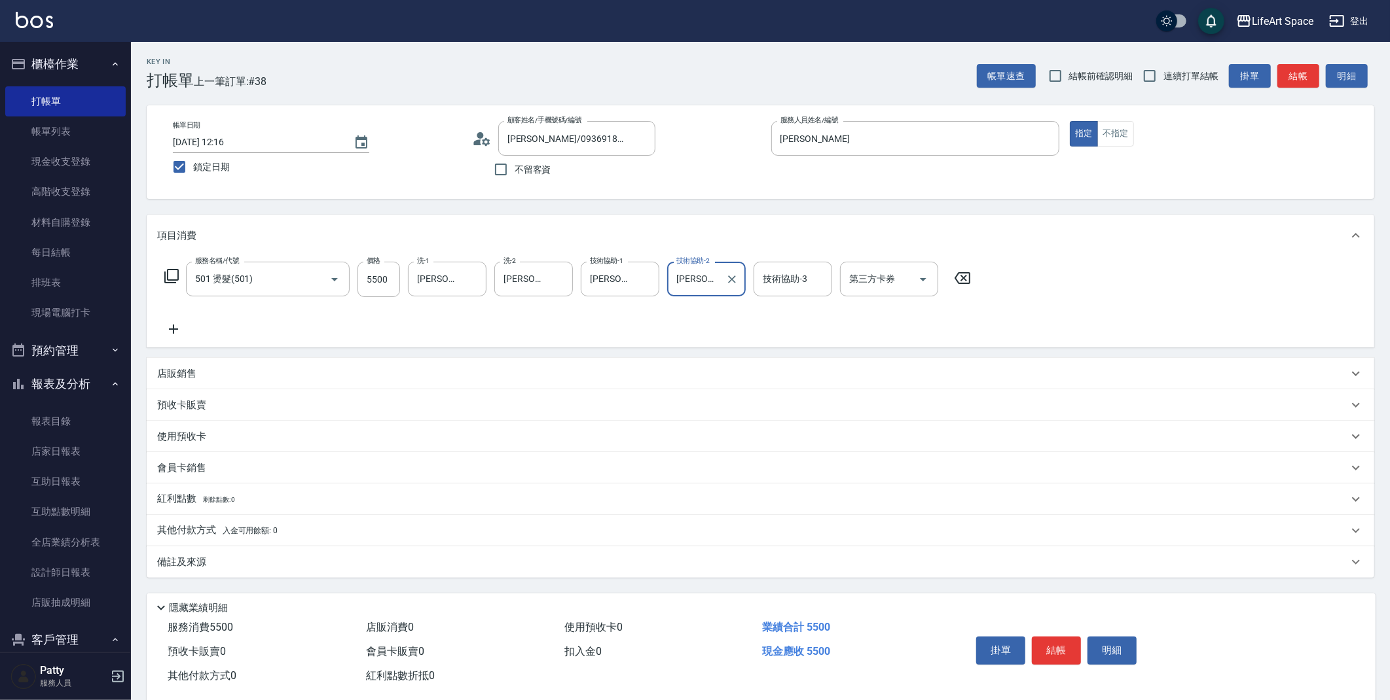
click at [784, 278] on div "技術協助-3 技術協助-3" at bounding box center [792, 279] width 79 height 35
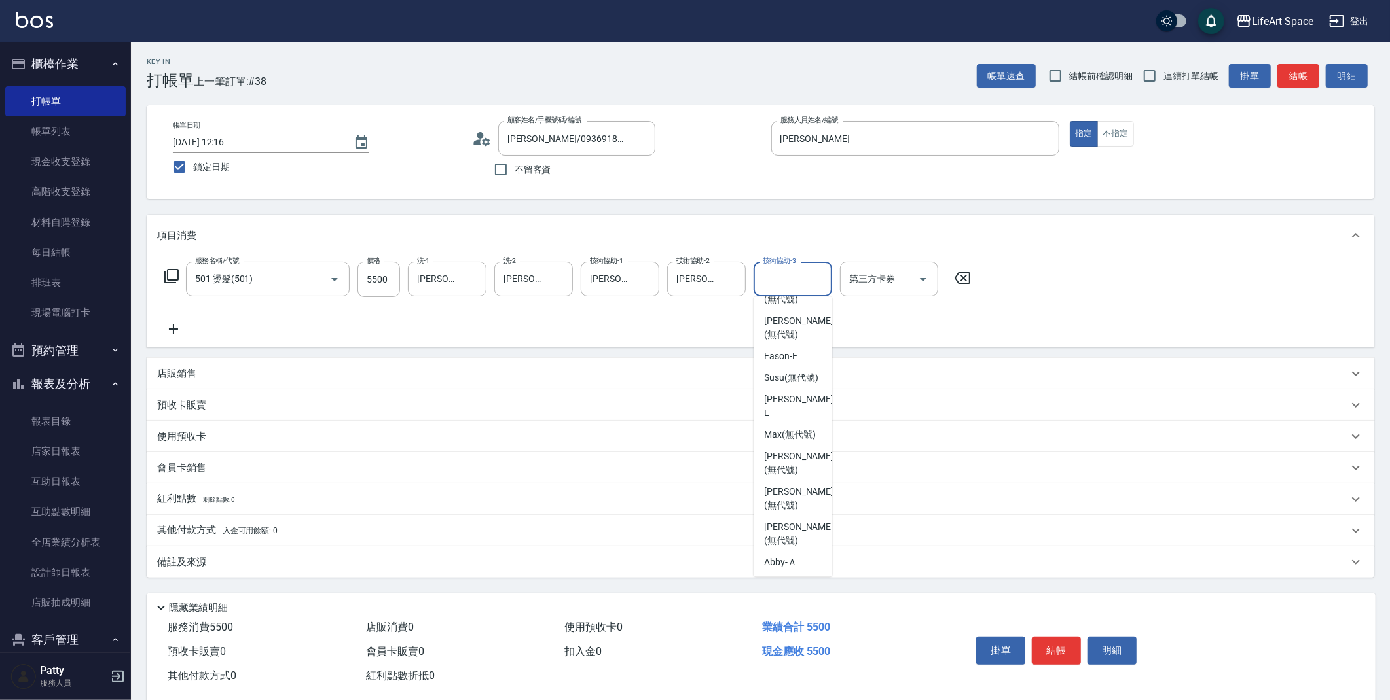
scroll to position [358, 0]
click at [798, 508] on span "[PERSON_NAME] (無代號)" at bounding box center [798, 496] width 69 height 27
type input "[PERSON_NAME](無代號)"
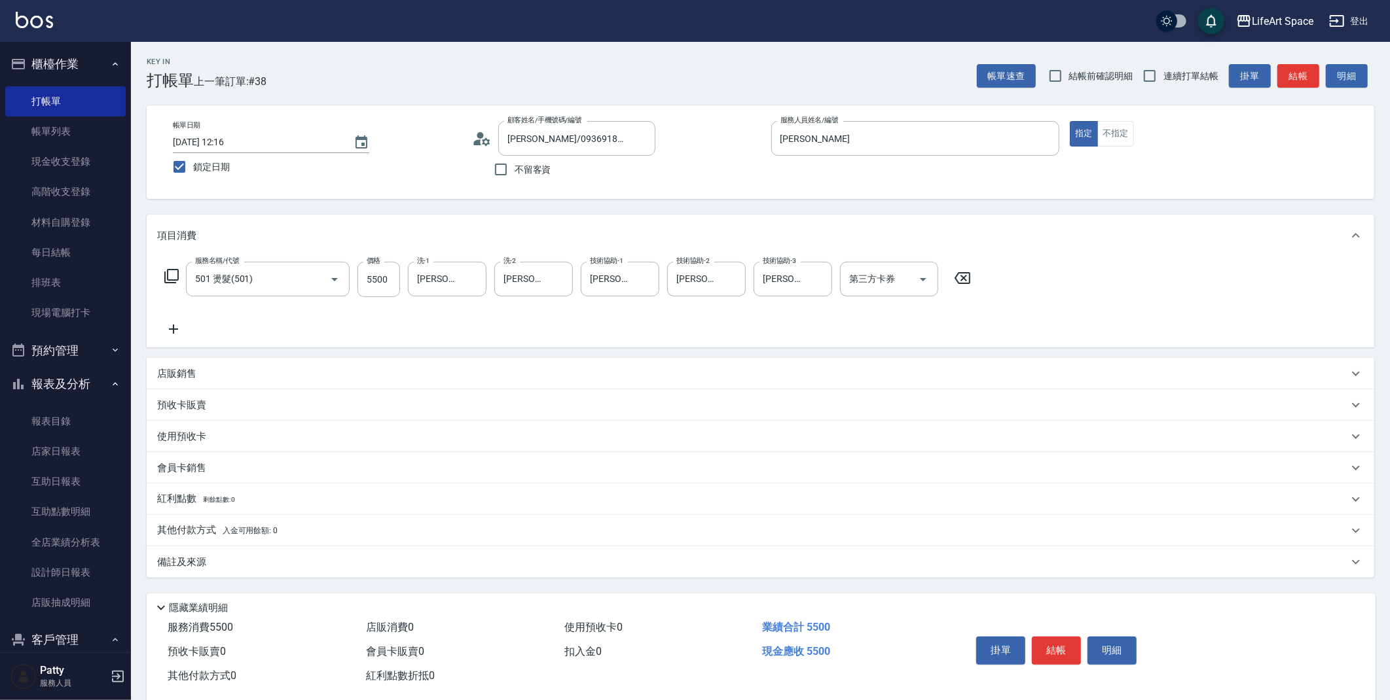
click at [224, 552] on div "備註及來源" at bounding box center [760, 562] width 1227 height 31
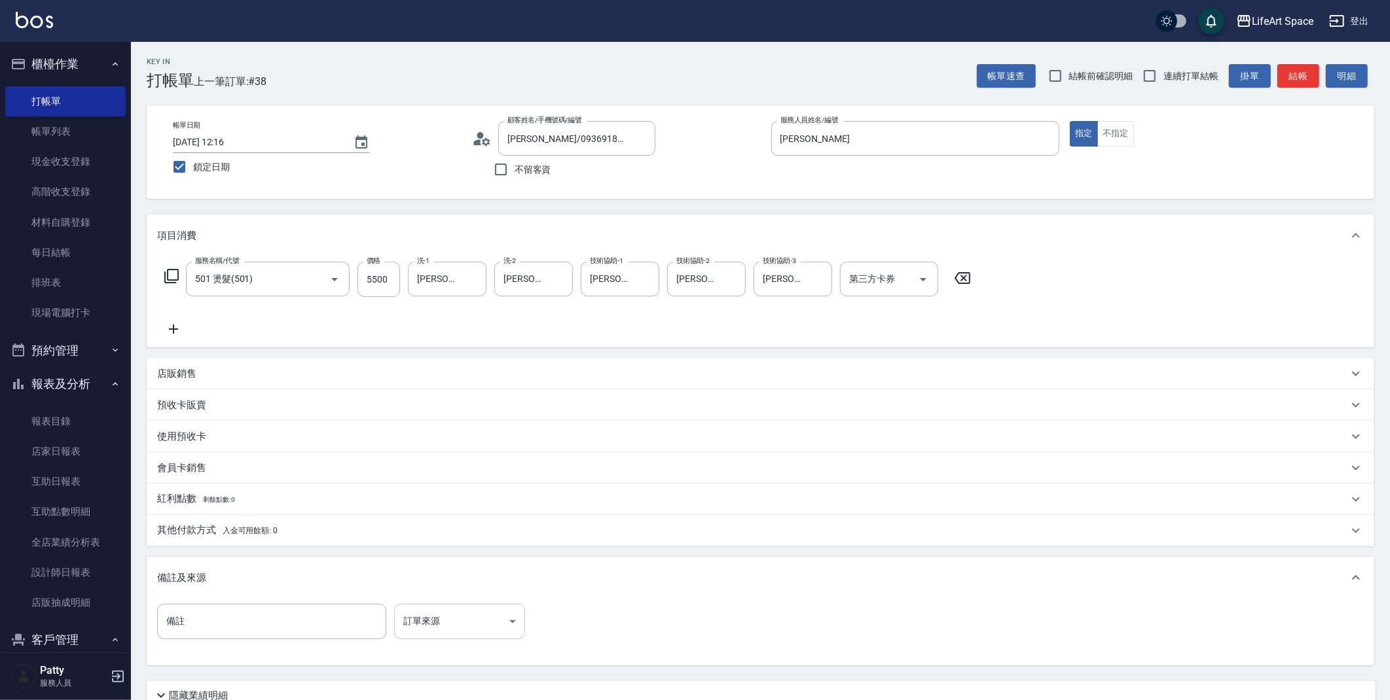
click at [492, 612] on body "LifeArt Space 登出 櫃檯作業 打帳單 帳單列表 現金收支登錄 高階收支登錄 材料自購登錄 每日結帳 排班表 現場電腦打卡 預約管理 預約管理 單…" at bounding box center [695, 404] width 1390 height 808
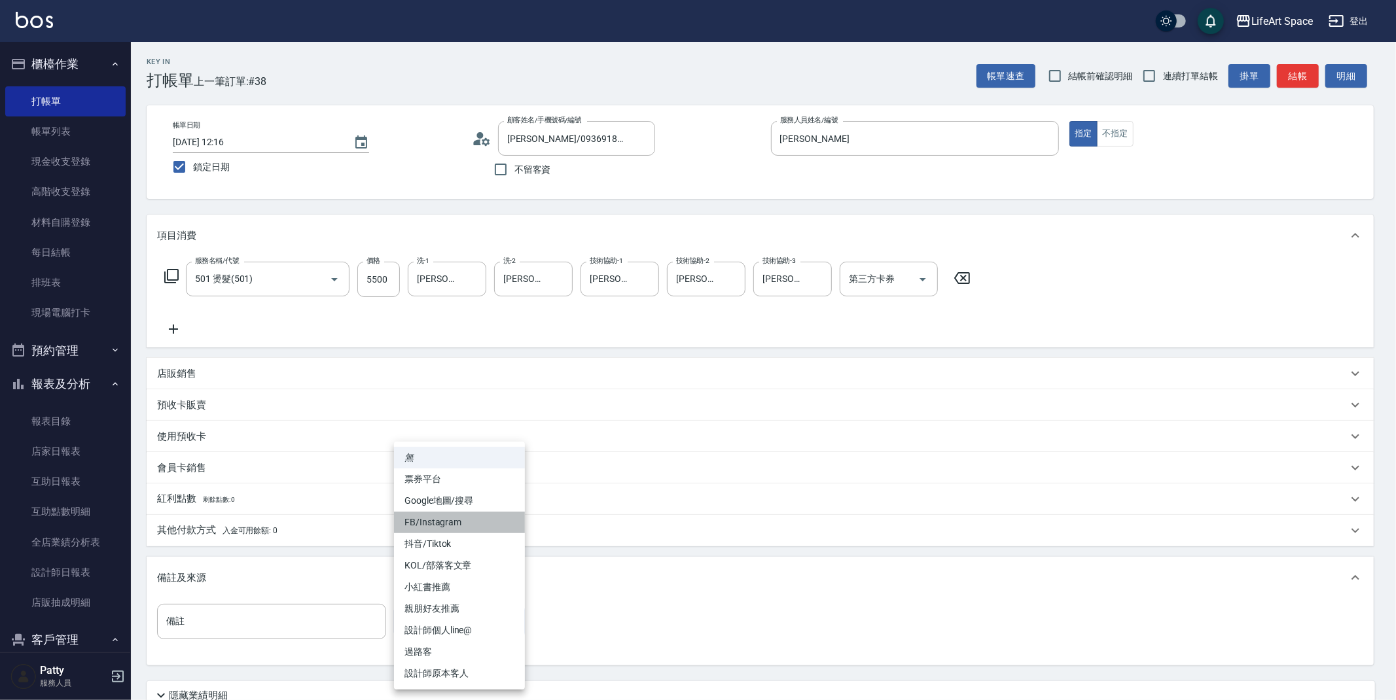
click at [452, 526] on li "FB/Instagram" at bounding box center [459, 523] width 131 height 22
type input "FB/Instagram"
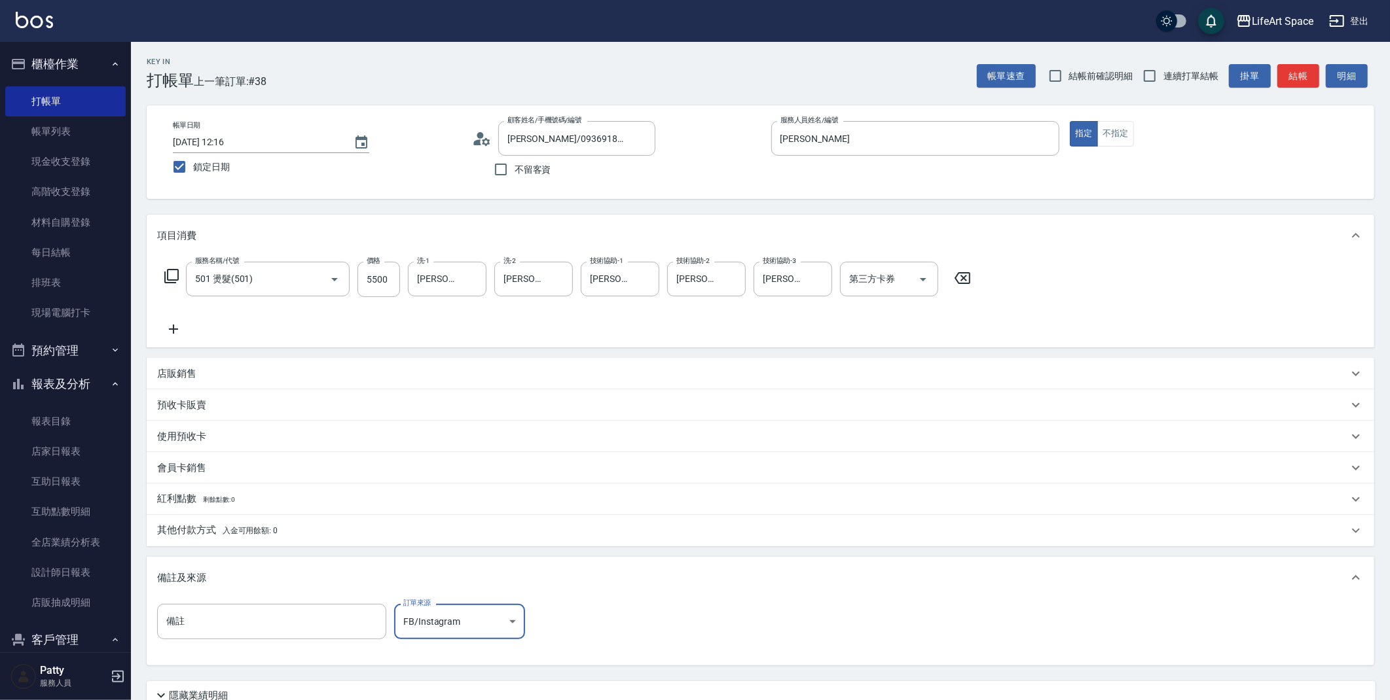
click at [185, 531] on p "其他付款方式 入金可用餘額: 0" at bounding box center [217, 531] width 120 height 14
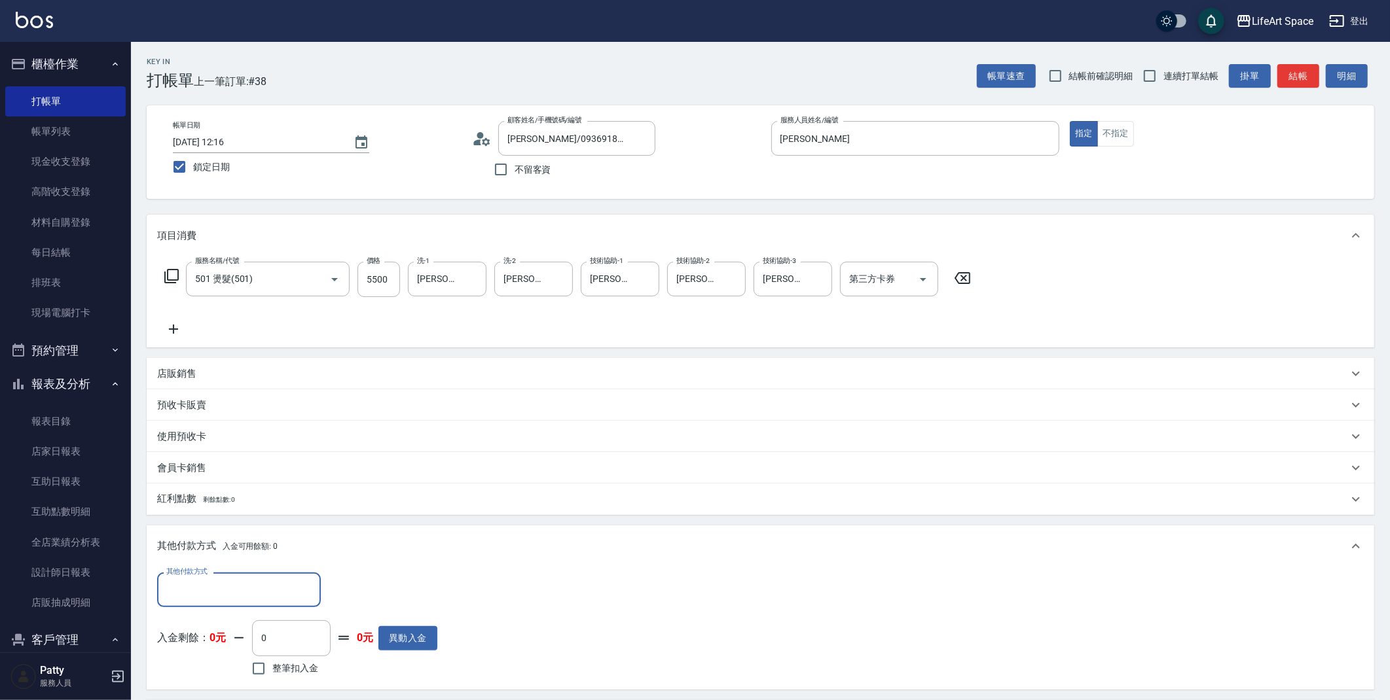
scroll to position [0, 0]
click at [186, 579] on input "其他付款方式" at bounding box center [239, 590] width 152 height 23
click at [204, 513] on span "Linepay" at bounding box center [239, 513] width 164 height 22
type input "Linepay"
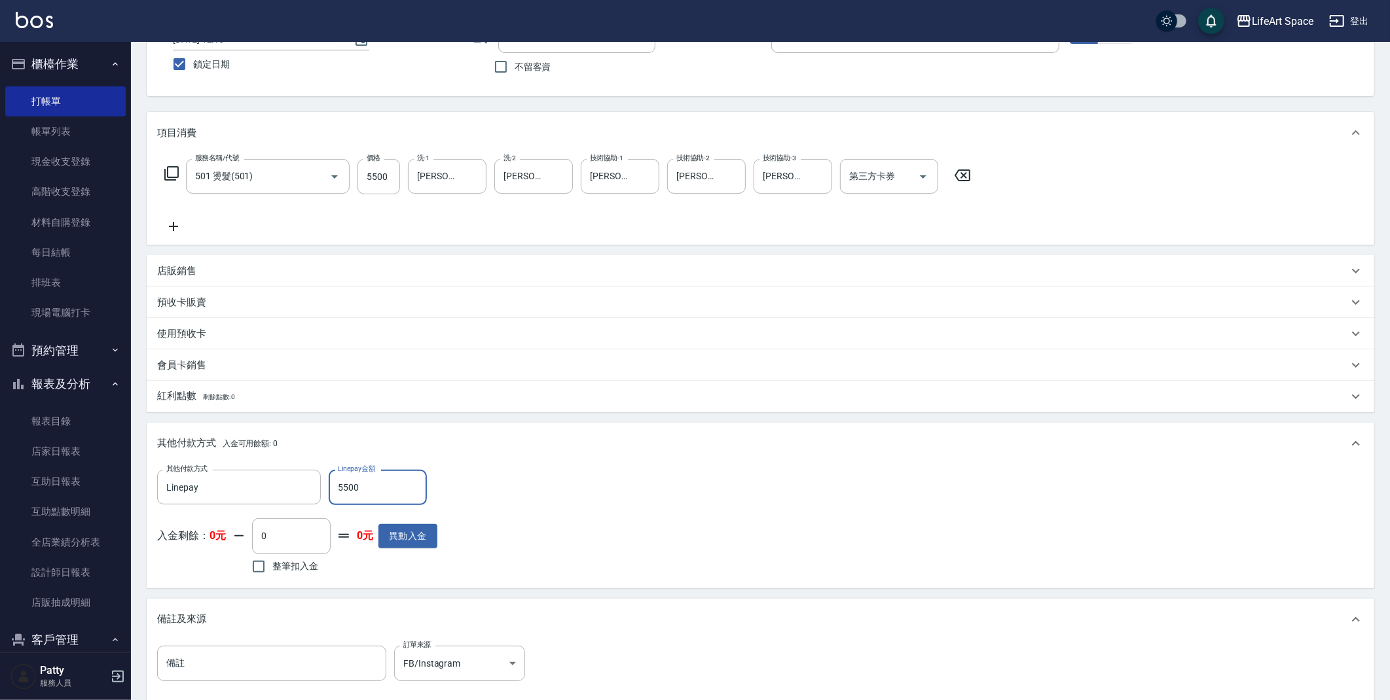
scroll to position [256, 0]
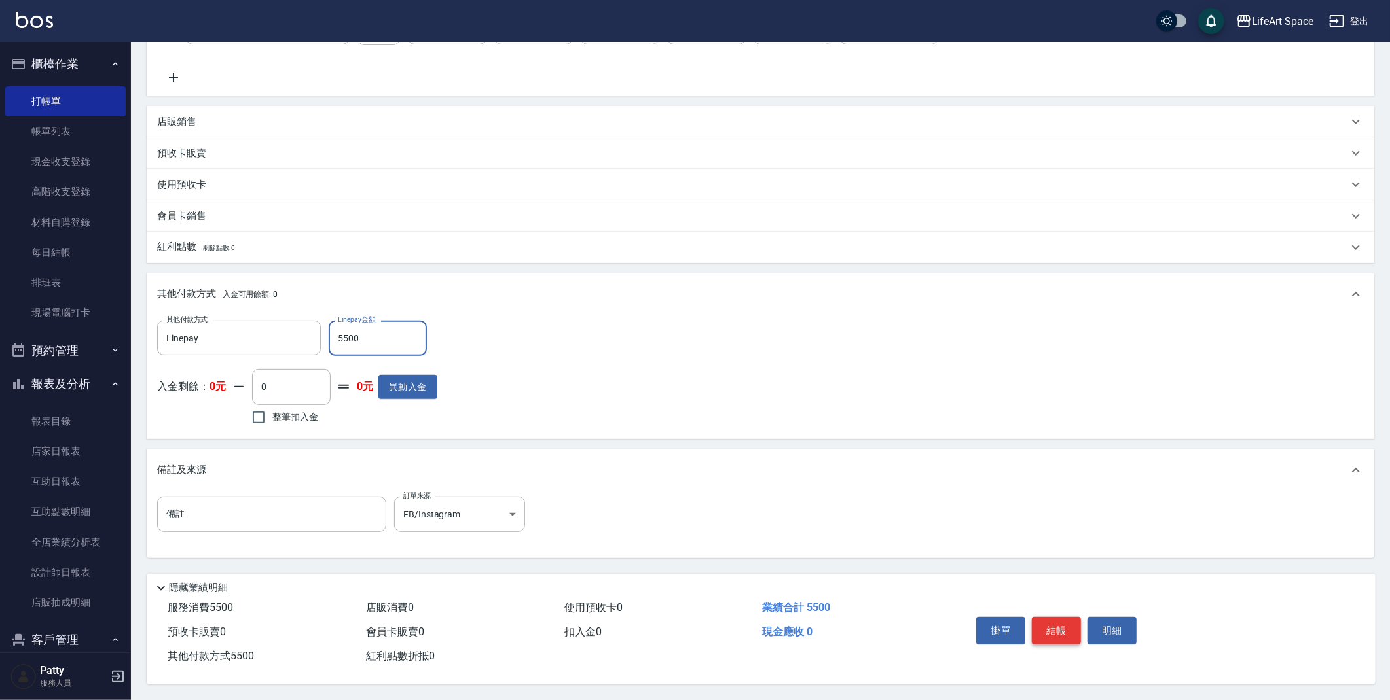
type input "5500"
click at [1042, 630] on button "結帳" at bounding box center [1056, 630] width 49 height 27
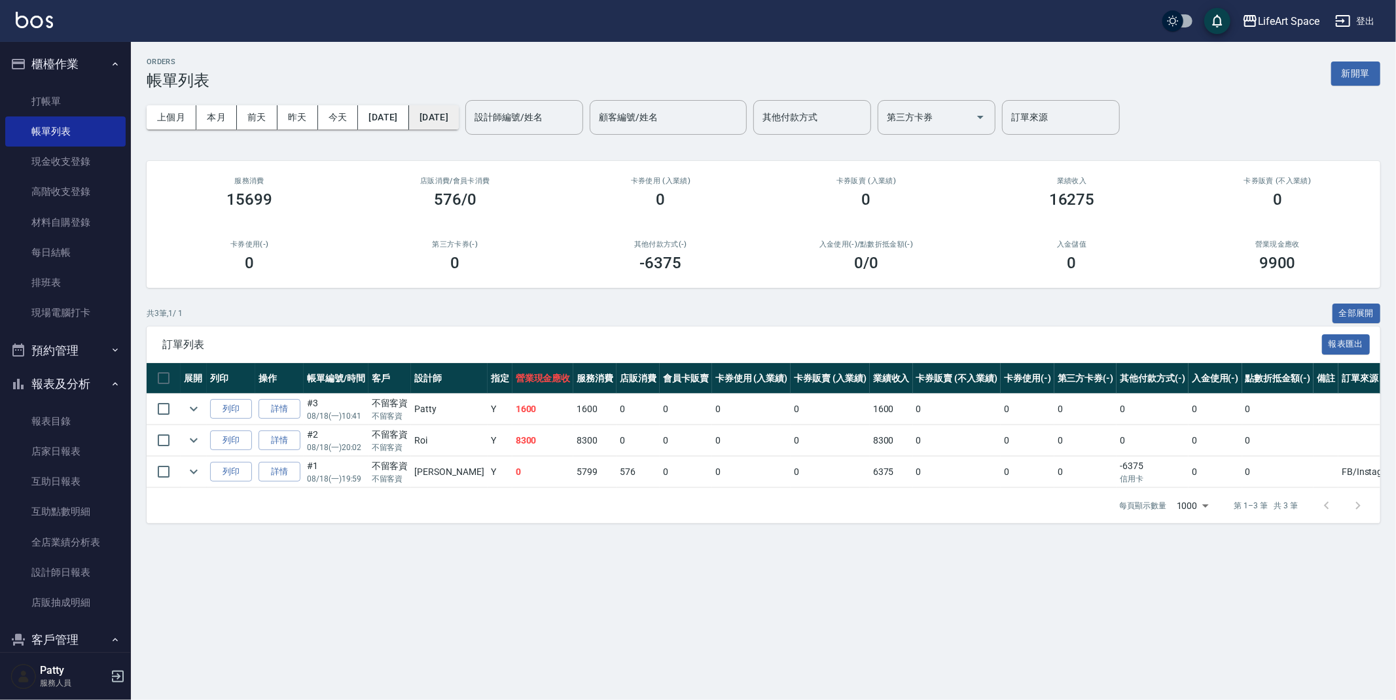
click at [459, 117] on button "[DATE]" at bounding box center [434, 117] width 50 height 24
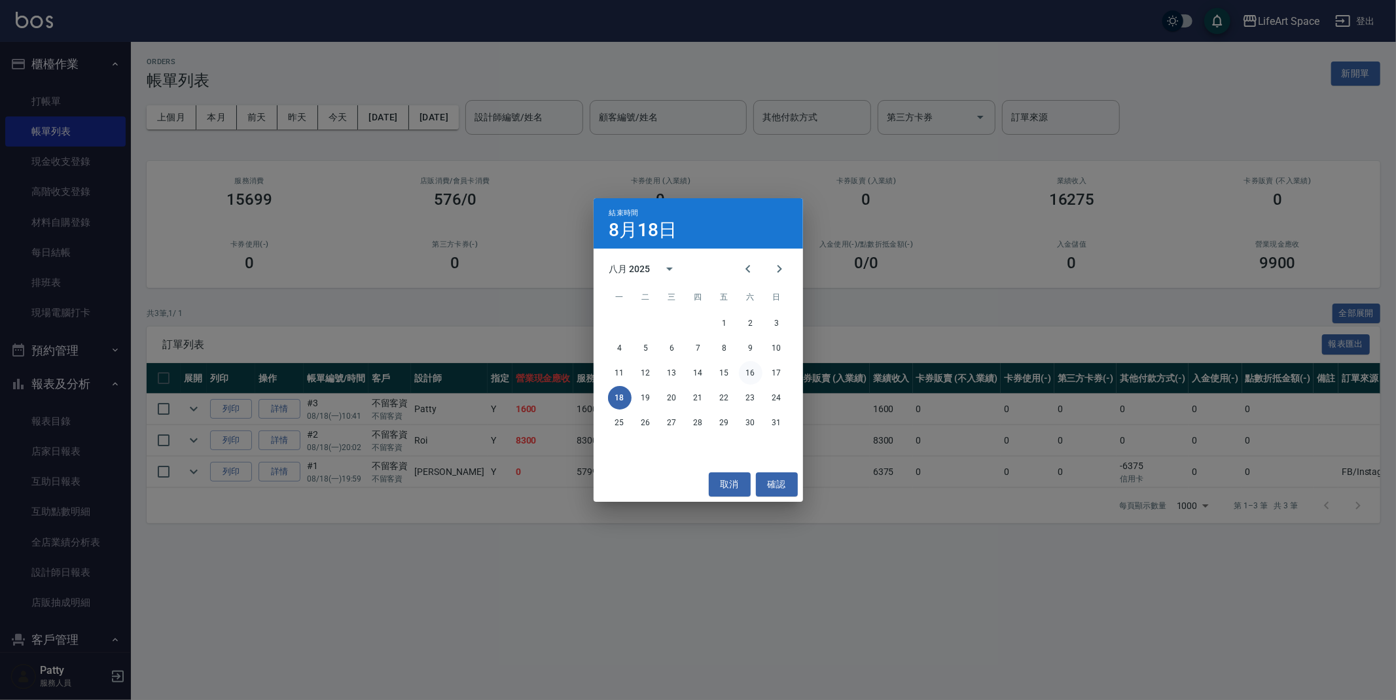
click at [750, 371] on button "16" at bounding box center [751, 373] width 24 height 24
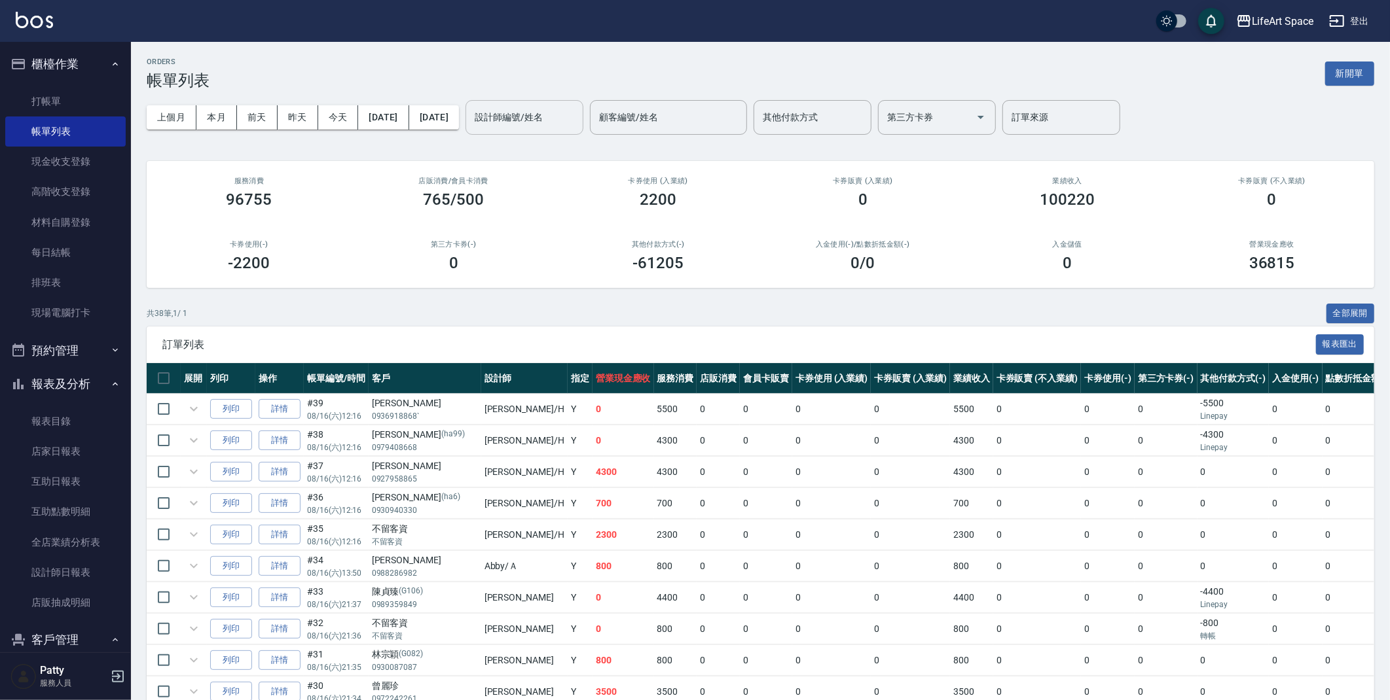
click at [562, 119] on div "設計師編號/姓名 設計師編號/姓名" at bounding box center [524, 117] width 118 height 35
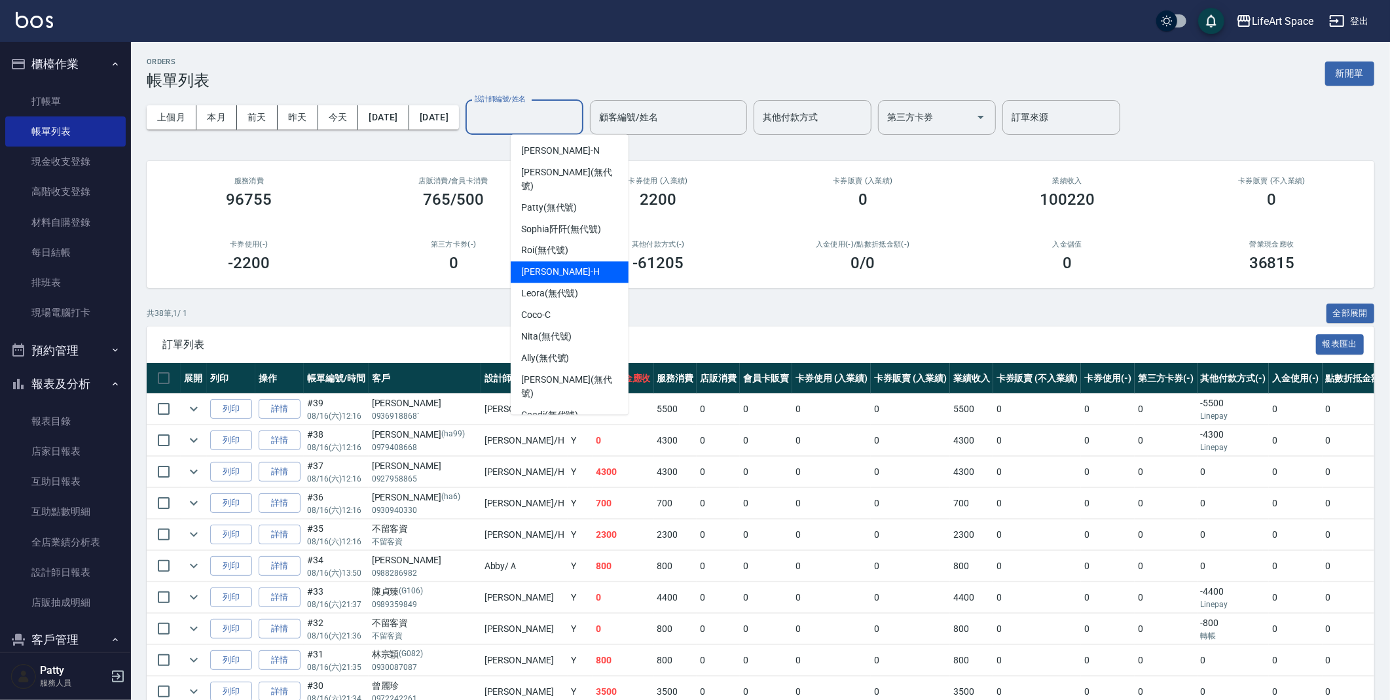
click at [581, 264] on div "[PERSON_NAME]" at bounding box center [570, 273] width 118 height 22
type input "[PERSON_NAME]"
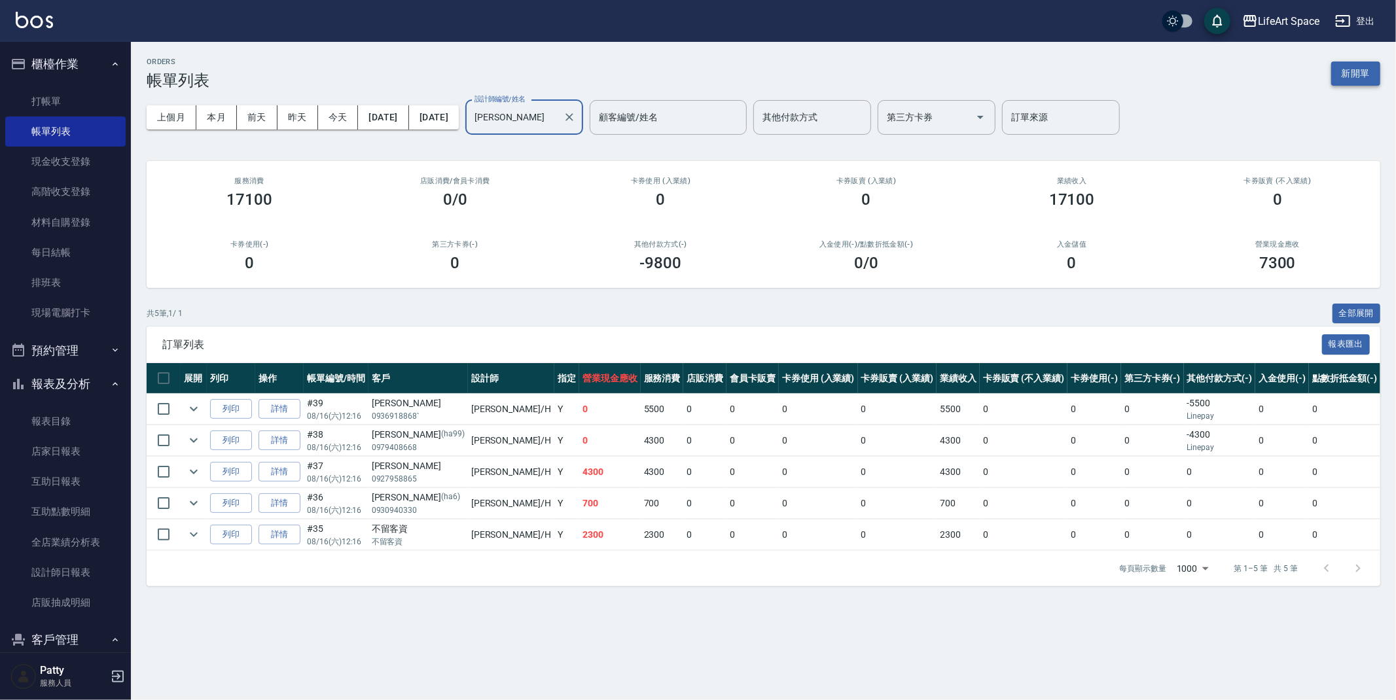
click at [1363, 68] on button "新開單" at bounding box center [1355, 74] width 49 height 24
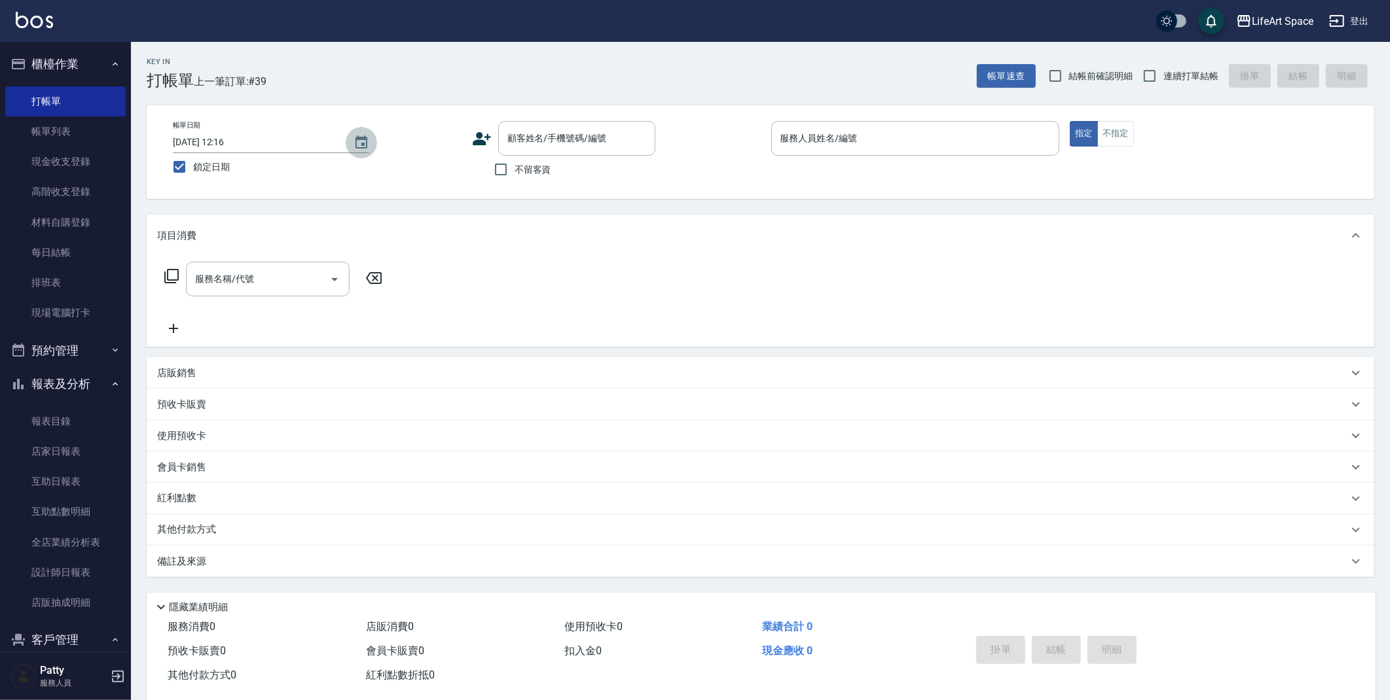
click at [362, 137] on icon "Choose date, selected date is 2025-08-16" at bounding box center [361, 141] width 12 height 13
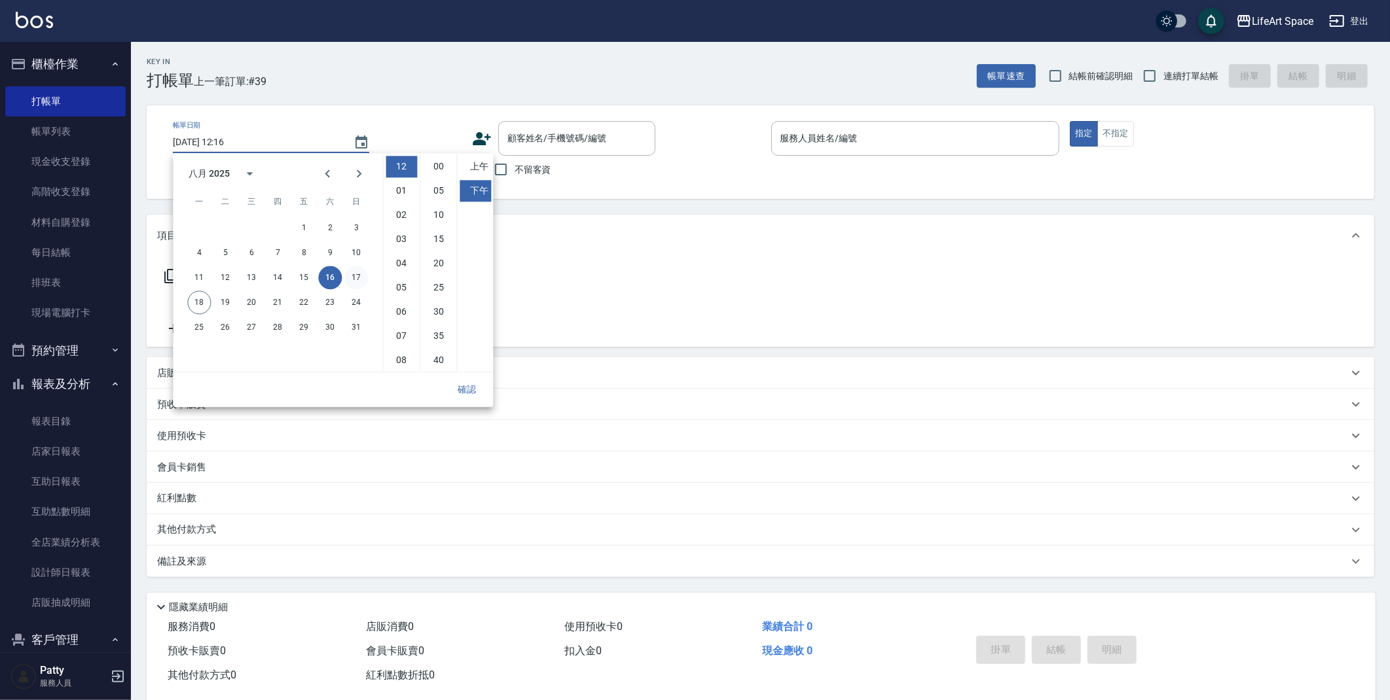
click at [351, 276] on button "17" at bounding box center [356, 278] width 24 height 24
type input "[DATE] 12:16"
click at [469, 389] on button "確認" at bounding box center [467, 390] width 42 height 24
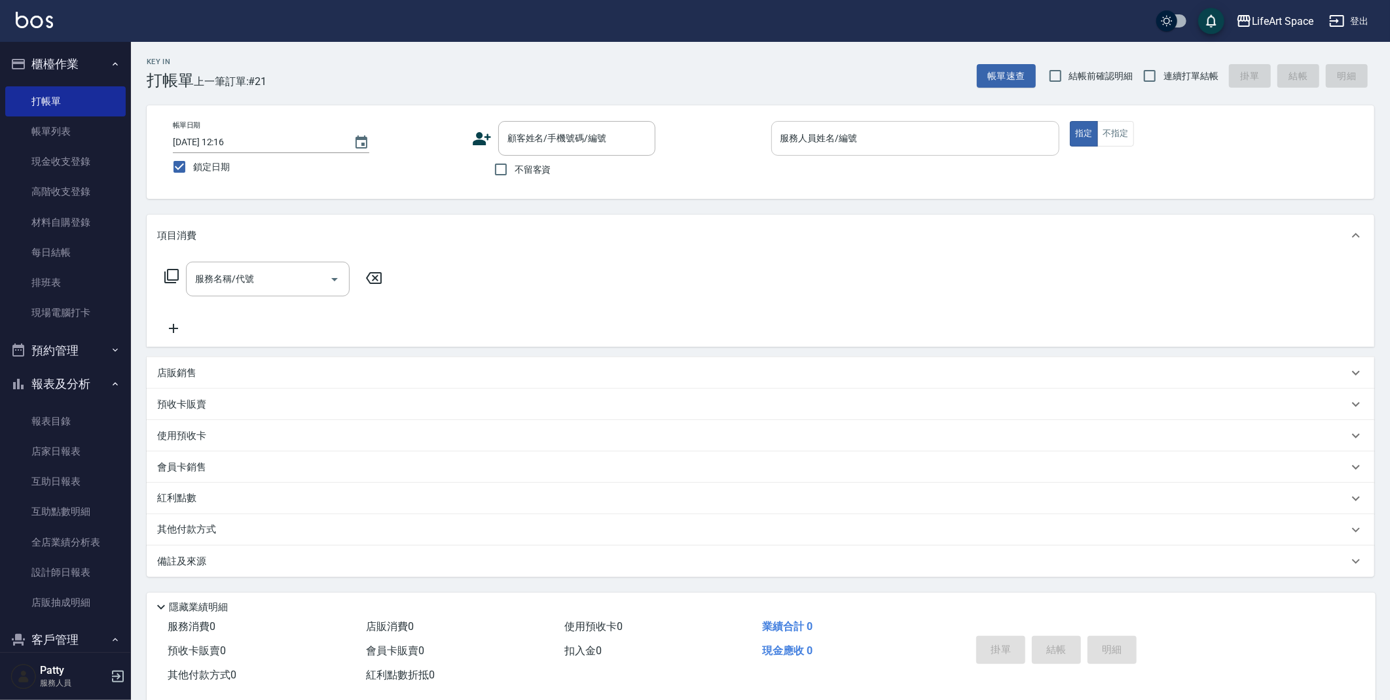
click at [914, 124] on div "服務人員姓名/編號" at bounding box center [915, 138] width 289 height 35
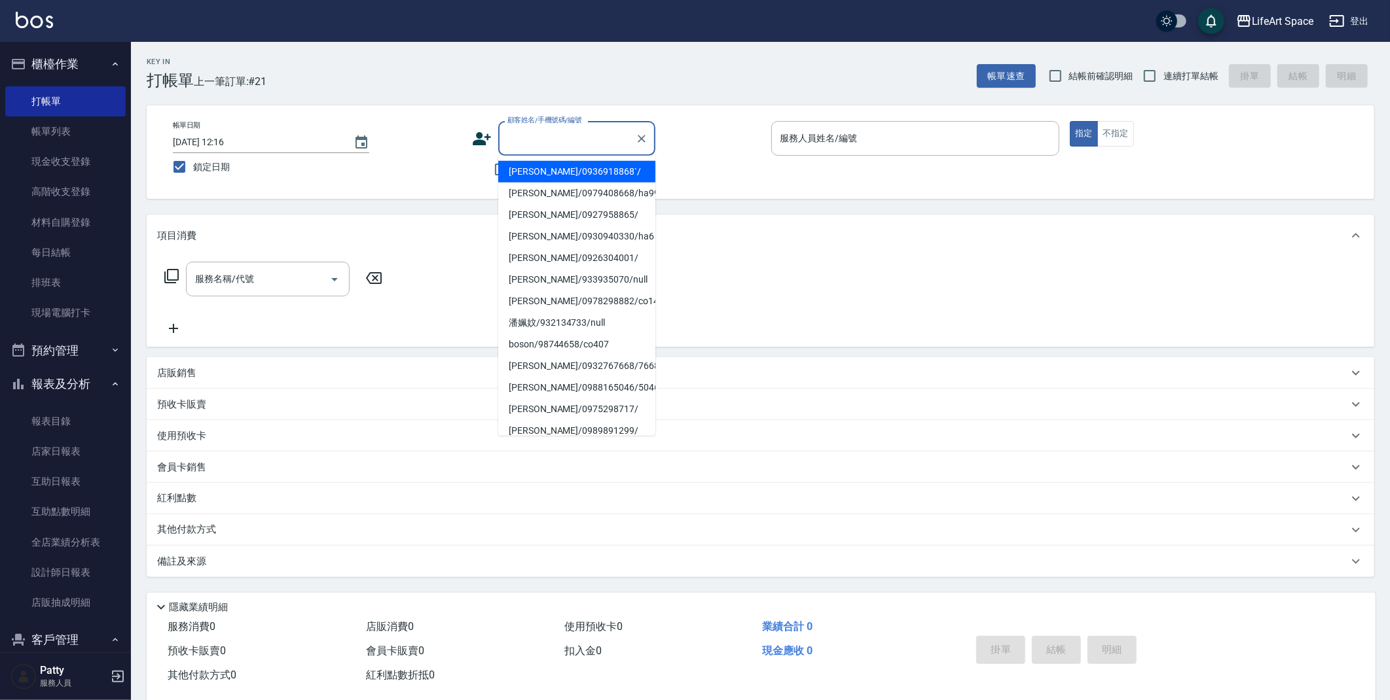
click at [551, 145] on input "顧客姓名/手機號碼/編號" at bounding box center [567, 138] width 126 height 23
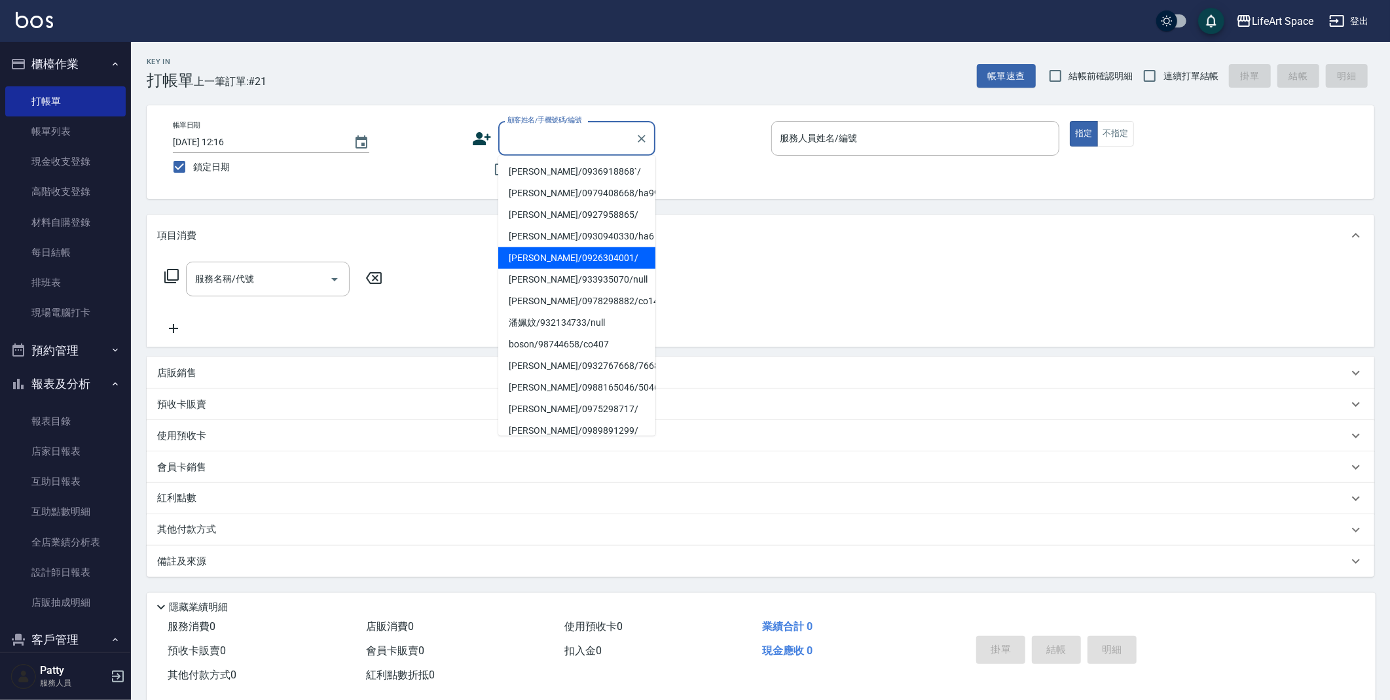
click at [557, 259] on li "[PERSON_NAME]/0926304001/" at bounding box center [576, 258] width 157 height 22
type input "[PERSON_NAME]/0926304001/"
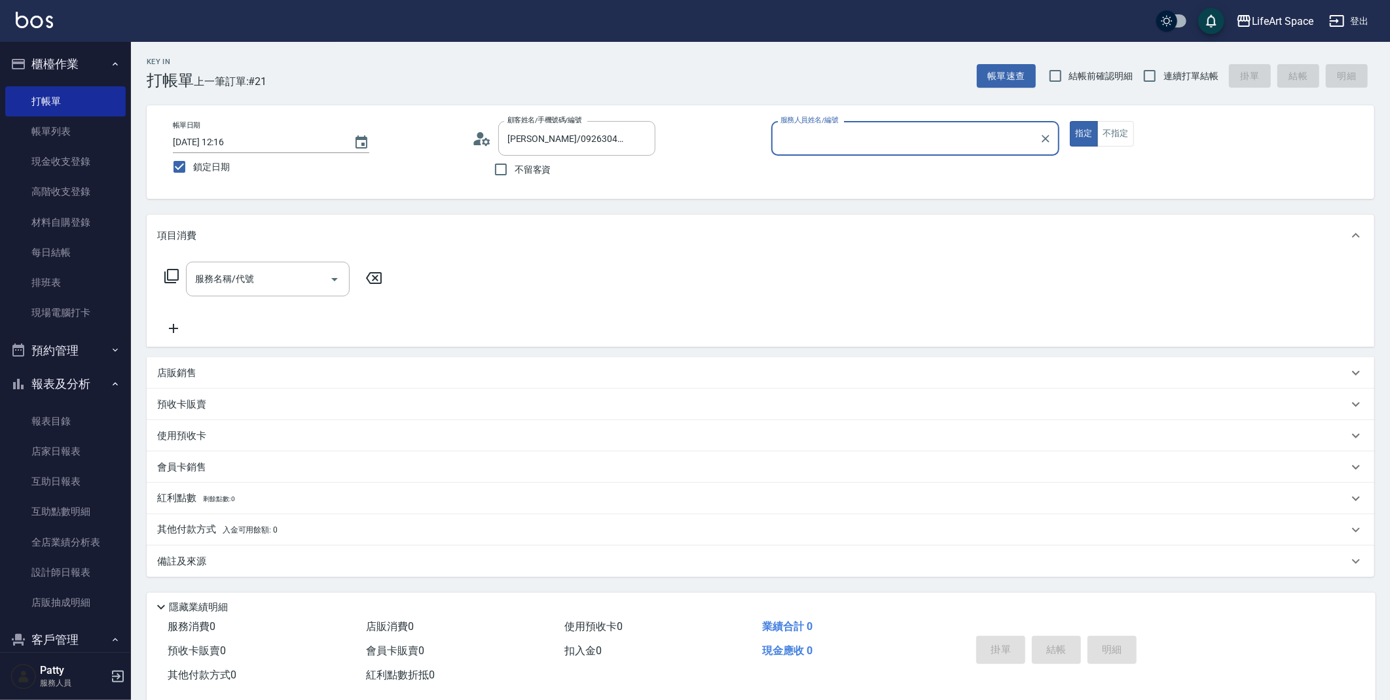
type input "[PERSON_NAME]"
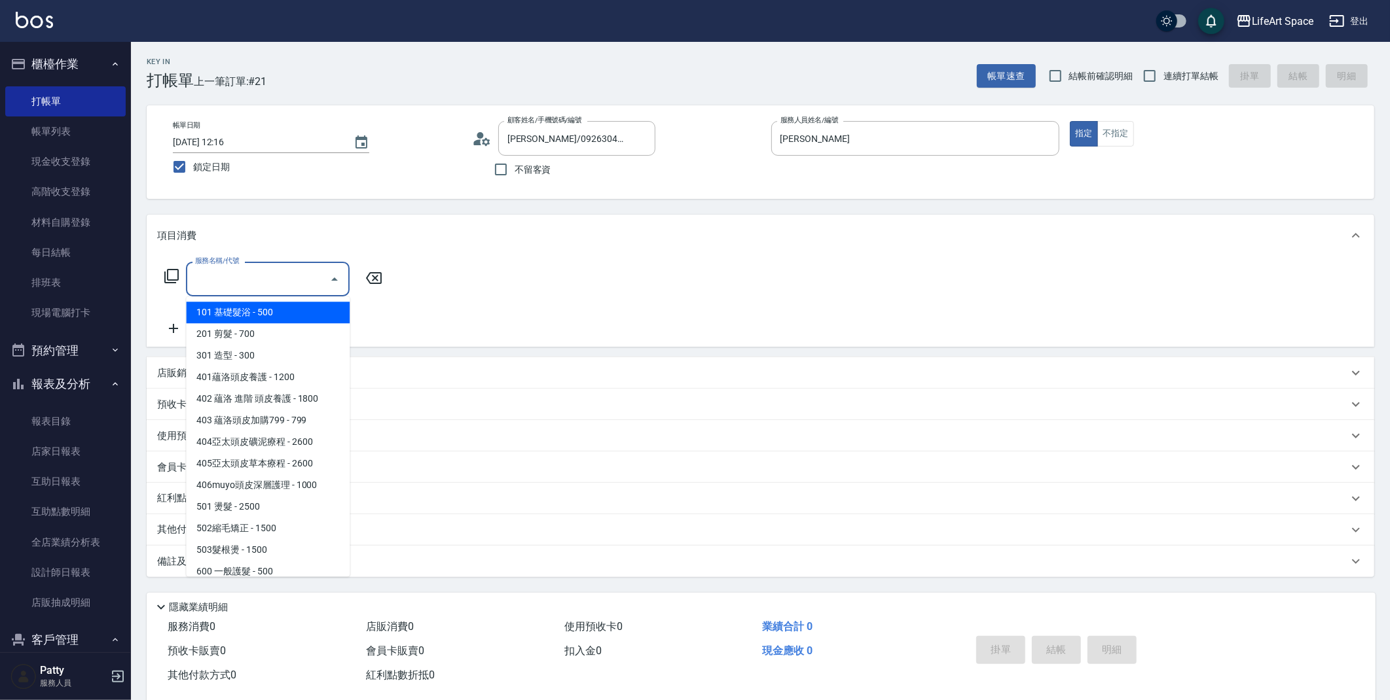
click at [261, 283] on input "服務名稱/代號" at bounding box center [258, 279] width 132 height 23
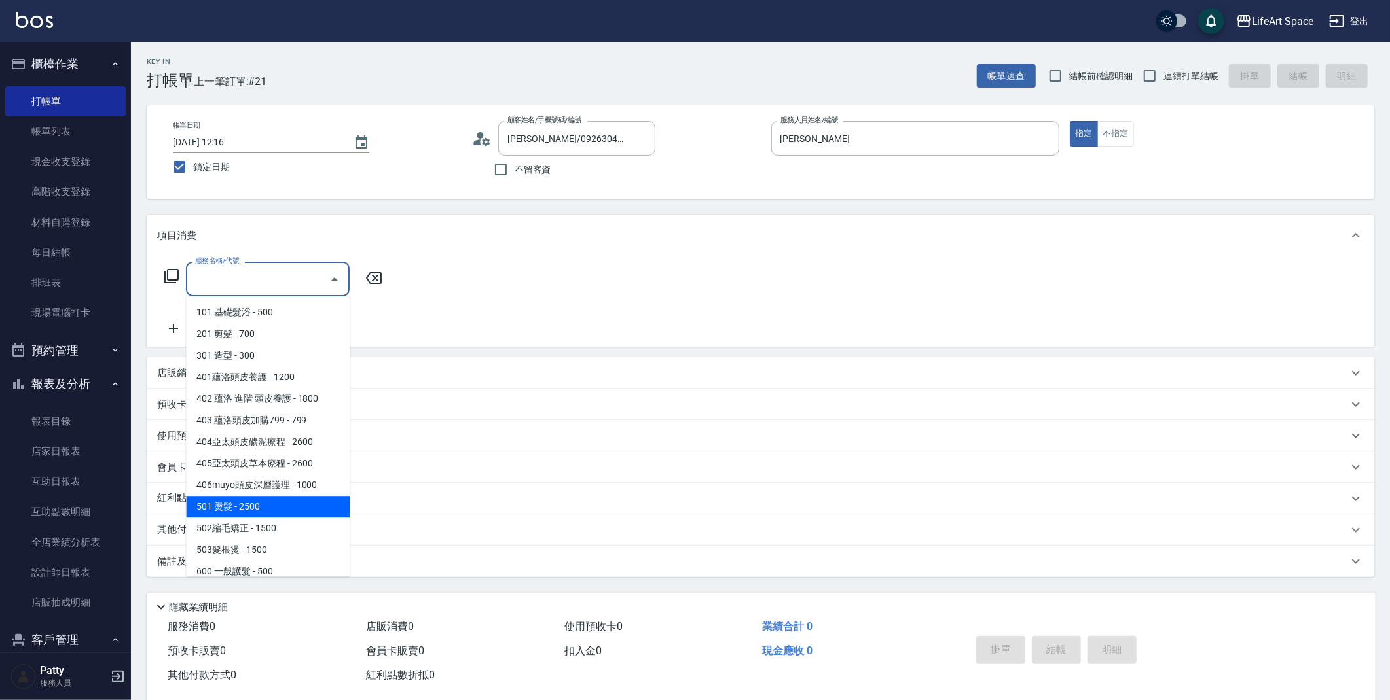
click at [275, 507] on span "501 燙髮 - 2500" at bounding box center [268, 507] width 164 height 22
type input "501 燙髮(501)"
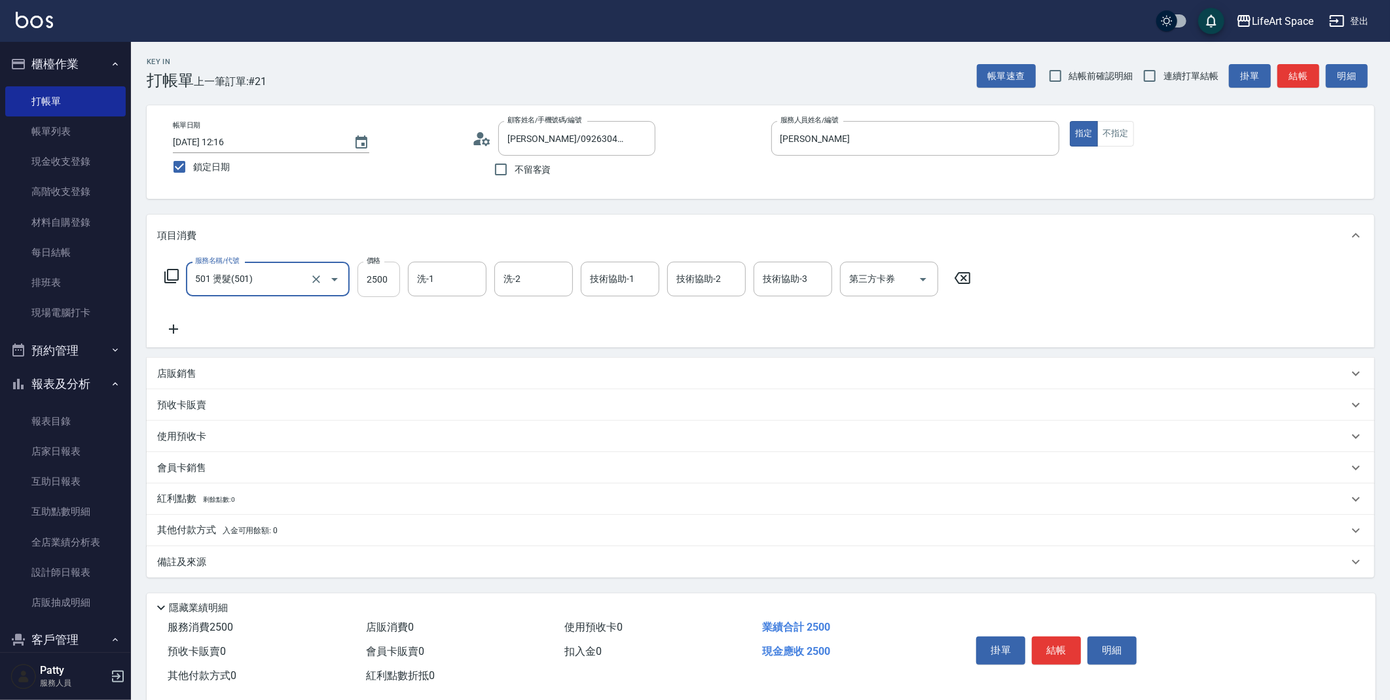
click at [389, 289] on input "2500" at bounding box center [378, 279] width 43 height 35
type input "2800"
click at [444, 270] on input "洗-1" at bounding box center [447, 279] width 67 height 23
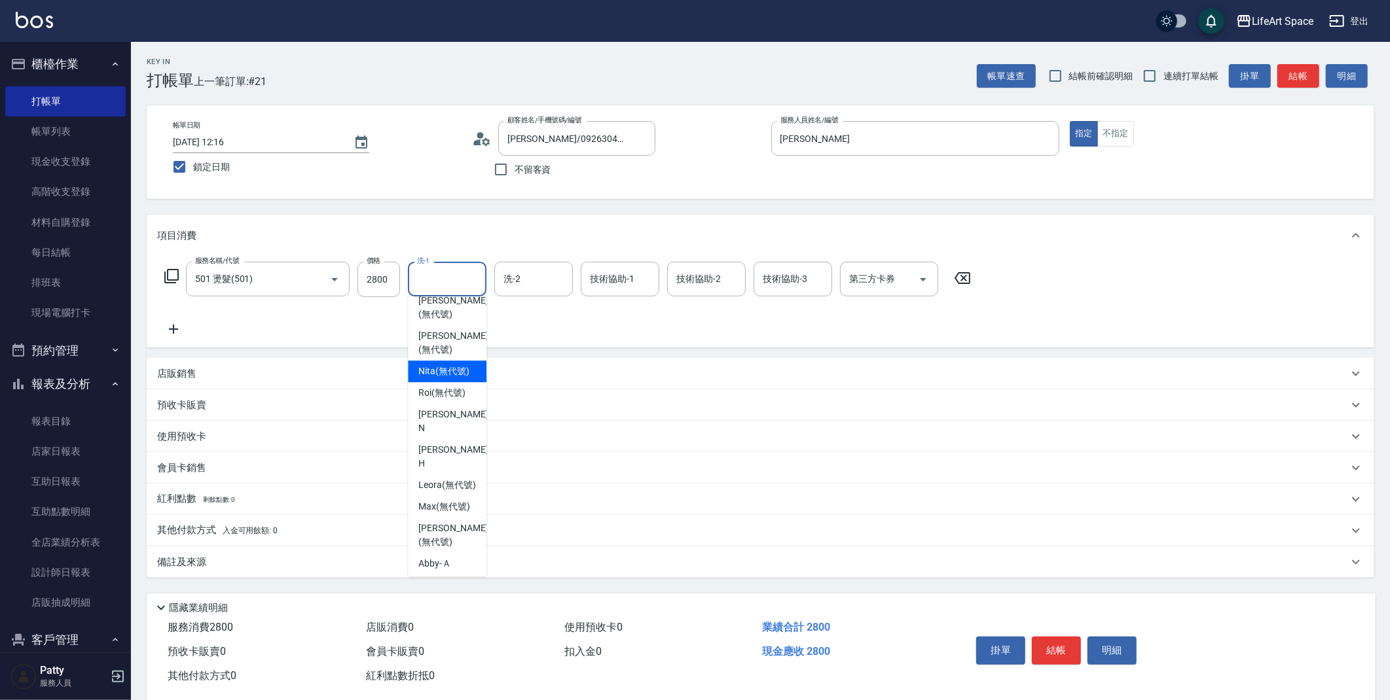
scroll to position [43, 0]
click at [443, 346] on span "[PERSON_NAME] (無代號)" at bounding box center [452, 346] width 69 height 27
type input "[PERSON_NAME](無代號)"
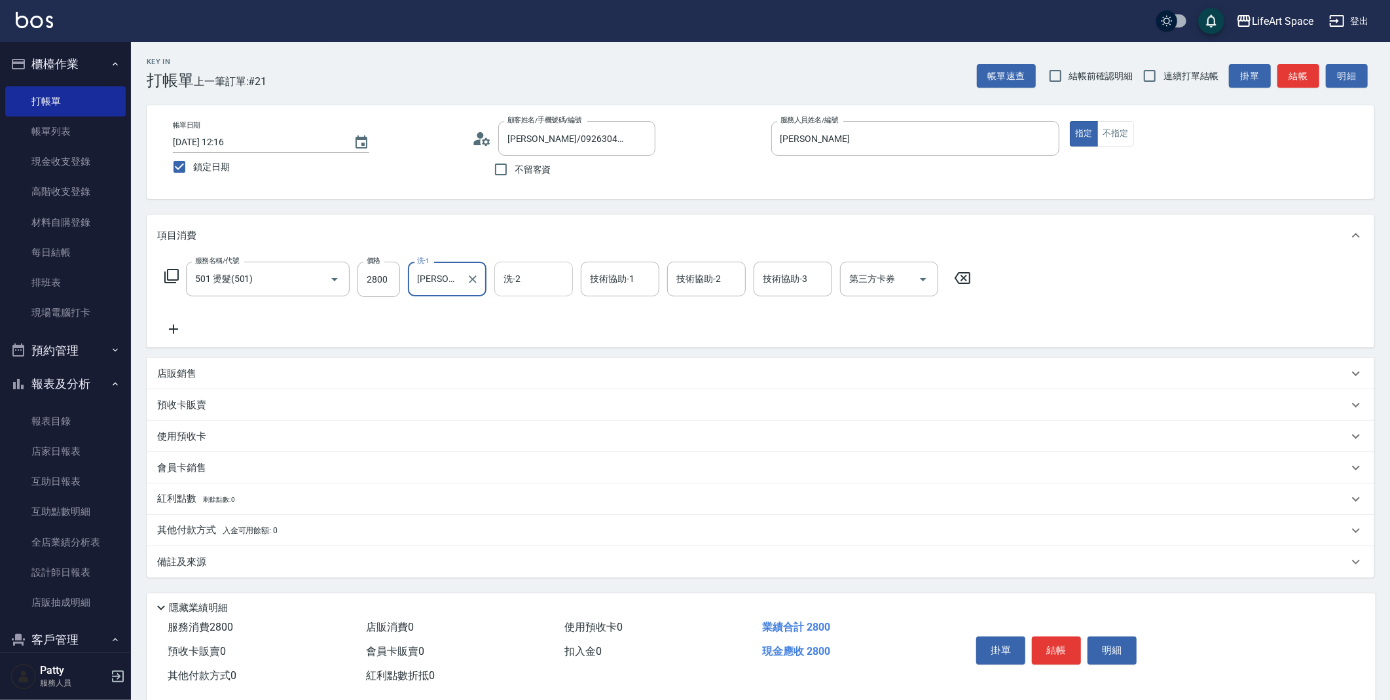
click at [514, 282] on div "洗-2 洗-2" at bounding box center [533, 279] width 79 height 35
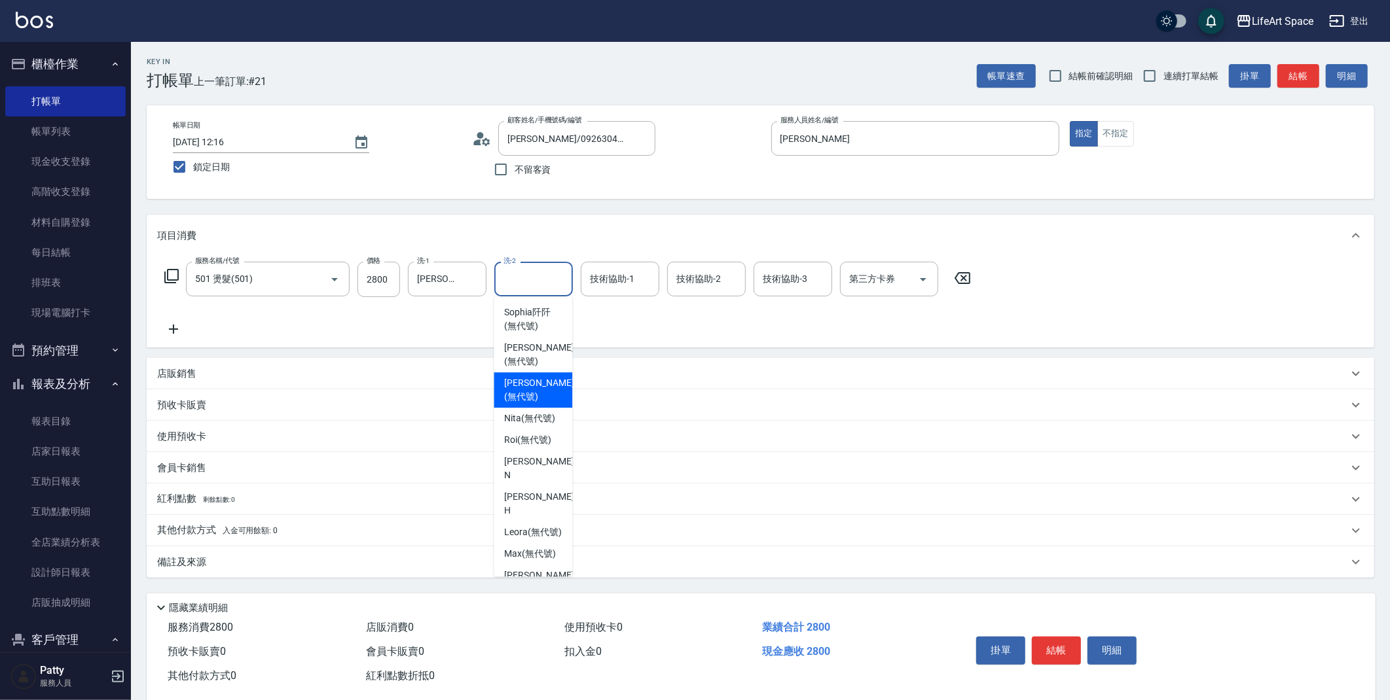
click at [531, 384] on span "[PERSON_NAME] (無代號)" at bounding box center [538, 389] width 69 height 27
type input "[PERSON_NAME](無代號)"
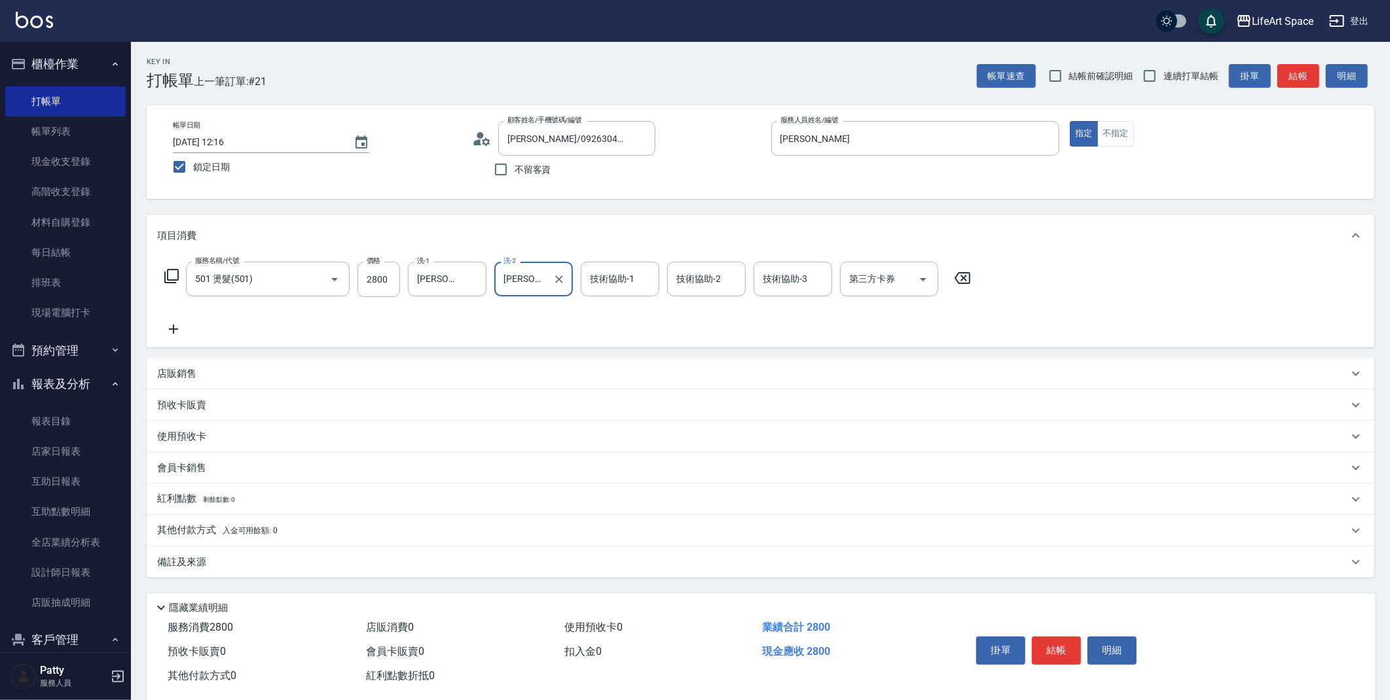
click at [284, 563] on div "備註及來源" at bounding box center [752, 563] width 1191 height 14
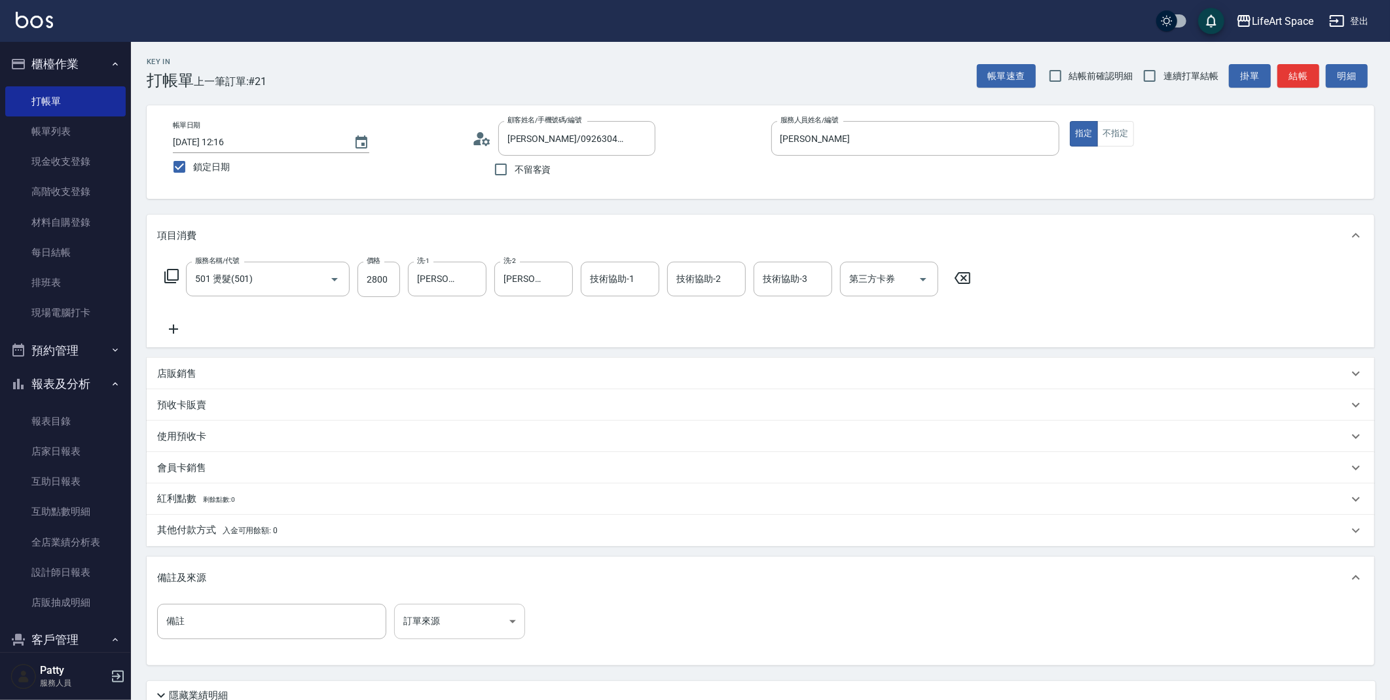
click at [449, 624] on body "LifeArt Space 登出 櫃檯作業 打帳單 帳單列表 現金收支登錄 高階收支登錄 材料自購登錄 每日結帳 排班表 現場電腦打卡 預約管理 預約管理 單…" at bounding box center [695, 404] width 1390 height 808
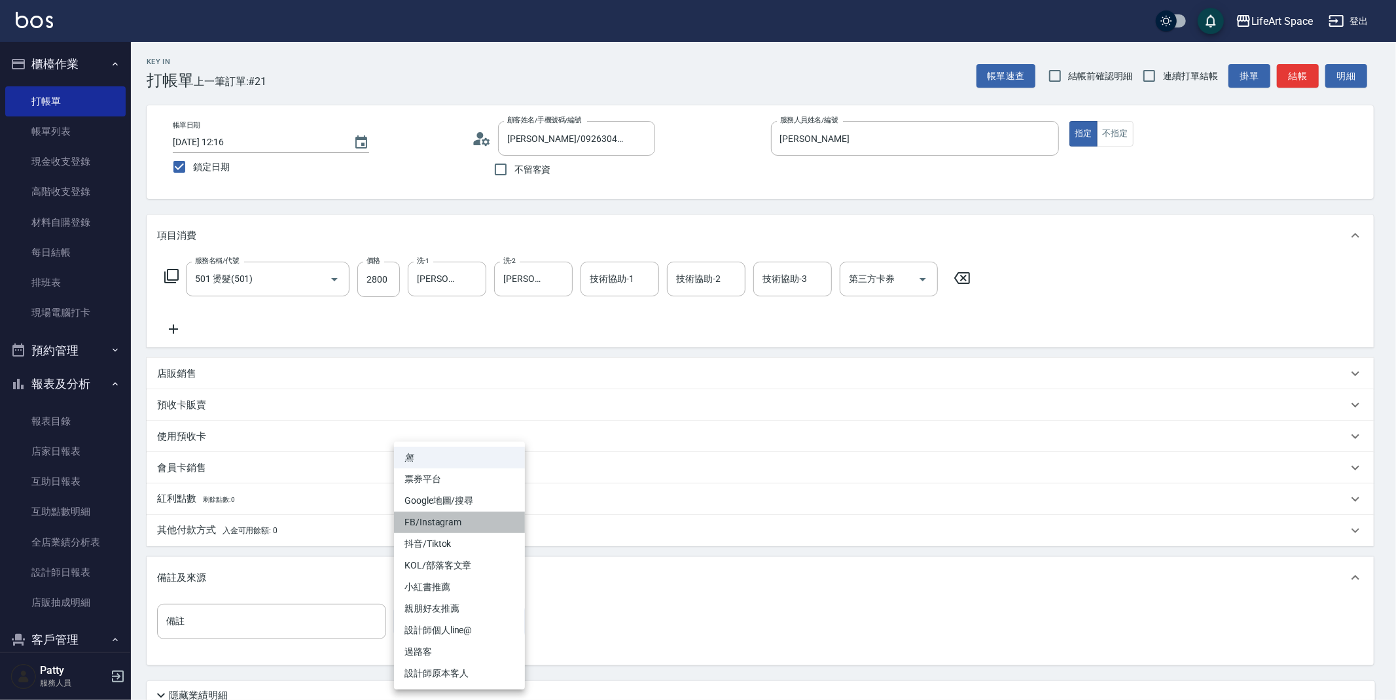
click at [442, 525] on li "FB/Instagram" at bounding box center [459, 523] width 131 height 22
type input "FB/Instagram"
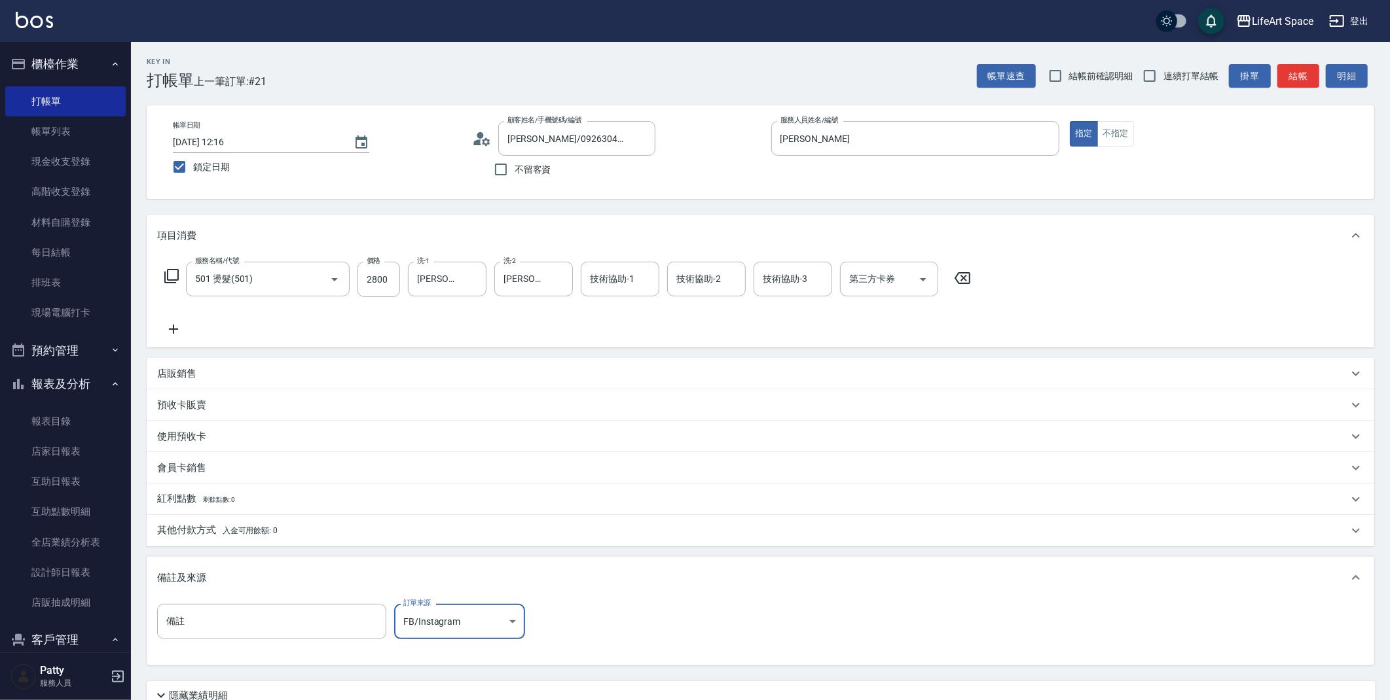
click at [627, 631] on div "備註 備註 訂單來源 FB/Instagram FB/Instagram 訂單來源" at bounding box center [760, 629] width 1206 height 51
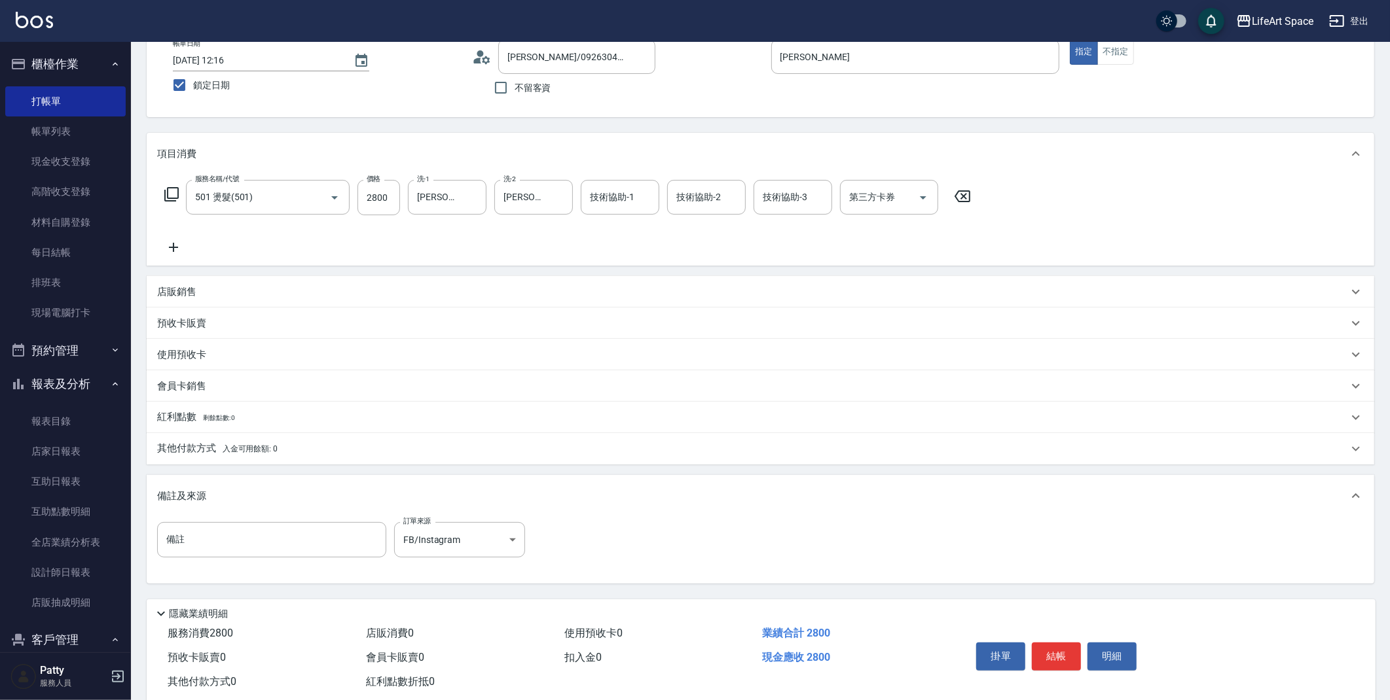
scroll to position [89, 0]
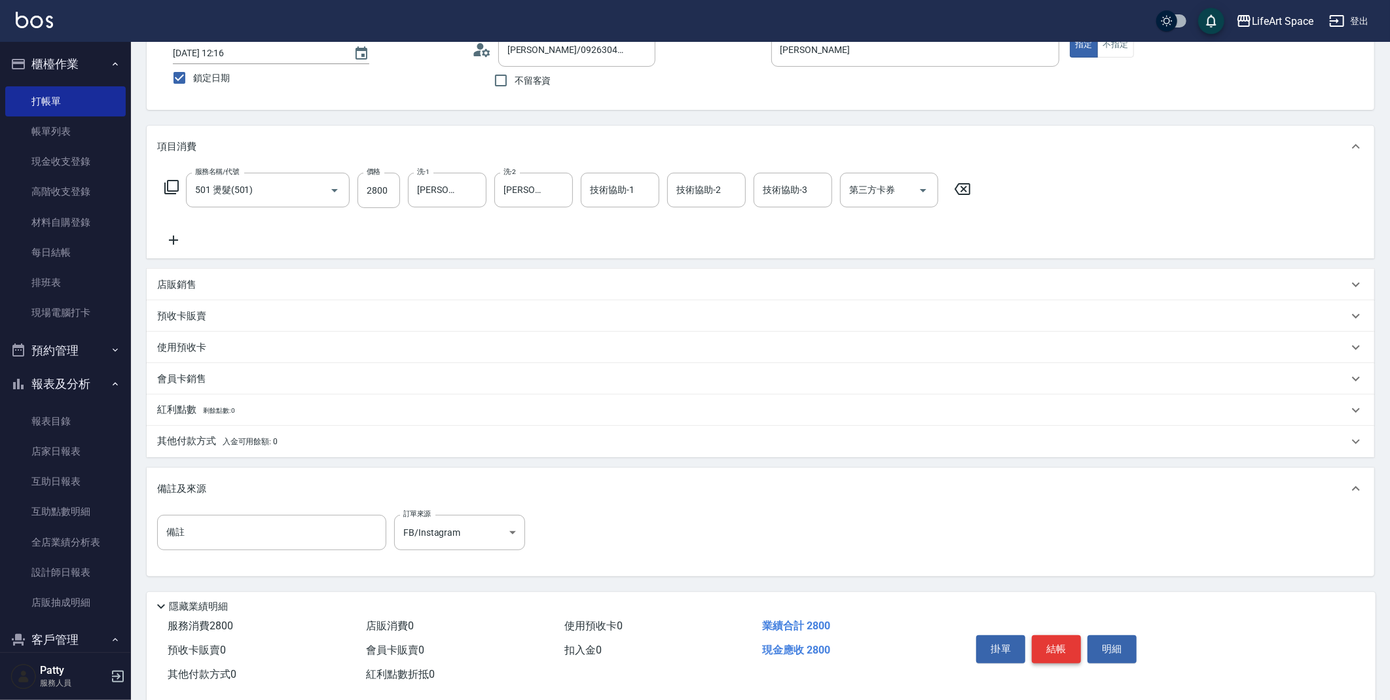
click at [1069, 650] on button "結帳" at bounding box center [1056, 649] width 49 height 27
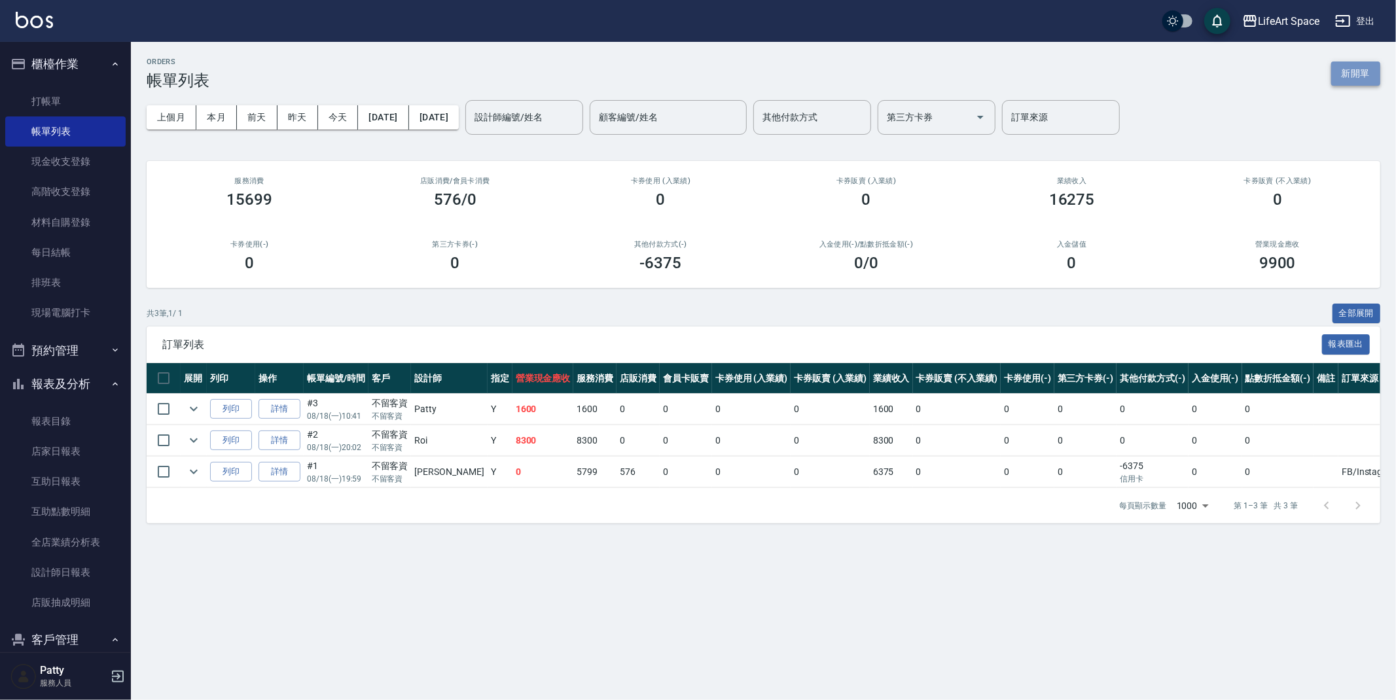
click at [1353, 76] on button "新開單" at bounding box center [1355, 74] width 49 height 24
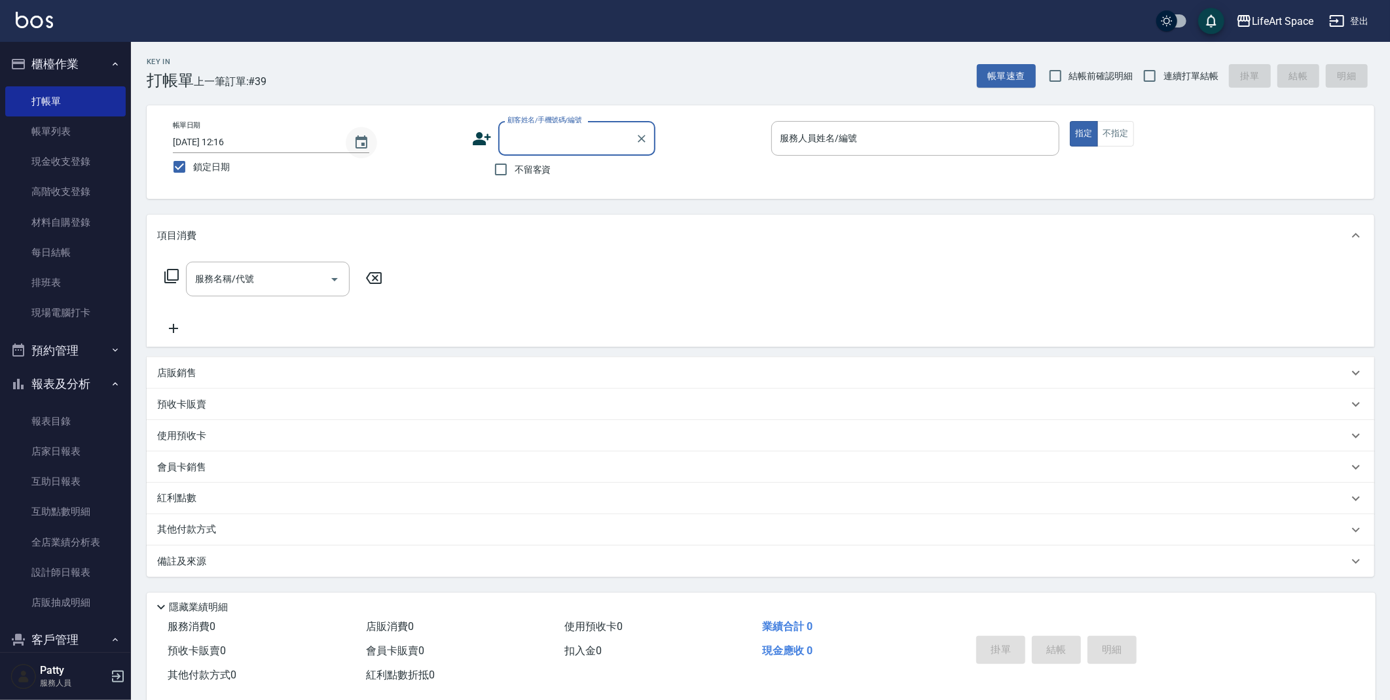
click at [350, 141] on button "Choose date, selected date is 2025-08-16" at bounding box center [361, 142] width 31 height 31
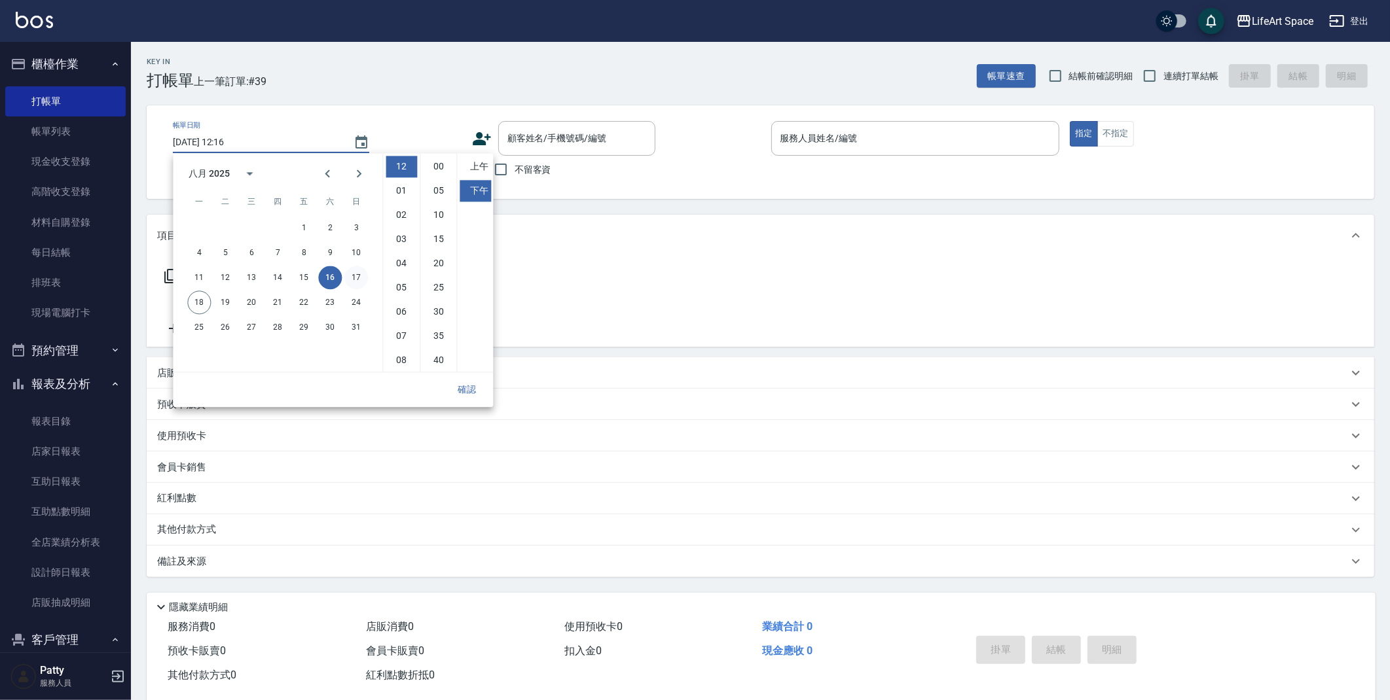
click at [358, 277] on button "17" at bounding box center [356, 278] width 24 height 24
type input "[DATE] 12:16"
click at [463, 389] on button "確認" at bounding box center [467, 390] width 42 height 24
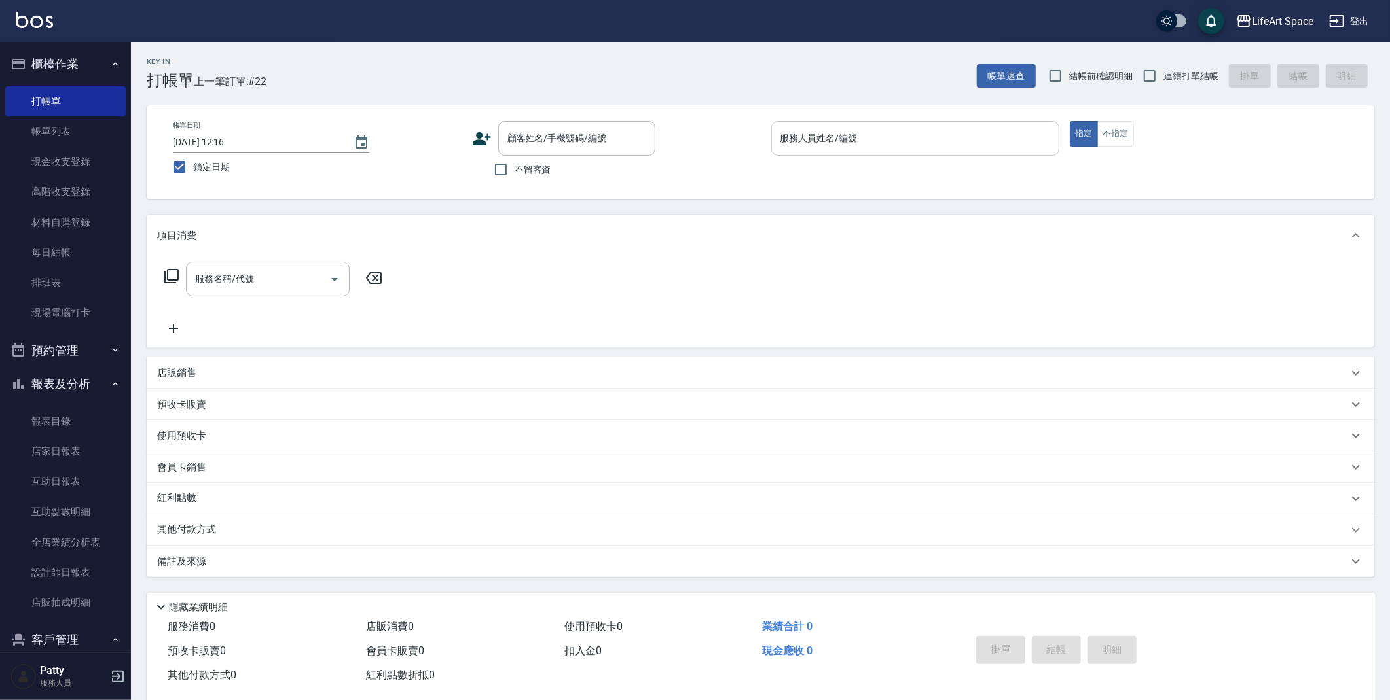
click at [808, 135] on div "服務人員姓名/編號 服務人員姓名/編號" at bounding box center [915, 138] width 289 height 35
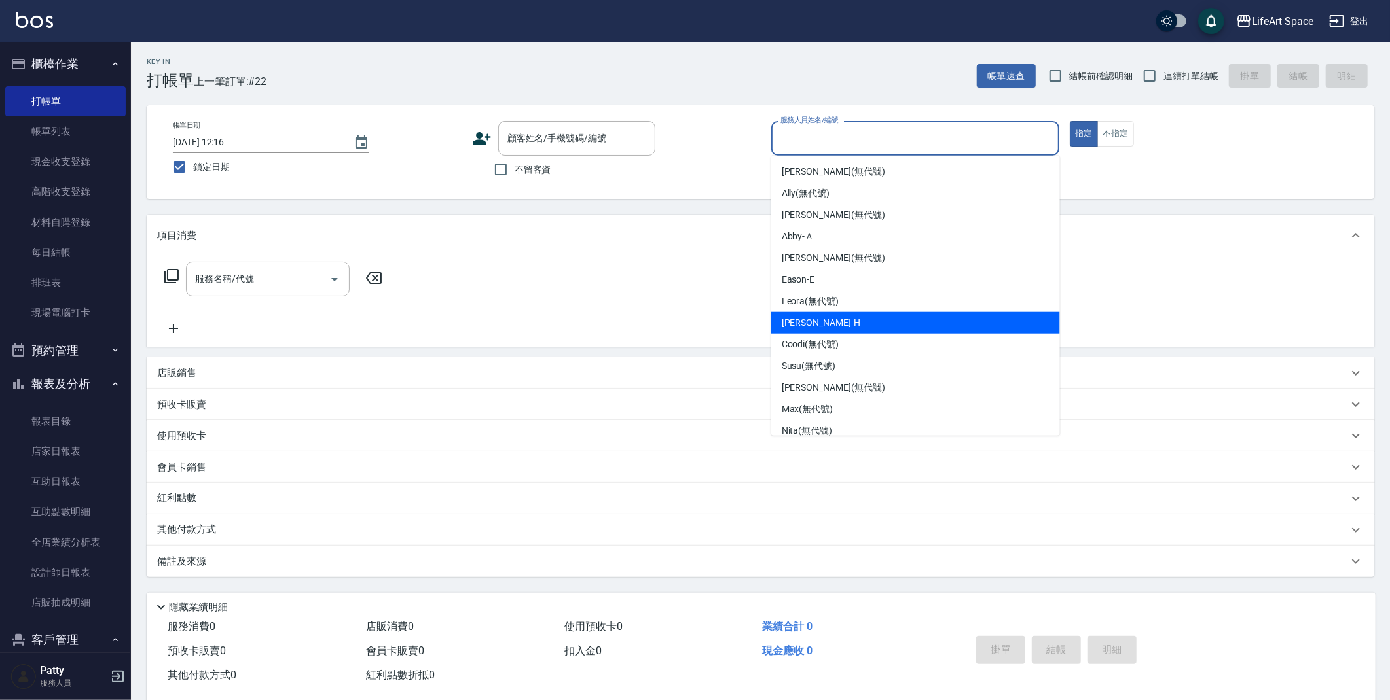
click at [834, 317] on div "[PERSON_NAME]" at bounding box center [915, 323] width 289 height 22
type input "[PERSON_NAME]"
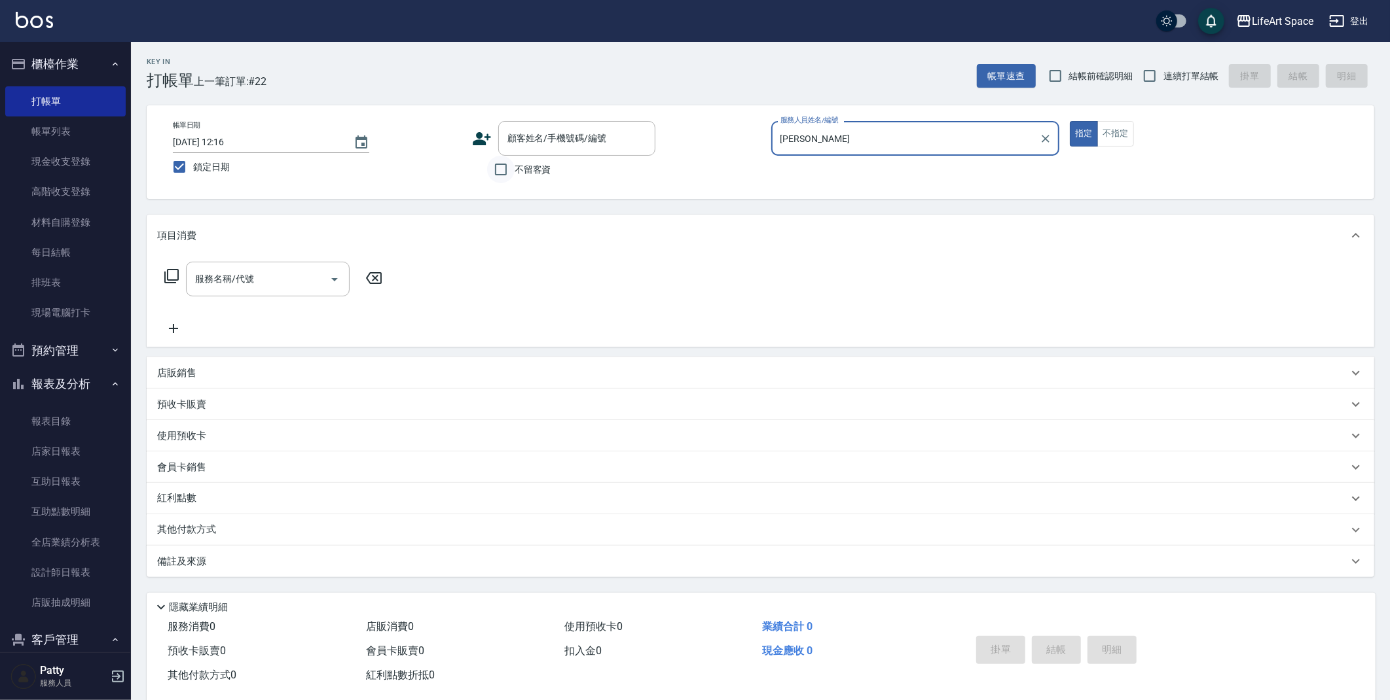
click at [502, 171] on input "不留客資" at bounding box center [500, 169] width 27 height 27
checkbox input "true"
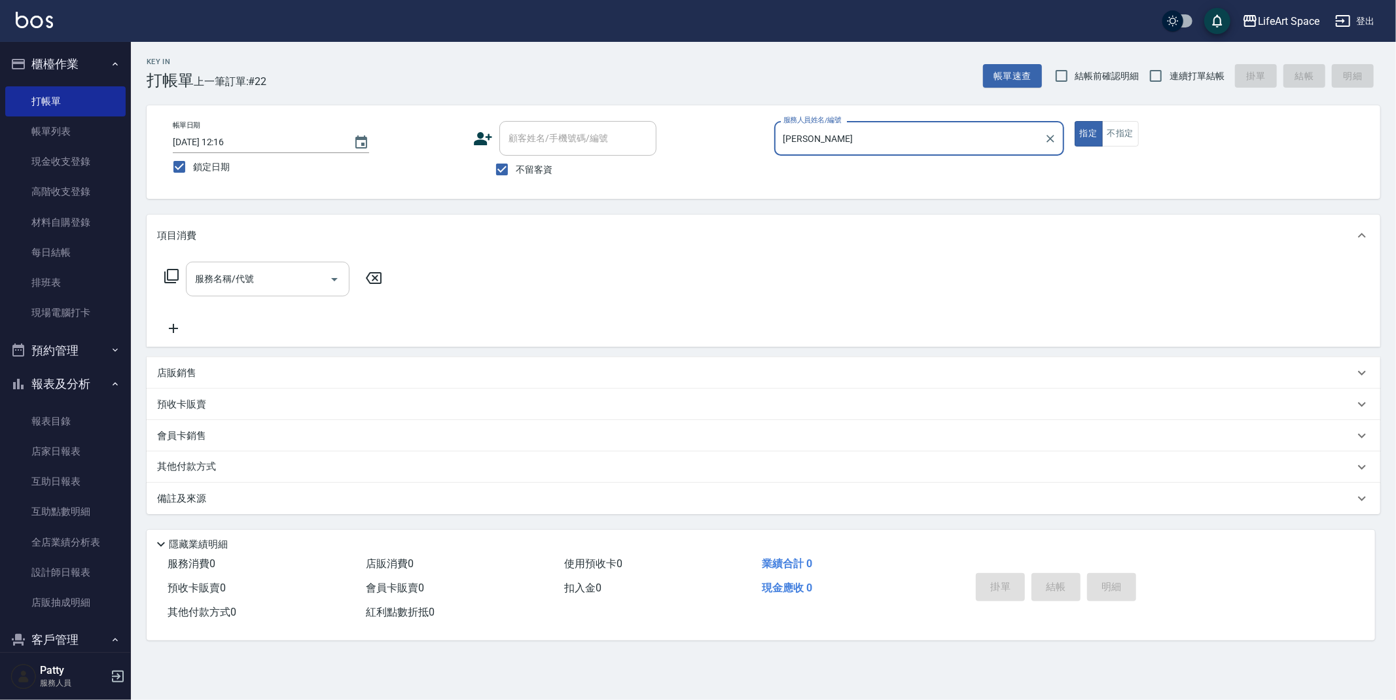
click at [274, 285] on input "服務名稱/代號" at bounding box center [258, 279] width 132 height 23
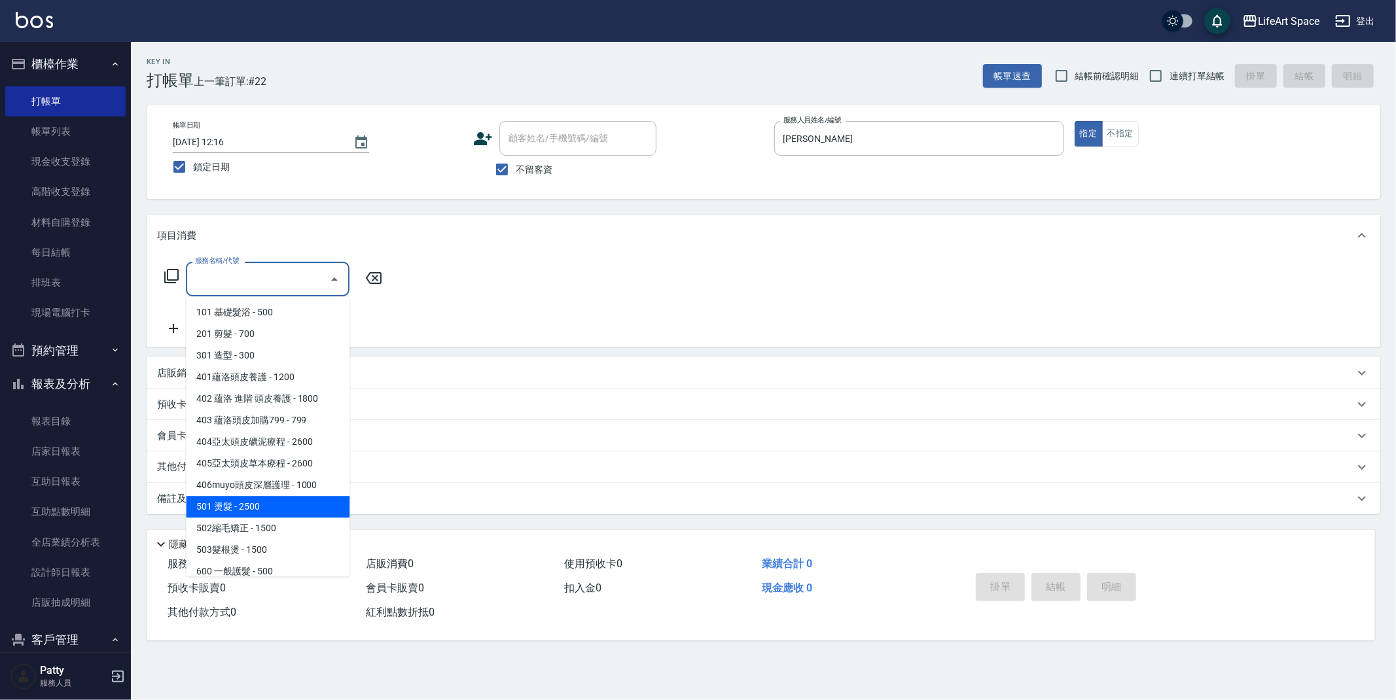
click at [276, 509] on span "501 燙髮 - 2500" at bounding box center [268, 507] width 164 height 22
type input "501 燙髮(501)"
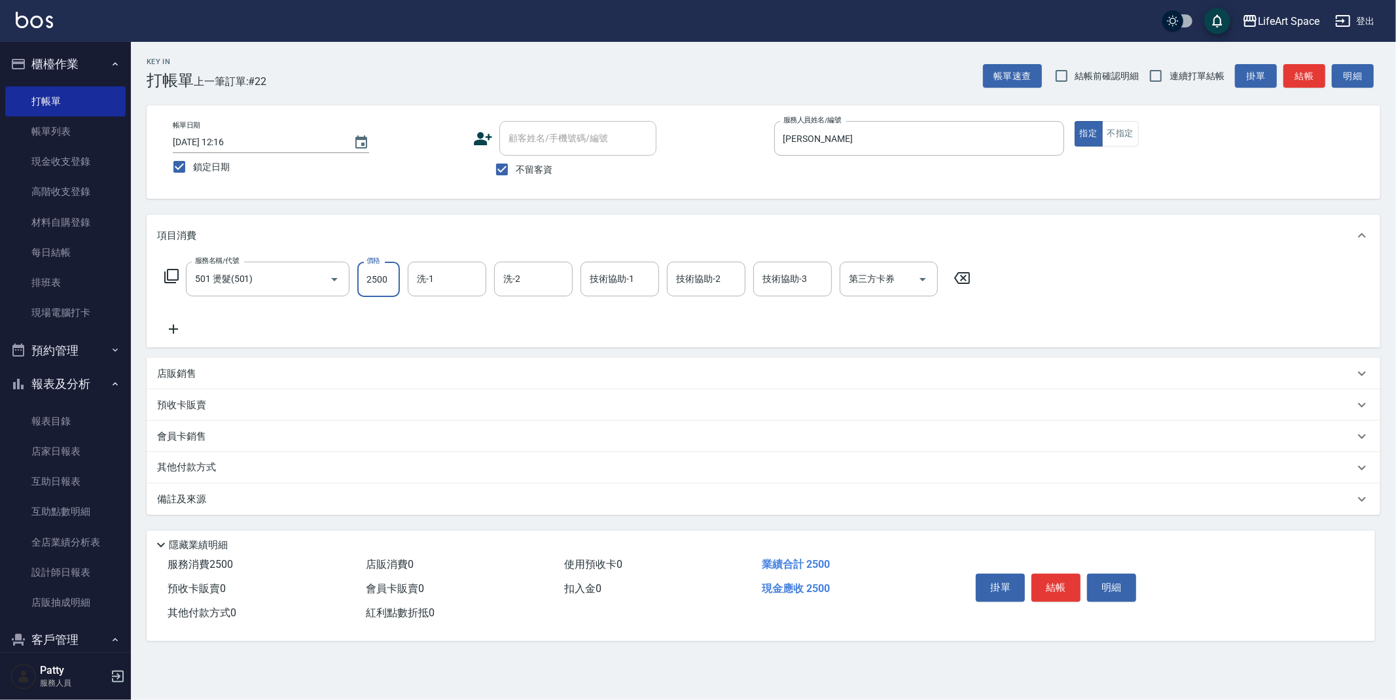
click at [374, 279] on input "2500" at bounding box center [378, 279] width 43 height 35
click at [384, 278] on input "5500" at bounding box center [378, 279] width 43 height 35
type input "5000"
click at [447, 285] on input "洗-1" at bounding box center [447, 279] width 67 height 23
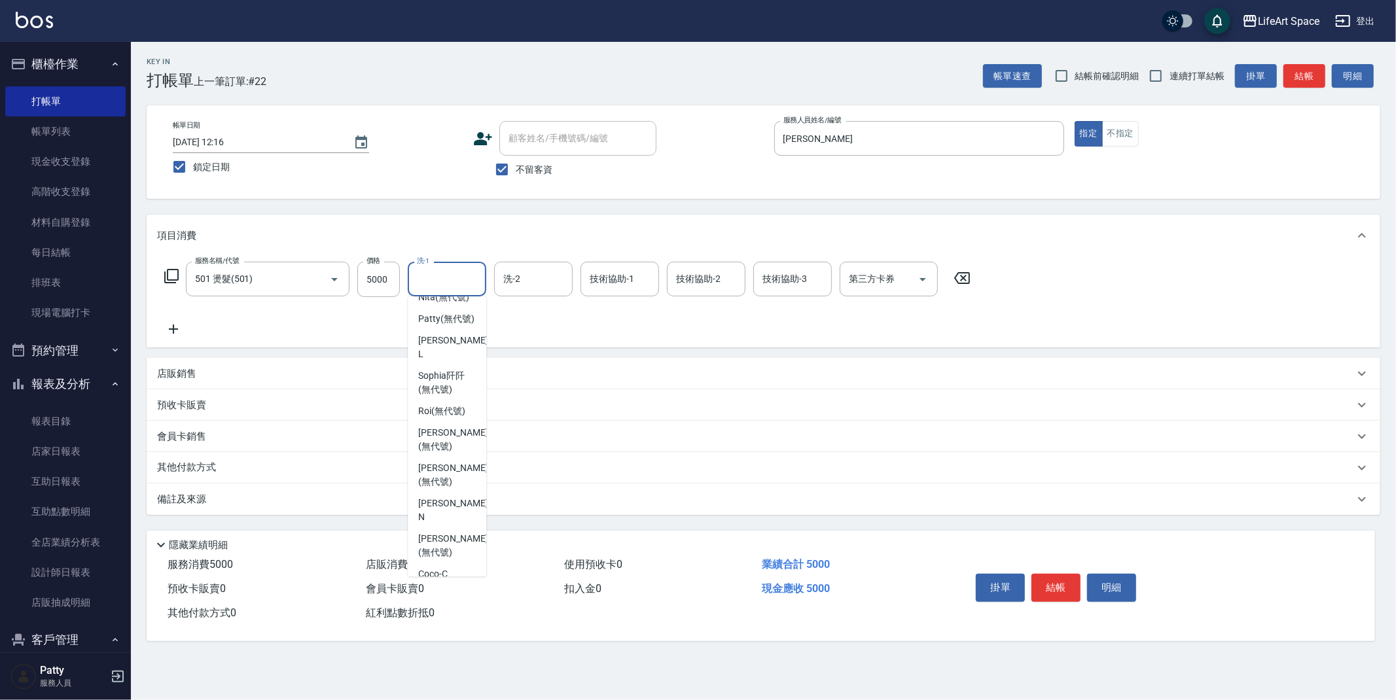
scroll to position [370, 0]
click at [457, 383] on span "[PERSON_NAME]阡 (無代號)" at bounding box center [447, 368] width 58 height 27
type input "[PERSON_NAME]阡(無代號)"
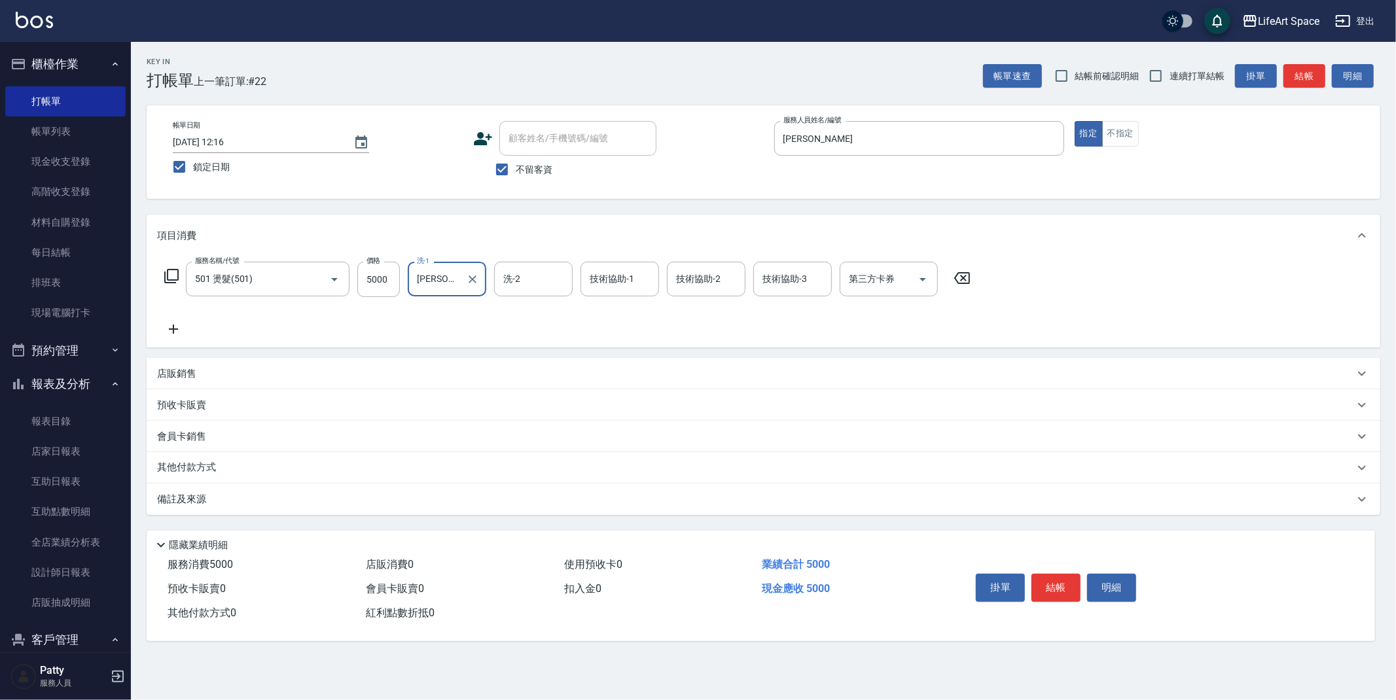
drag, startPoint x: 537, startPoint y: 289, endPoint x: 603, endPoint y: 353, distance: 92.6
click at [538, 288] on input "洗-2" at bounding box center [533, 279] width 67 height 23
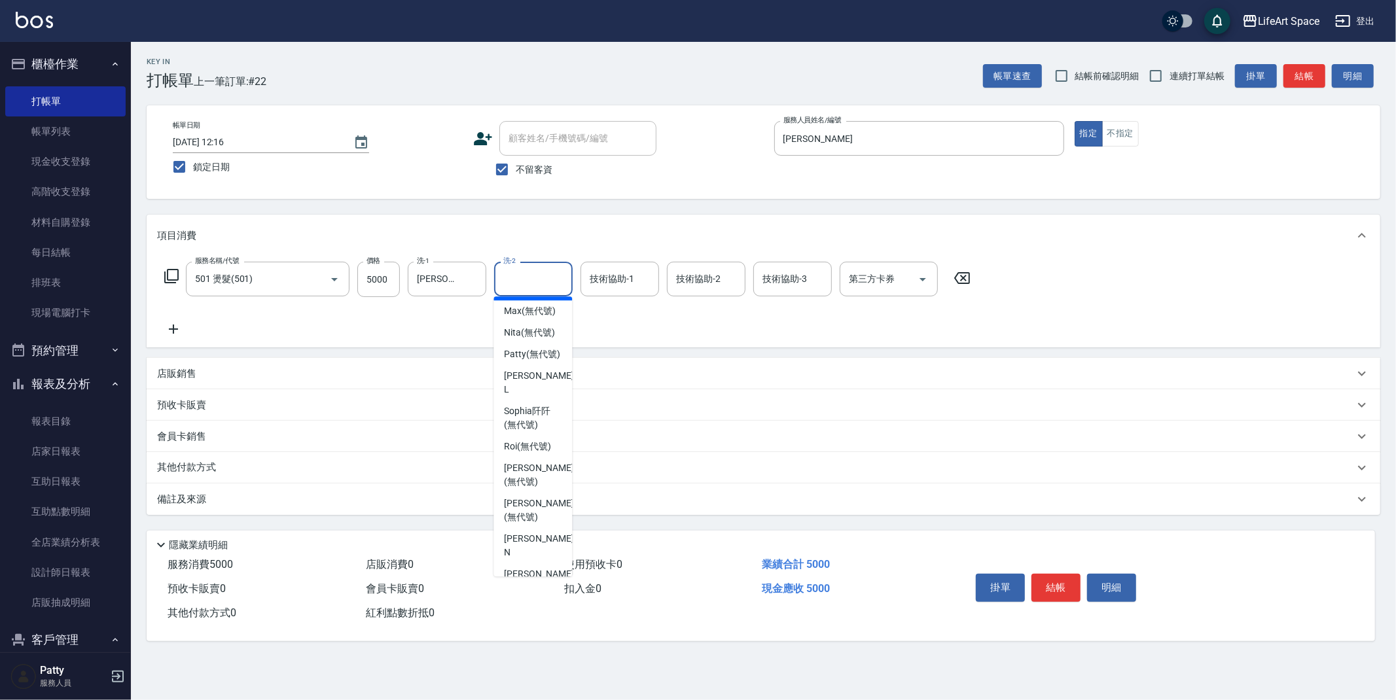
scroll to position [310, 0]
click at [535, 430] on span "[PERSON_NAME]阡 (無代號)" at bounding box center [533, 416] width 58 height 27
type input "[PERSON_NAME]阡(無代號)"
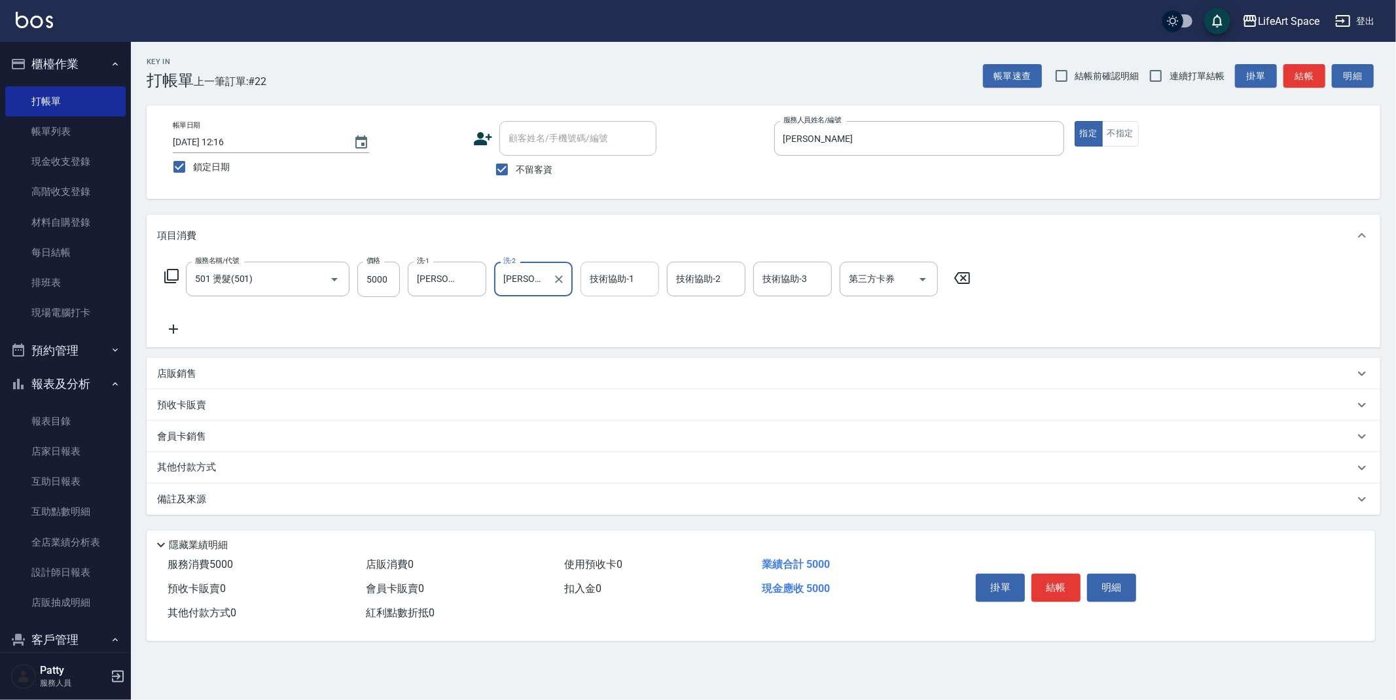
click at [636, 284] on input "技術協助-1" at bounding box center [619, 279] width 67 height 23
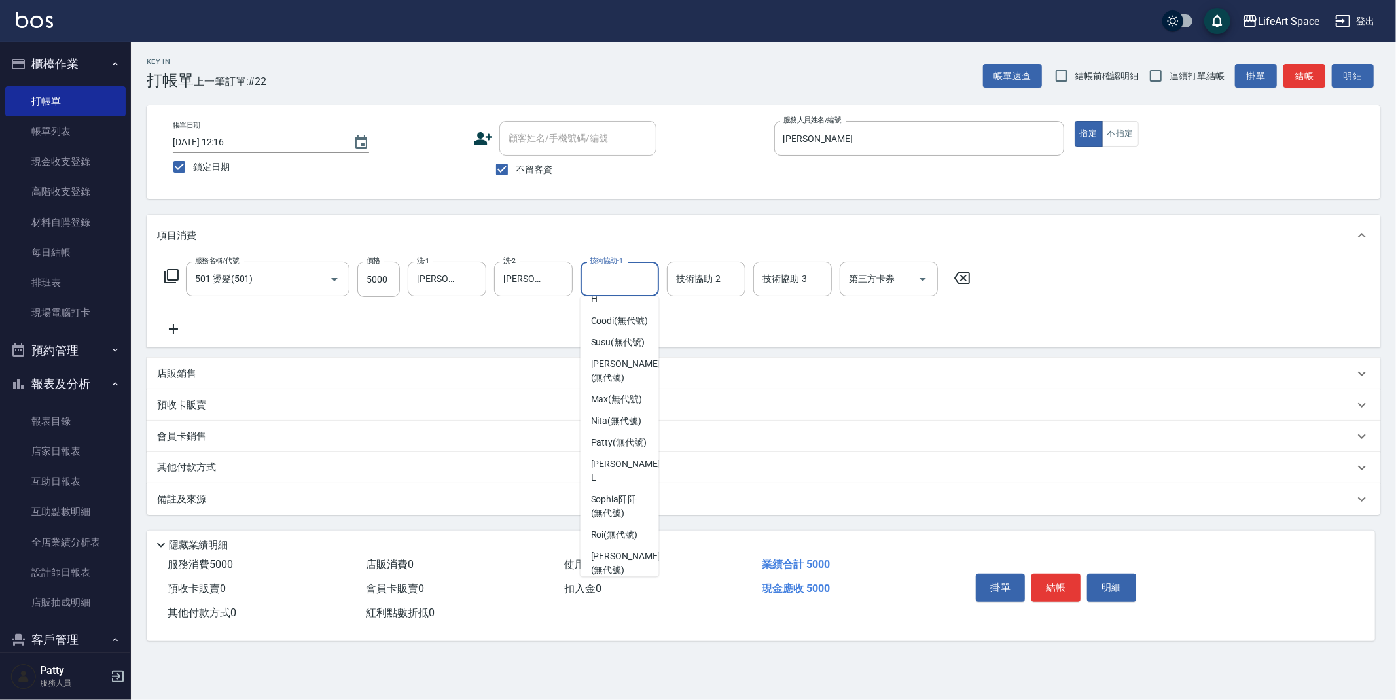
scroll to position [223, 0]
click at [609, 516] on span "[PERSON_NAME]阡 (無代號)" at bounding box center [620, 502] width 58 height 27
type input "[PERSON_NAME]阡(無代號)"
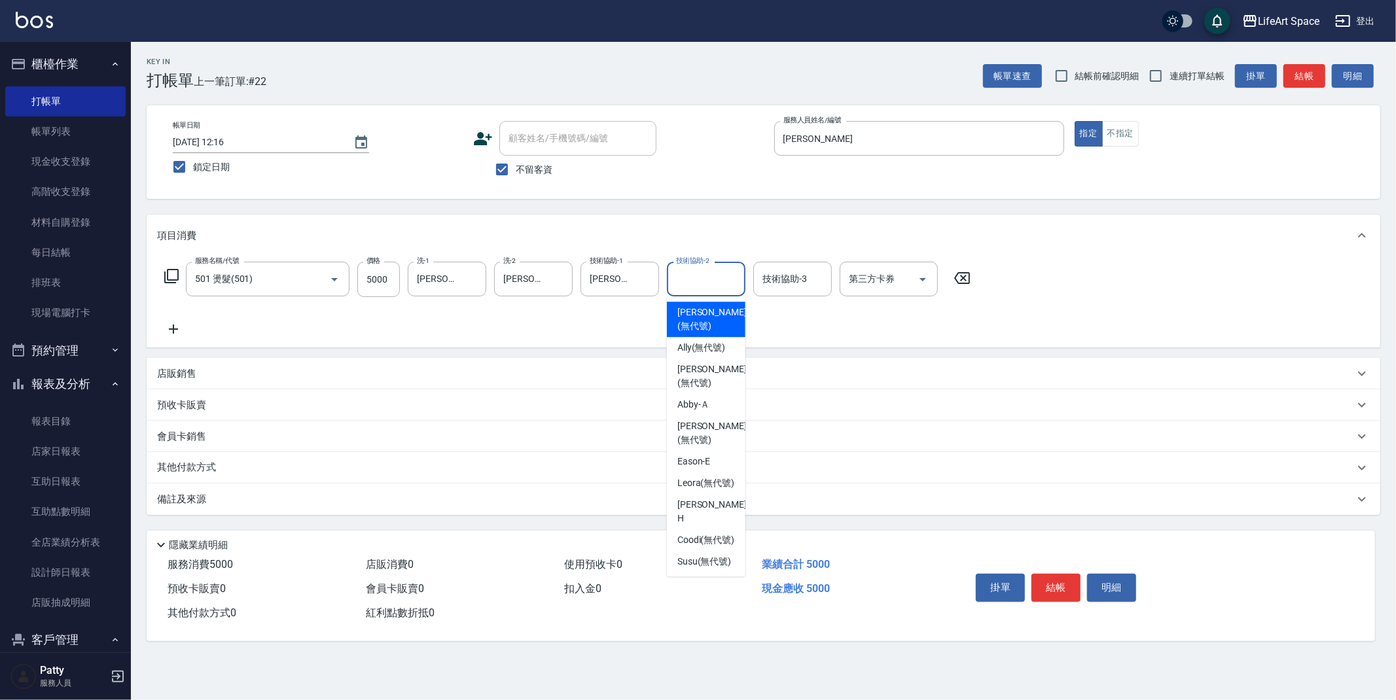
click at [722, 274] on input "技術協助-2" at bounding box center [706, 279] width 67 height 23
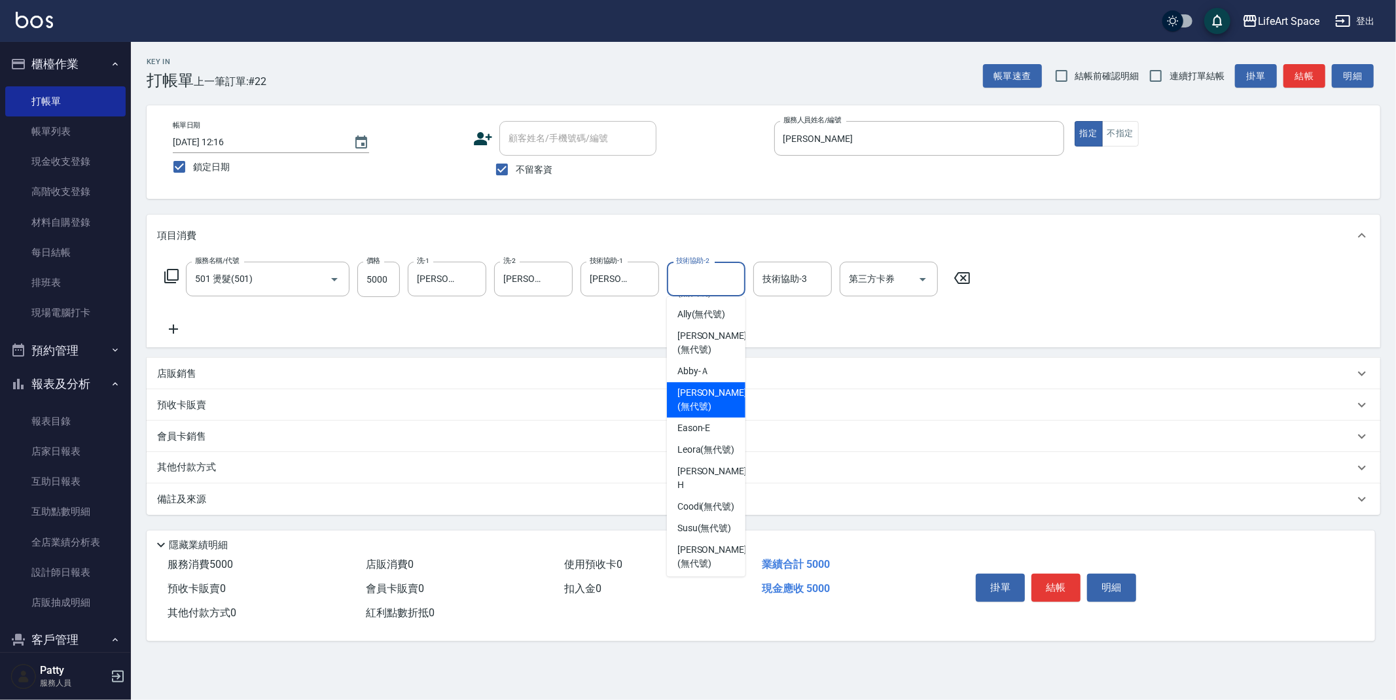
click at [716, 405] on span "[PERSON_NAME] (無代號)" at bounding box center [711, 399] width 69 height 27
type input "[PERSON_NAME](無代號)"
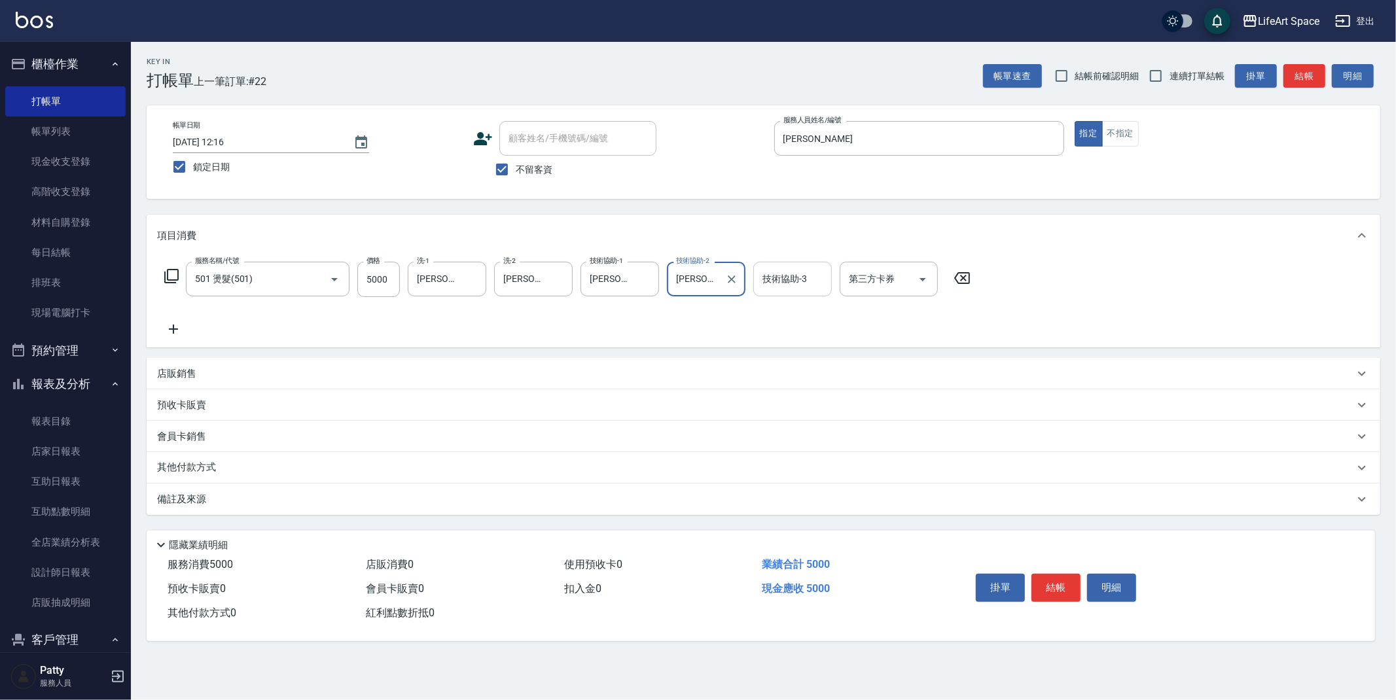
click at [791, 287] on input "技術協助-3" at bounding box center [792, 279] width 67 height 23
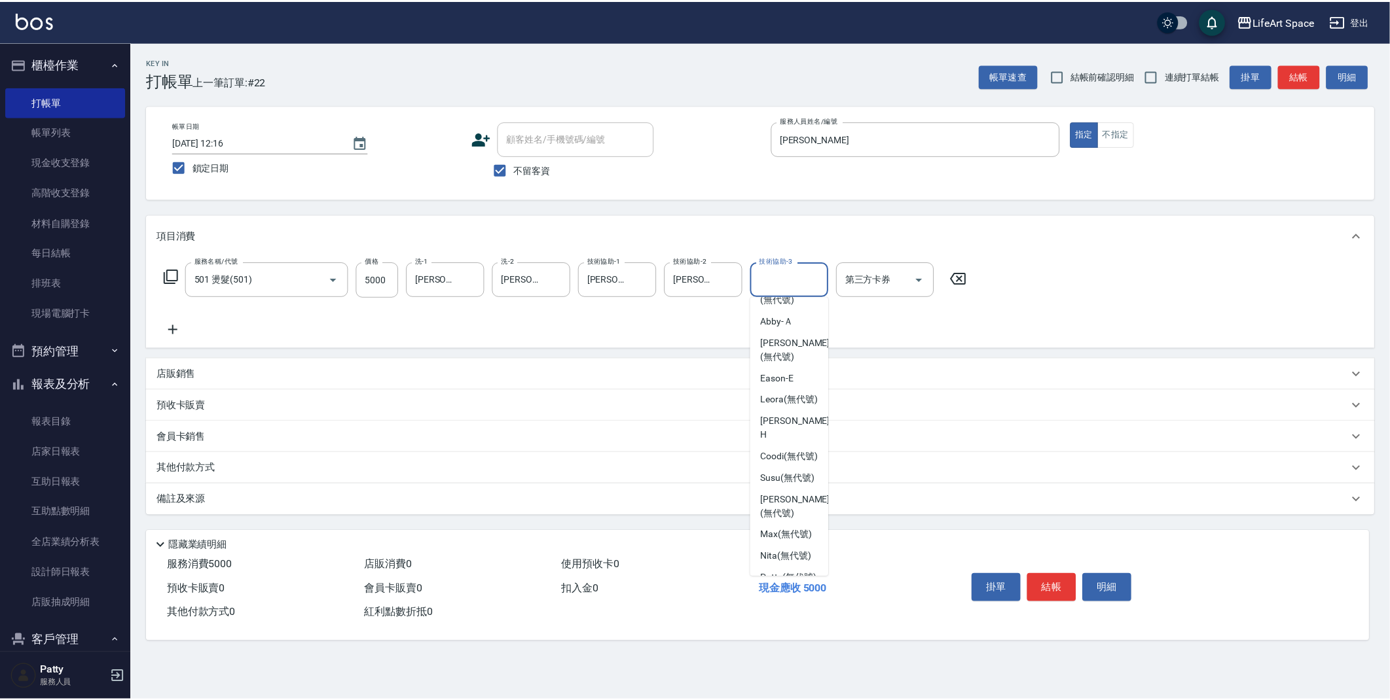
scroll to position [79, 0]
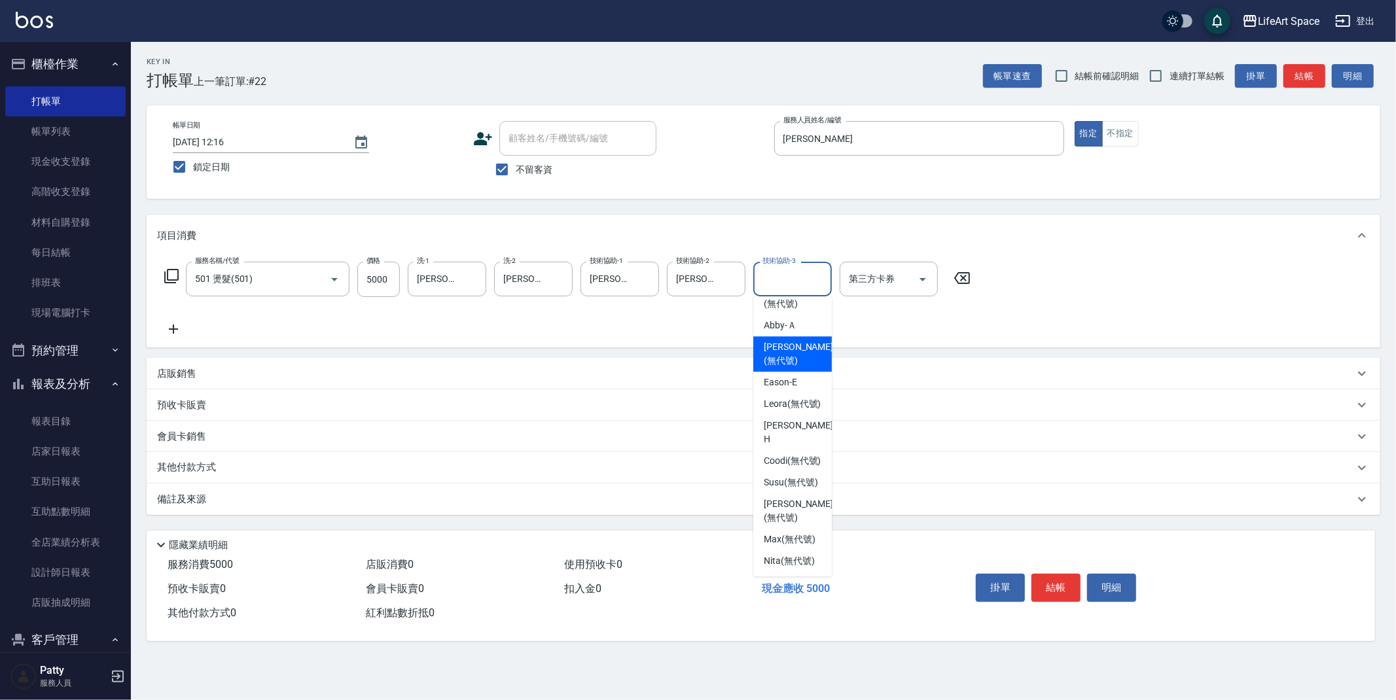
drag, startPoint x: 799, startPoint y: 357, endPoint x: 761, endPoint y: 357, distance: 38.6
click at [799, 357] on span "[PERSON_NAME] (無代號)" at bounding box center [798, 353] width 69 height 27
type input "[PERSON_NAME](無代號)"
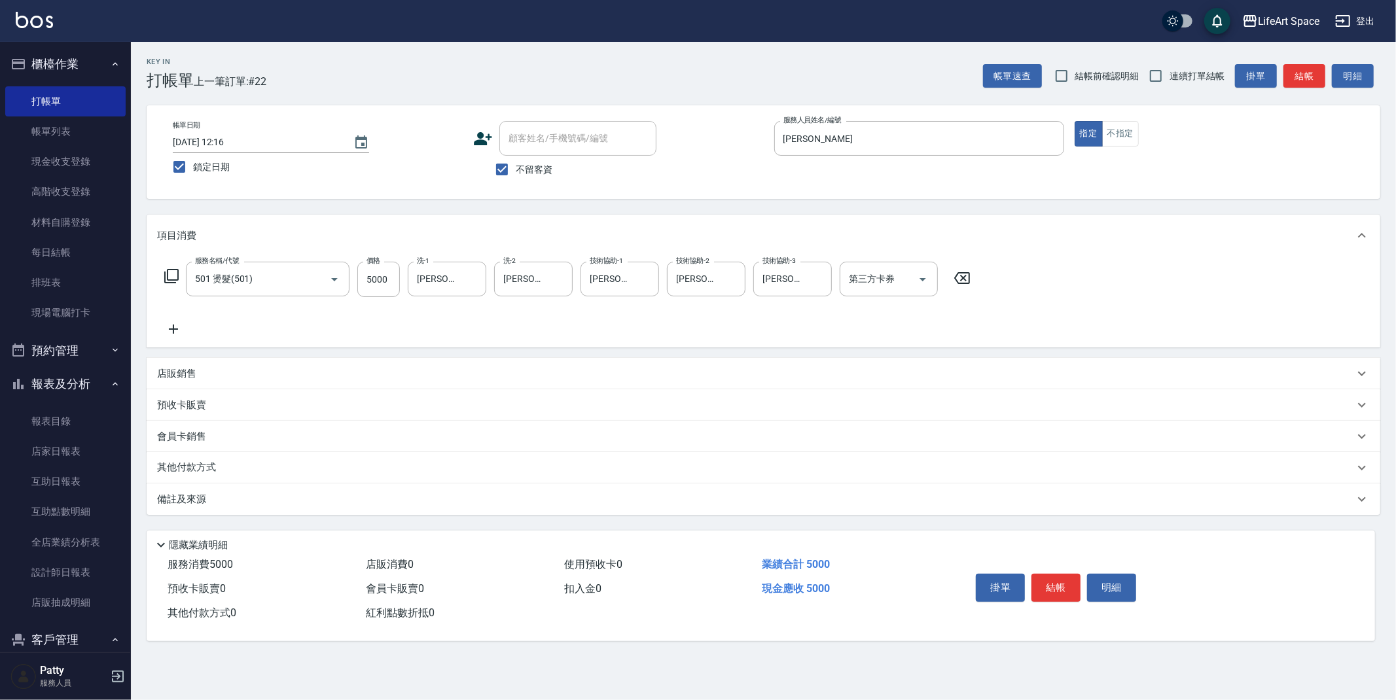
click at [168, 327] on icon at bounding box center [173, 329] width 33 height 16
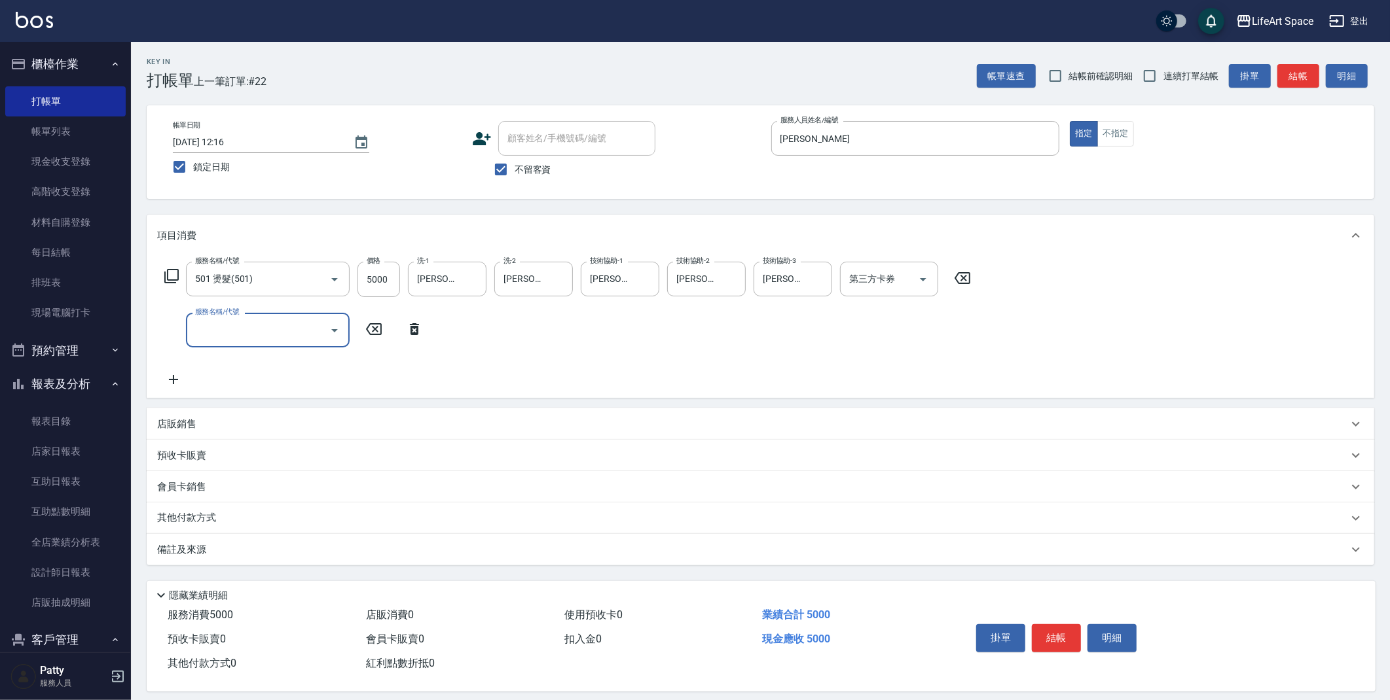
click at [260, 335] on input "服務名稱/代號" at bounding box center [258, 330] width 132 height 23
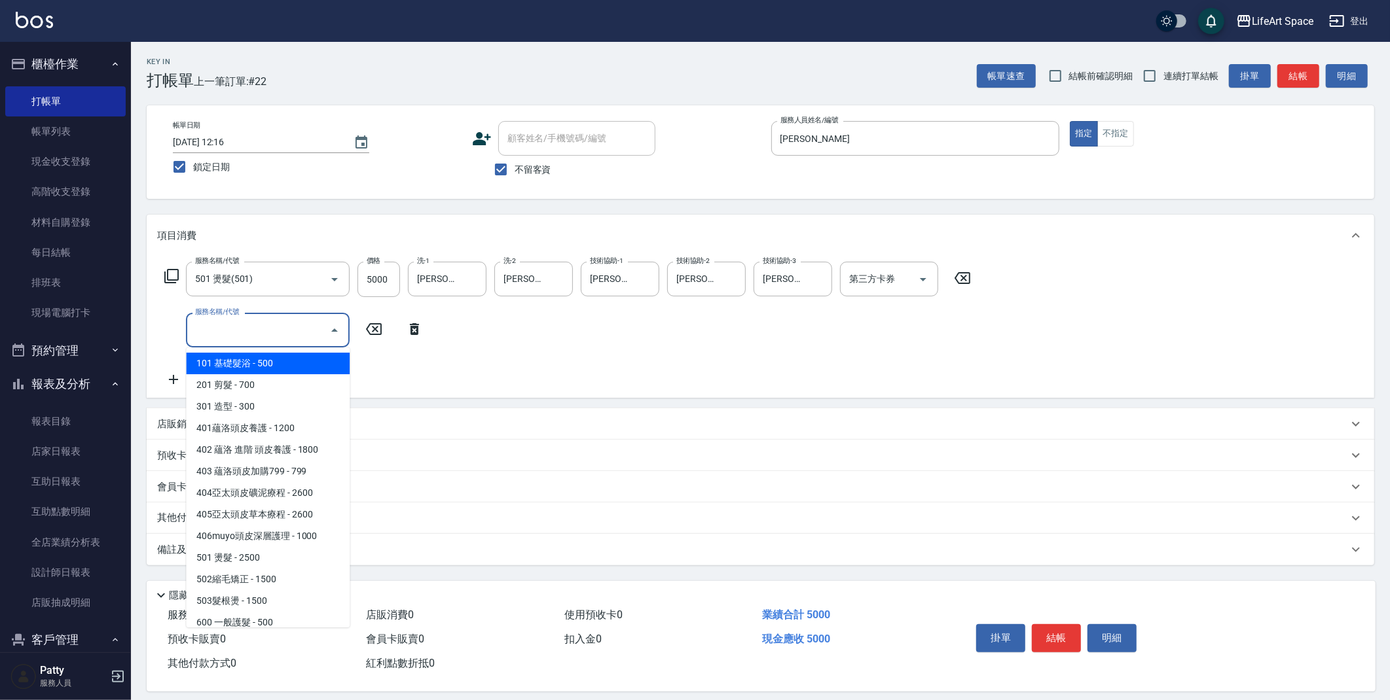
scroll to position [205, 0]
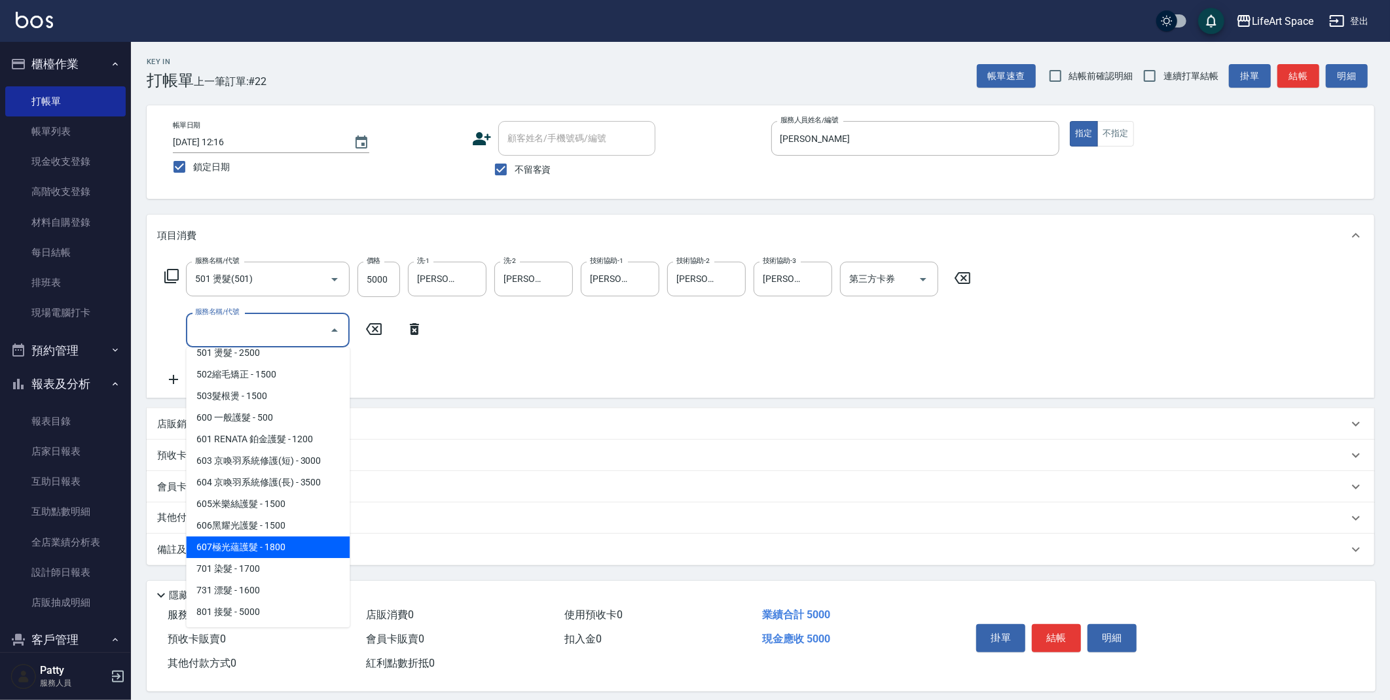
drag, startPoint x: 280, startPoint y: 543, endPoint x: 317, endPoint y: 454, distance: 97.1
click at [281, 543] on span "607極光蘊護髮 - 1800" at bounding box center [268, 548] width 164 height 22
type input "607極光蘊護髮(607)"
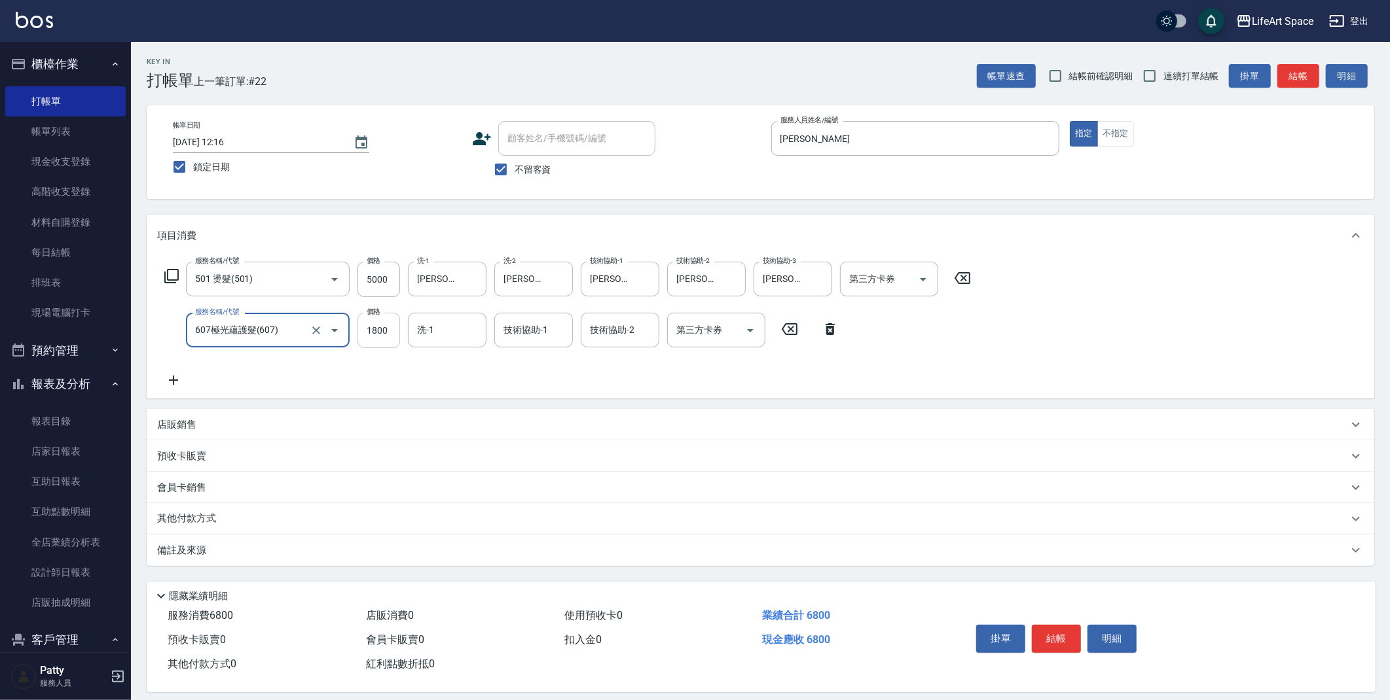
click at [392, 342] on input "1800" at bounding box center [378, 330] width 43 height 35
click at [439, 346] on div "洗-1" at bounding box center [447, 330] width 79 height 35
type input "2200"
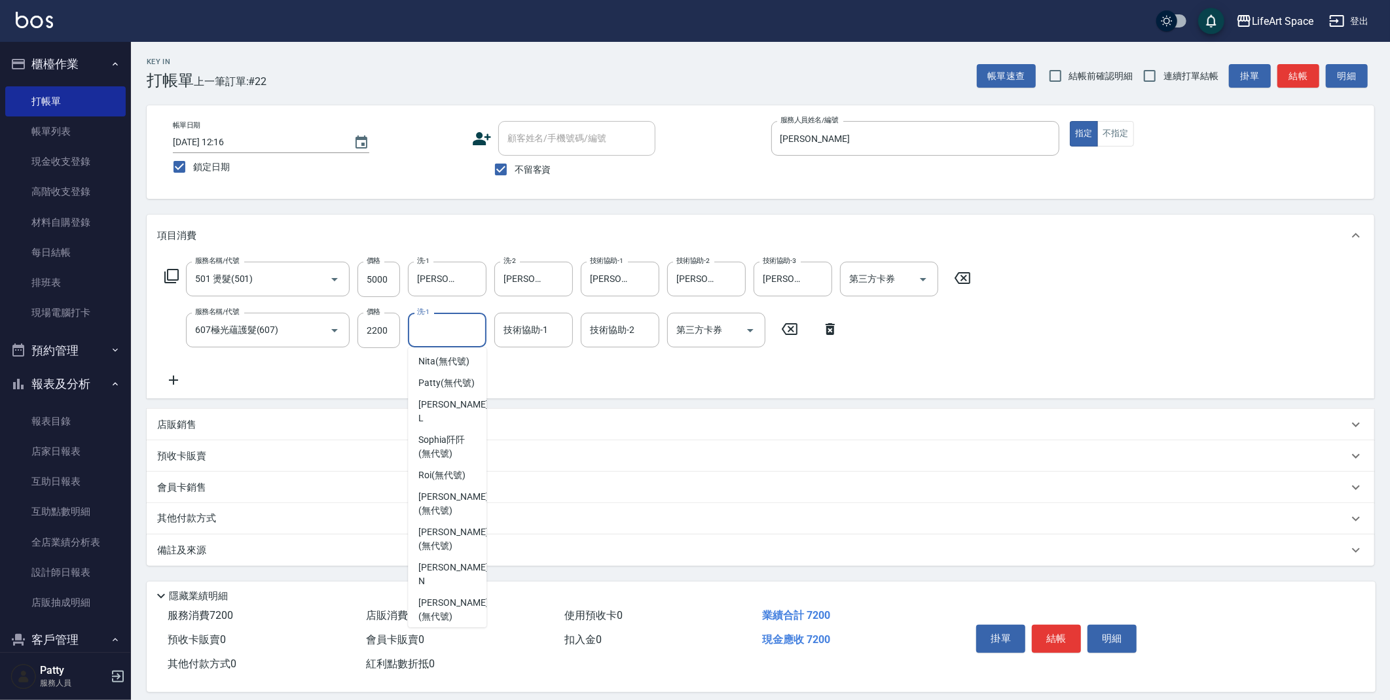
scroll to position [328, 0]
click at [454, 463] on span "[PERSON_NAME]阡 (無代號)" at bounding box center [447, 448] width 58 height 27
type input "[PERSON_NAME]阡(無代號)"
click at [561, 333] on input "技術協助-1" at bounding box center [533, 330] width 67 height 23
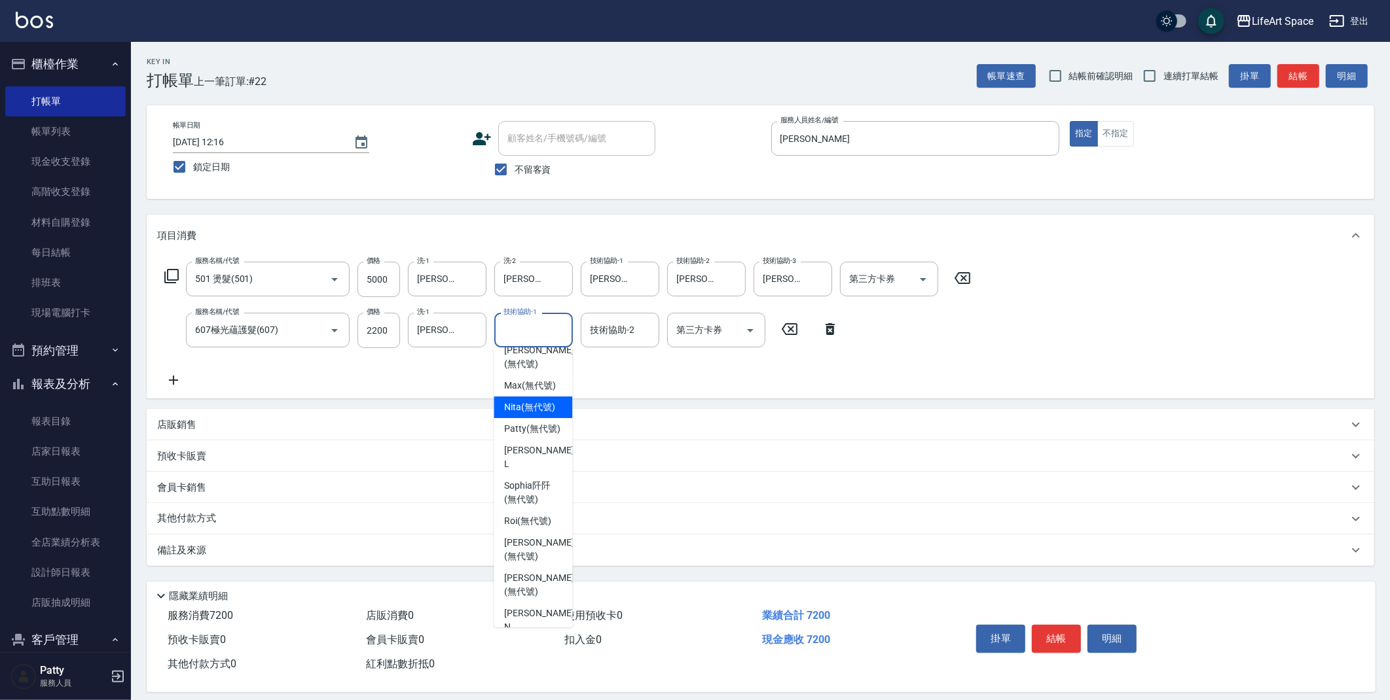
scroll to position [287, 0]
click at [537, 504] on span "[PERSON_NAME]阡 (無代號)" at bounding box center [533, 490] width 58 height 27
type input "[PERSON_NAME]阡(無代號)"
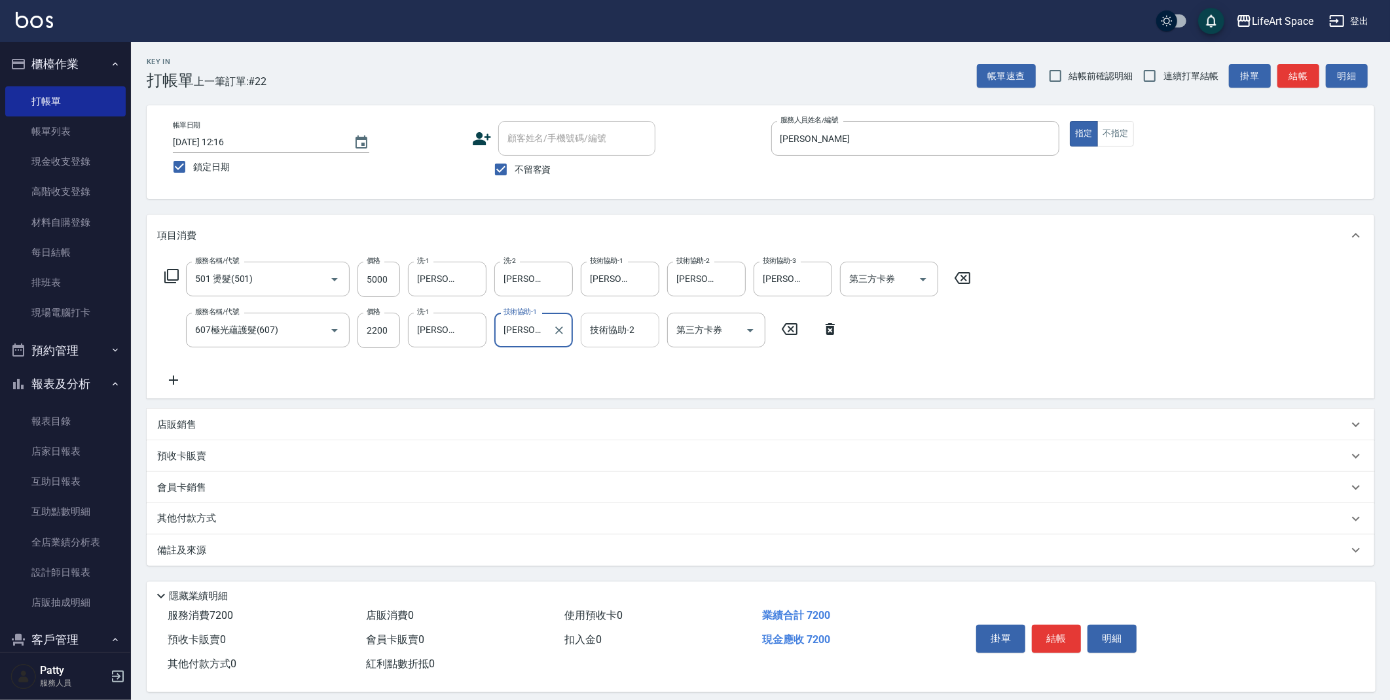
drag, startPoint x: 615, startPoint y: 323, endPoint x: 640, endPoint y: 335, distance: 28.1
click at [615, 323] on div "技術協助-2 技術協助-2" at bounding box center [620, 330] width 79 height 35
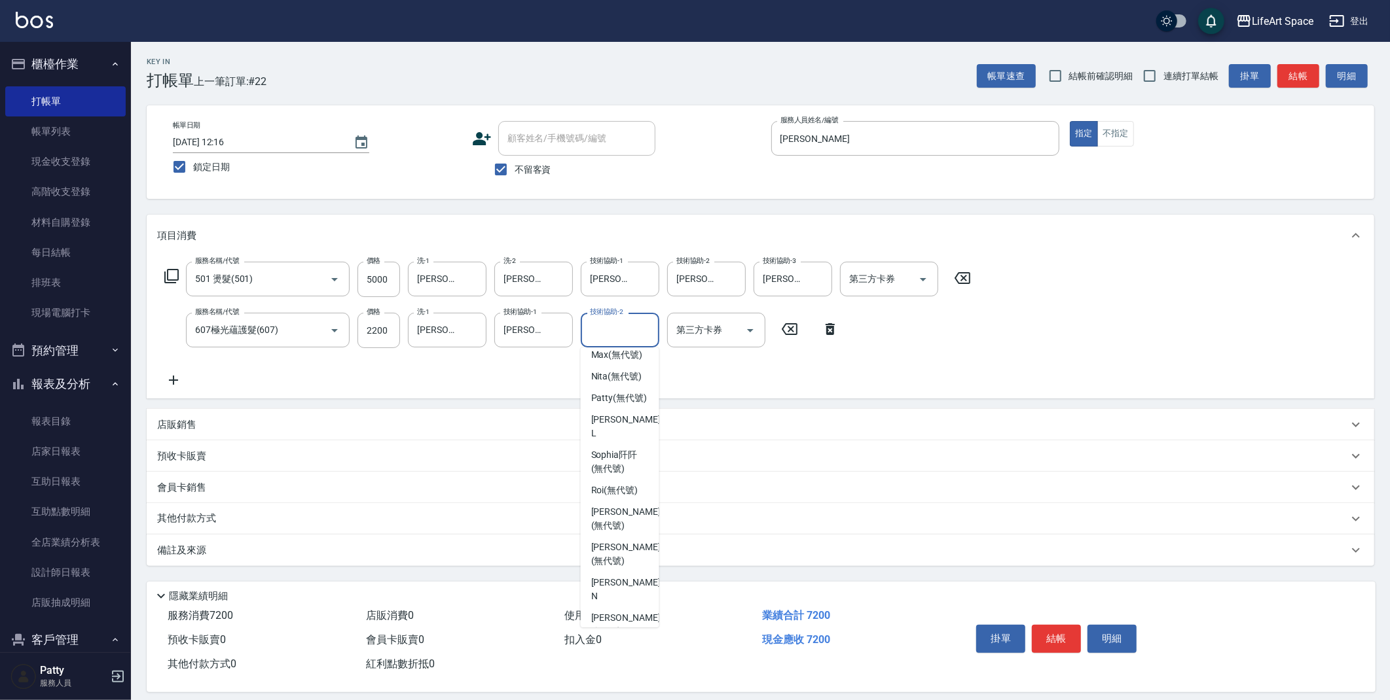
scroll to position [319, 0]
click at [620, 472] on span "[PERSON_NAME]阡 (無代號)" at bounding box center [620, 457] width 58 height 27
type input "[PERSON_NAME]阡(無代號)"
drag, startPoint x: 245, startPoint y: 558, endPoint x: 254, endPoint y: 558, distance: 9.2
click at [245, 560] on div "備註及來源" at bounding box center [760, 550] width 1227 height 31
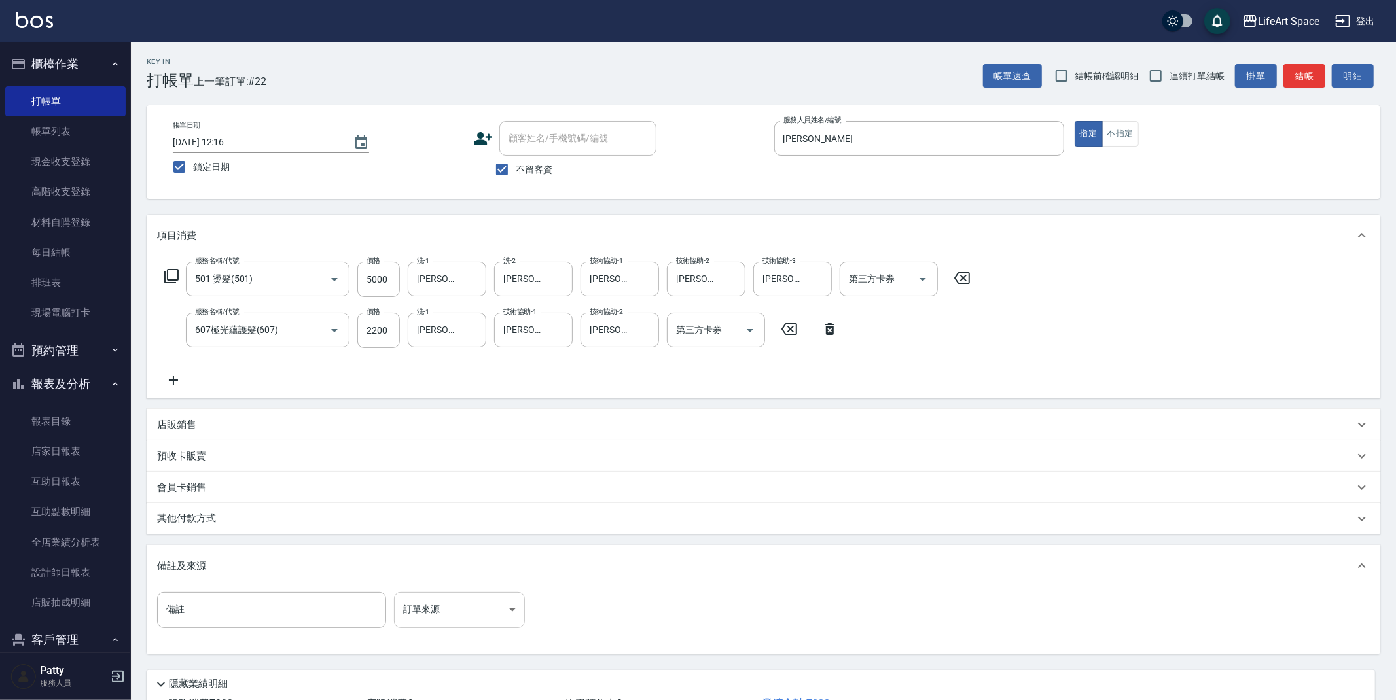
click at [436, 613] on body "LifeArt Space 登出 櫃檯作業 打帳單 帳單列表 現金收支登錄 高階收支登錄 材料自購登錄 每日結帳 排班表 現場電腦打卡 預約管理 預約管理 單…" at bounding box center [698, 398] width 1396 height 797
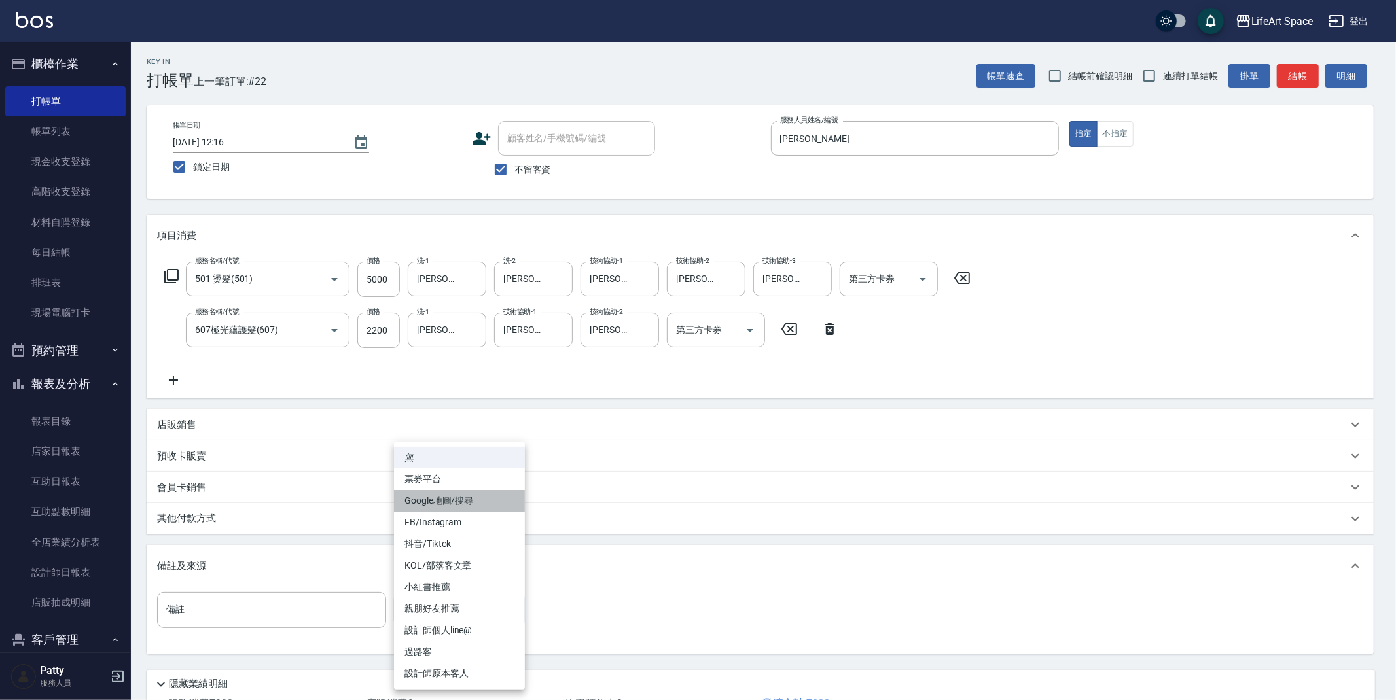
click at [465, 505] on li "Google地圖/搜尋" at bounding box center [459, 501] width 131 height 22
type input "Google地圖/搜尋"
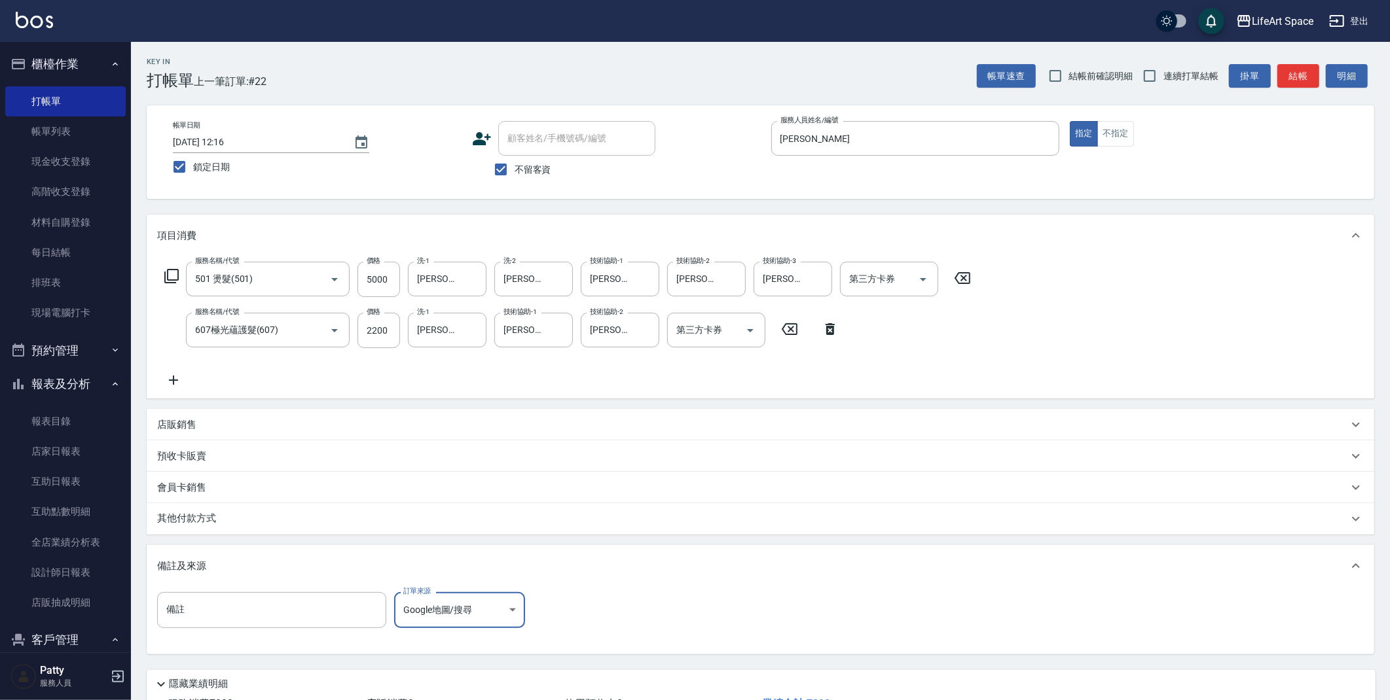
click at [255, 519] on div "其他付款方式" at bounding box center [752, 519] width 1191 height 14
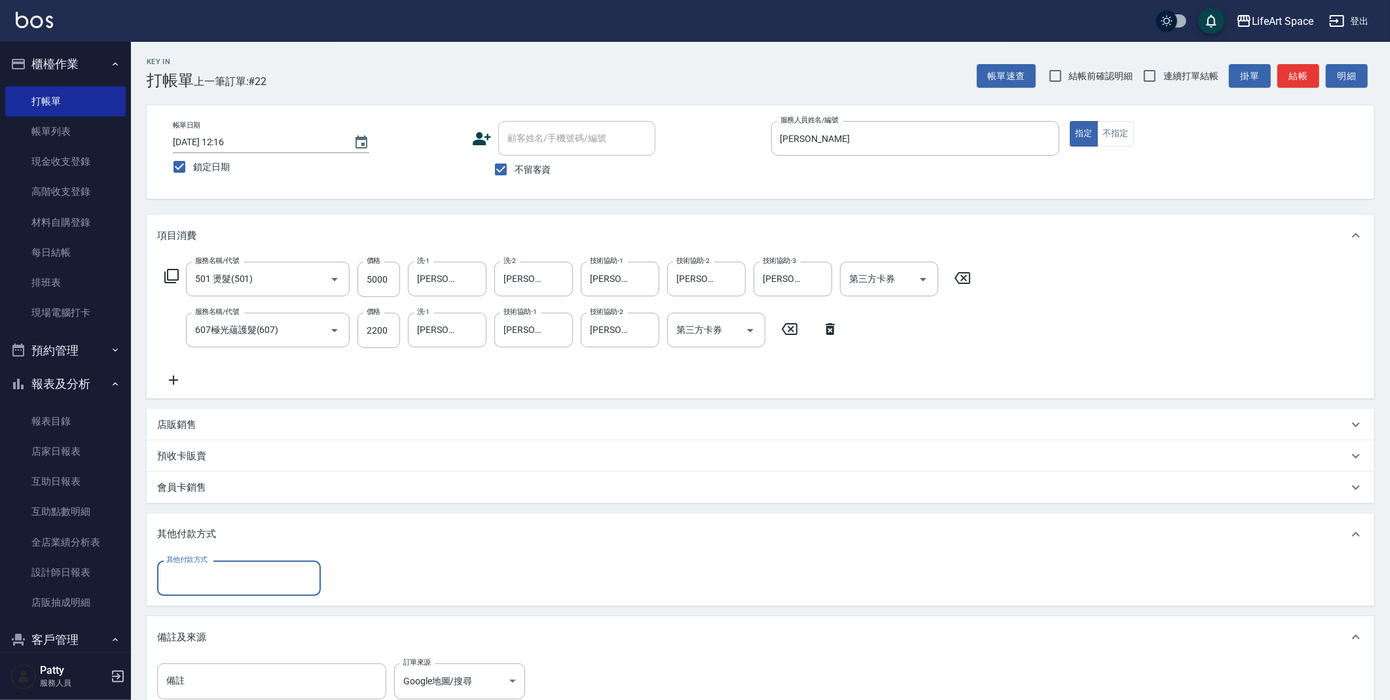
scroll to position [0, 0]
click at [217, 583] on input "其他付款方式" at bounding box center [239, 578] width 152 height 23
click at [197, 653] on span "信用卡" at bounding box center [239, 655] width 164 height 22
type input "信用卡"
click at [368, 581] on input "0" at bounding box center [378, 578] width 98 height 35
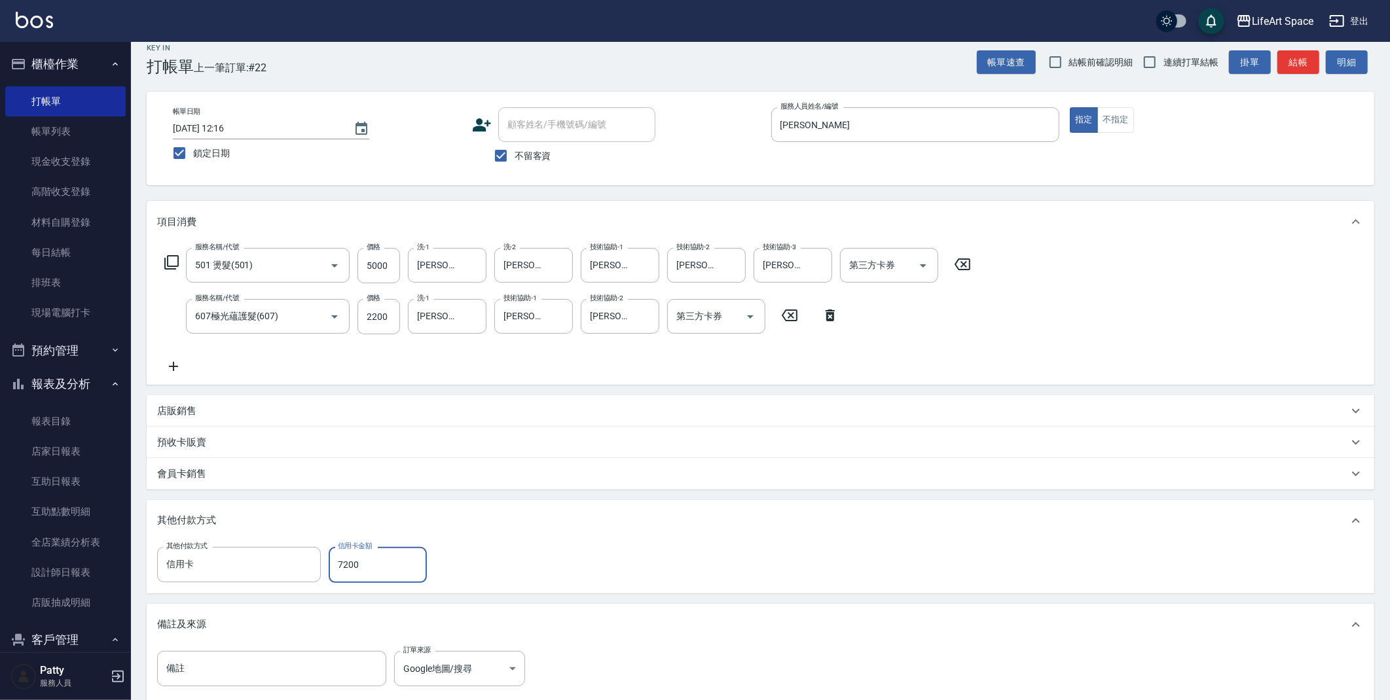
scroll to position [18, 0]
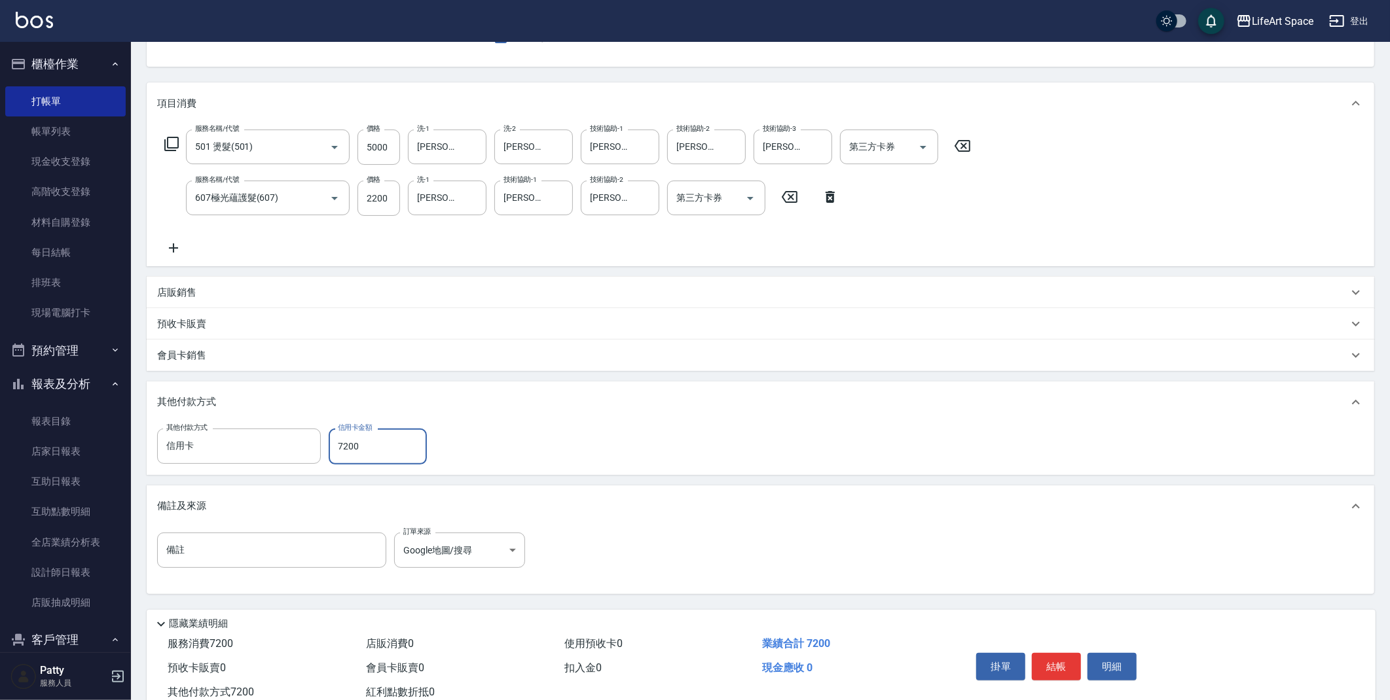
type input "7200"
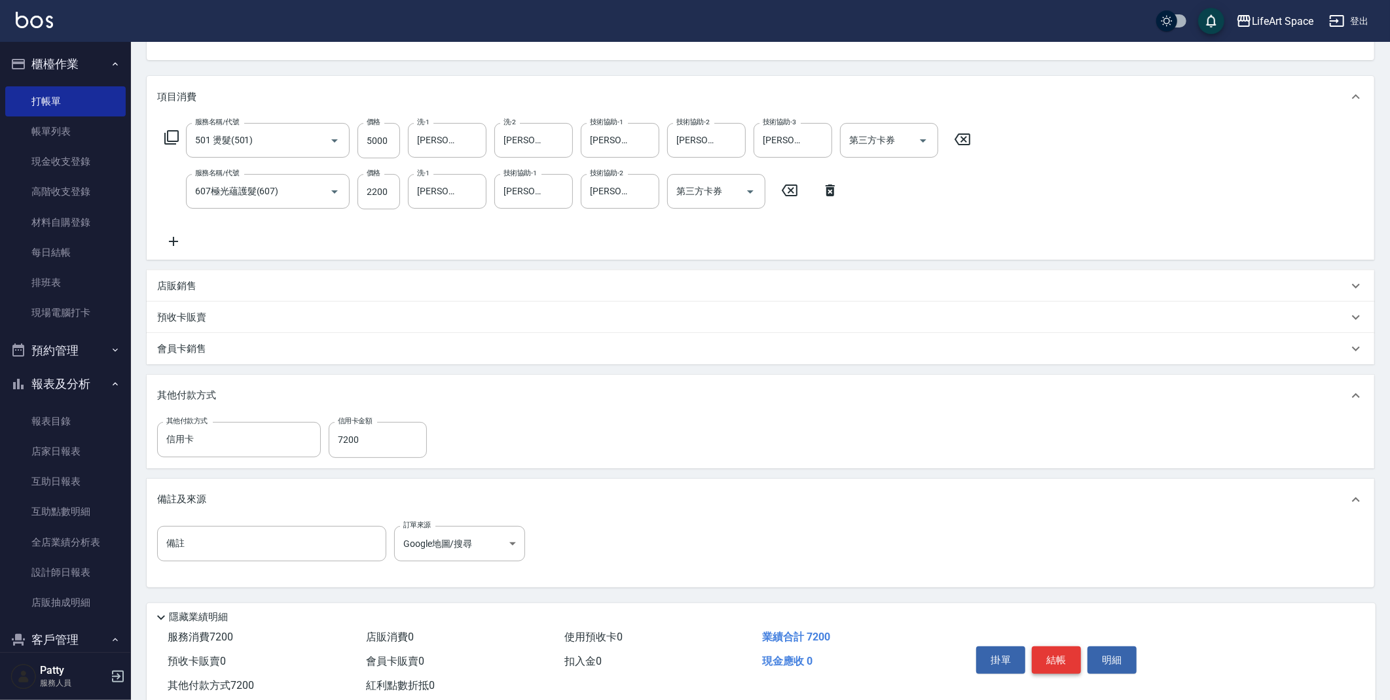
click at [1061, 666] on button "結帳" at bounding box center [1056, 660] width 49 height 27
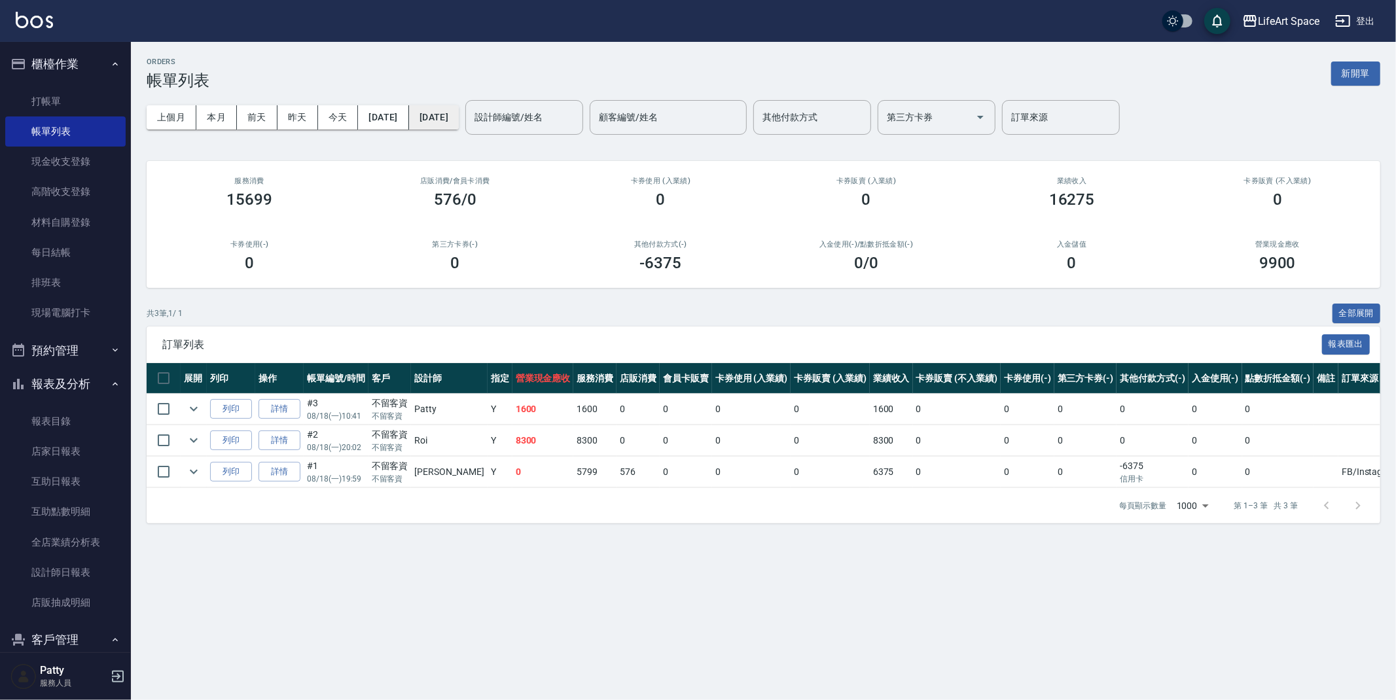
click at [459, 113] on button "[DATE]" at bounding box center [434, 117] width 50 height 24
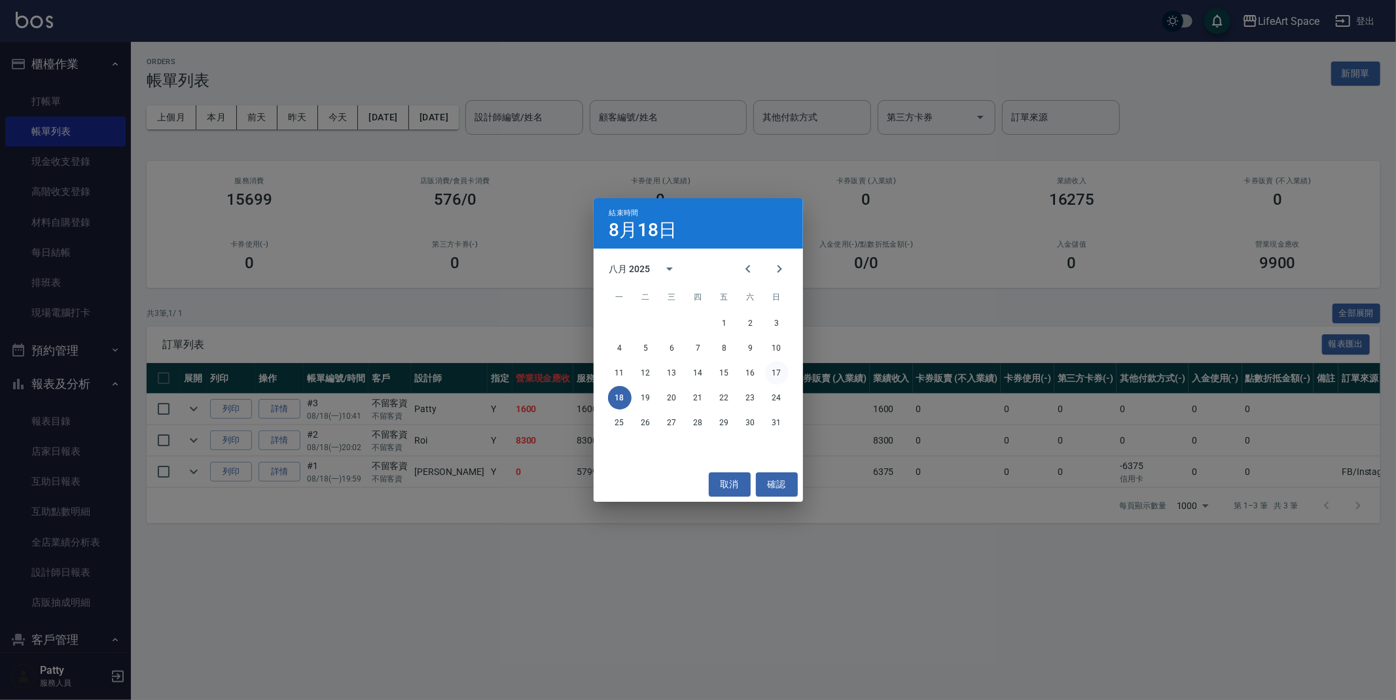
click at [768, 370] on button "17" at bounding box center [777, 373] width 24 height 24
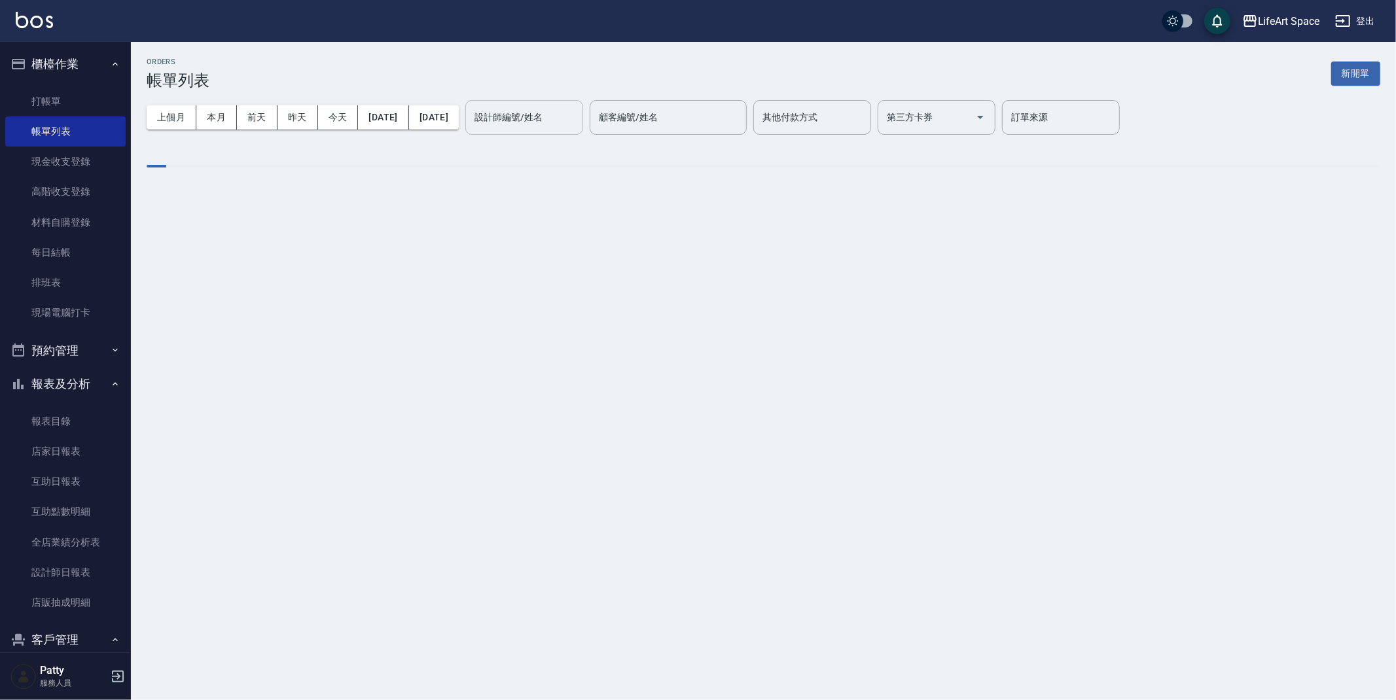
click at [577, 113] on input "設計師編號/姓名" at bounding box center [524, 117] width 106 height 23
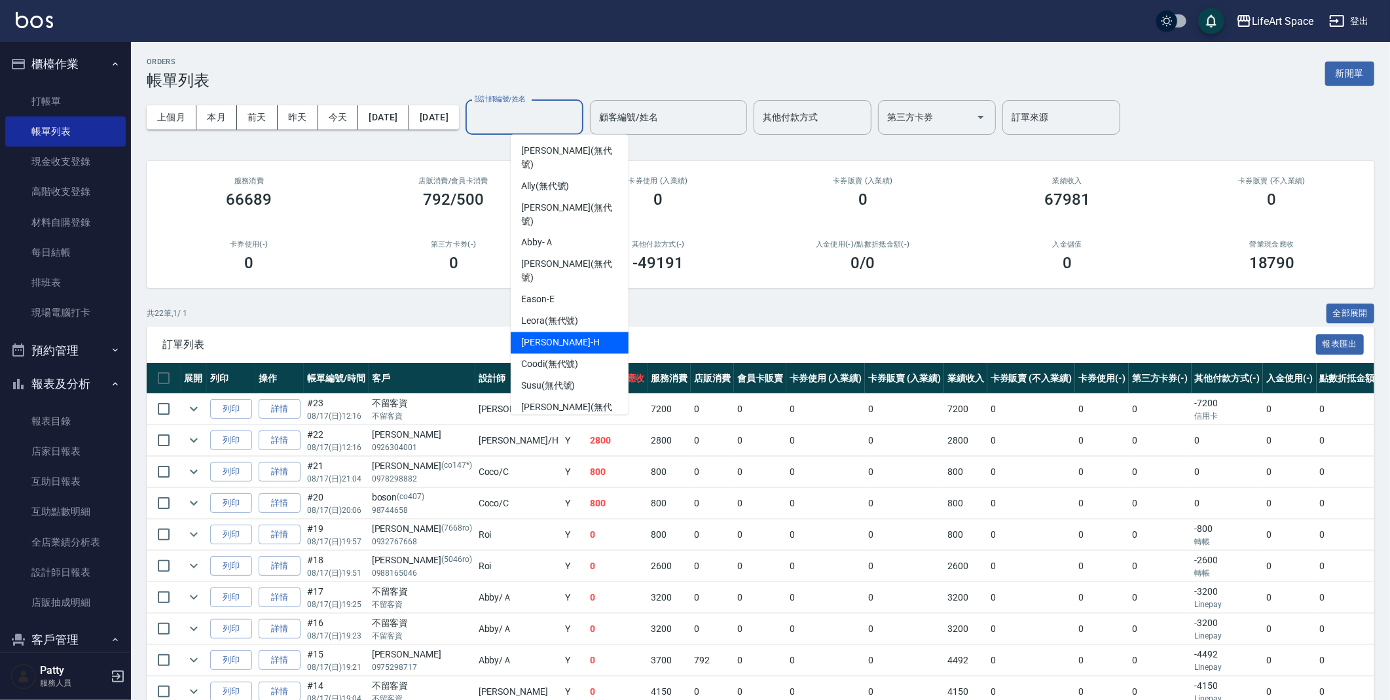
click at [560, 336] on span "[PERSON_NAME]" at bounding box center [560, 343] width 79 height 14
type input "[PERSON_NAME]"
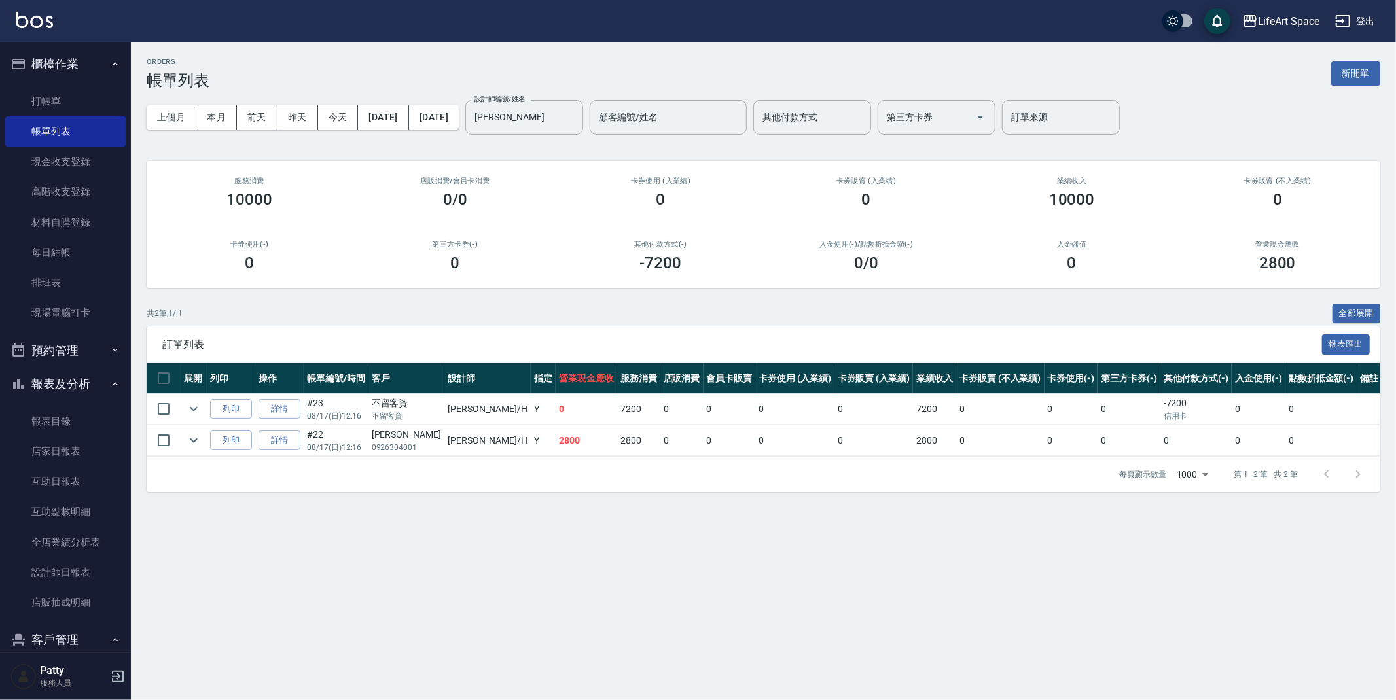
click at [593, 614] on div "ORDERS 帳單列表 新開單 上個月 本月 [DATE] [DATE] [DATE] [DATE] [DATE] 設計師編號/姓名 [PERSON_NAME…" at bounding box center [698, 350] width 1396 height 700
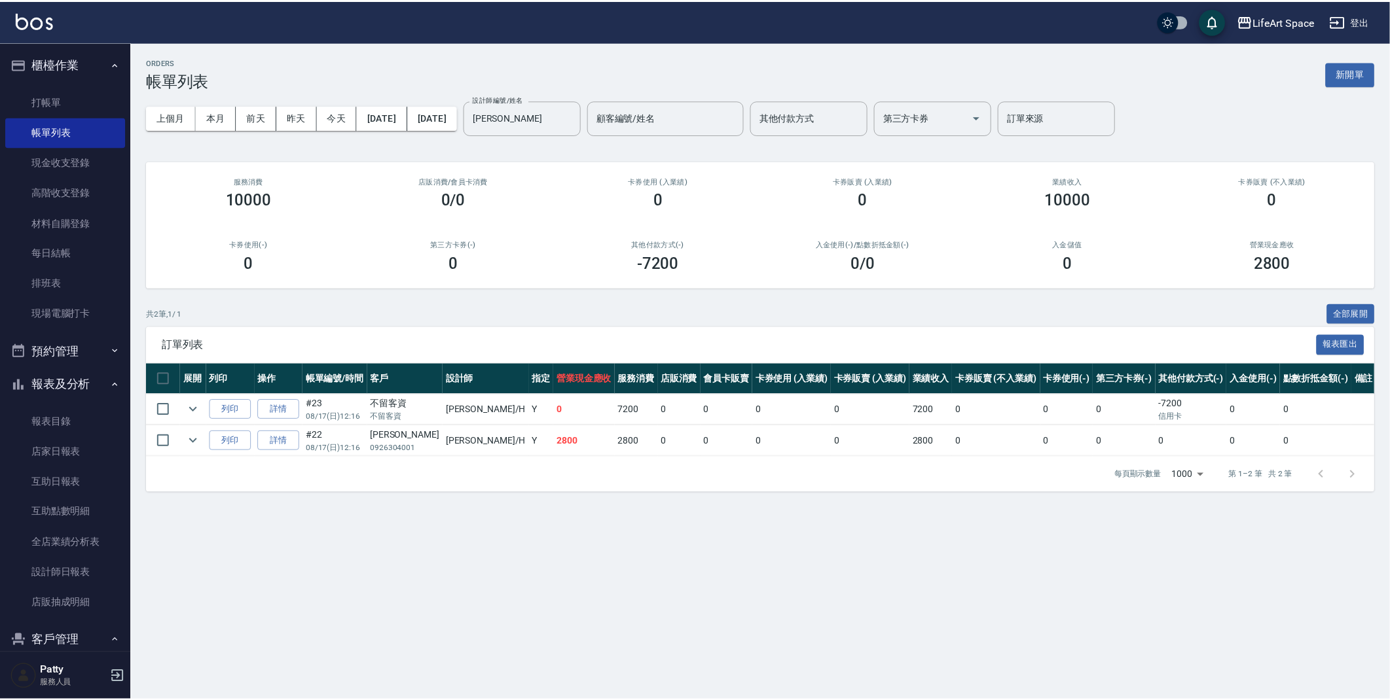
scroll to position [223, 0]
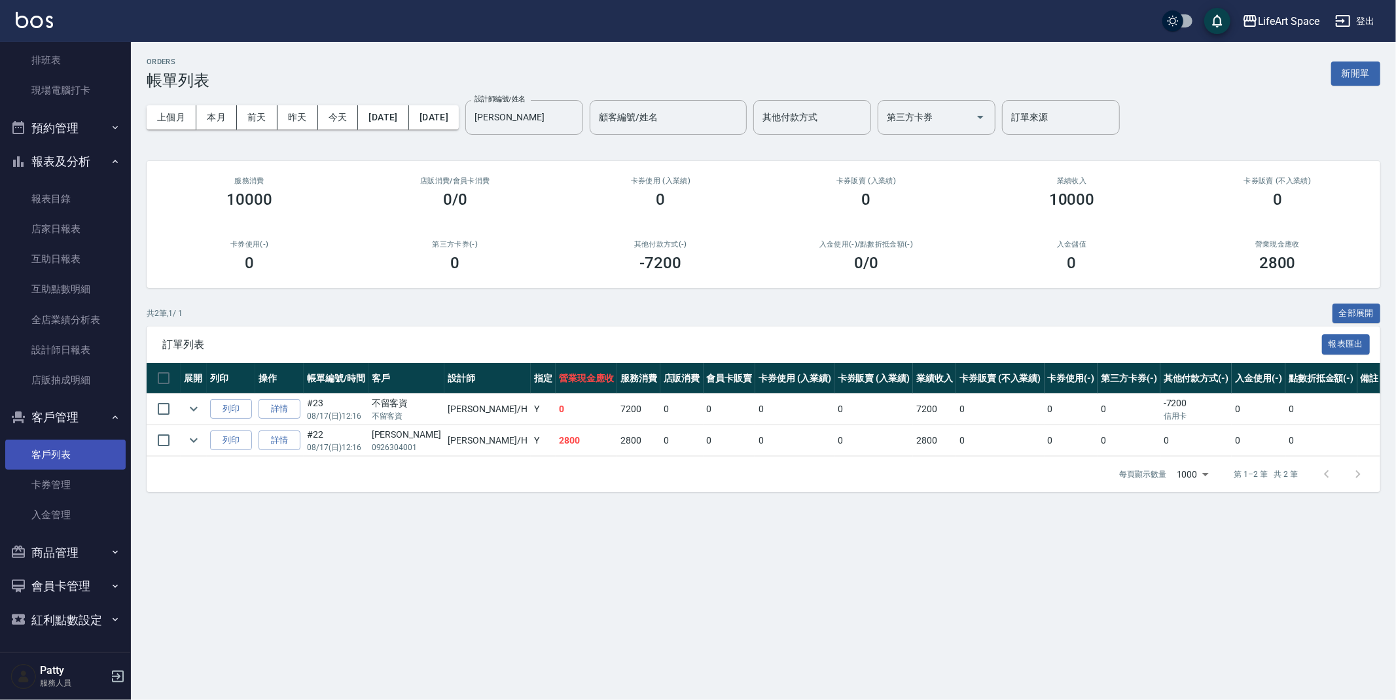
click at [45, 455] on link "客戶列表" at bounding box center [65, 455] width 120 height 30
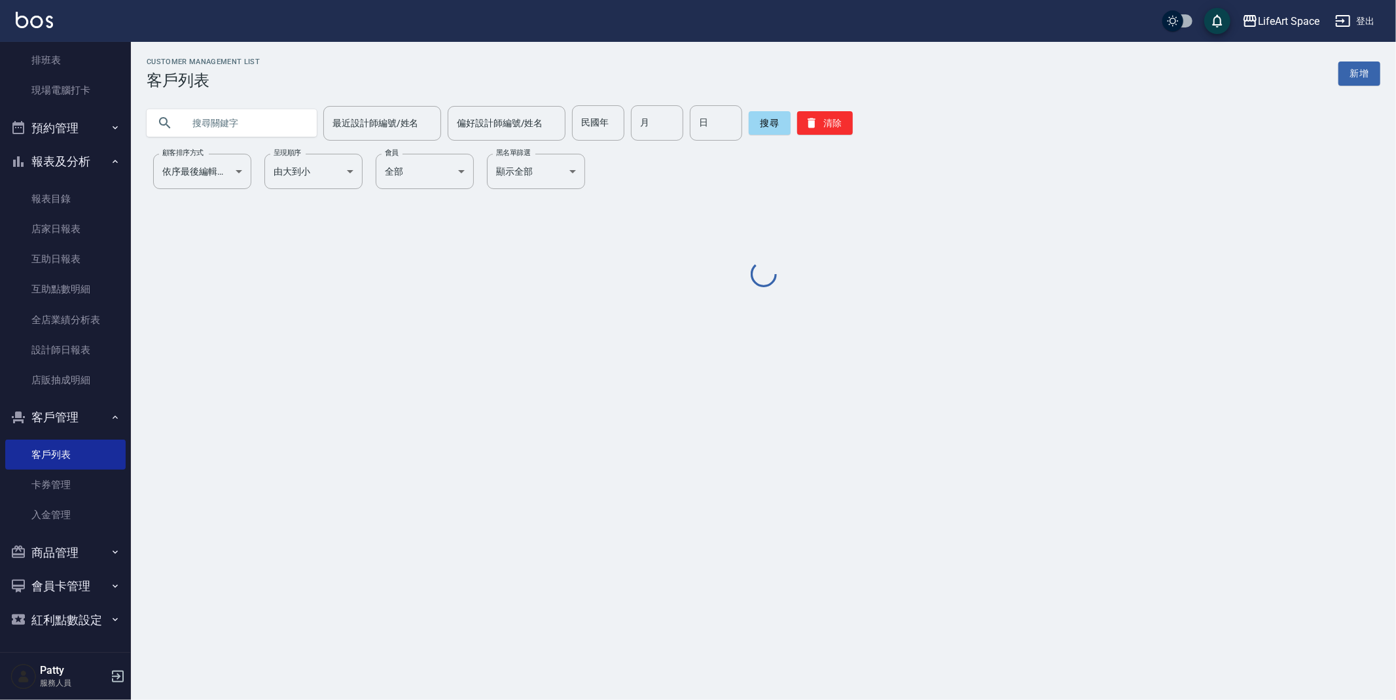
click at [231, 126] on input "text" at bounding box center [244, 122] width 123 height 35
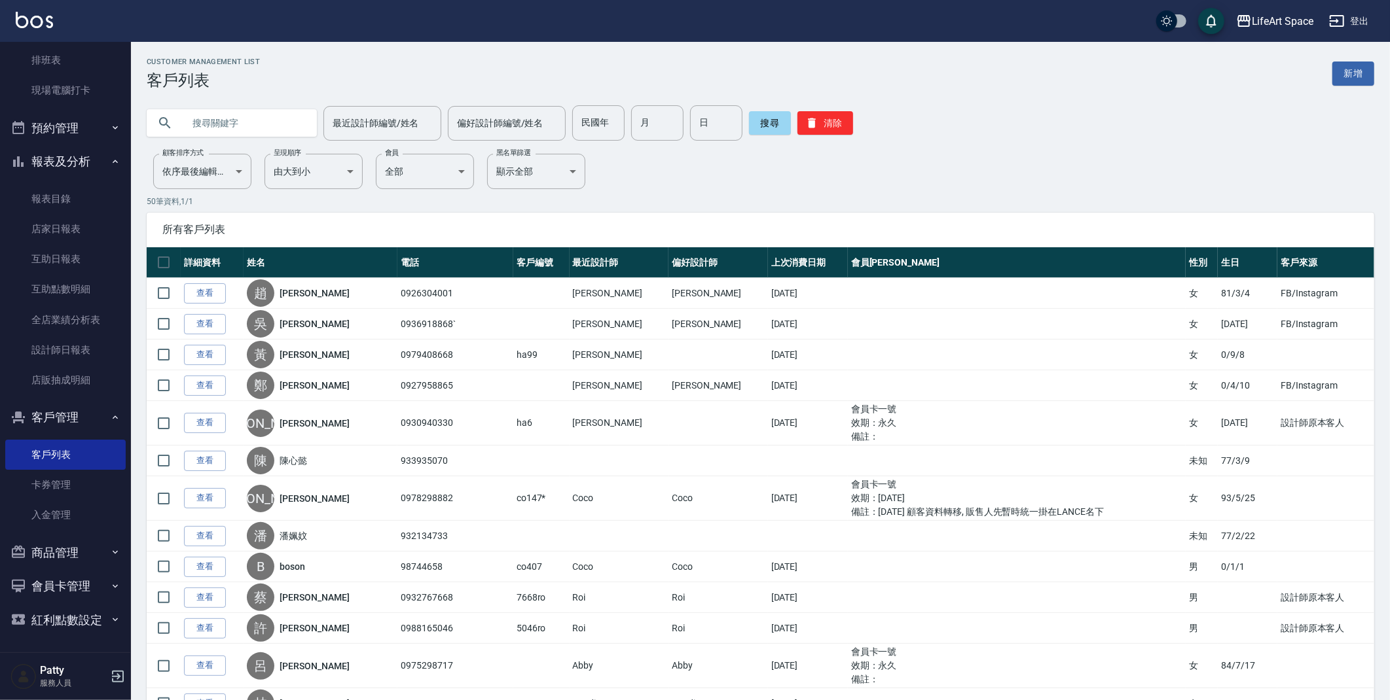
click at [231, 126] on input "text" at bounding box center [244, 122] width 123 height 35
type input "y"
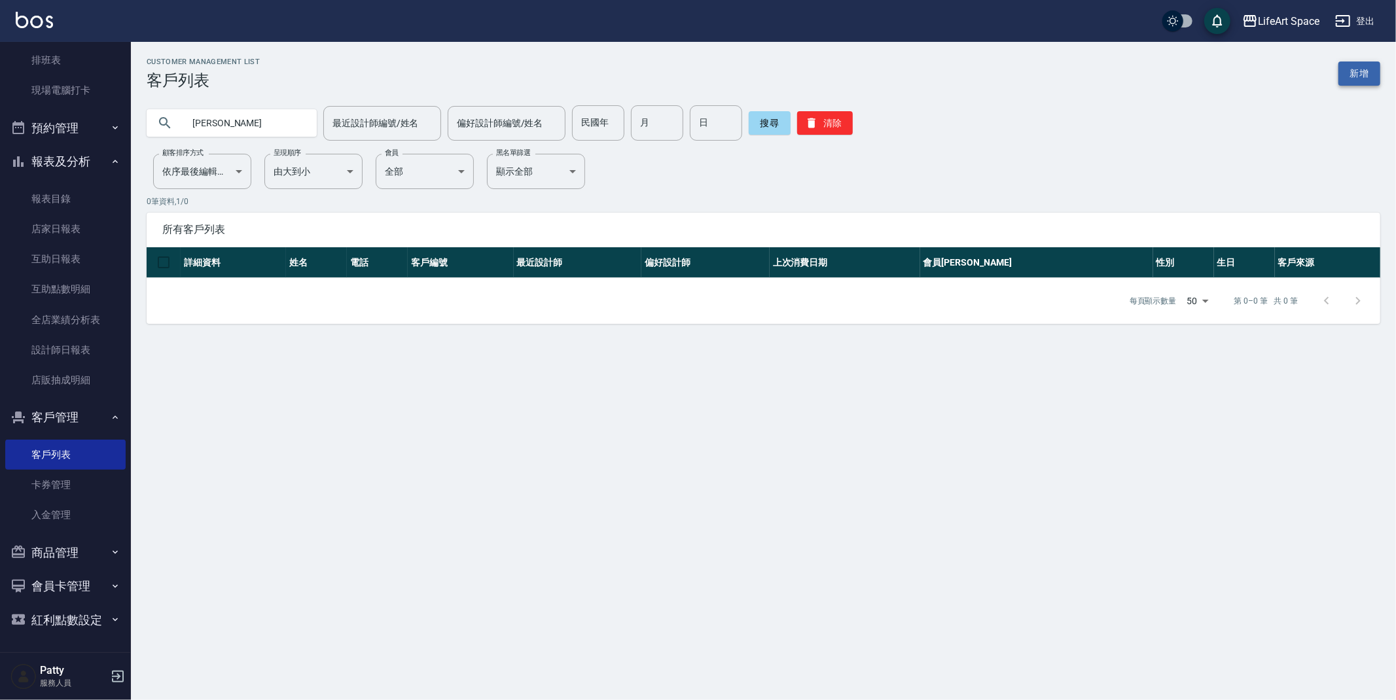
type input "[PERSON_NAME]"
click at [1369, 68] on link "新增" at bounding box center [1360, 74] width 42 height 24
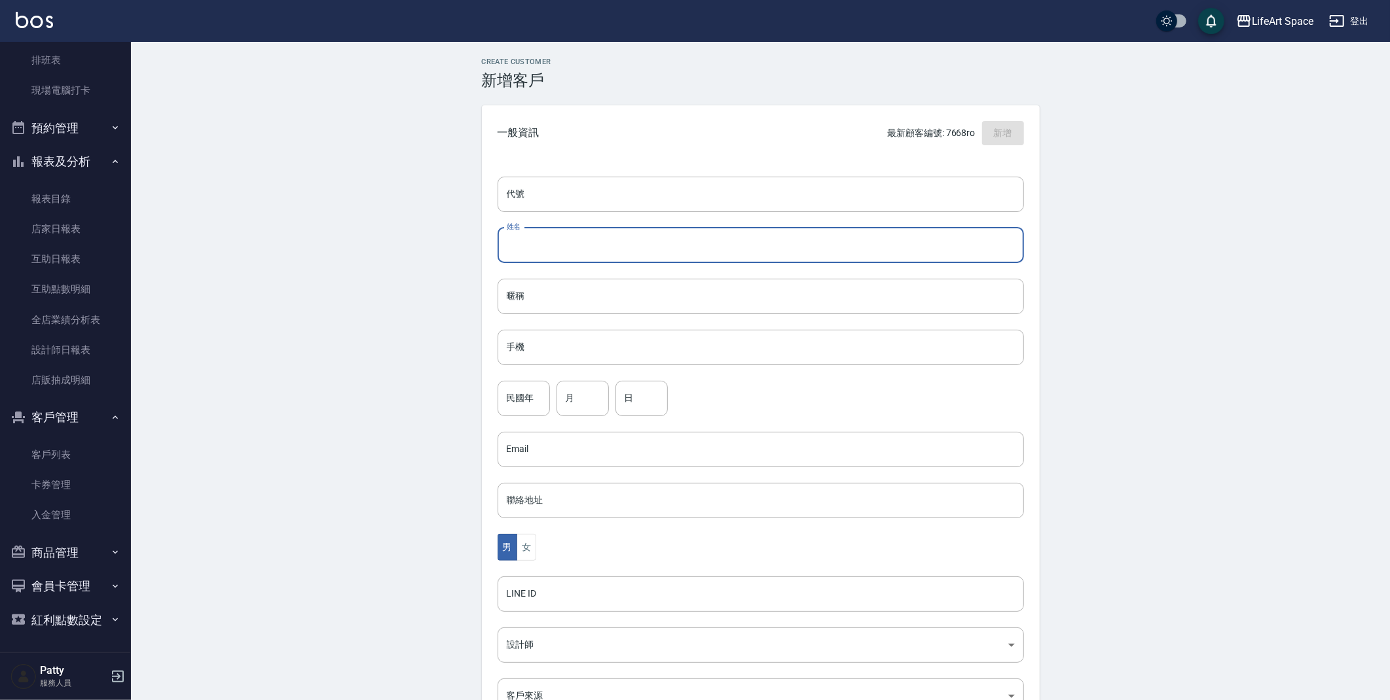
click at [667, 249] on input "姓名" at bounding box center [760, 245] width 526 height 35
type input "ㄖ"
type input "[PERSON_NAME]"
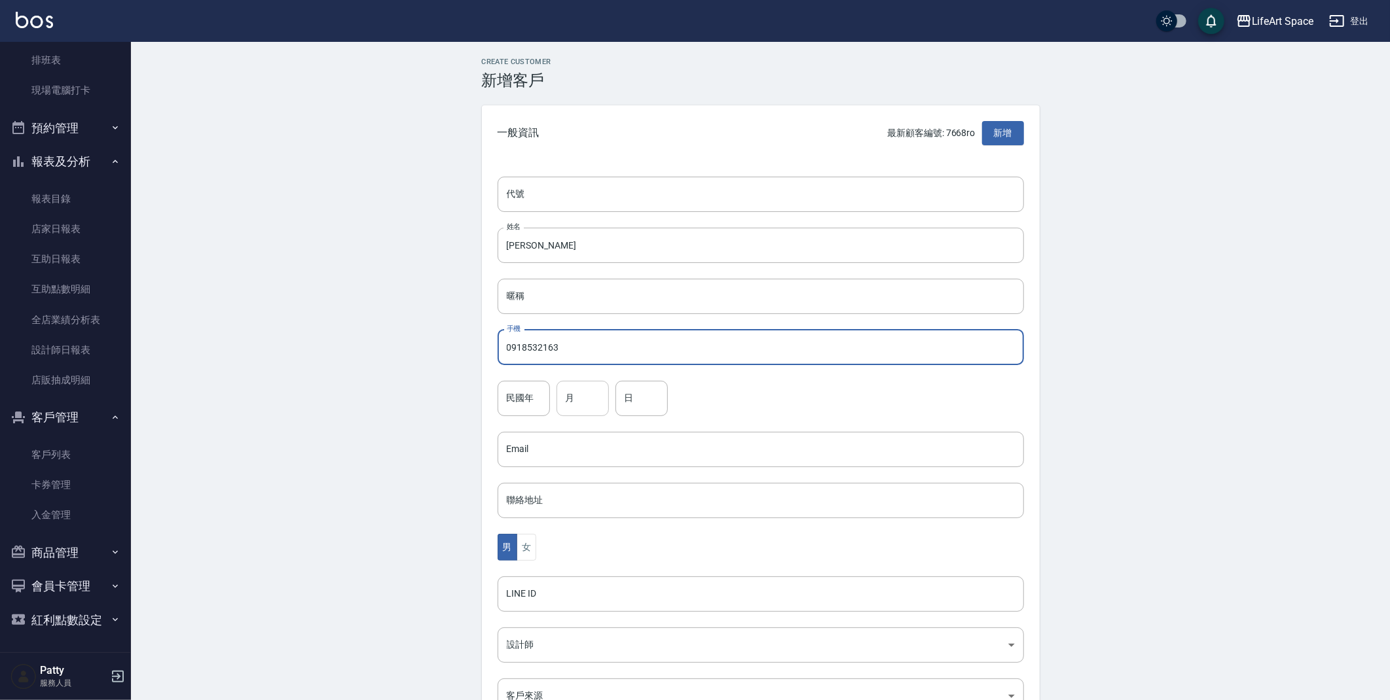
type input "0918532163"
click at [603, 395] on input "月" at bounding box center [582, 398] width 52 height 35
type input "8"
type input "7"
click at [526, 554] on button "女" at bounding box center [526, 547] width 20 height 27
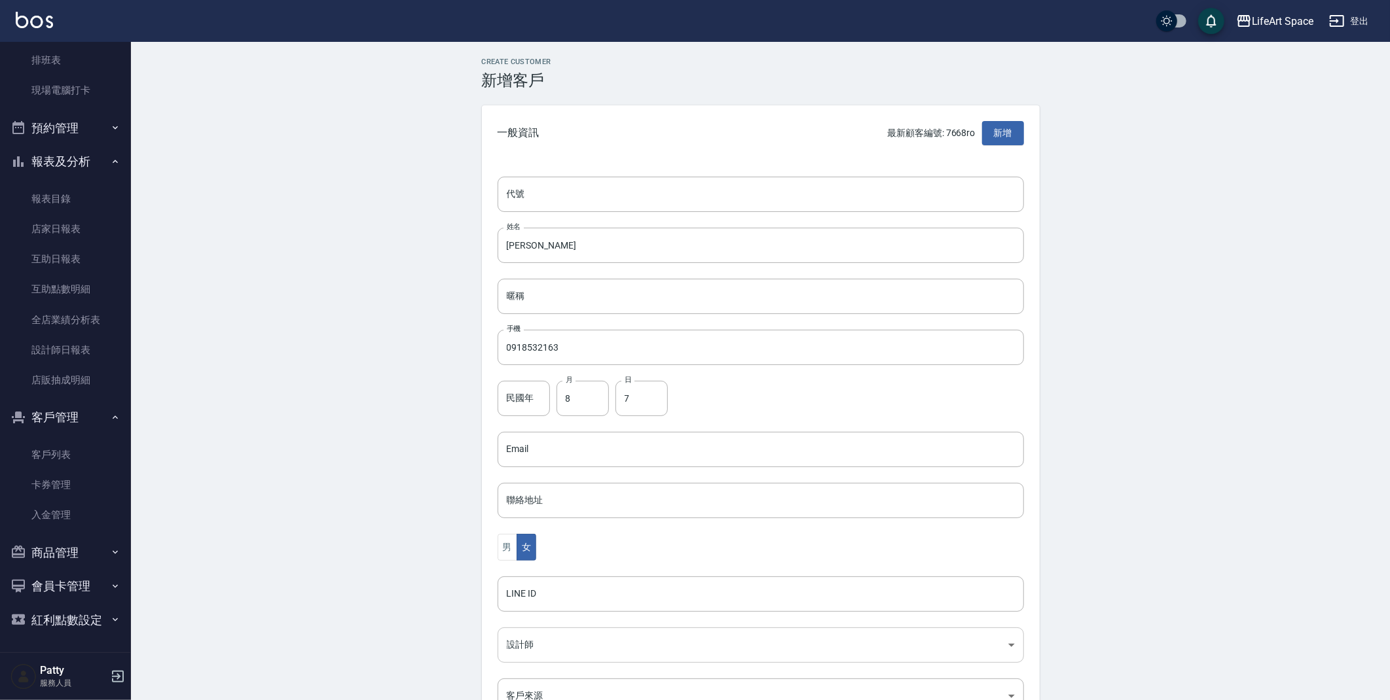
click at [537, 647] on body "LifeArt Space 登出 櫃檯作業 打帳單 帳單列表 現金收支登錄 高階收支登錄 材料自購登錄 每日結帳 排班表 現場電腦打卡 預約管理 預約管理 單…" at bounding box center [695, 426] width 1390 height 852
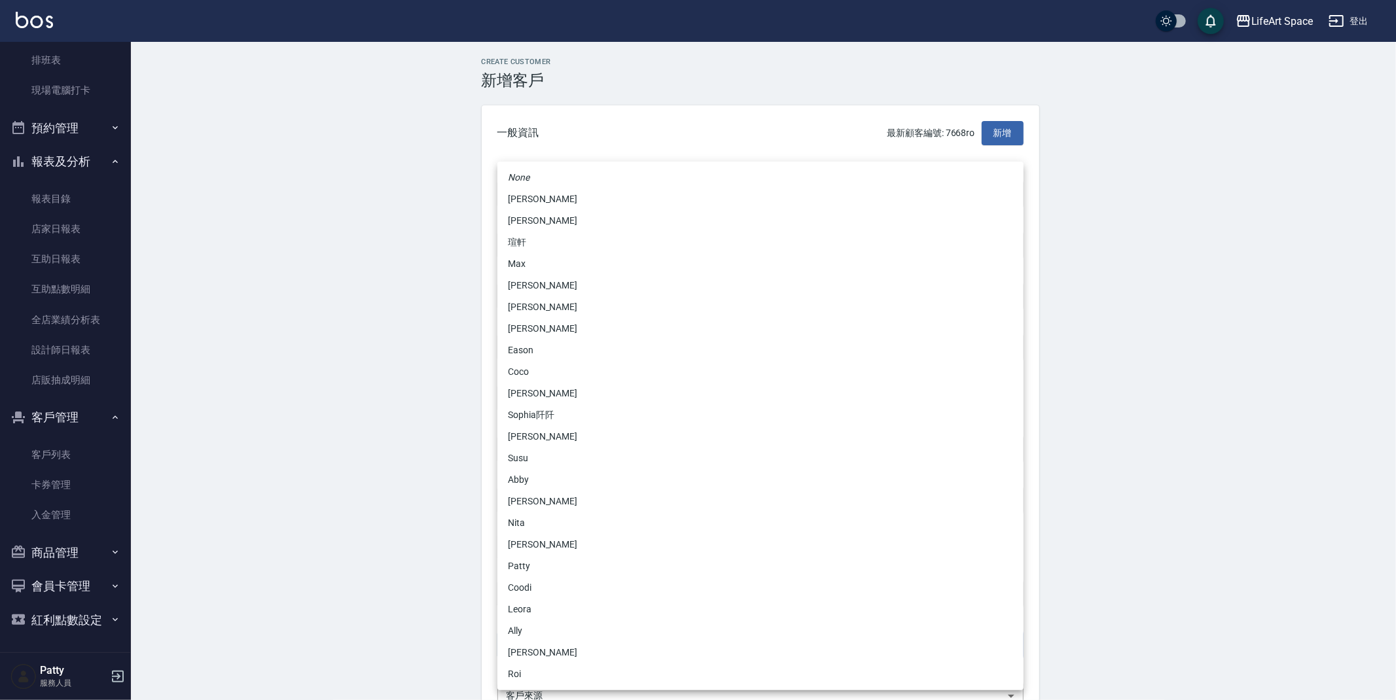
click at [589, 323] on li "[PERSON_NAME]" at bounding box center [760, 329] width 526 height 22
type input "b9bc185b-9e2c-4893-a19b-768c861452fa"
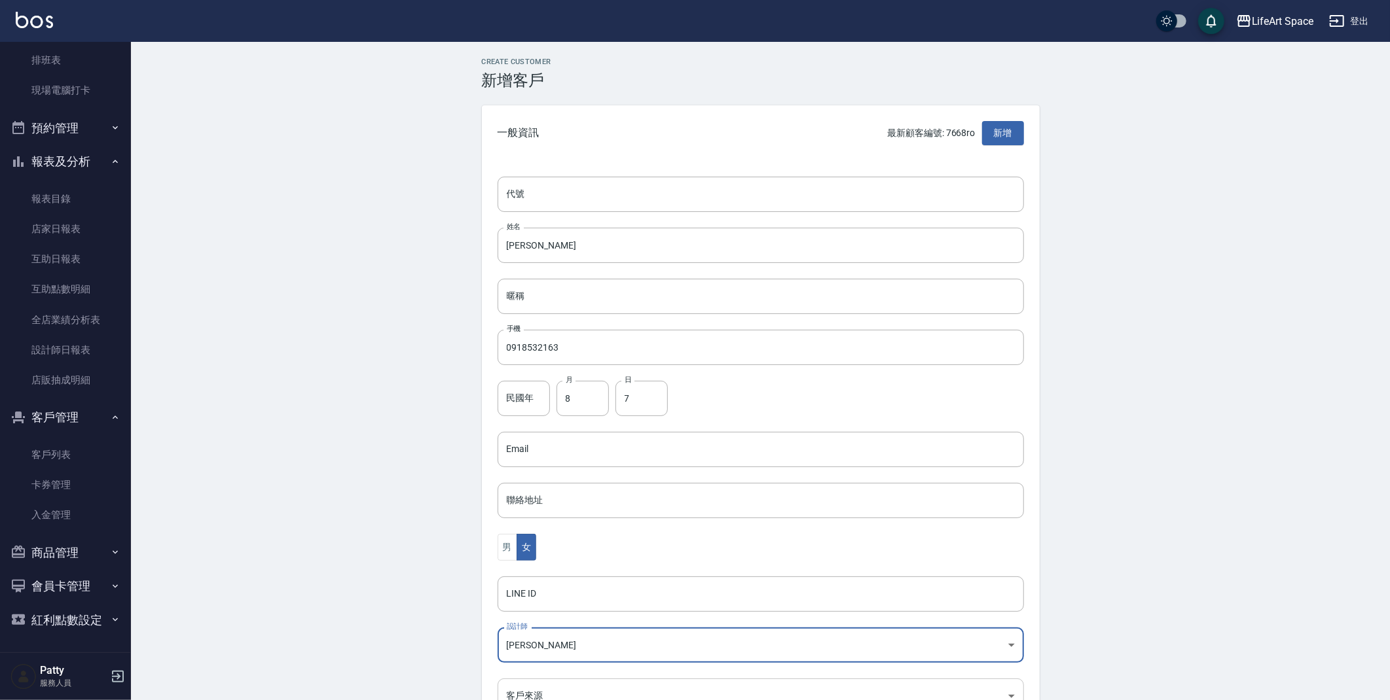
scroll to position [14, 0]
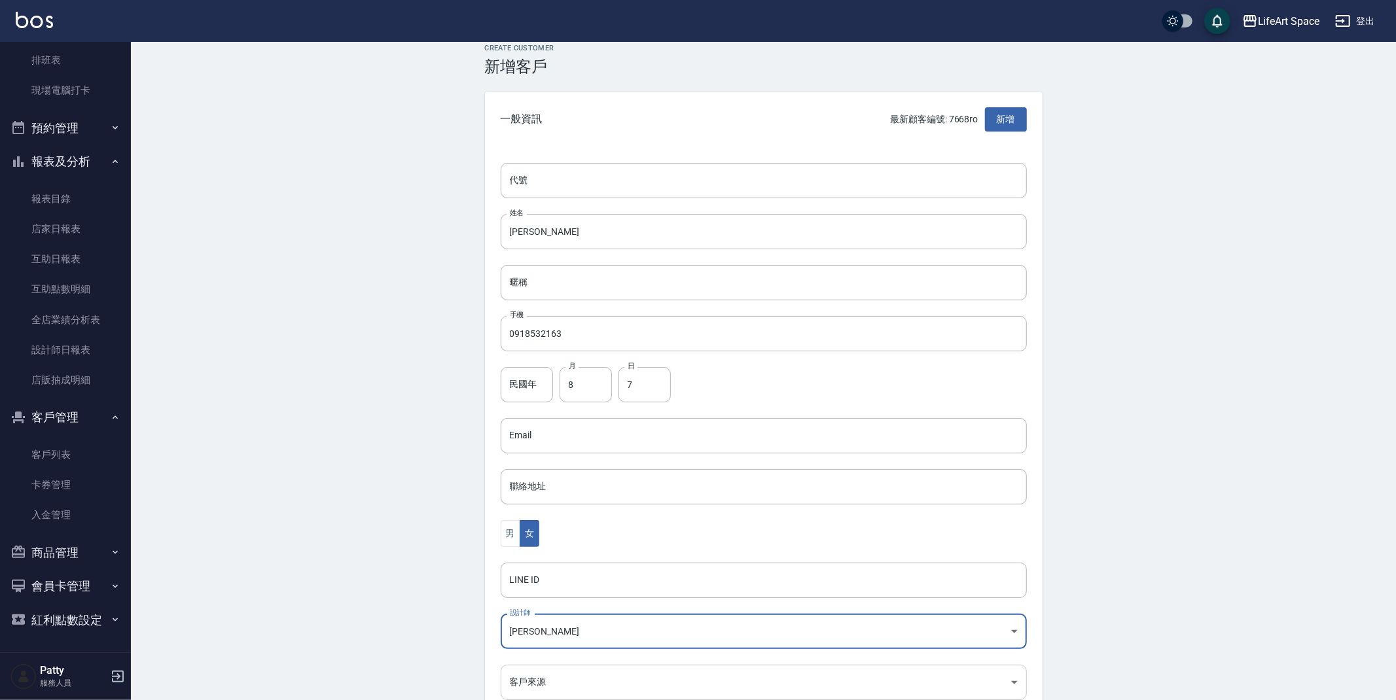
click at [557, 694] on body "LifeArt Space 登出 櫃檯作業 打帳單 帳單列表 現金收支登錄 高階收支登錄 材料自購登錄 每日結帳 排班表 現場電腦打卡 預約管理 預約管理 單…" at bounding box center [698, 412] width 1396 height 852
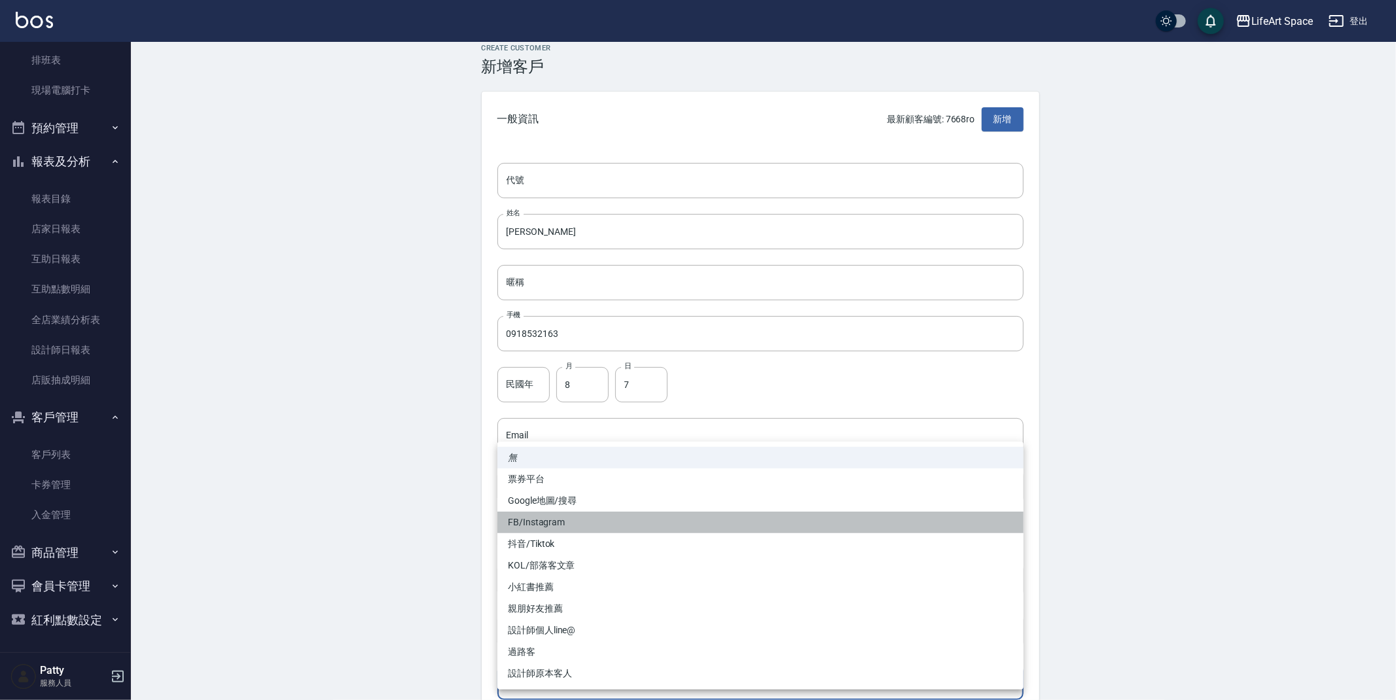
click at [553, 527] on li "FB/Instagram" at bounding box center [760, 523] width 526 height 22
type input "FB/Instagram"
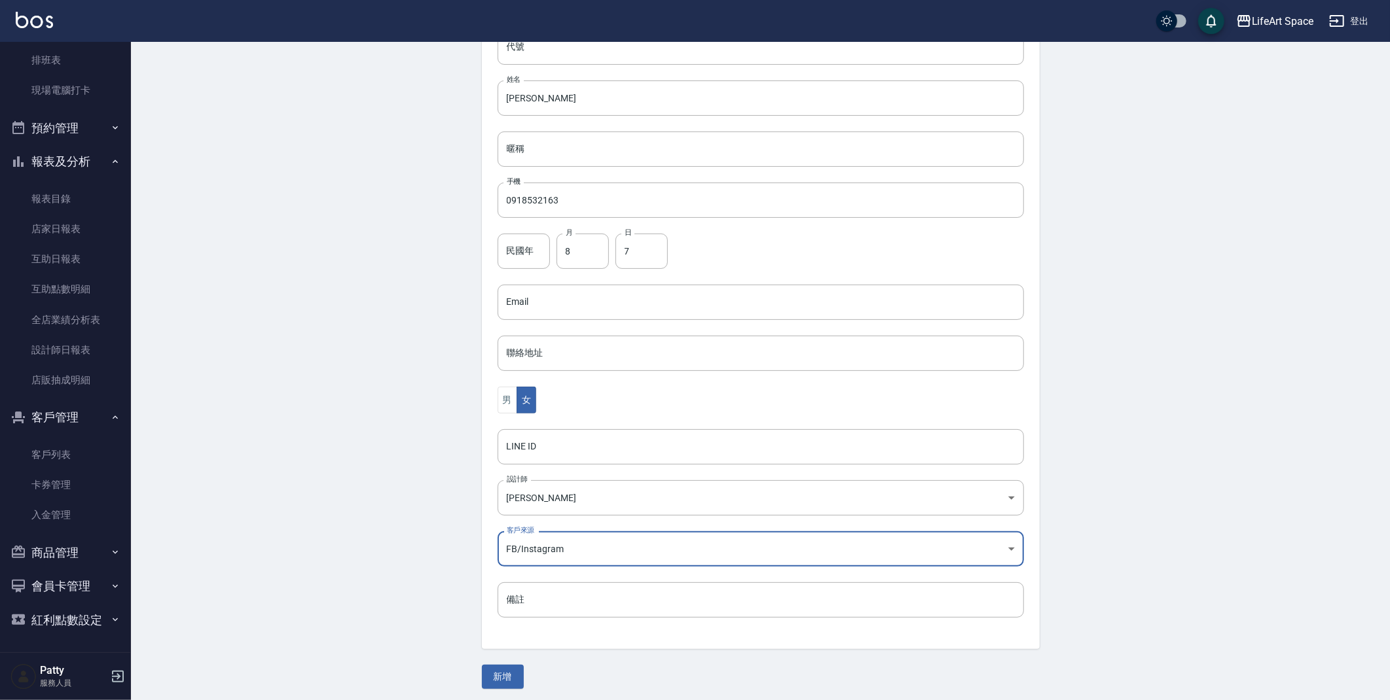
scroll to position [152, 0]
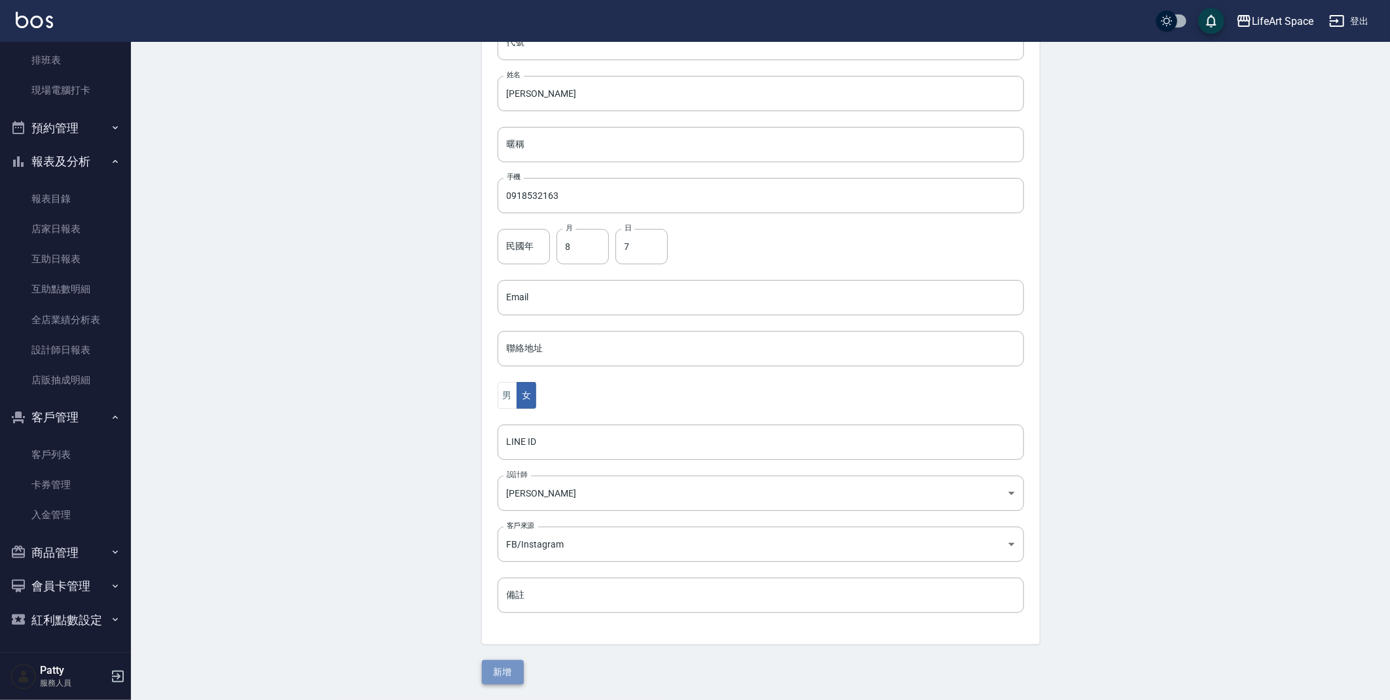
click at [509, 674] on button "新增" at bounding box center [503, 672] width 42 height 24
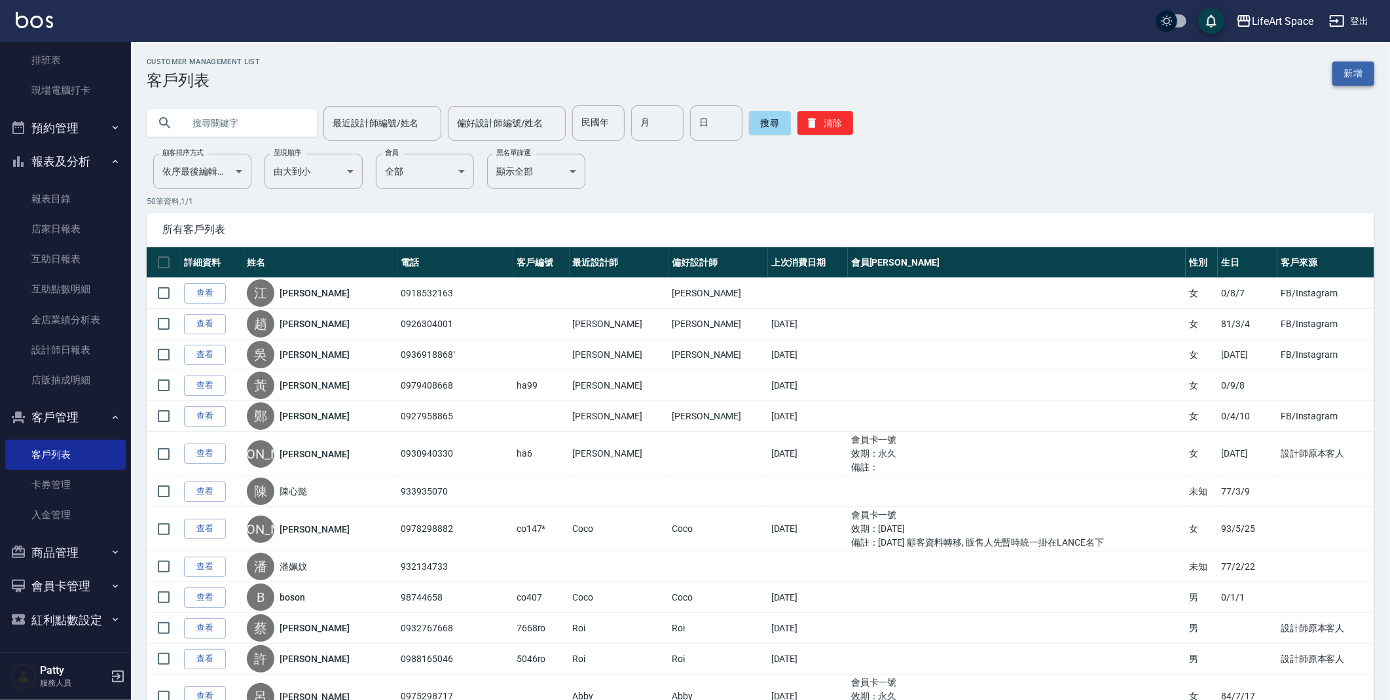
click at [1346, 73] on link "新增" at bounding box center [1353, 74] width 42 height 24
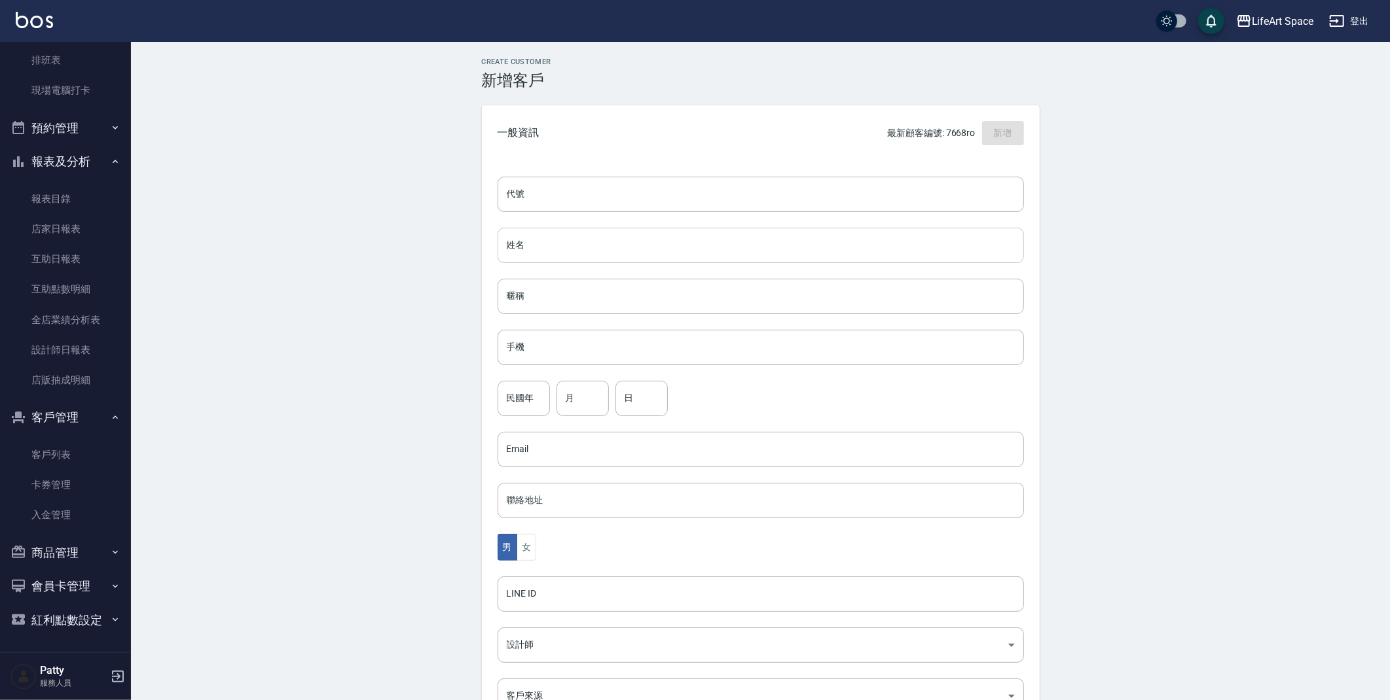
drag, startPoint x: 571, startPoint y: 247, endPoint x: 577, endPoint y: 243, distance: 7.6
click at [571, 247] on input "姓名" at bounding box center [760, 245] width 526 height 35
type input "f"
type input "[PERSON_NAME]"
type input "0923721208"
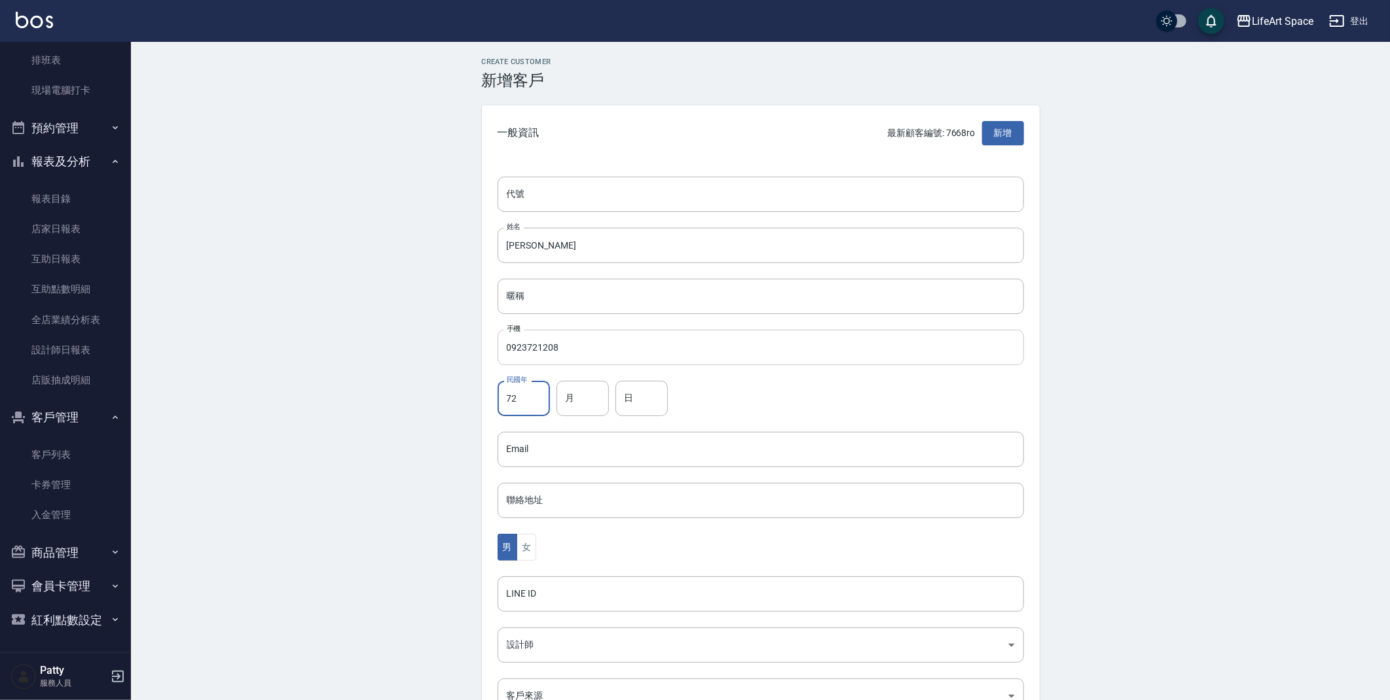
type input "72"
type input "12"
type input "8"
click at [534, 546] on button "女" at bounding box center [526, 547] width 20 height 27
click at [547, 646] on body "LifeArt Space 登出 櫃檯作業 打帳單 帳單列表 現金收支登錄 高階收支登錄 材料自購登錄 每日結帳 排班表 現場電腦打卡 預約管理 預約管理 單…" at bounding box center [695, 426] width 1390 height 852
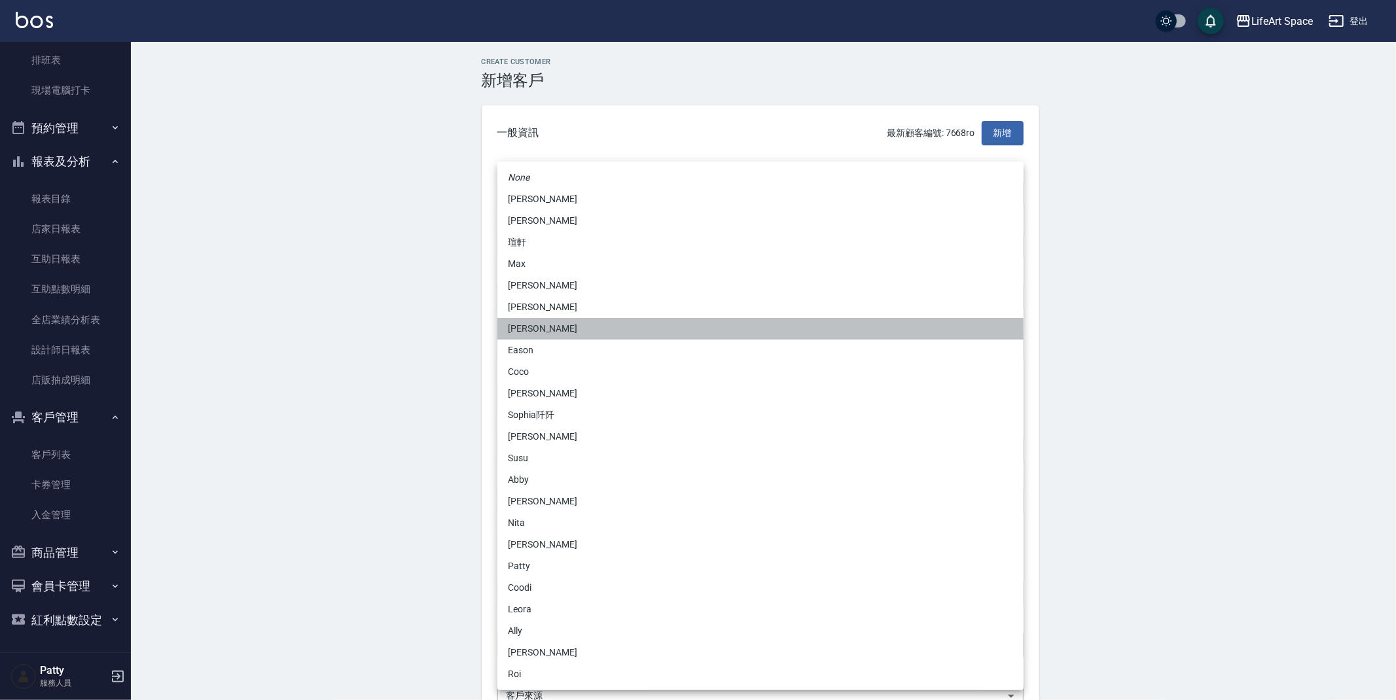
click at [567, 325] on li "[PERSON_NAME]" at bounding box center [760, 329] width 526 height 22
type input "b9bc185b-9e2c-4893-a19b-768c861452fa"
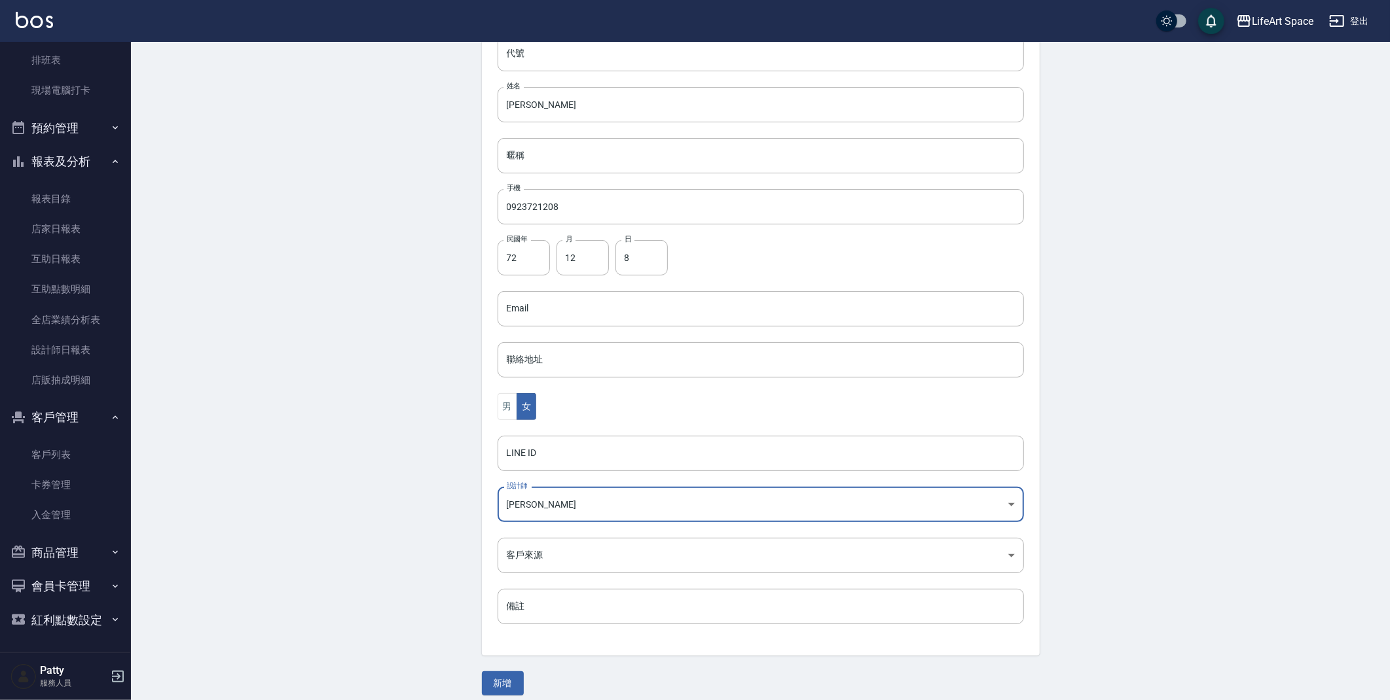
scroll to position [152, 0]
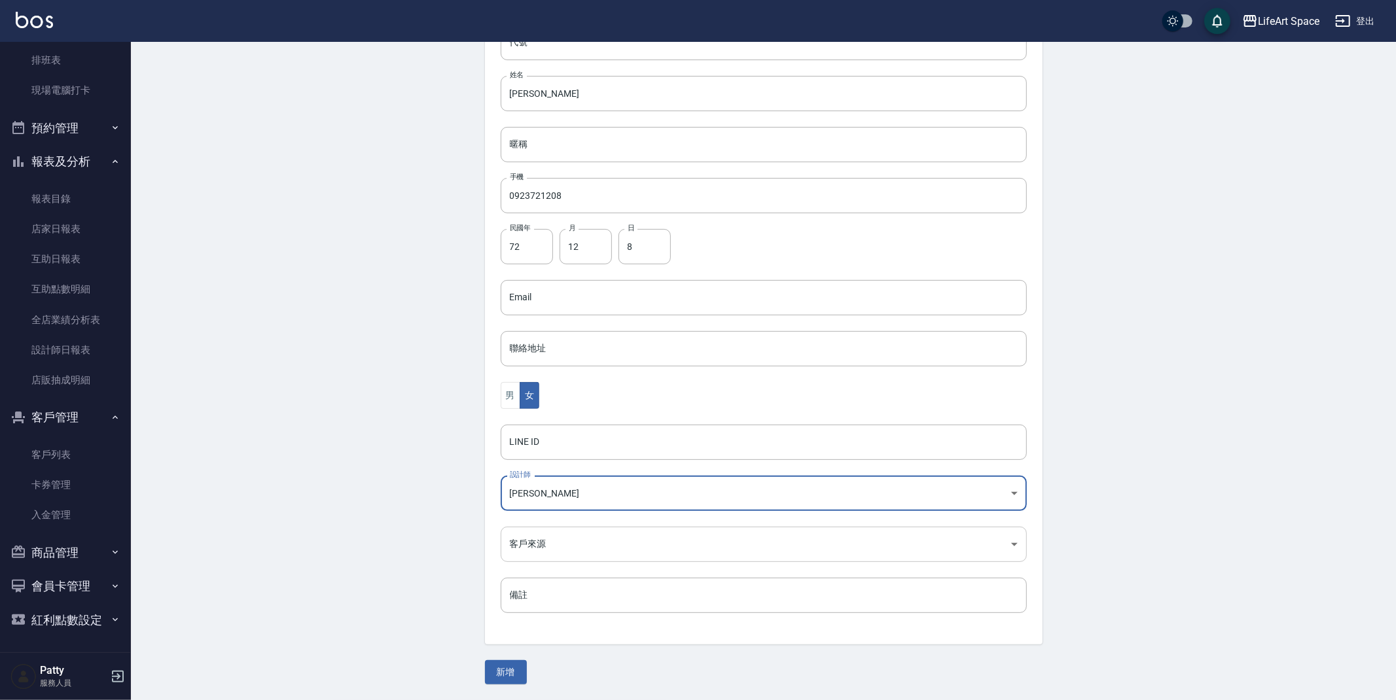
click at [541, 552] on body "LifeArt Space 登出 櫃檯作業 打帳單 帳單列表 現金收支登錄 高階收支登錄 材料自購登錄 每日結帳 排班表 現場電腦打卡 預約管理 預約管理 單…" at bounding box center [698, 274] width 1396 height 852
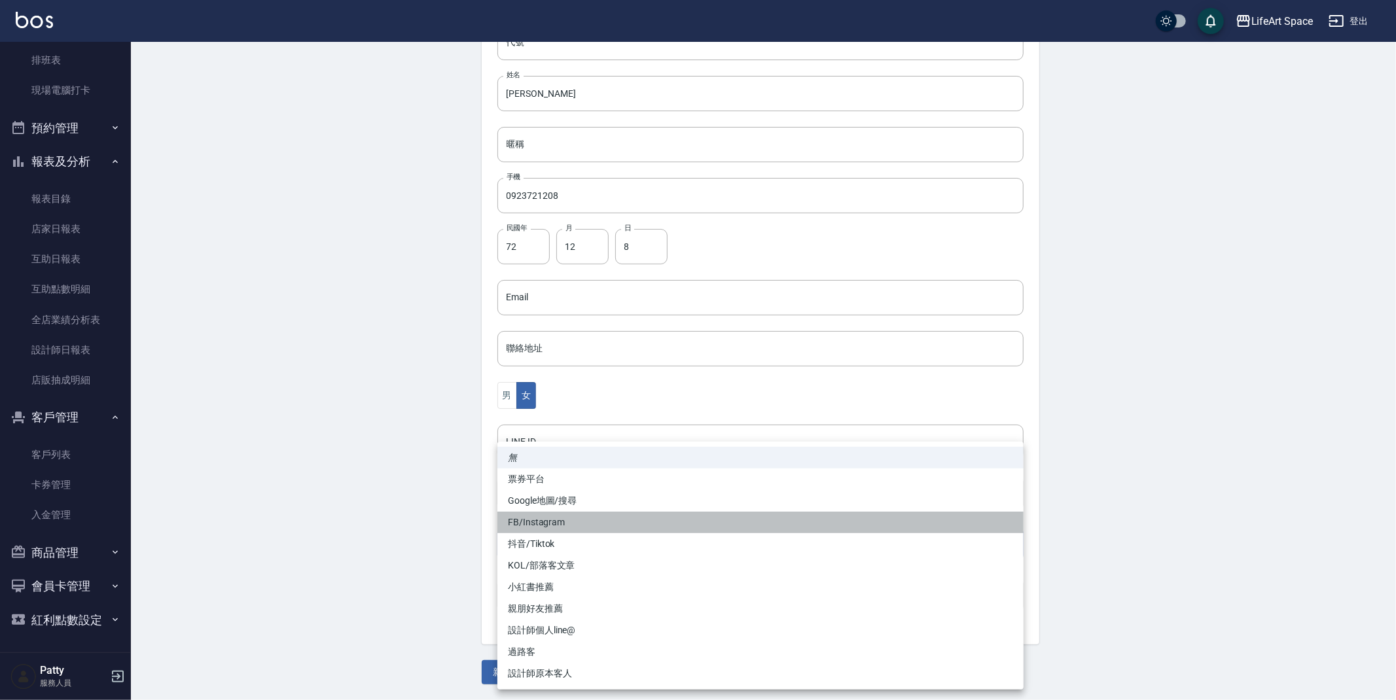
click at [552, 522] on li "FB/Instagram" at bounding box center [760, 523] width 526 height 22
type input "FB/Instagram"
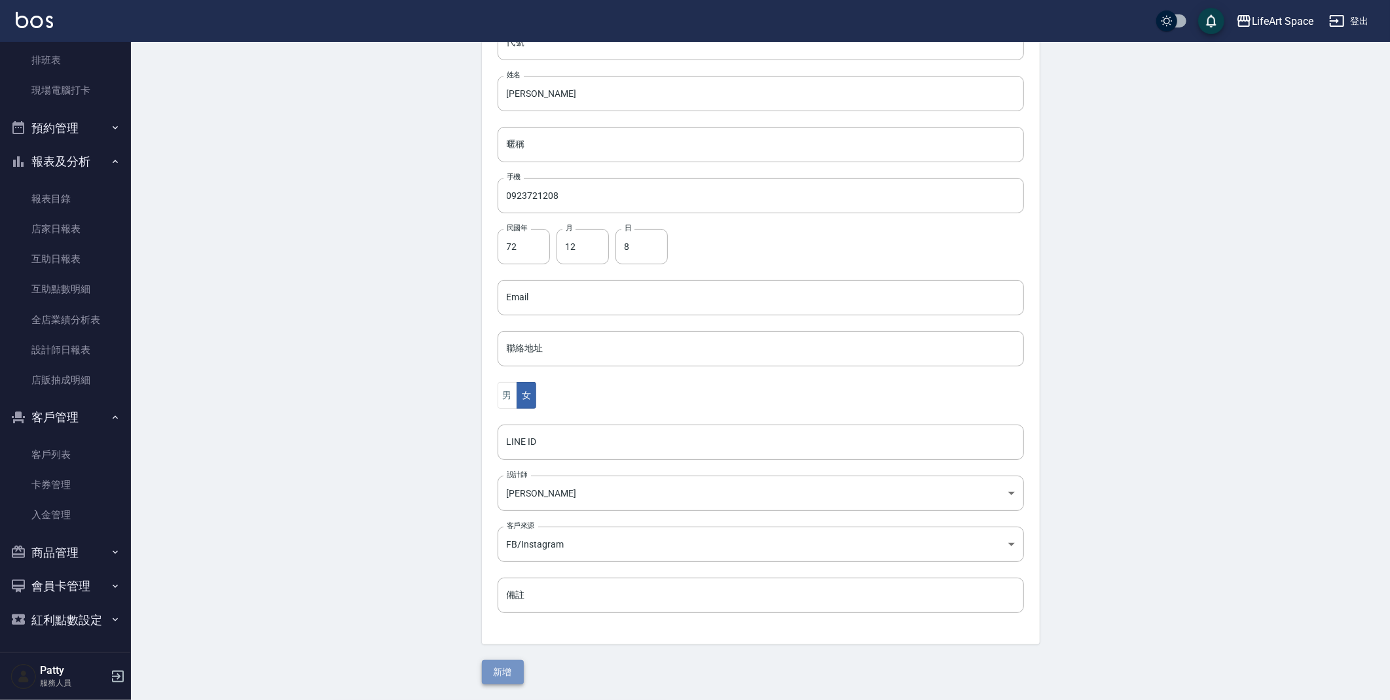
click at [504, 674] on button "新增" at bounding box center [503, 672] width 42 height 24
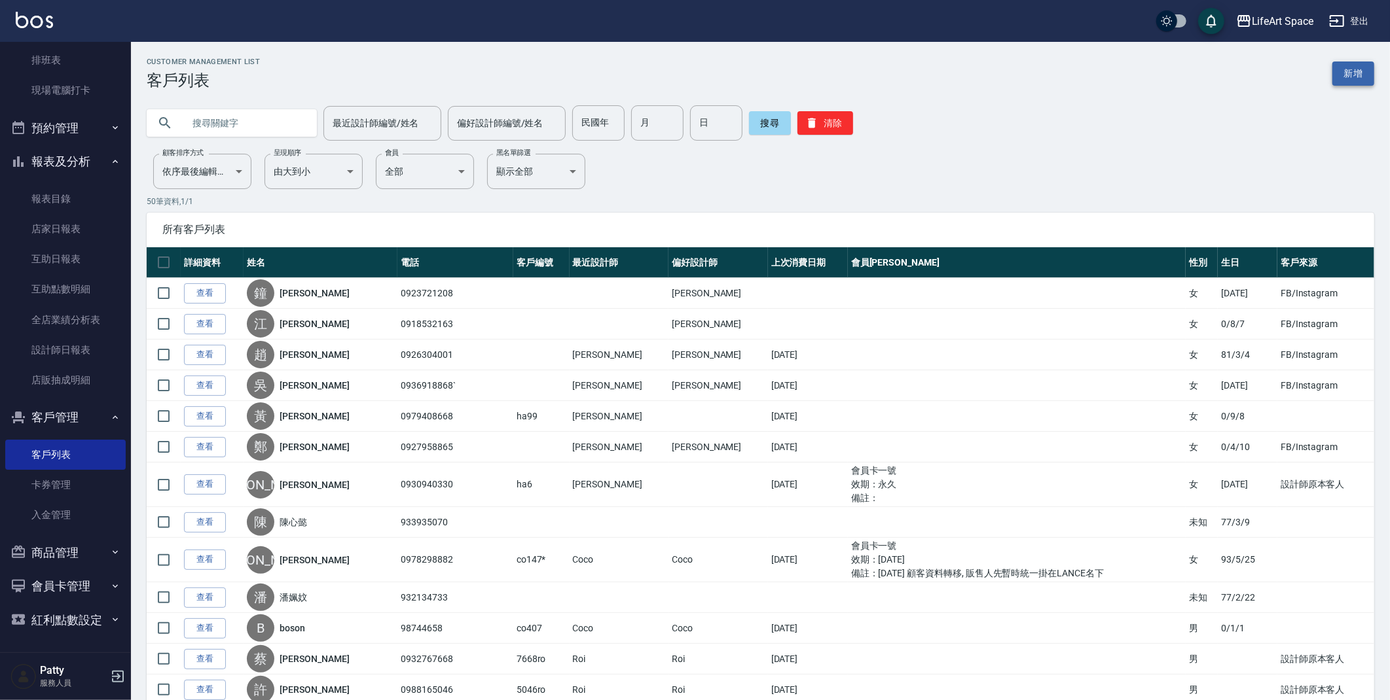
click at [1359, 72] on link "新增" at bounding box center [1353, 74] width 42 height 24
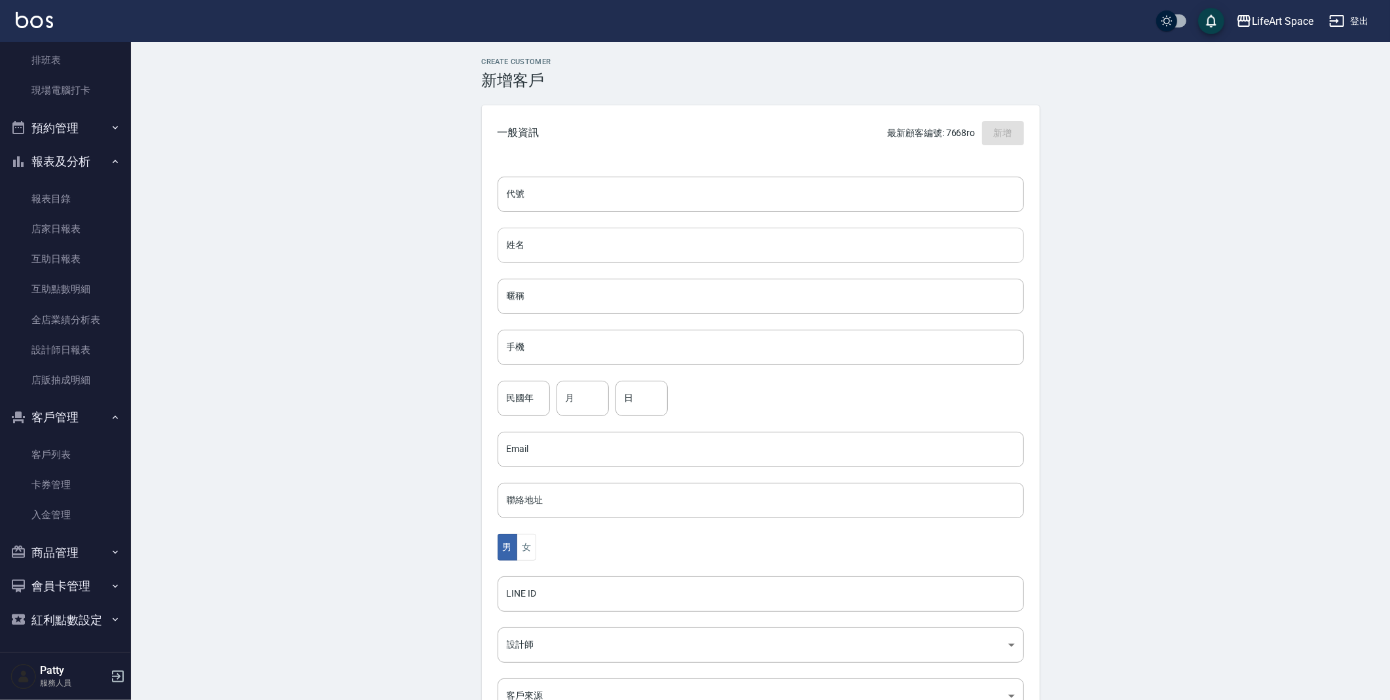
click at [542, 244] on input "姓名" at bounding box center [760, 245] width 526 height 35
type input "g"
type input "[PERSON_NAME]"
type input "0"
type input "09589129069"
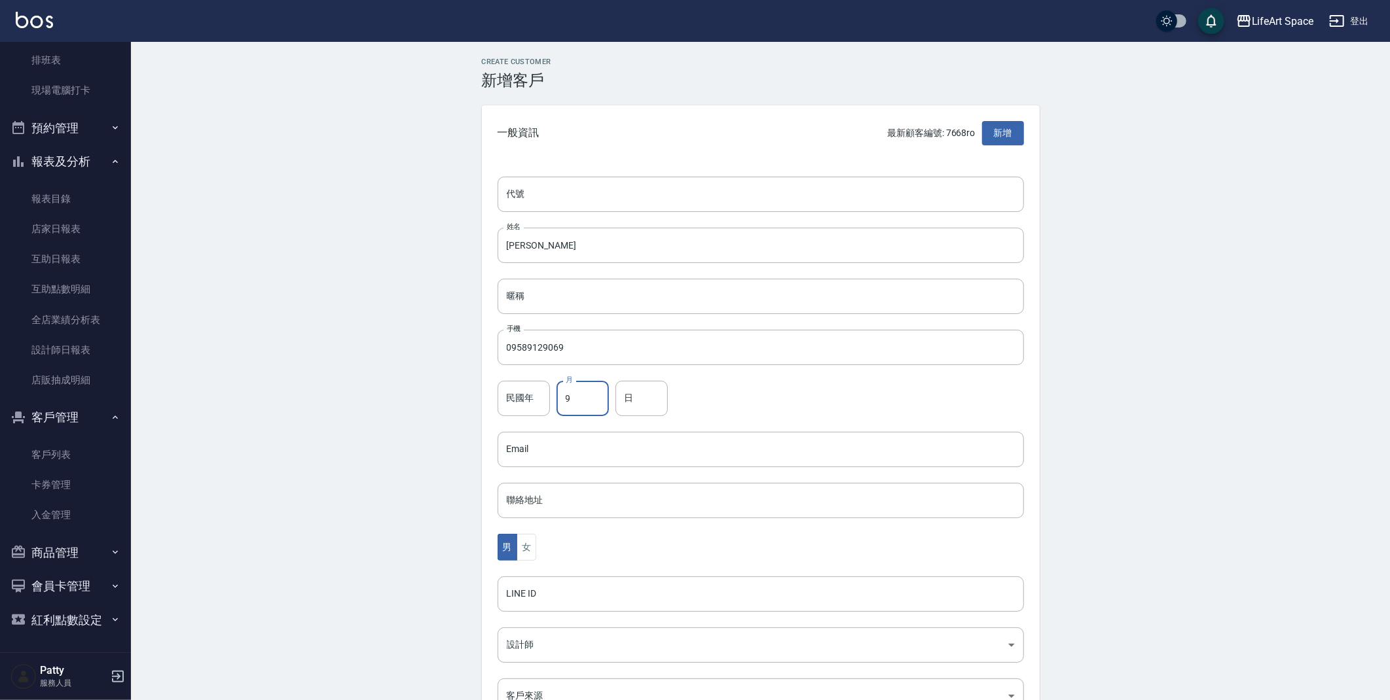
type input "9"
type input "6"
click at [526, 541] on button "女" at bounding box center [526, 547] width 20 height 27
click at [548, 644] on body "LifeArt Space 登出 櫃檯作業 打帳單 帳單列表 現金收支登錄 高階收支登錄 材料自購登錄 每日結帳 排班表 現場電腦打卡 預約管理 預約管理 單…" at bounding box center [695, 426] width 1390 height 852
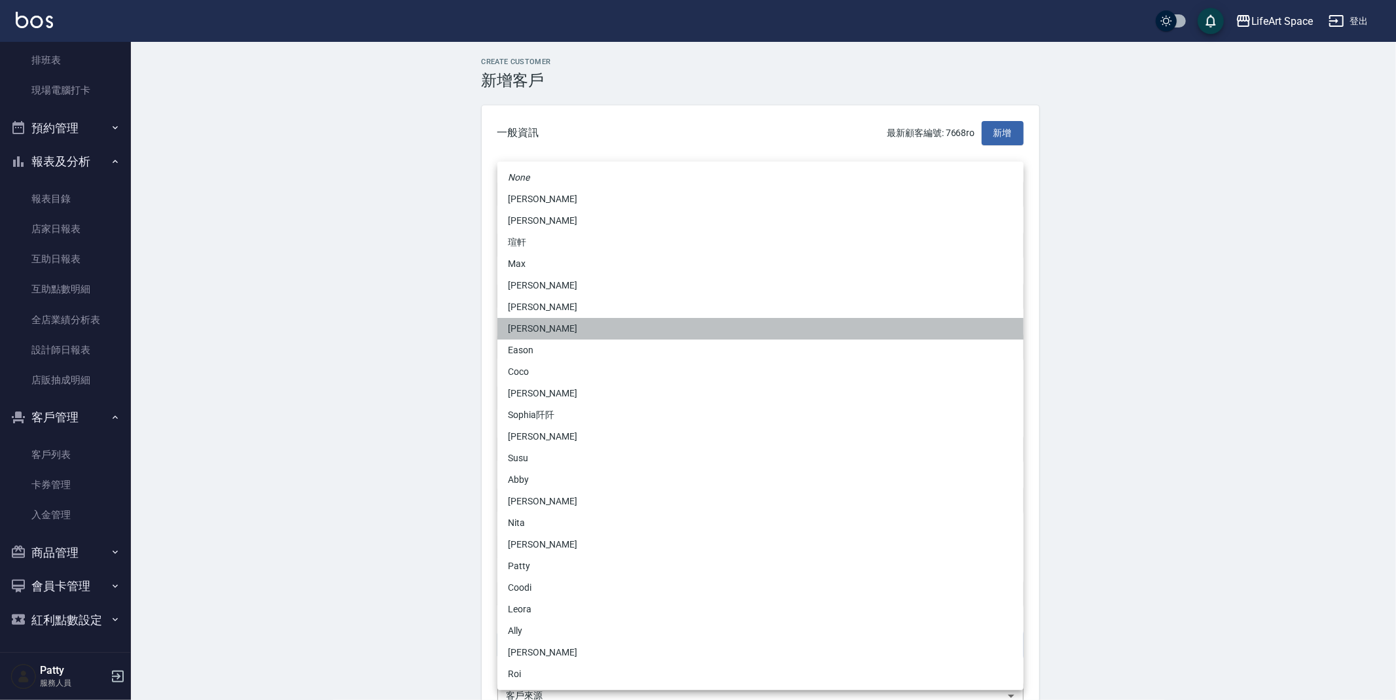
click at [564, 327] on li "[PERSON_NAME]" at bounding box center [760, 329] width 526 height 22
type input "b9bc185b-9e2c-4893-a19b-768c861452fa"
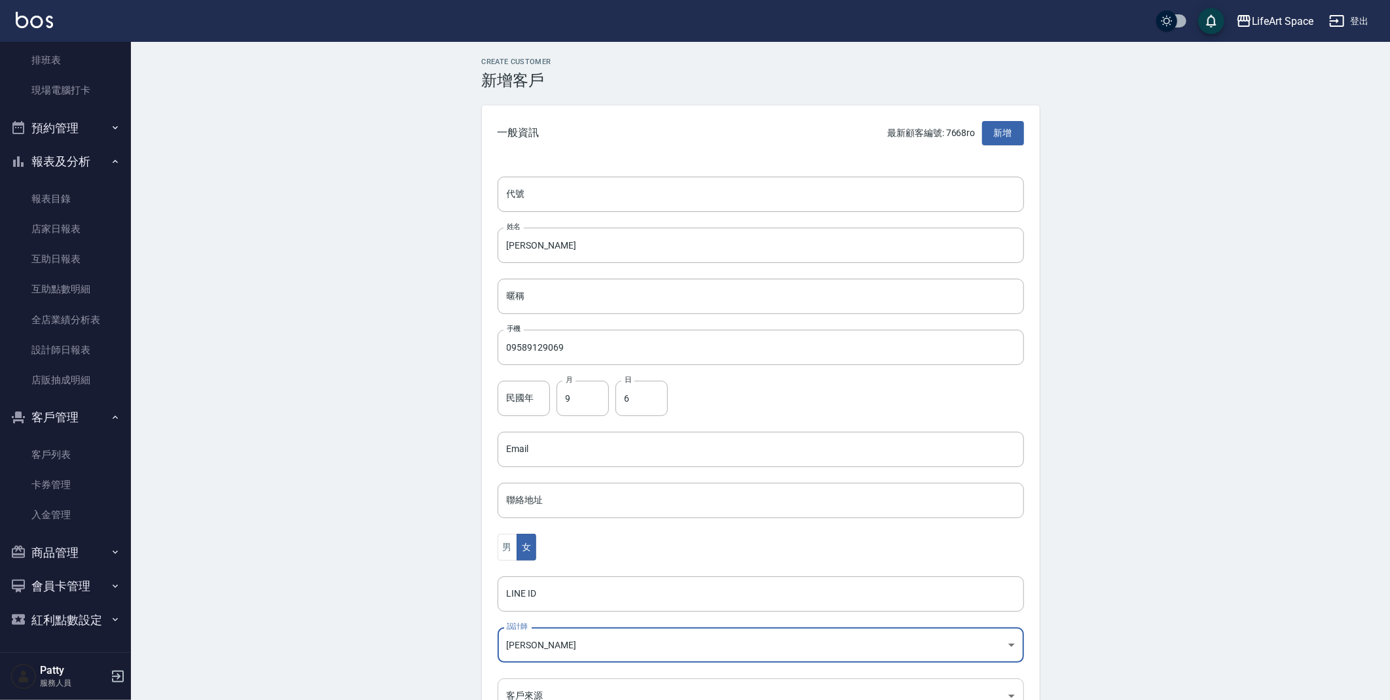
scroll to position [14, 0]
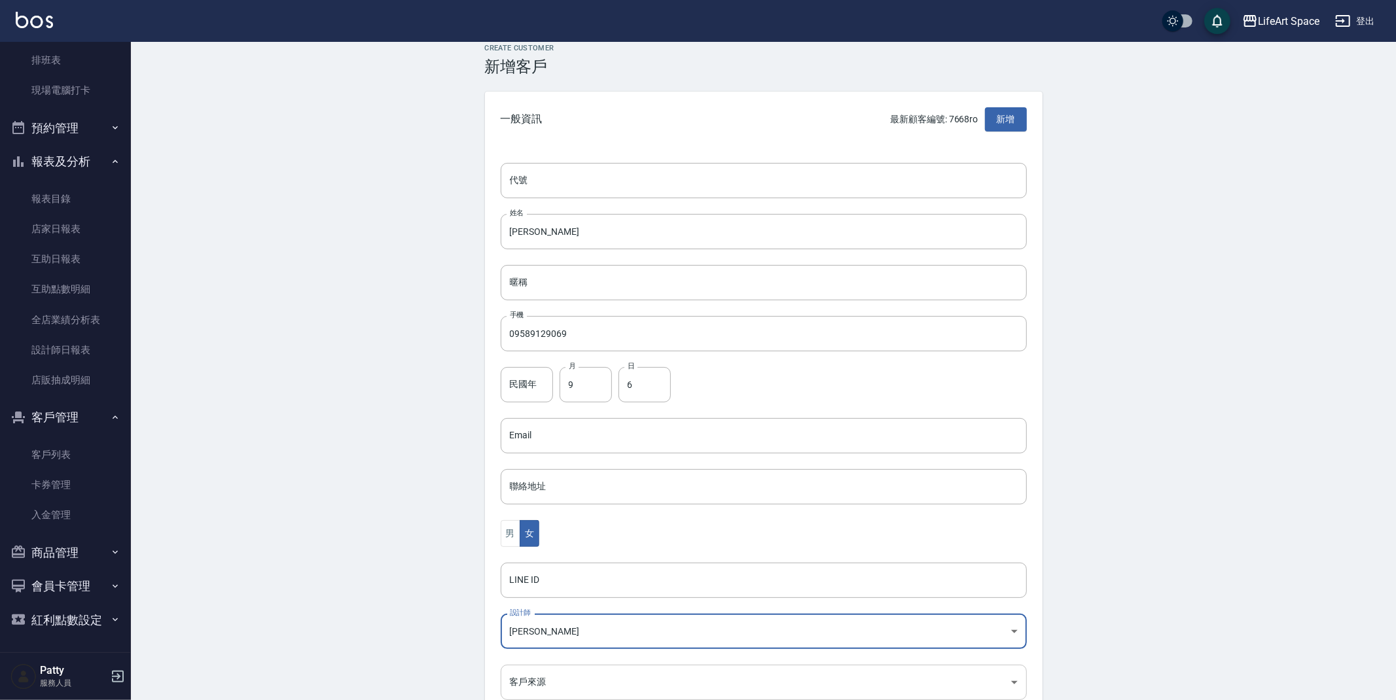
click at [560, 693] on body "LifeArt Space 登出 櫃檯作業 打帳單 帳單列表 現金收支登錄 高階收支登錄 材料自購登錄 每日結帳 排班表 現場電腦打卡 預約管理 預約管理 單…" at bounding box center [698, 412] width 1396 height 852
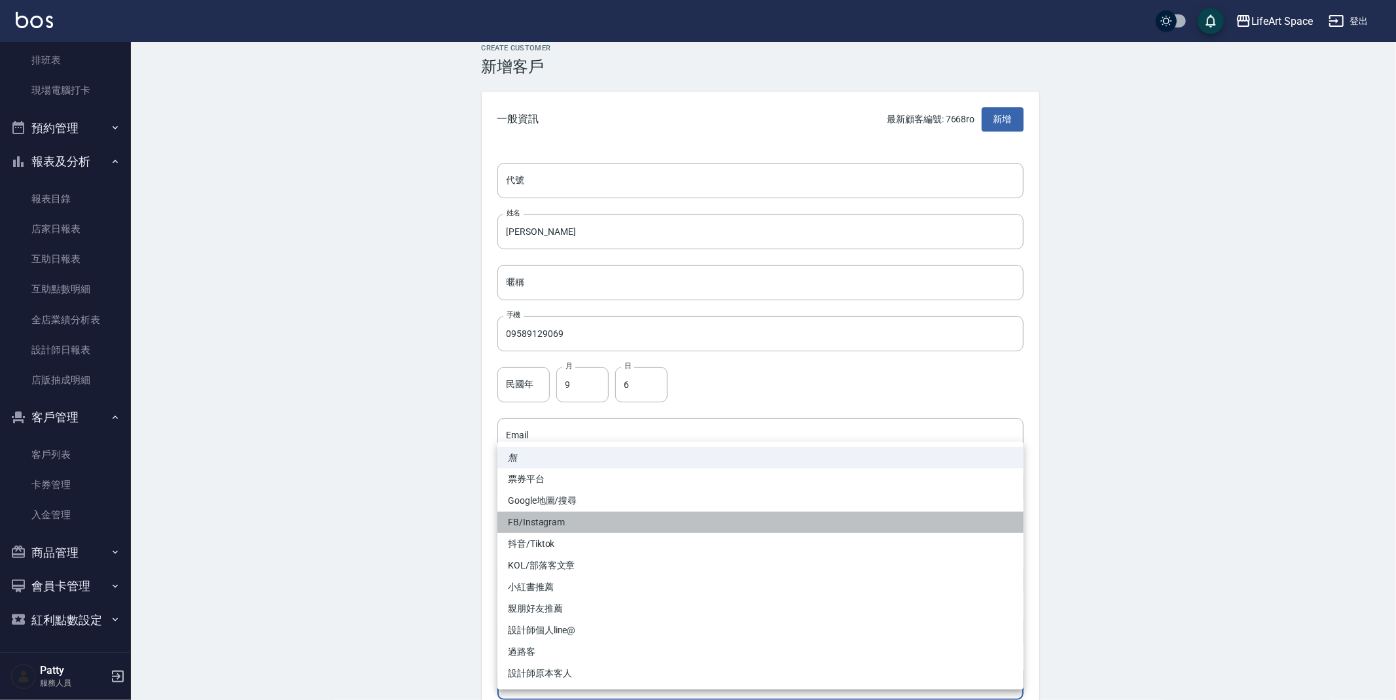
click at [584, 530] on li "FB/Instagram" at bounding box center [760, 523] width 526 height 22
type input "FB/Instagram"
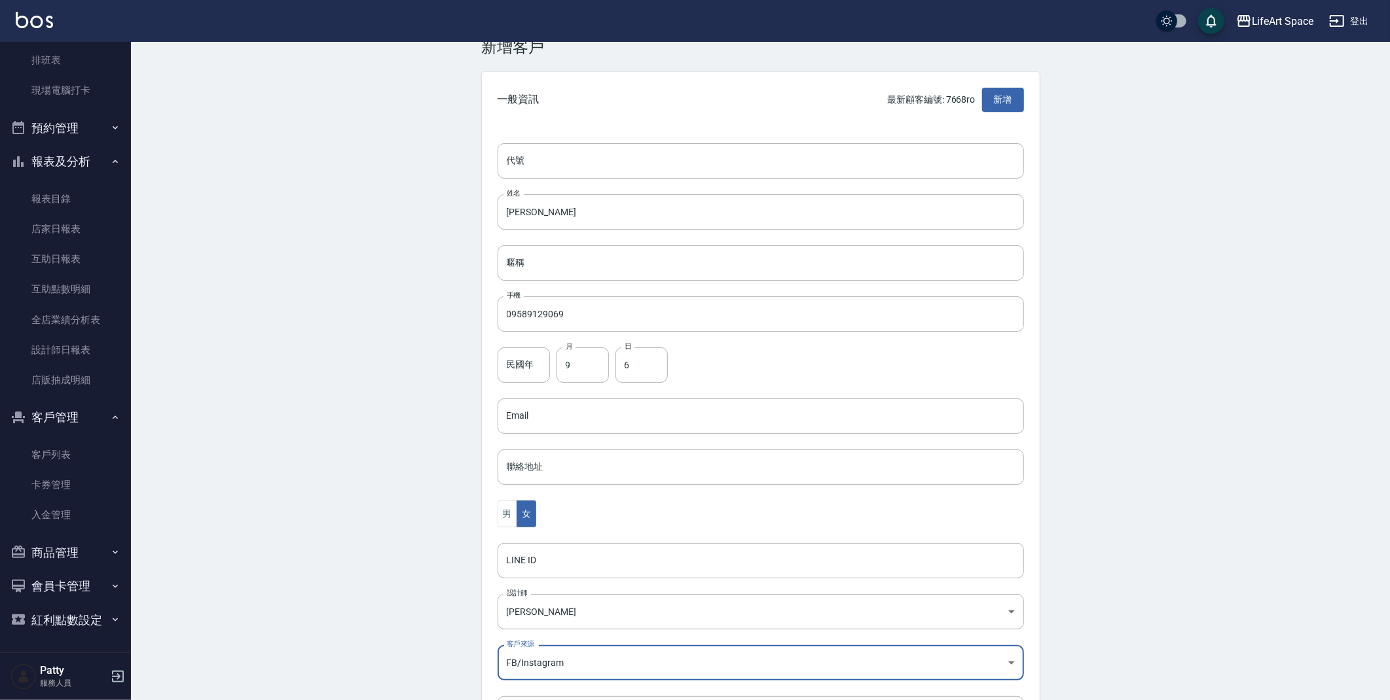
scroll to position [152, 0]
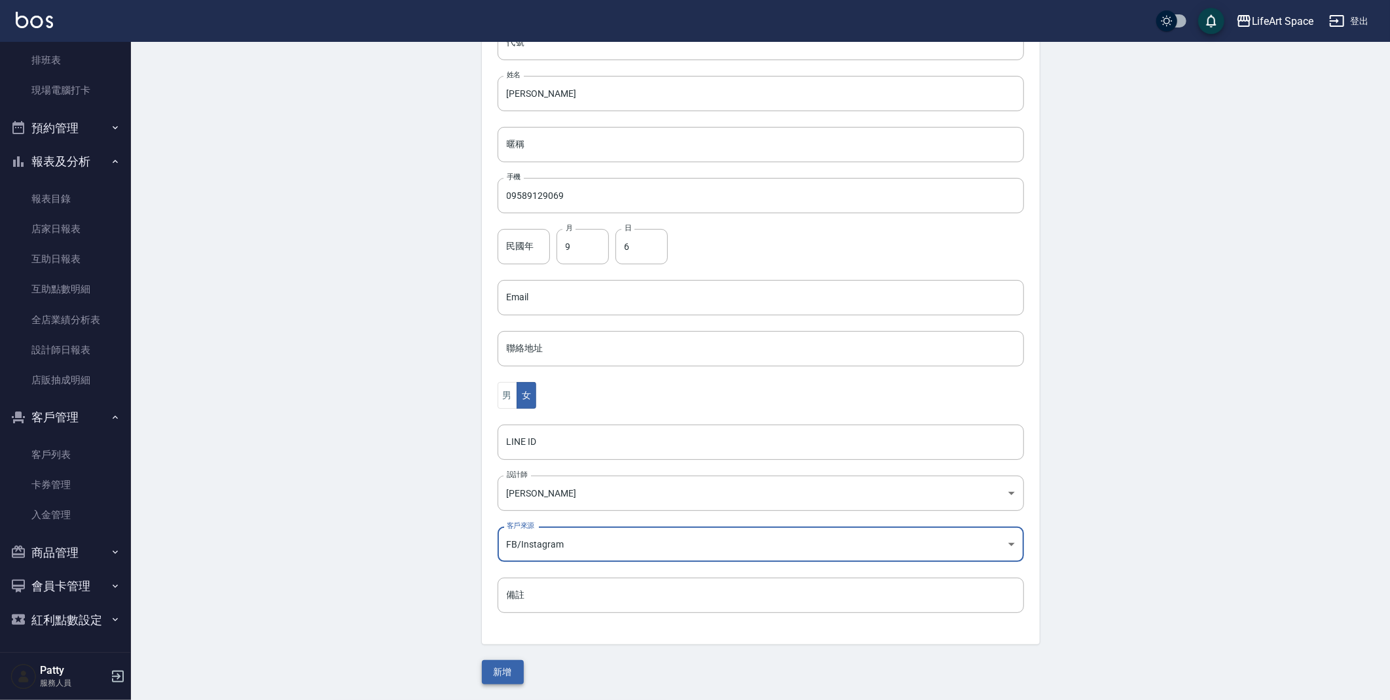
click at [505, 673] on button "新增" at bounding box center [503, 672] width 42 height 24
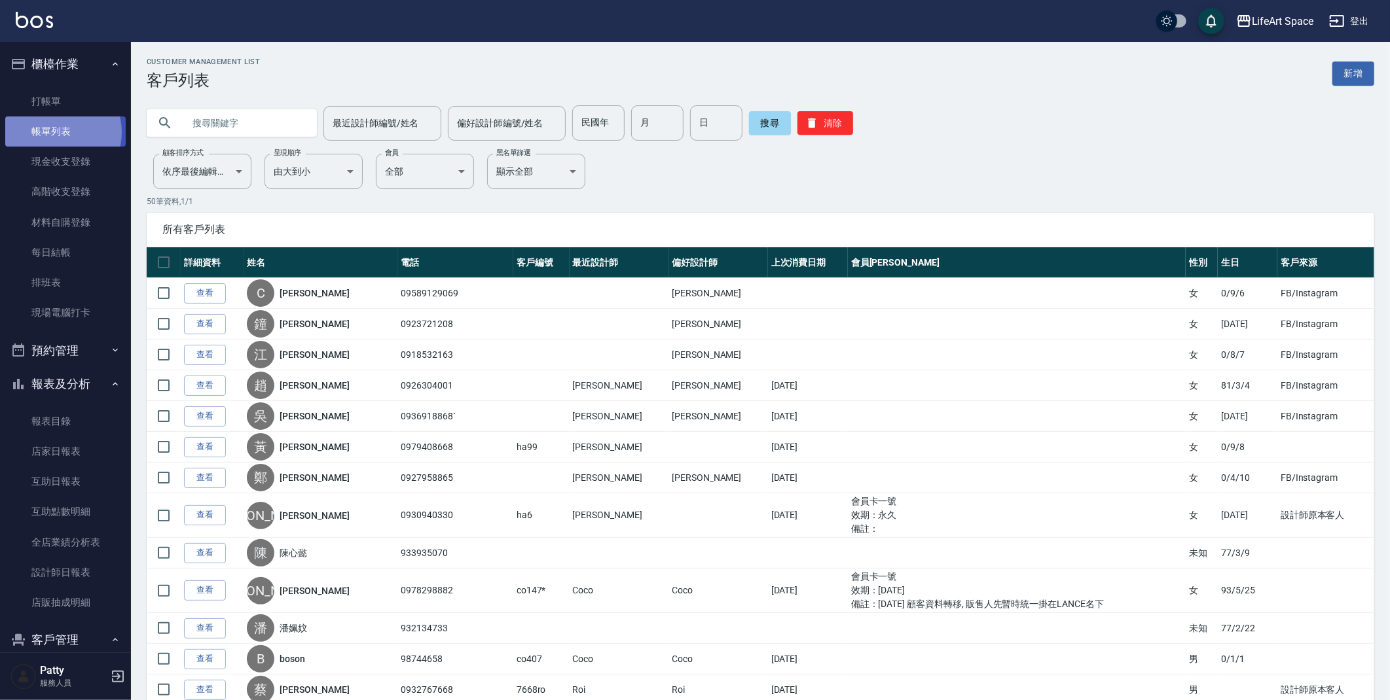
click at [56, 132] on link "帳單列表" at bounding box center [65, 132] width 120 height 30
